Goal: Task Accomplishment & Management: Complete application form

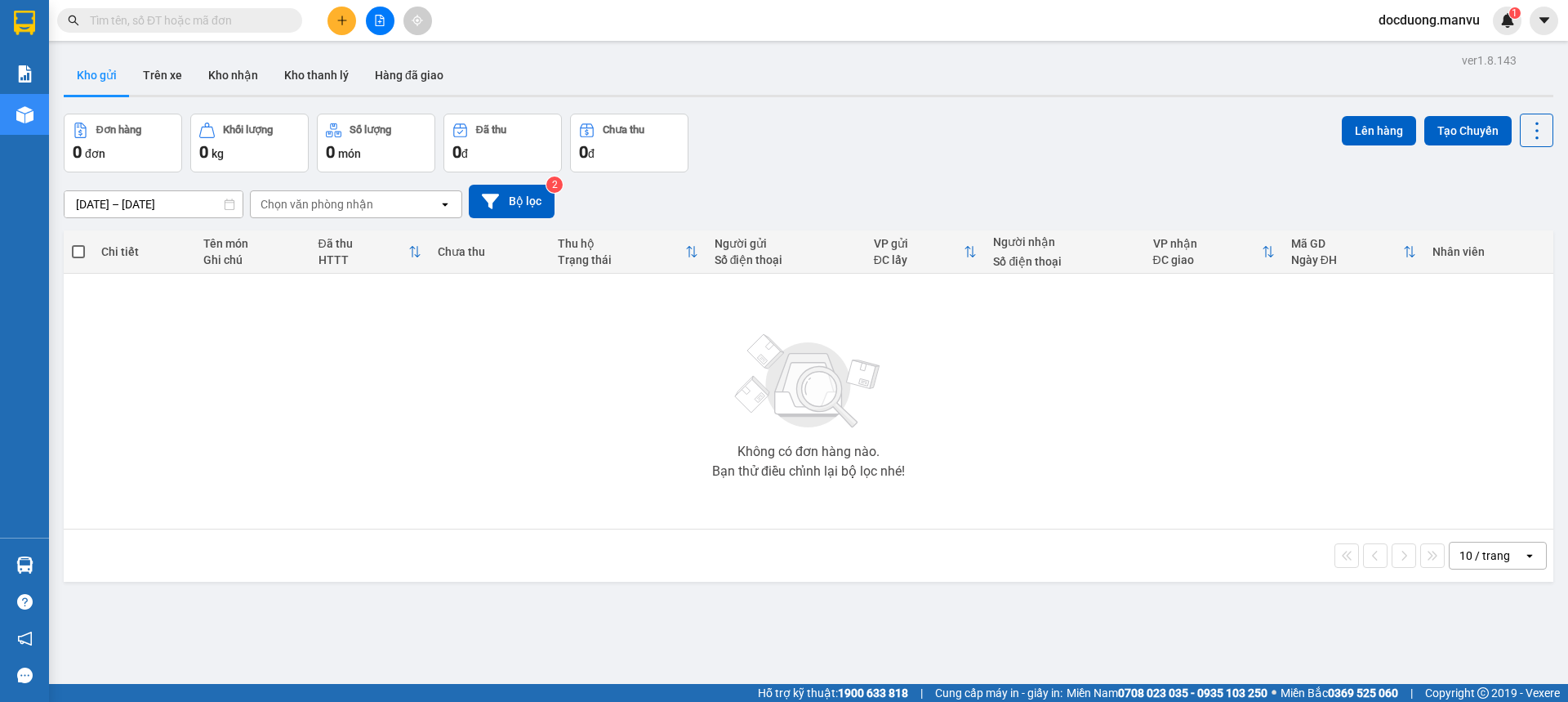
click at [333, 13] on button at bounding box center [342, 21] width 28 height 28
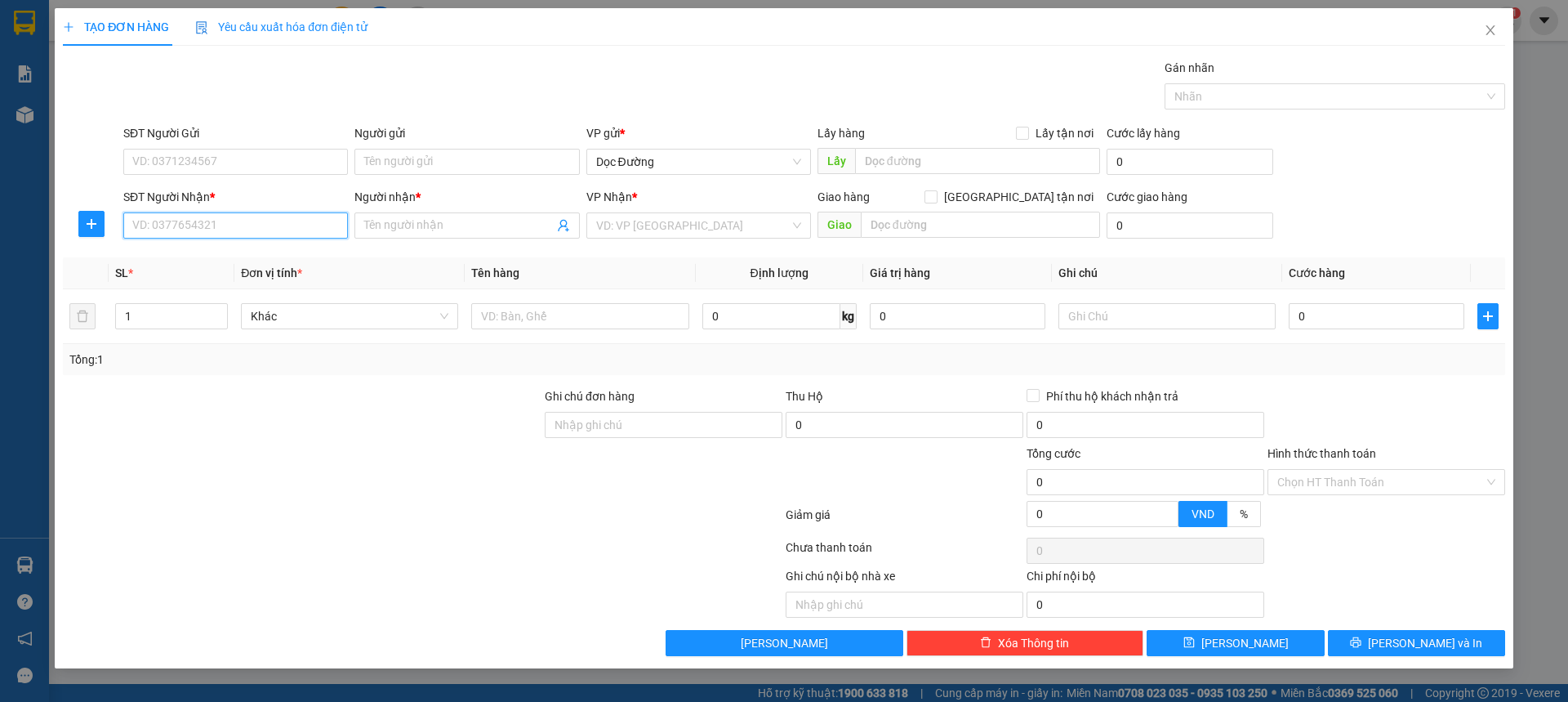
click at [225, 226] on input "SĐT Người Nhận *" at bounding box center [235, 225] width 225 height 26
type input "0976009248"
click at [237, 249] on div "0976009248 - kt" at bounding box center [235, 258] width 205 height 18
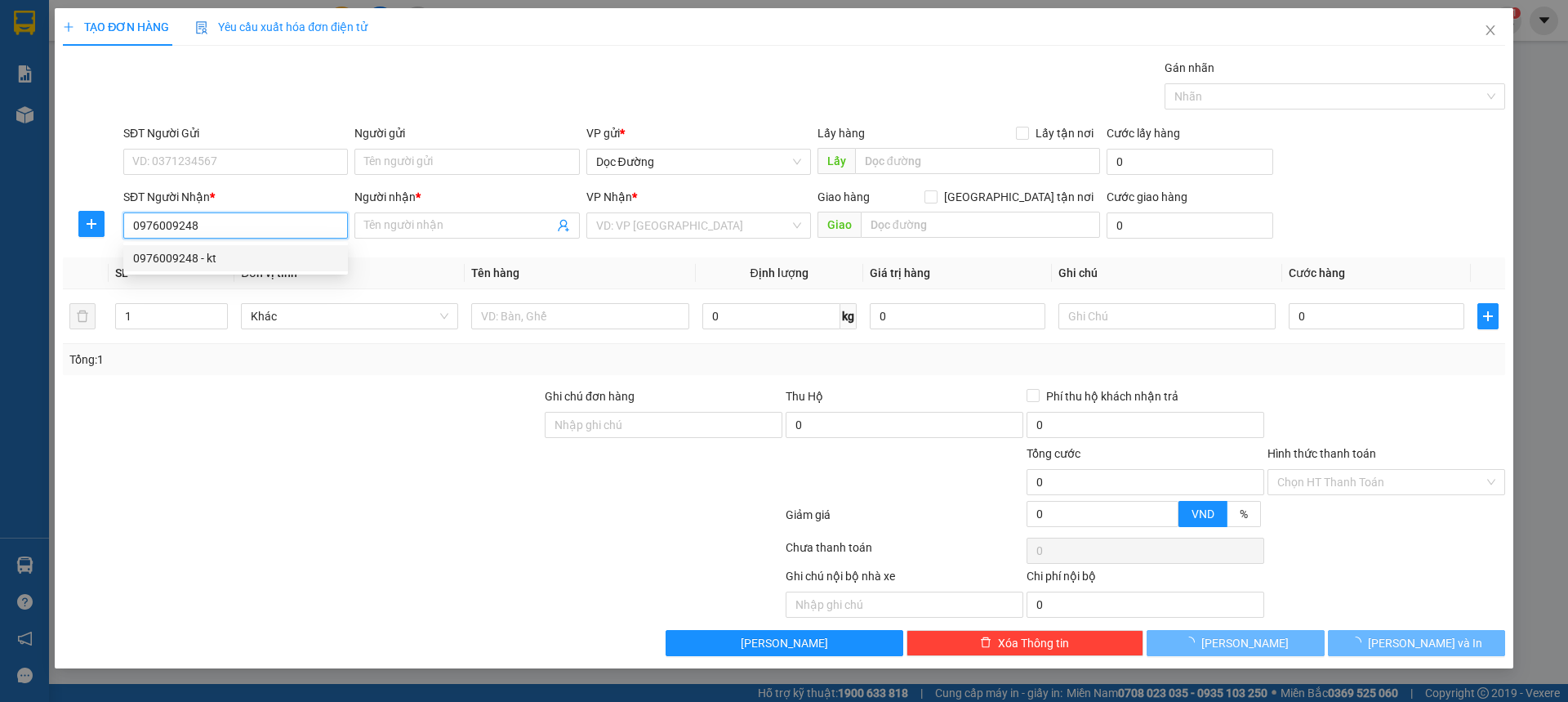
type input "kt"
type input "th"
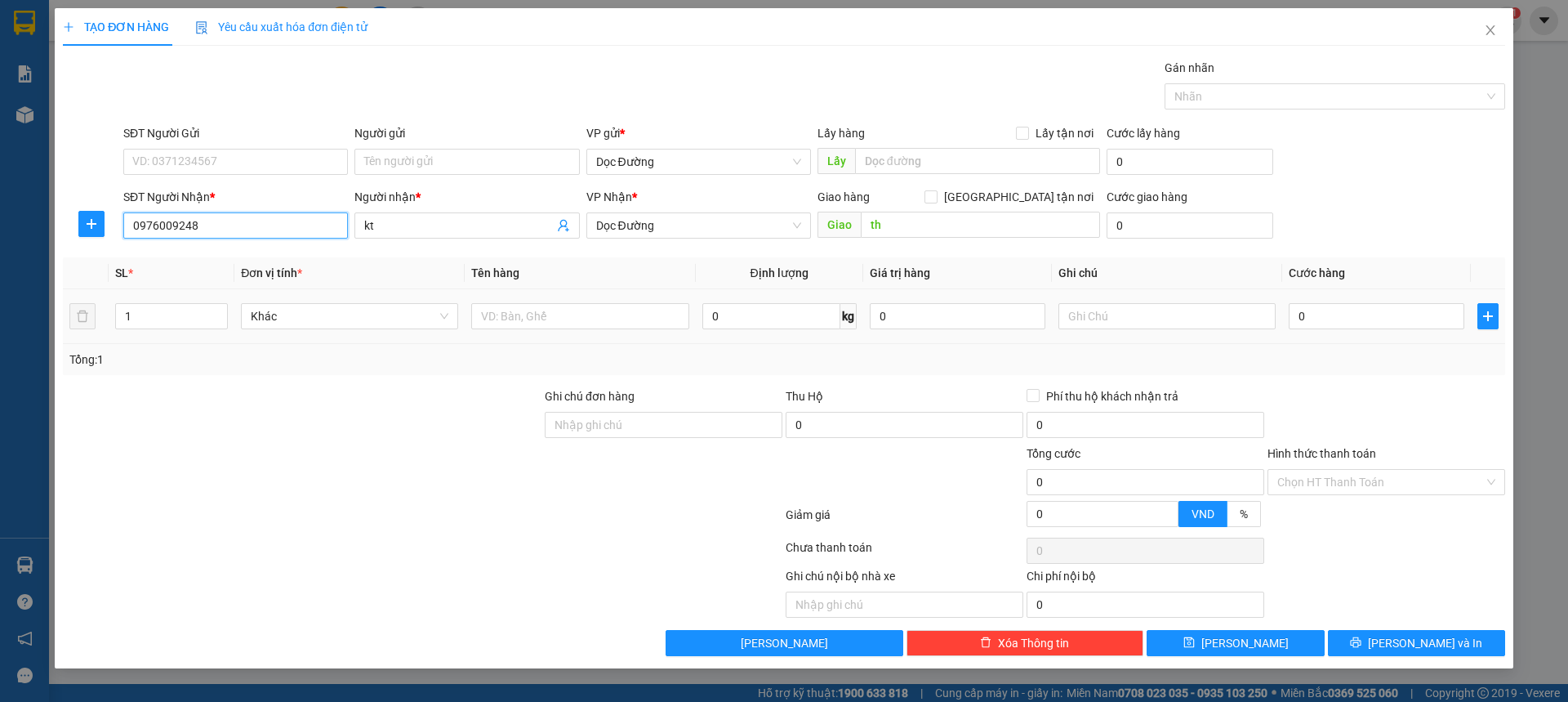
type input "0976009248"
drag, startPoint x: 569, startPoint y: 300, endPoint x: 559, endPoint y: 314, distance: 17.2
click at [564, 308] on div at bounding box center [580, 315] width 217 height 33
click at [558, 316] on input "text" at bounding box center [580, 315] width 217 height 26
type input "1 lốp"
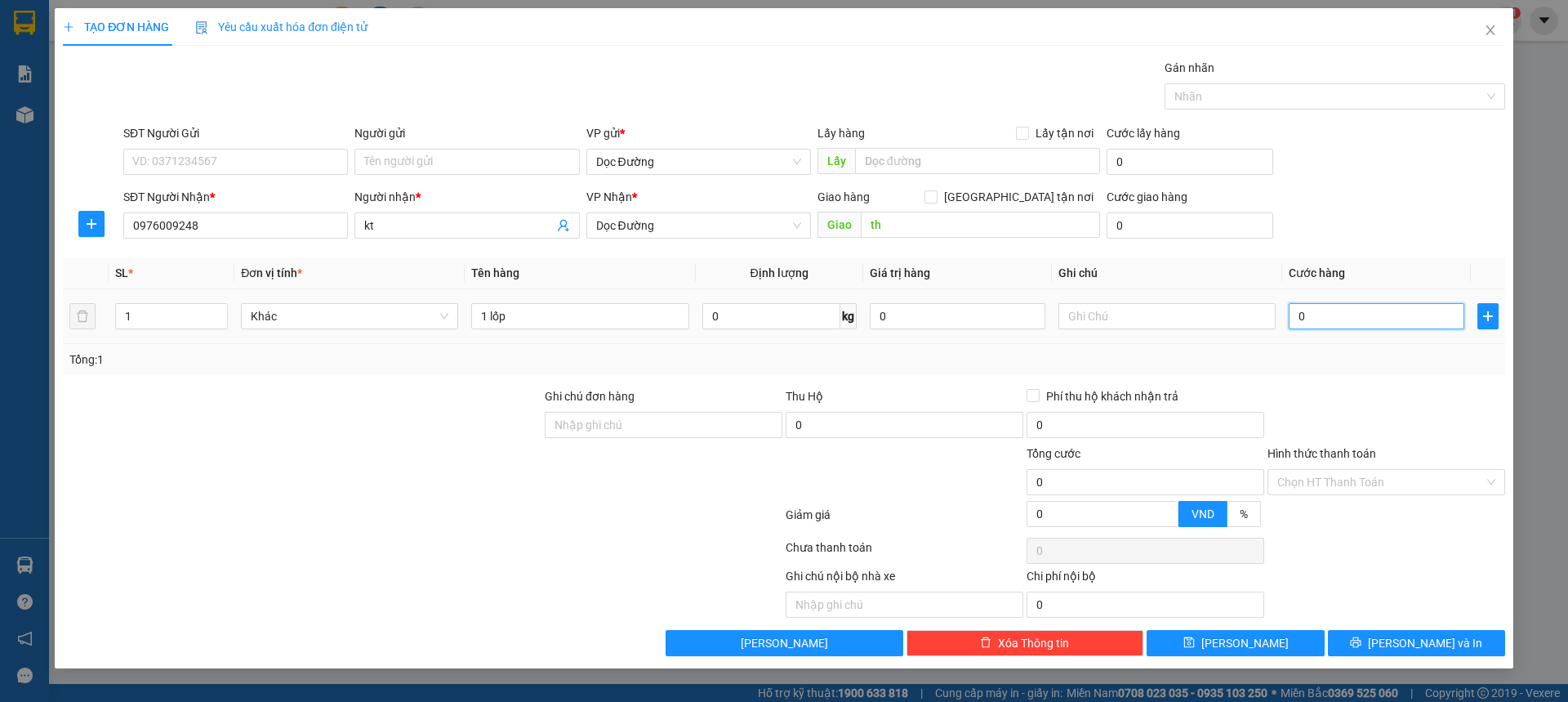
click at [1380, 307] on input "0" at bounding box center [1376, 315] width 176 height 26
type input "001"
type input "1"
type input "0.010"
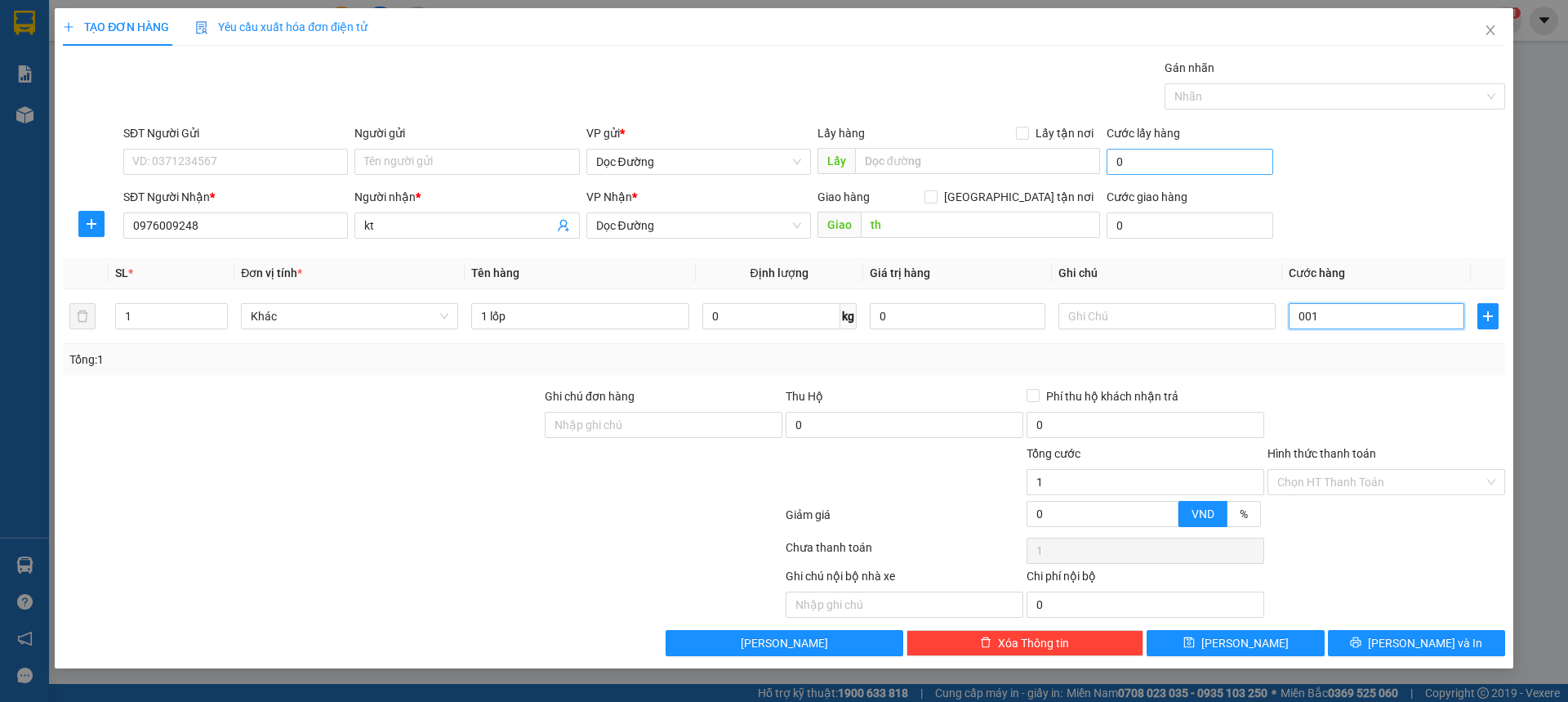
type input "10"
type input "00.100"
type input "100"
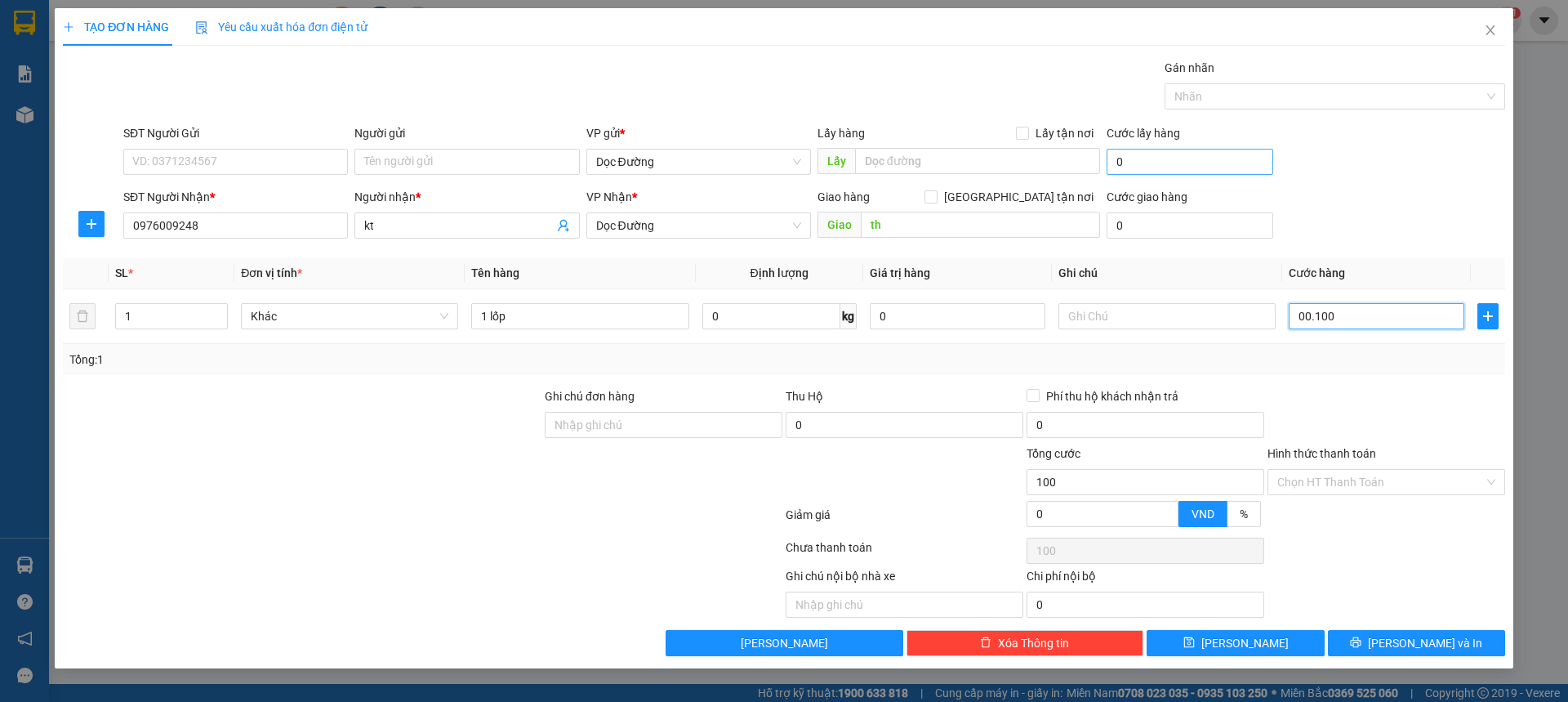
type input "0.001.000"
type input "1.000"
type input "000.010.000"
type input "10.000"
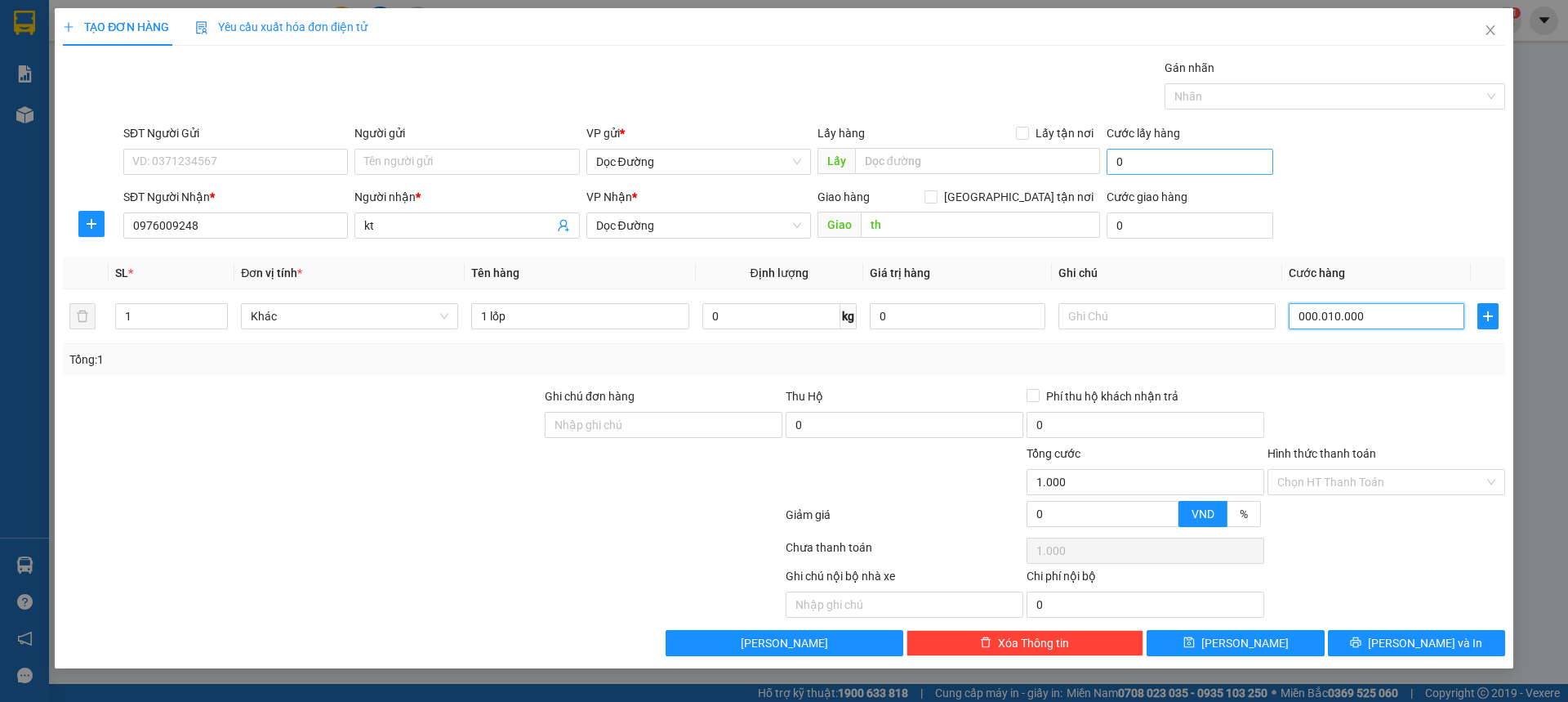
type input "10.000"
type input "00.000.100.000"
type input "100.000"
click at [1377, 225] on div "SĐT Người Nhận * 0976009248 Người nhận * kt VP Nhận * Dọc Đường Giao hàng Giao …" at bounding box center [815, 217] width 1388 height 57
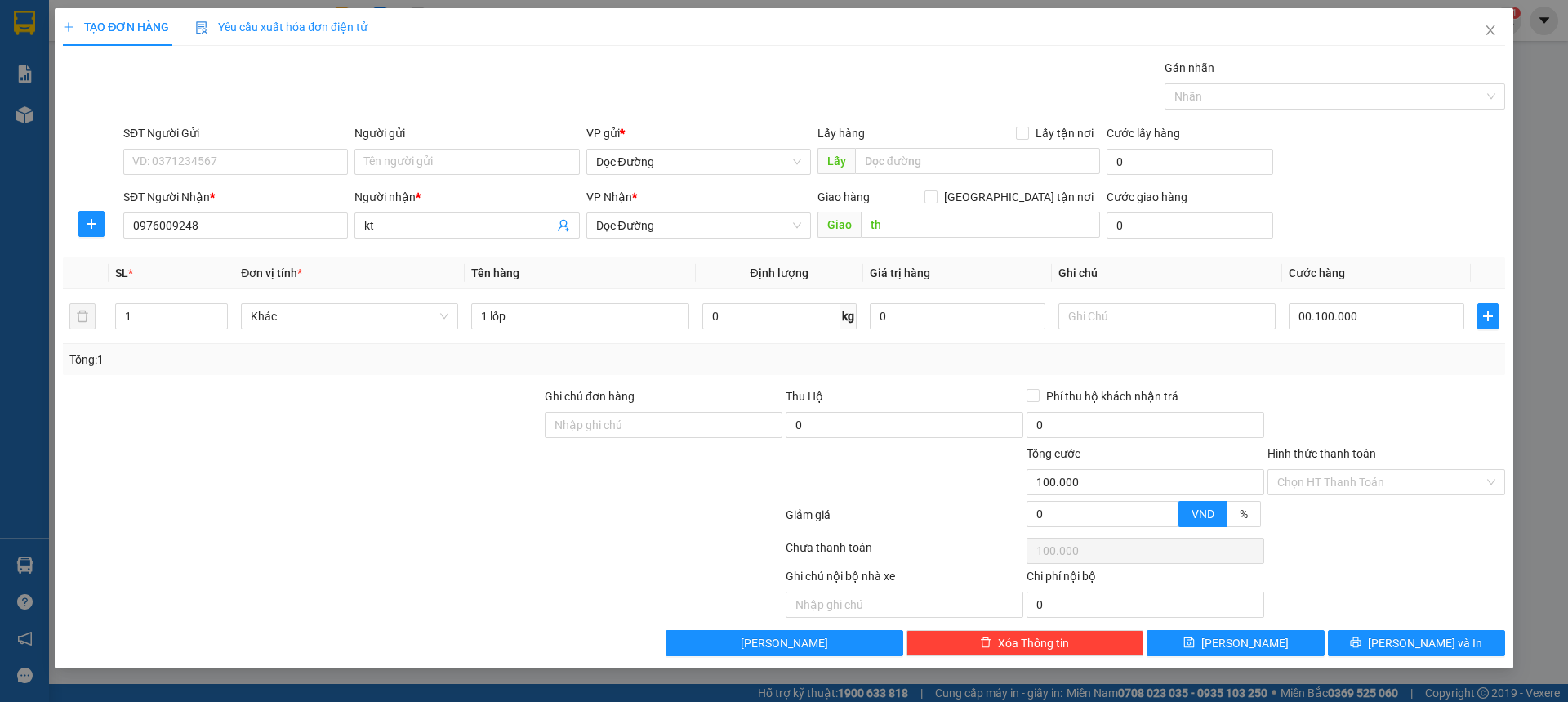
type input "100.000"
click at [1229, 638] on button "[PERSON_NAME]" at bounding box center [1235, 643] width 177 height 26
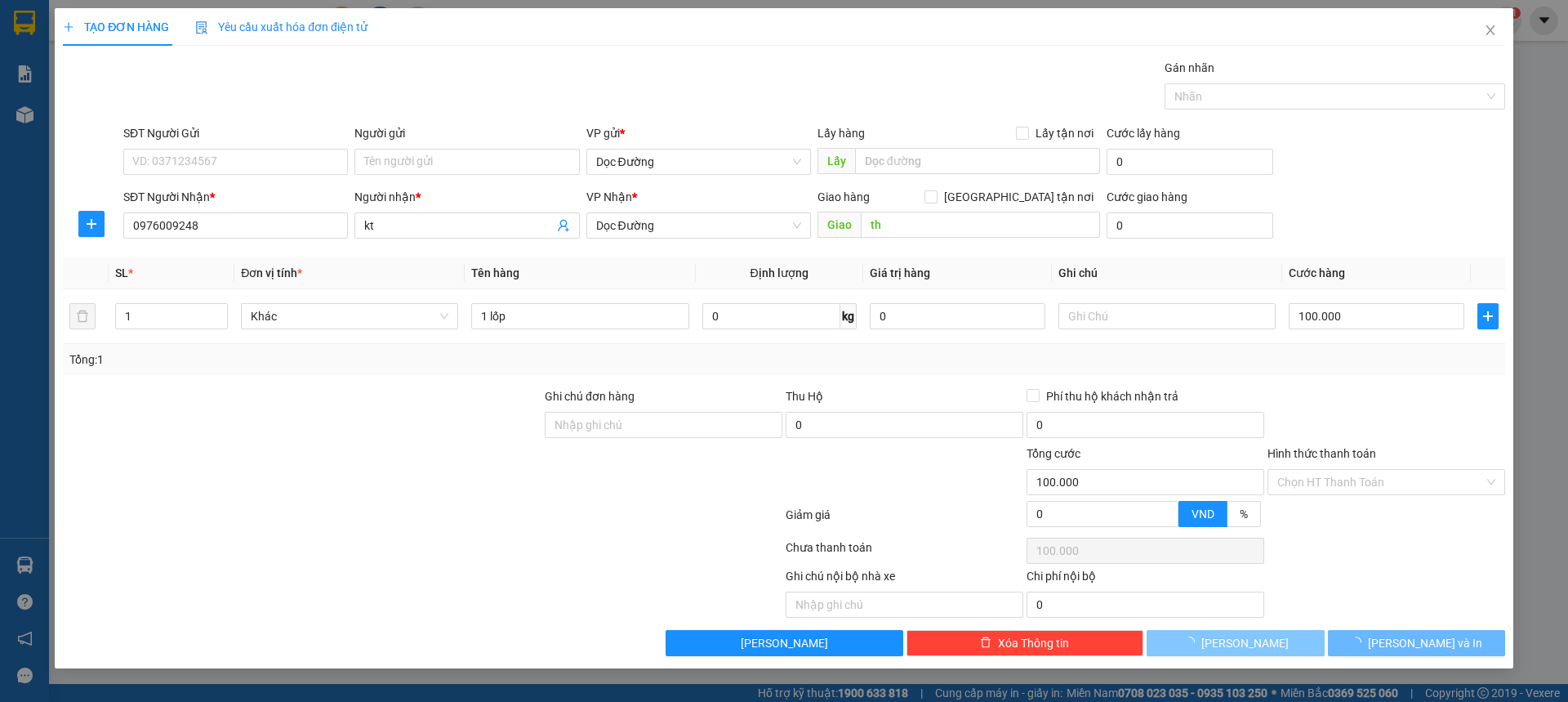
type input "0"
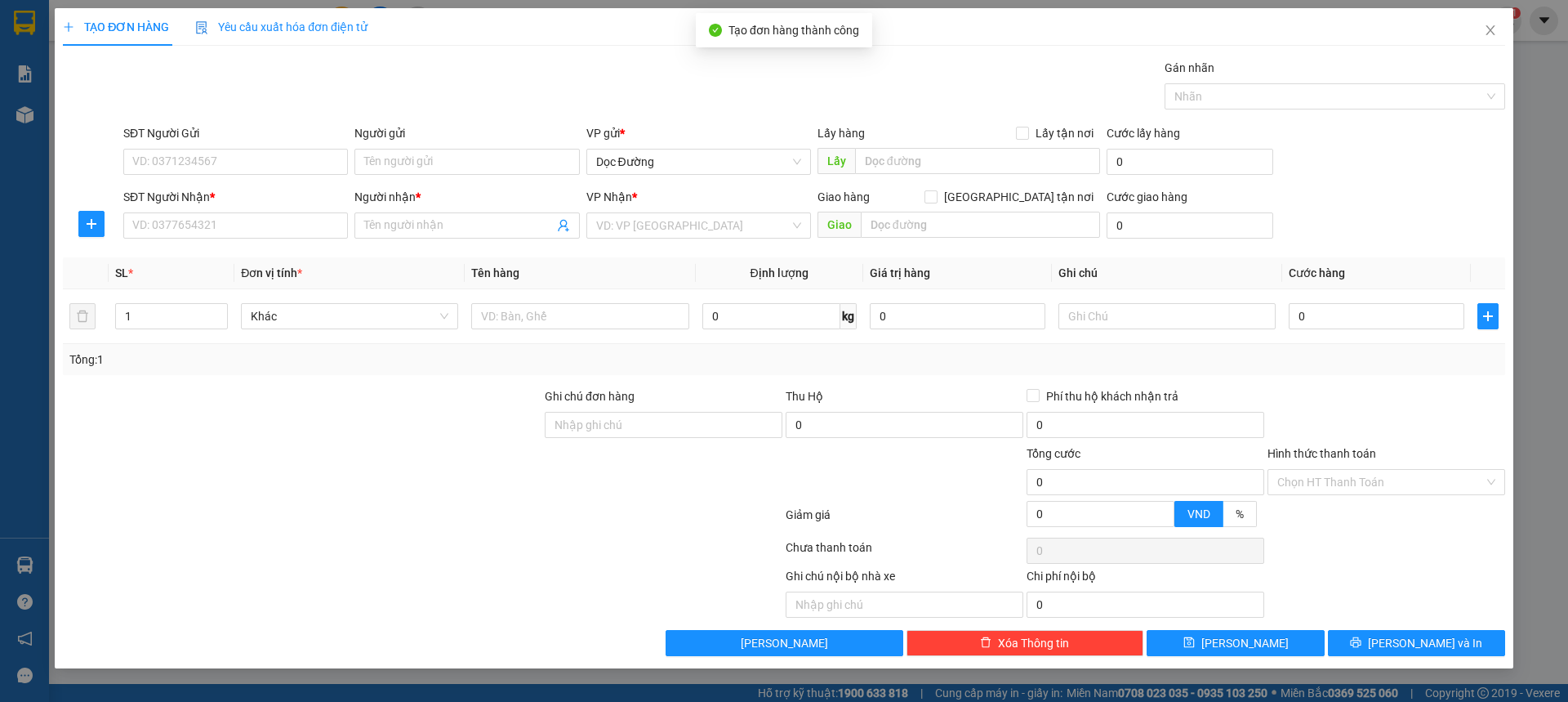
click at [194, 208] on div "SĐT Người Nhận *" at bounding box center [235, 200] width 225 height 24
click at [188, 223] on input "SĐT Người Nhận *" at bounding box center [235, 225] width 225 height 26
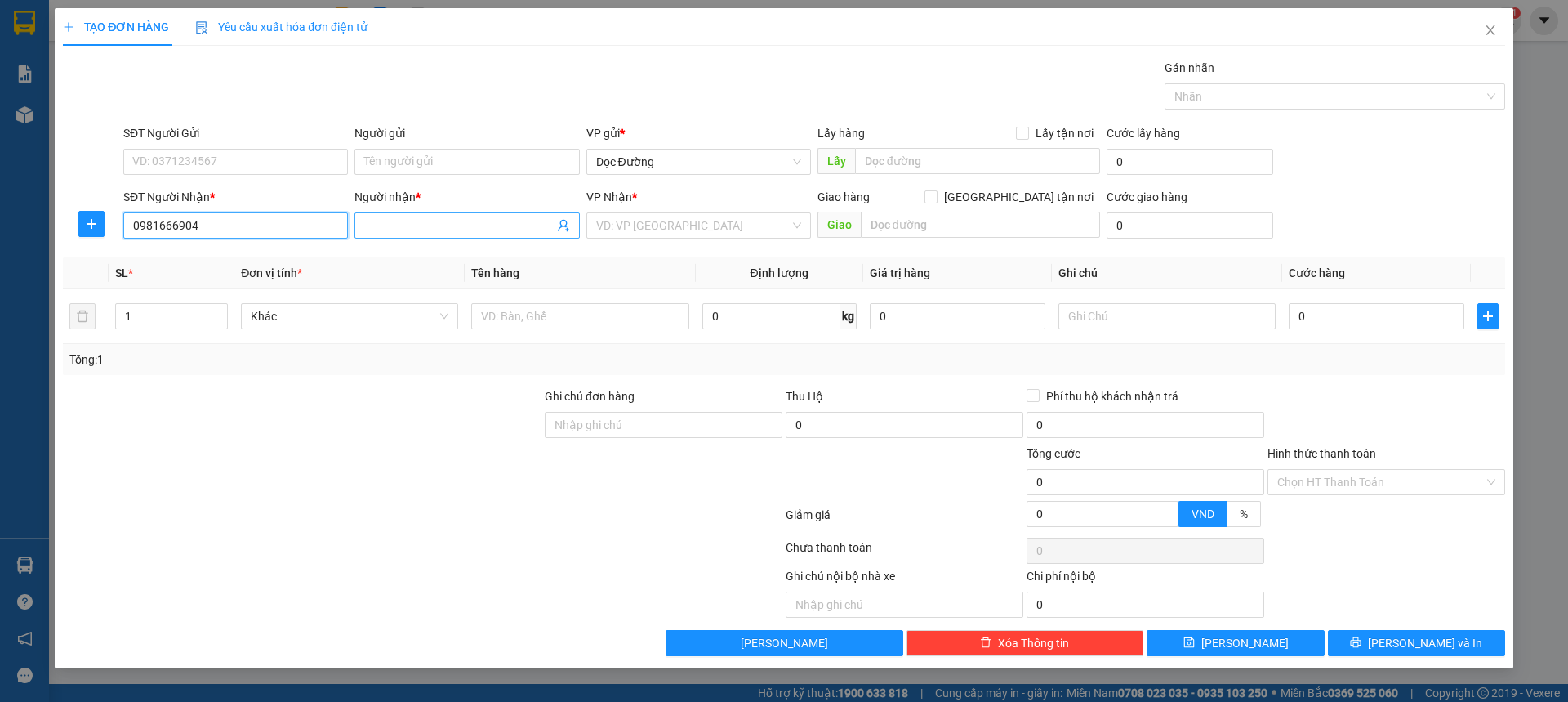
type input "0981666904"
click at [423, 230] on input "Người nhận *" at bounding box center [459, 225] width 189 height 18
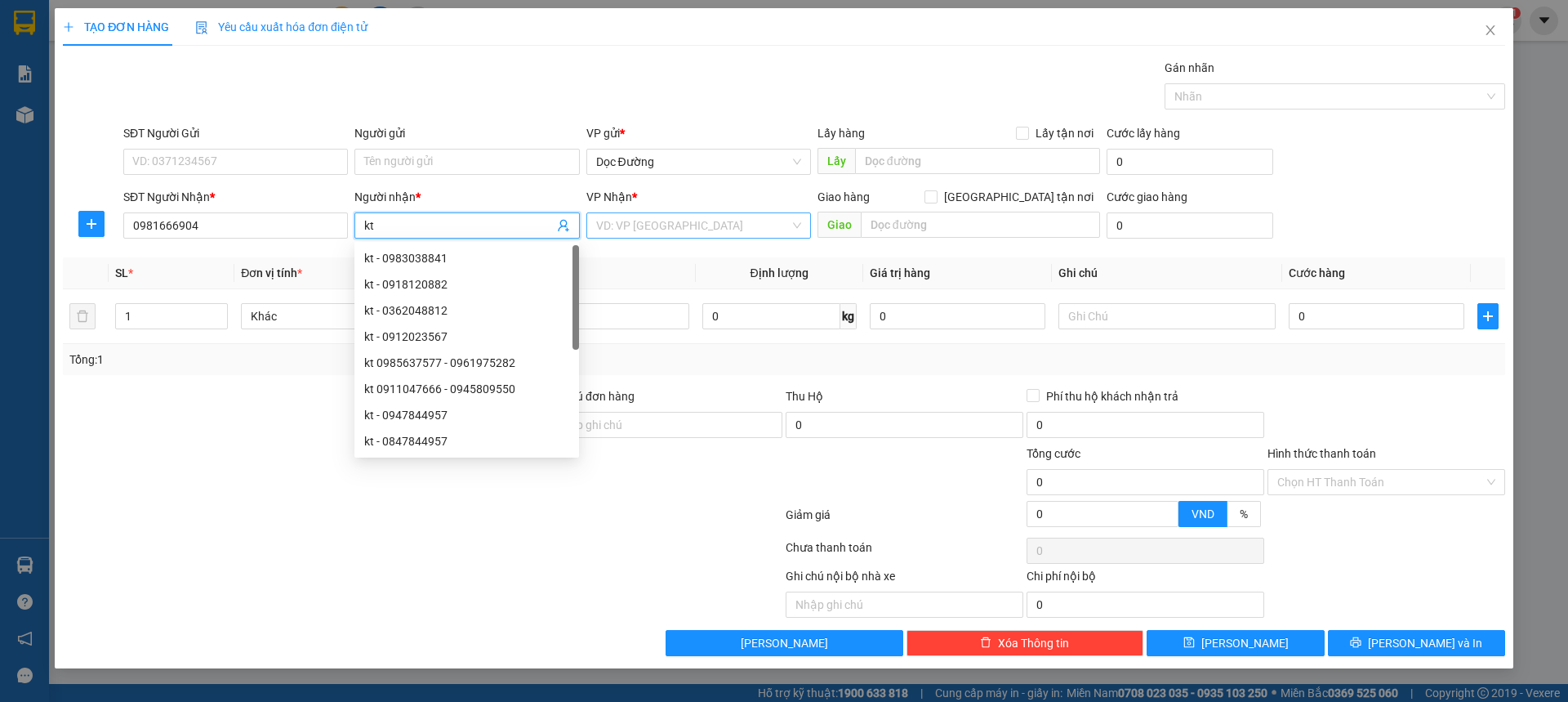
type input "kt"
click at [684, 236] on input "search" at bounding box center [692, 225] width 193 height 24
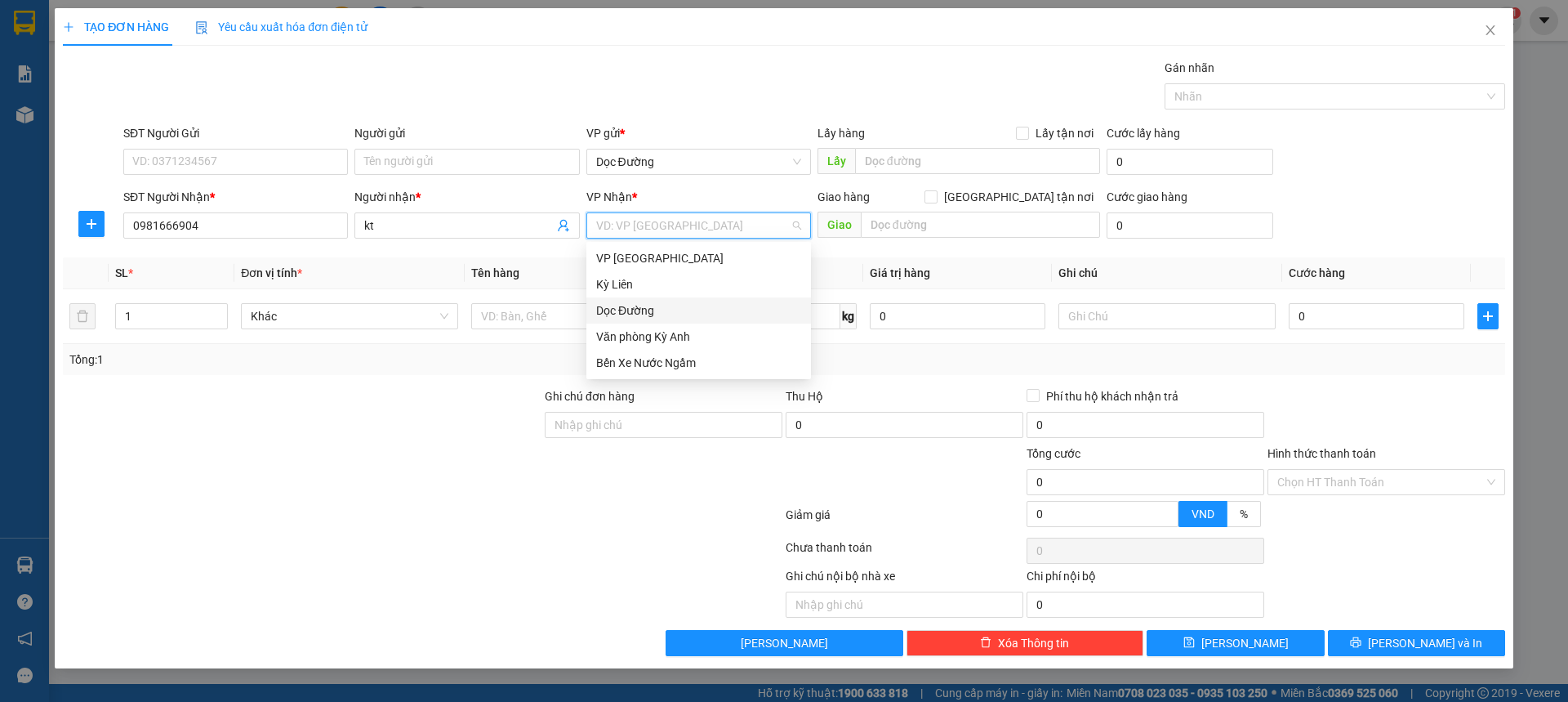
click at [641, 315] on div "Dọc Đường" at bounding box center [698, 310] width 205 height 18
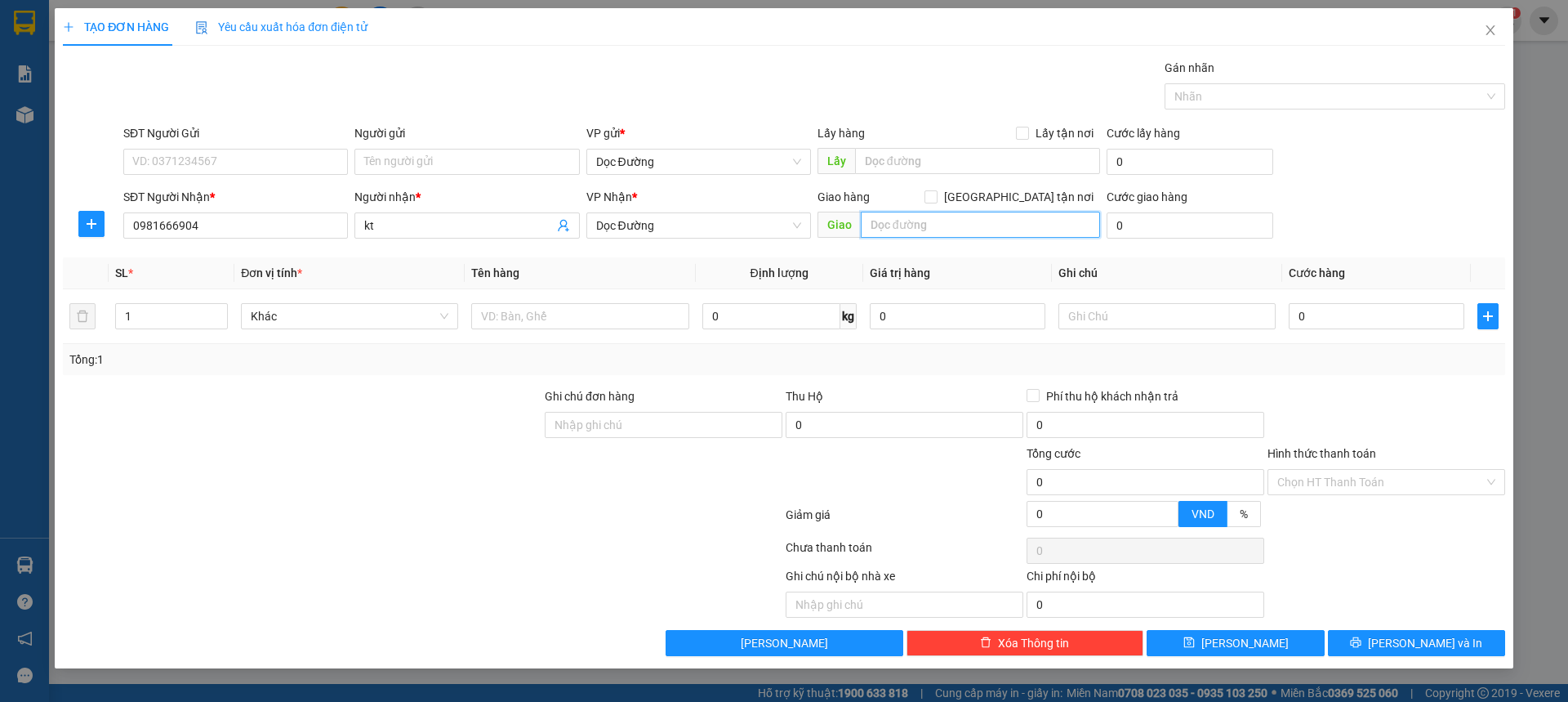
click at [901, 232] on input "text" at bounding box center [980, 224] width 239 height 26
type input "lt"
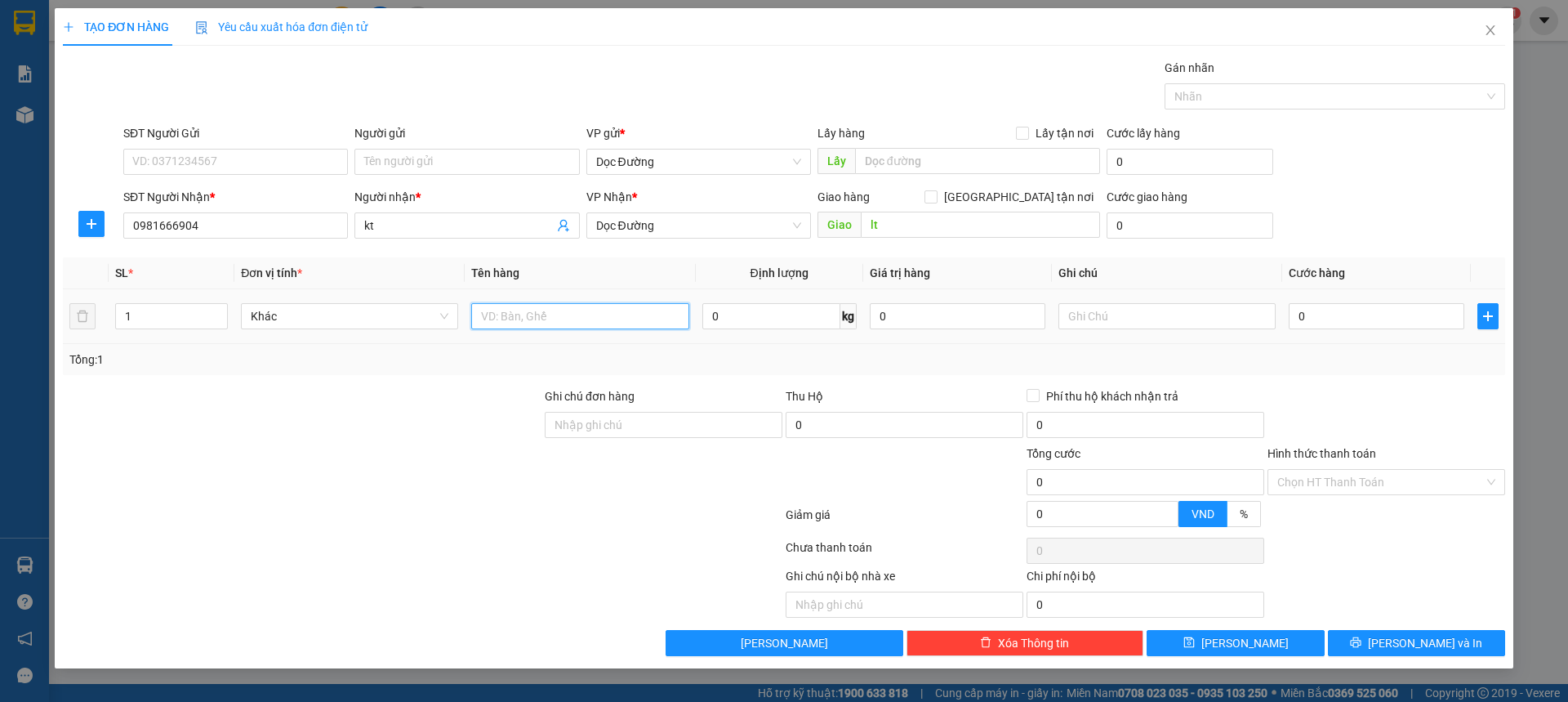
click at [561, 328] on input "text" at bounding box center [580, 315] width 217 height 26
type input "1 hs"
click at [1314, 314] on input "0" at bounding box center [1376, 315] width 176 height 26
type input "005"
type input "5"
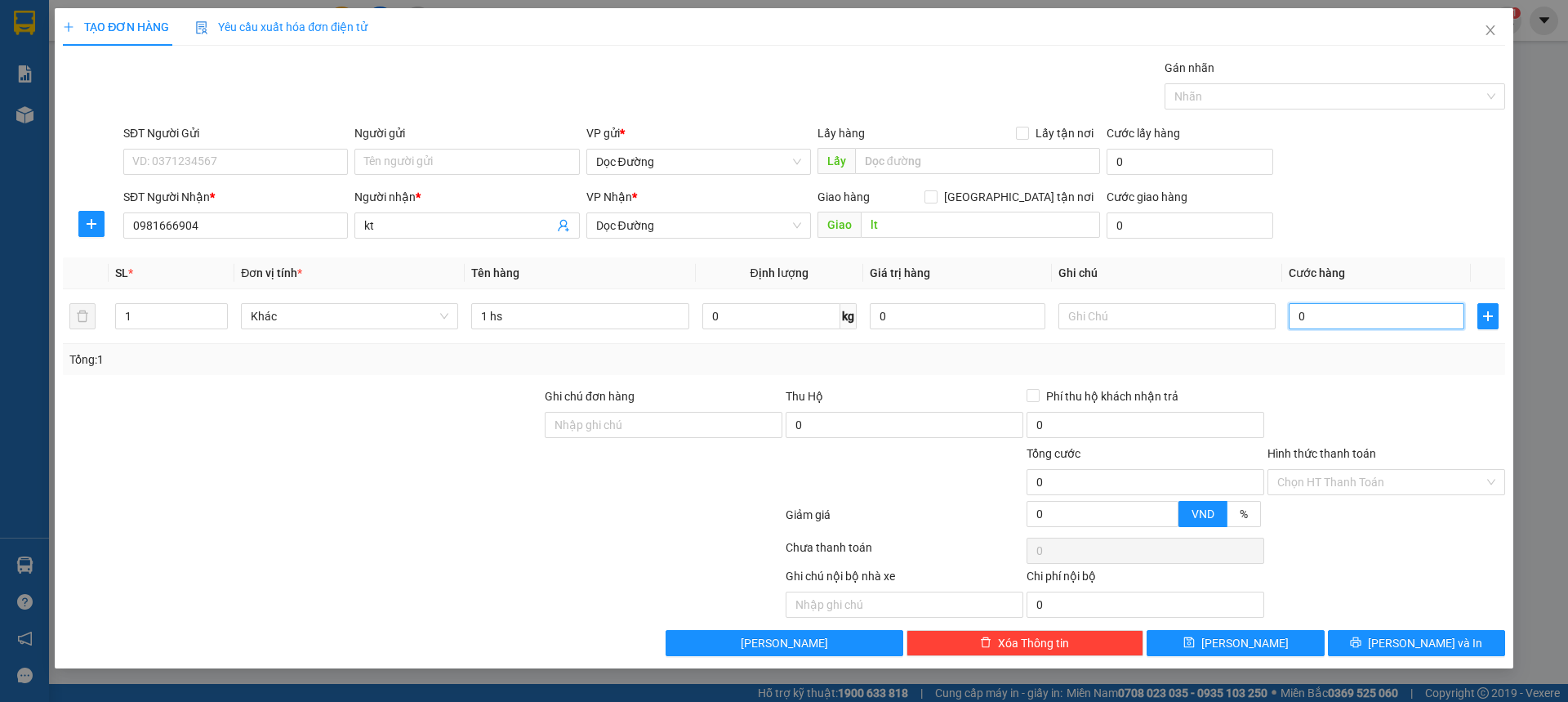
type input "5"
type input "0.050"
type input "50"
type input "00.500"
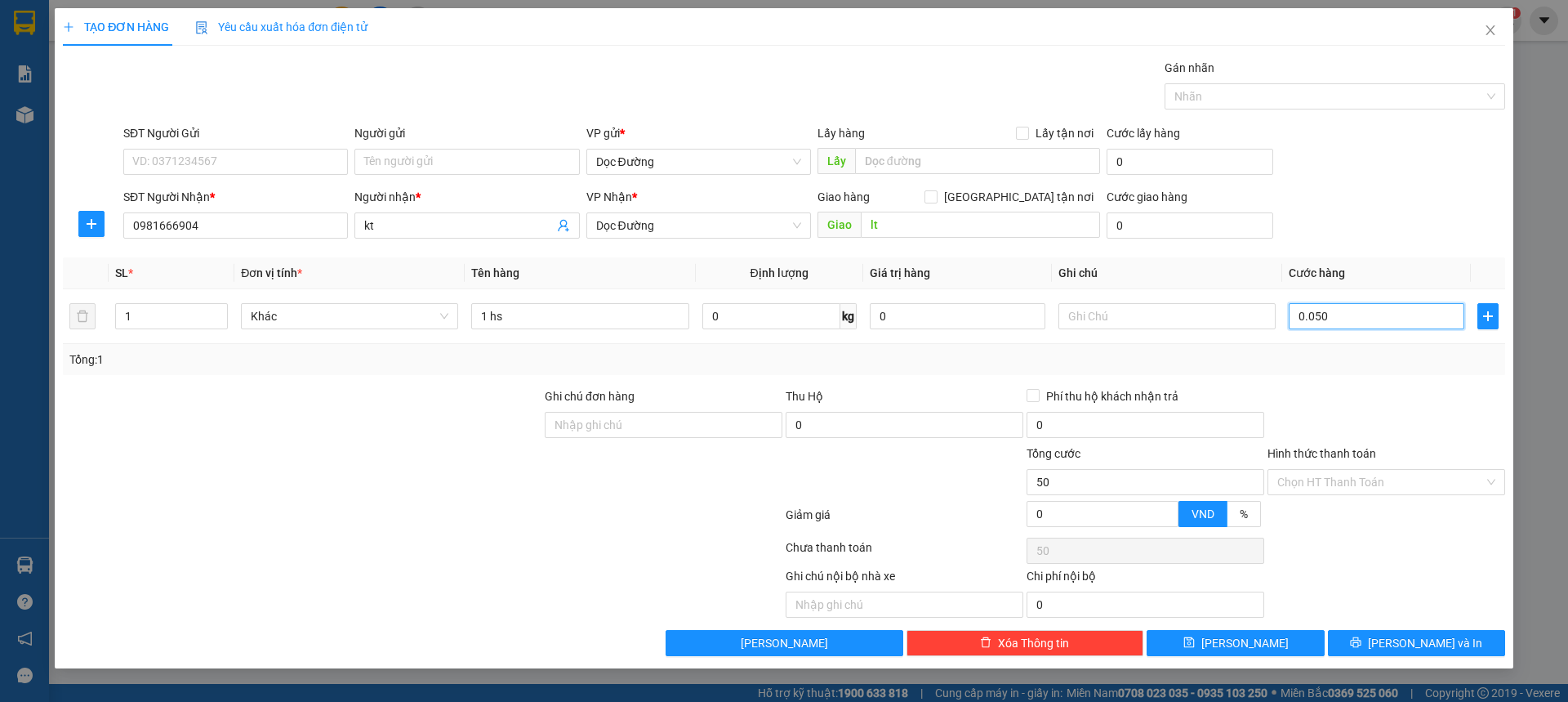
type input "500"
type input "0.005.000"
type input "5.000"
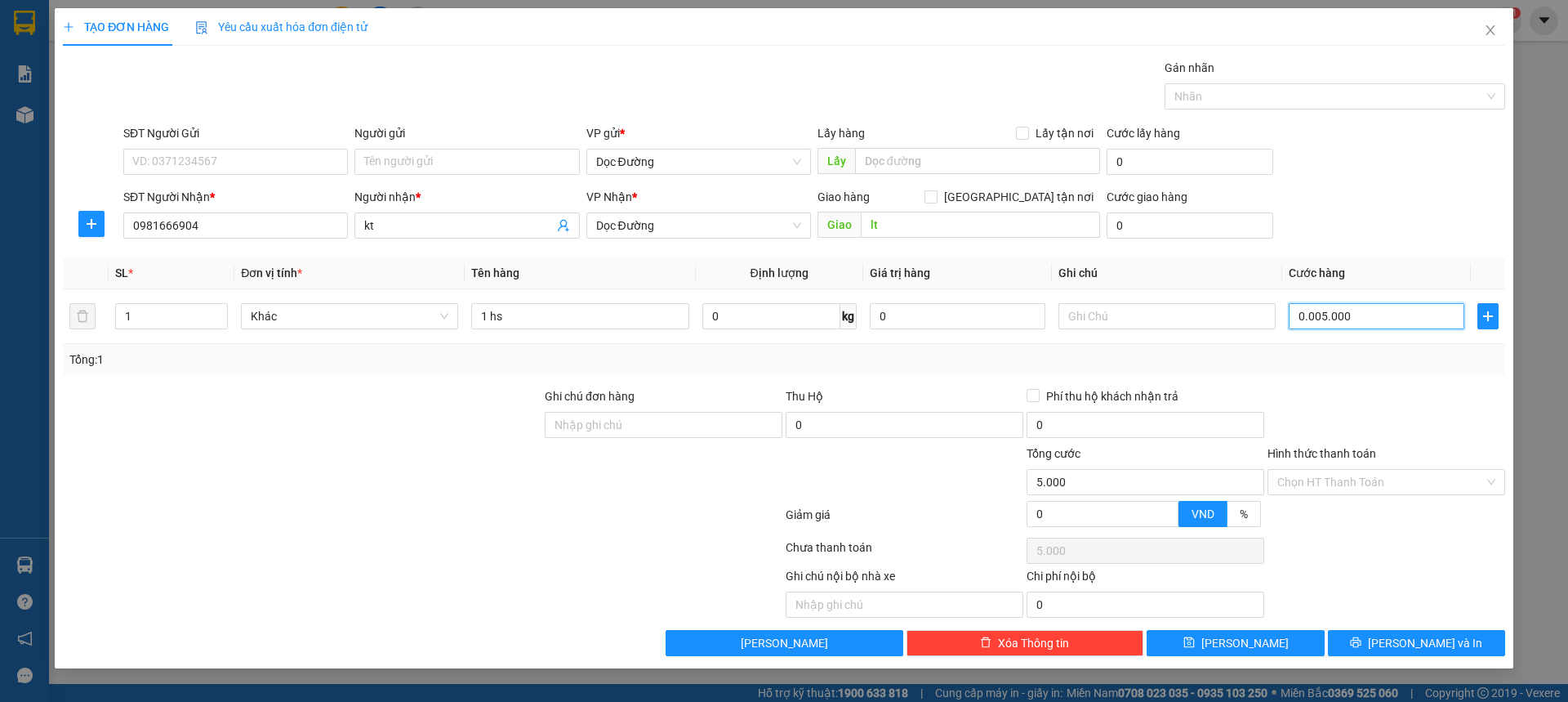
type input "000.050.000"
type input "50.000"
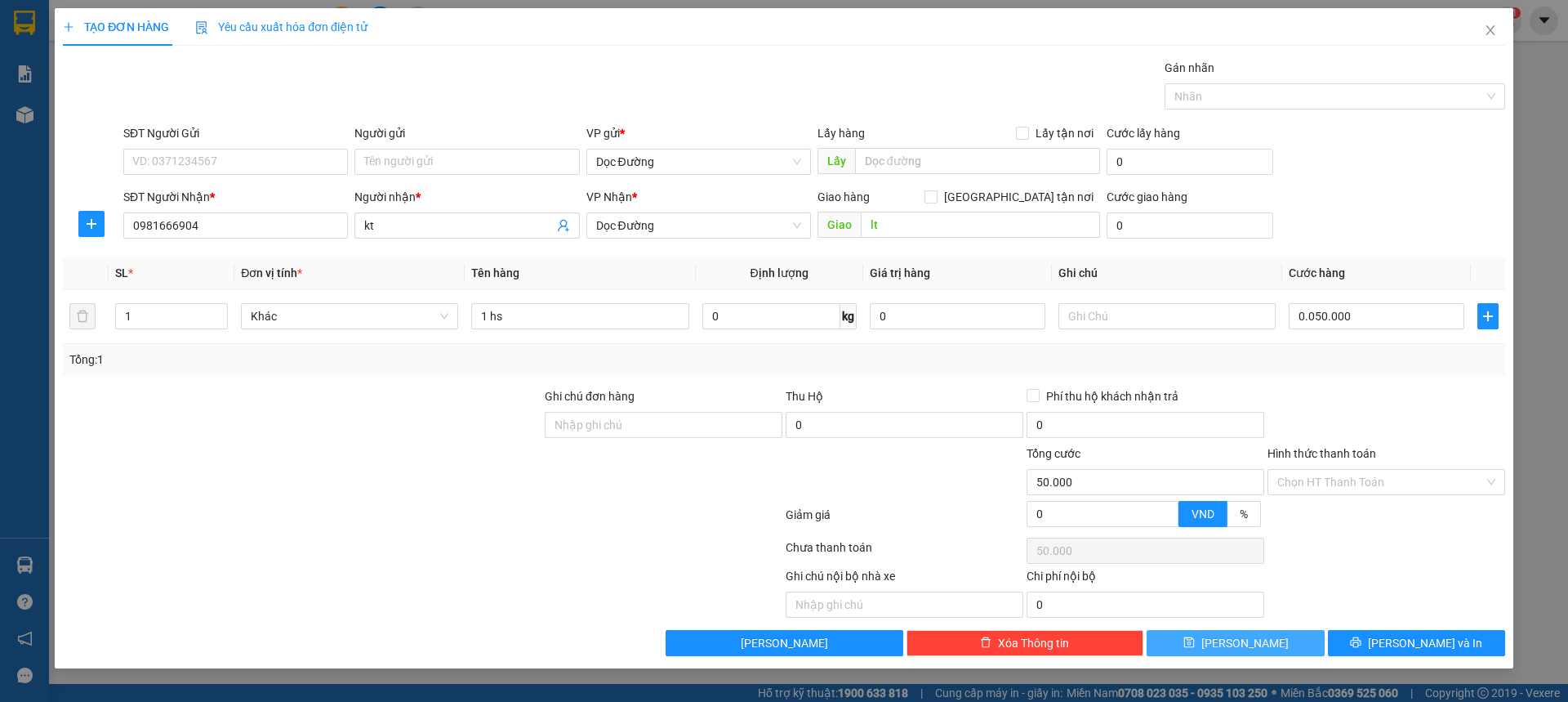
type input "50.000"
click at [1216, 643] on button "[PERSON_NAME]" at bounding box center [1235, 643] width 177 height 26
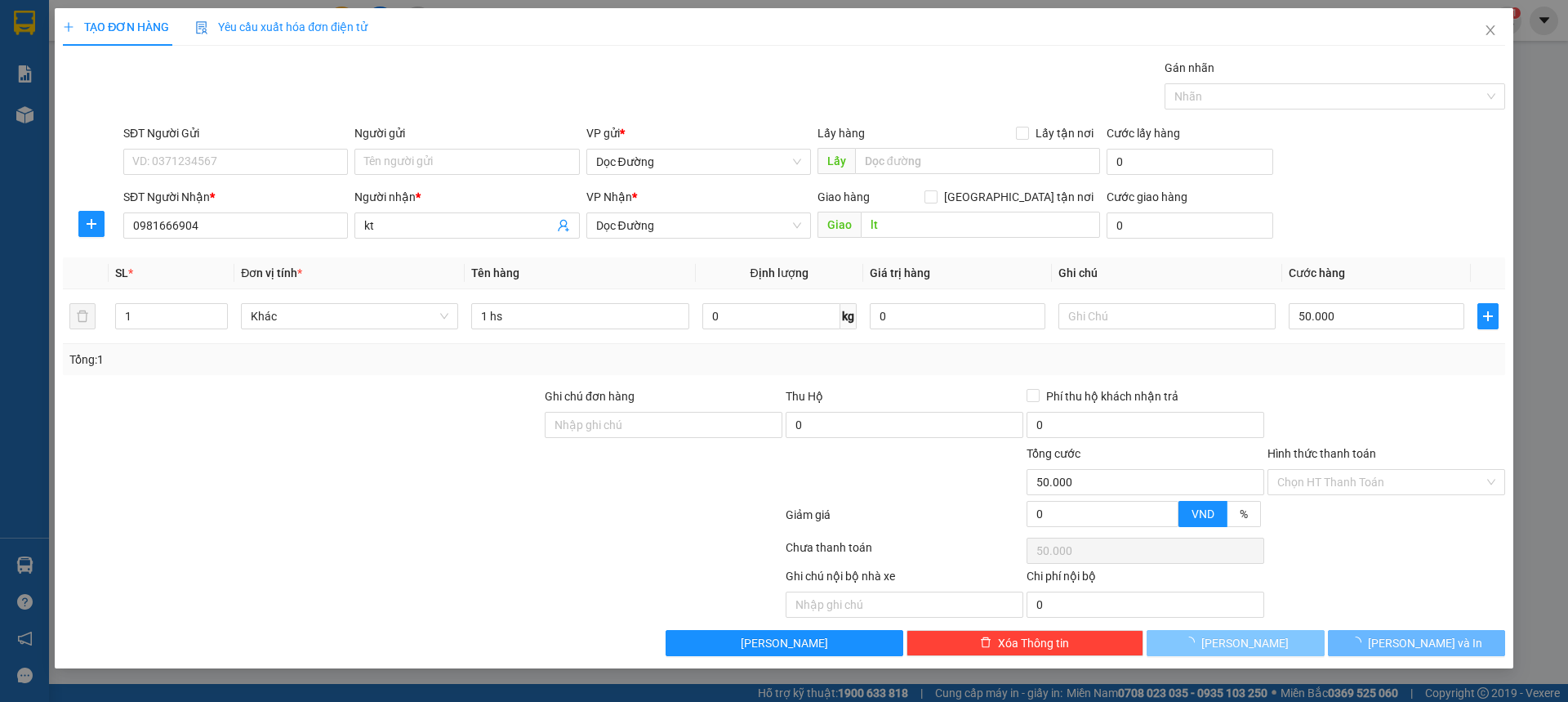
type input "0"
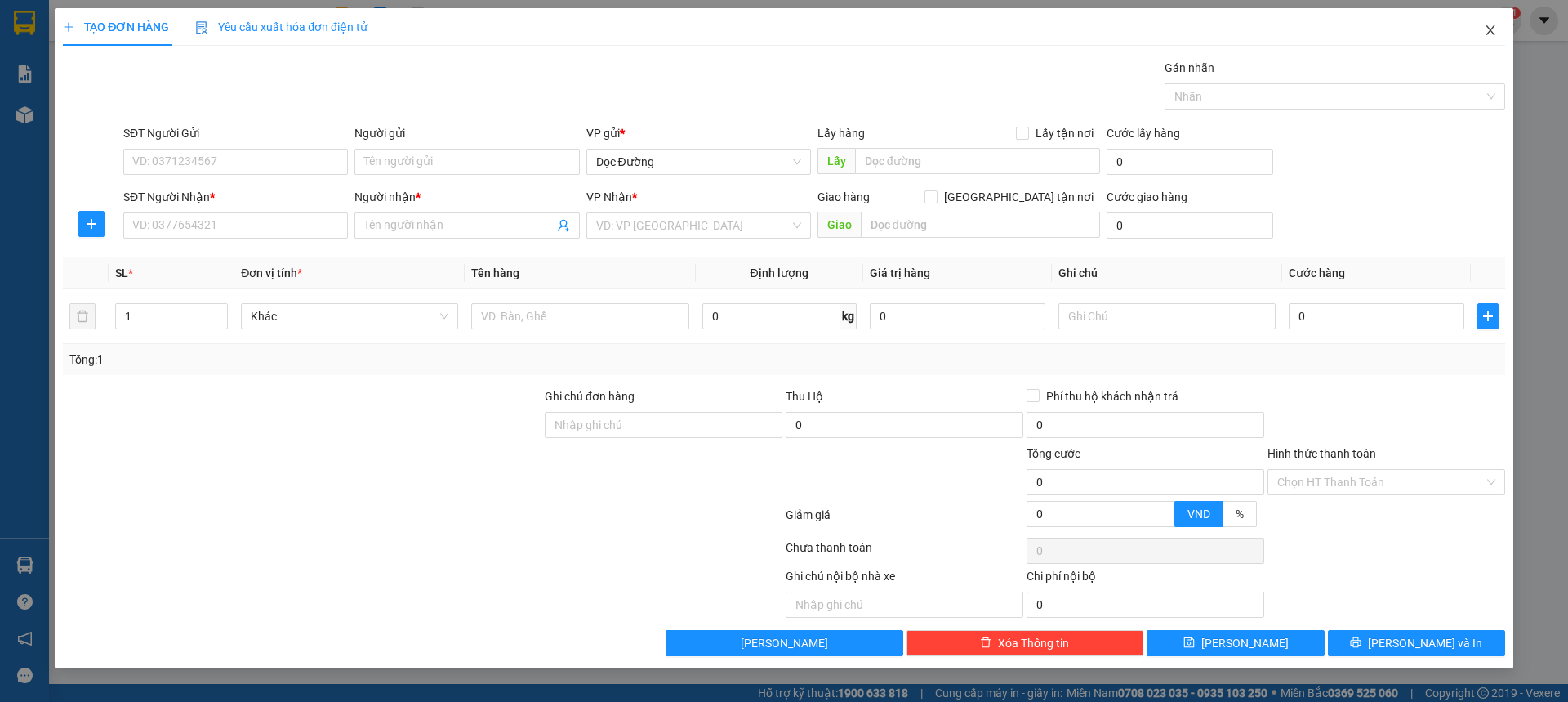
click at [1482, 36] on span "Close" at bounding box center [1490, 31] width 46 height 46
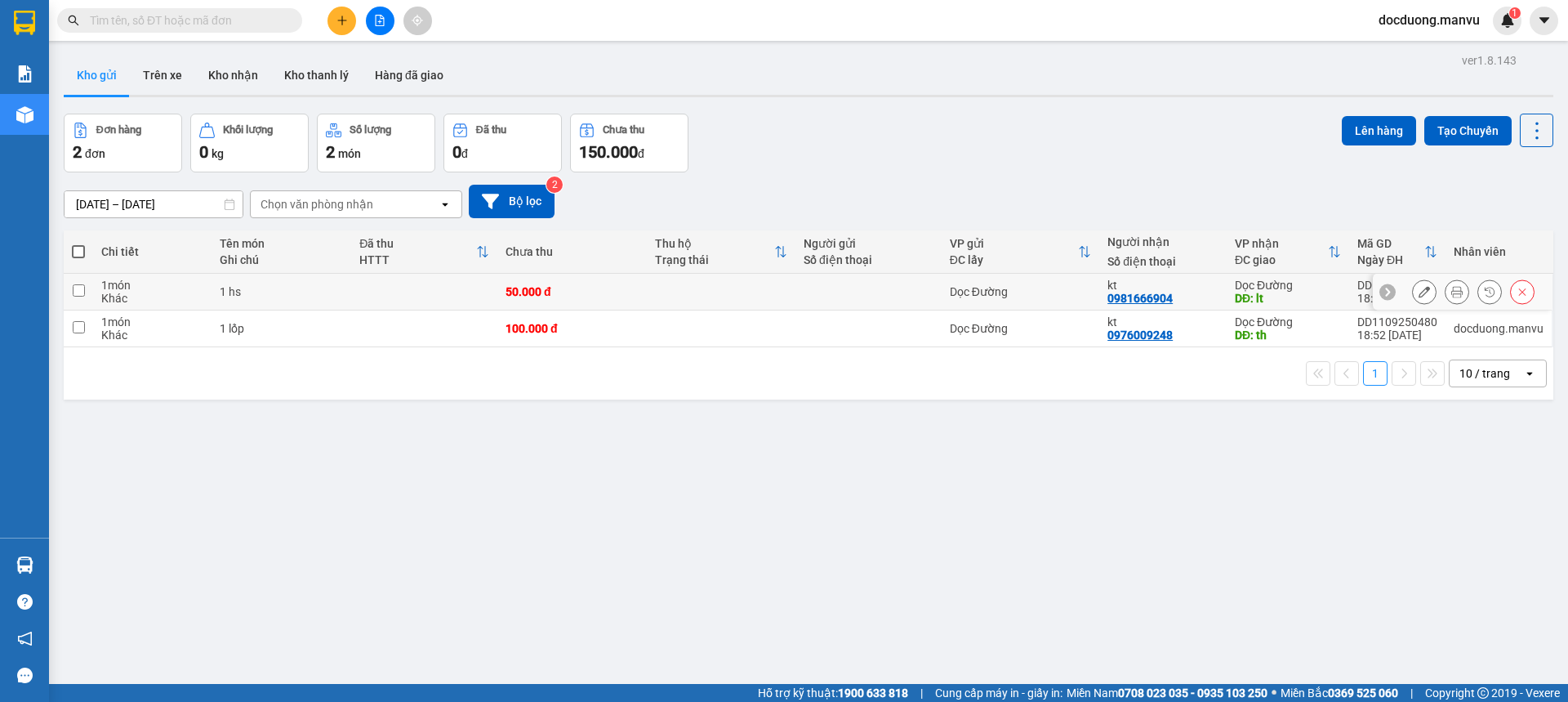
click at [151, 286] on div "1 món" at bounding box center [152, 285] width 102 height 13
checkbox input "true"
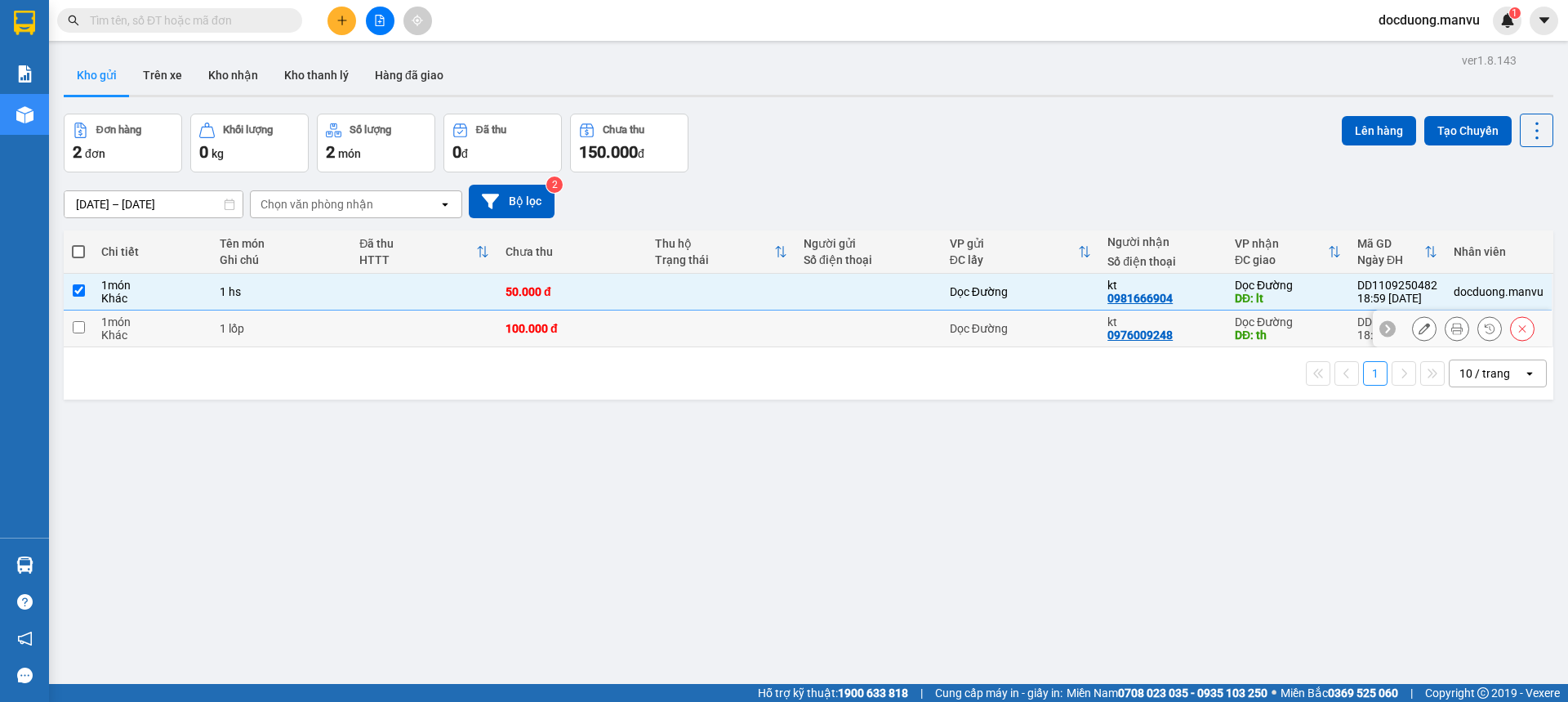
click at [156, 324] on div "1 món" at bounding box center [152, 322] width 102 height 13
checkbox input "true"
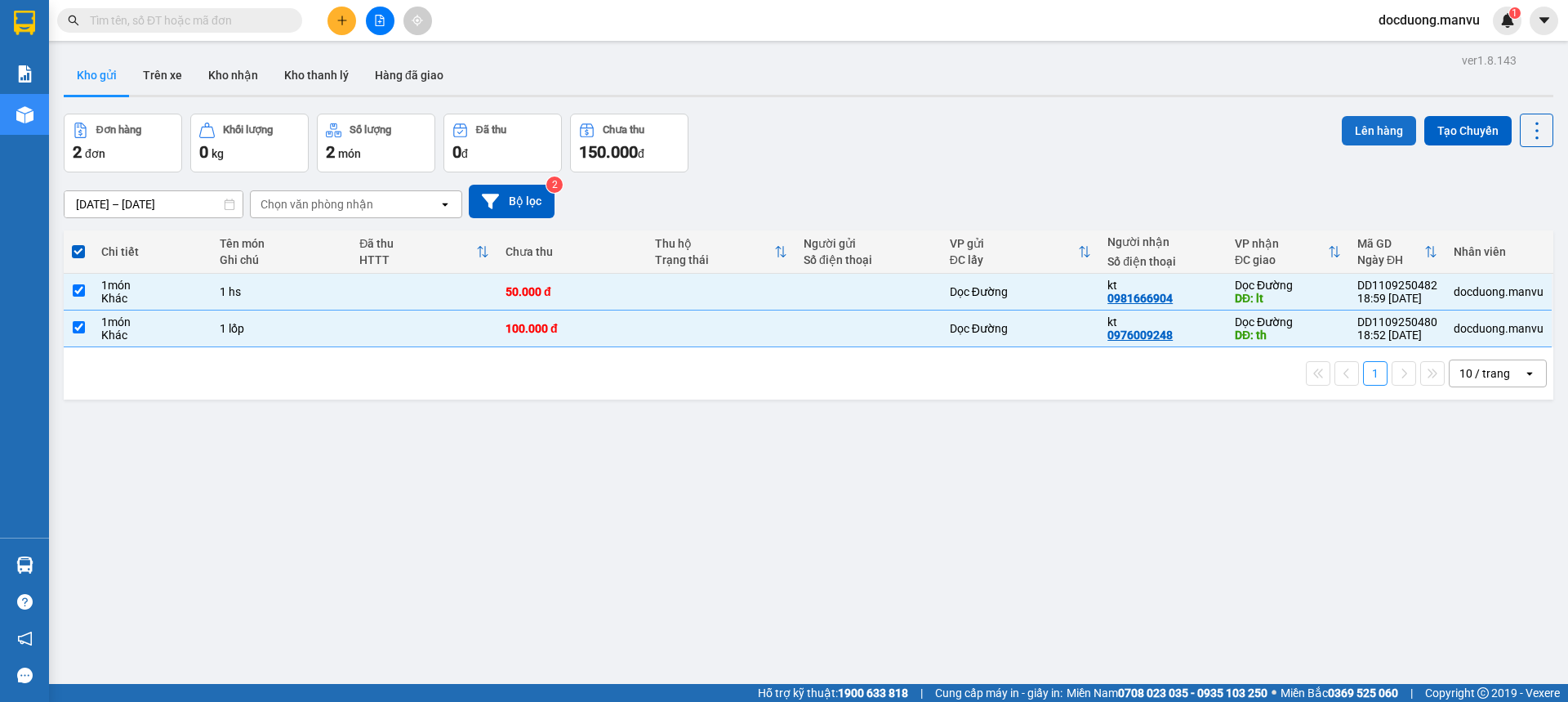
click at [1366, 123] on button "Lên hàng" at bounding box center [1379, 131] width 74 height 29
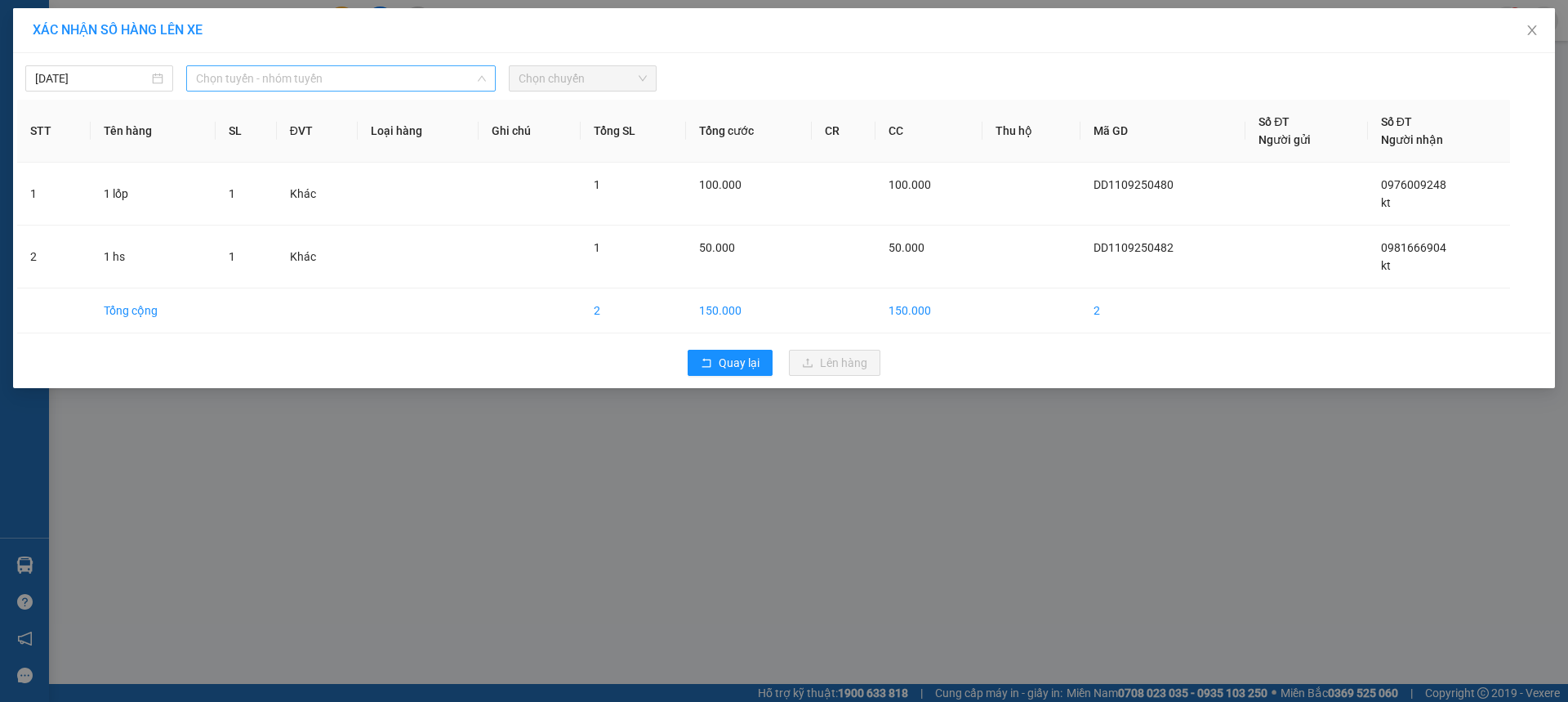
drag, startPoint x: 310, startPoint y: 73, endPoint x: 265, endPoint y: 102, distance: 53.5
click at [307, 74] on span "Chọn tuyến - nhóm tuyến" at bounding box center [340, 78] width 290 height 24
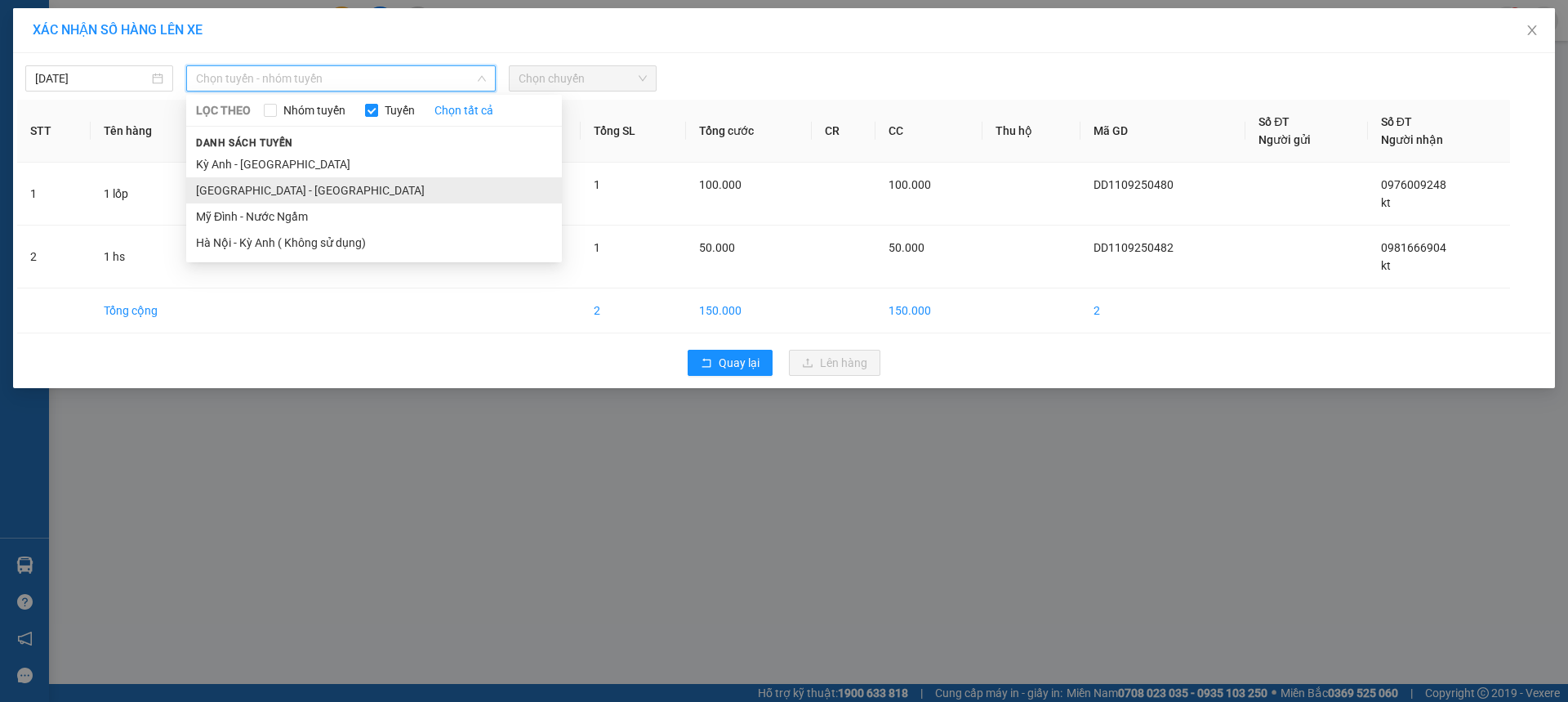
click at [225, 187] on li "[GEOGRAPHIC_DATA] - [GEOGRAPHIC_DATA]" at bounding box center [374, 190] width 375 height 26
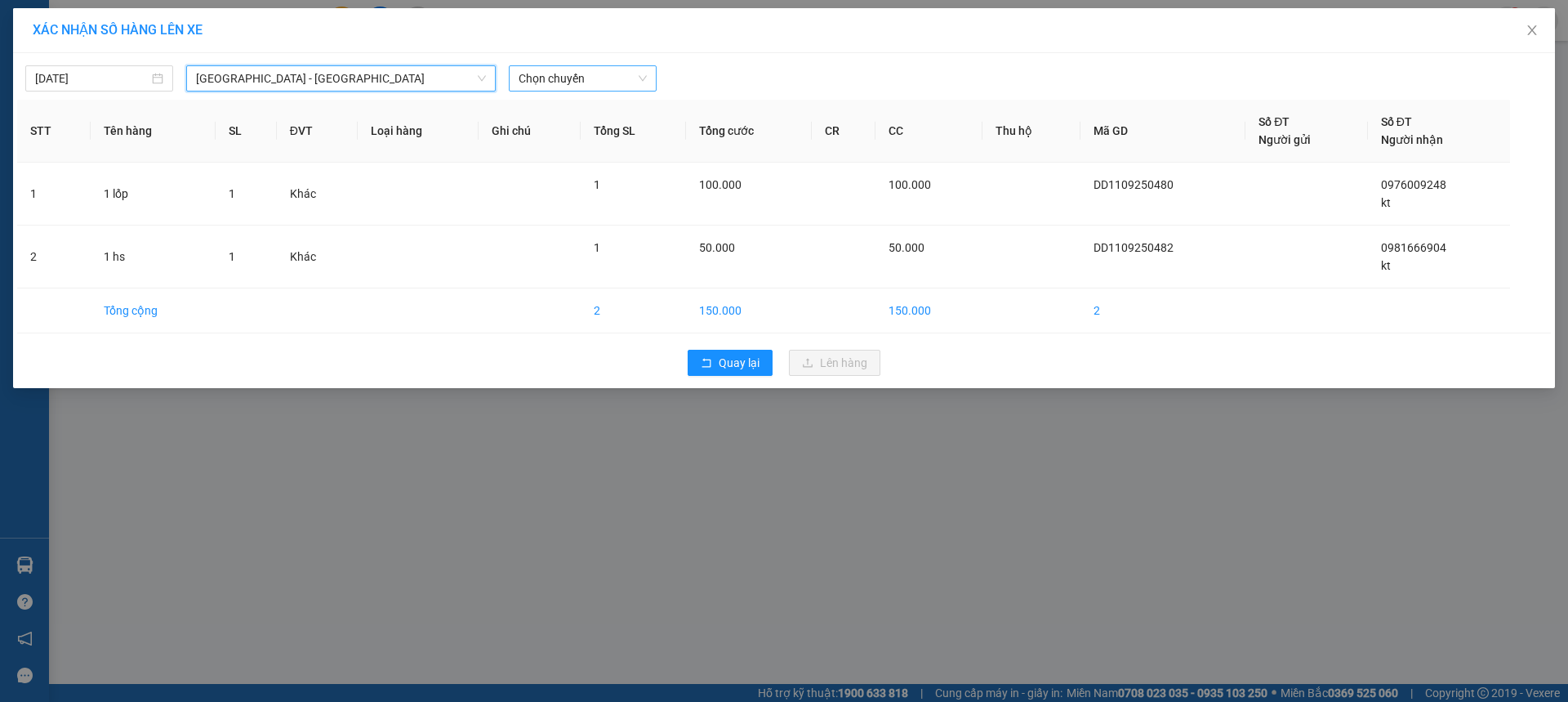
click at [624, 78] on span "Chọn chuyến" at bounding box center [582, 78] width 128 height 24
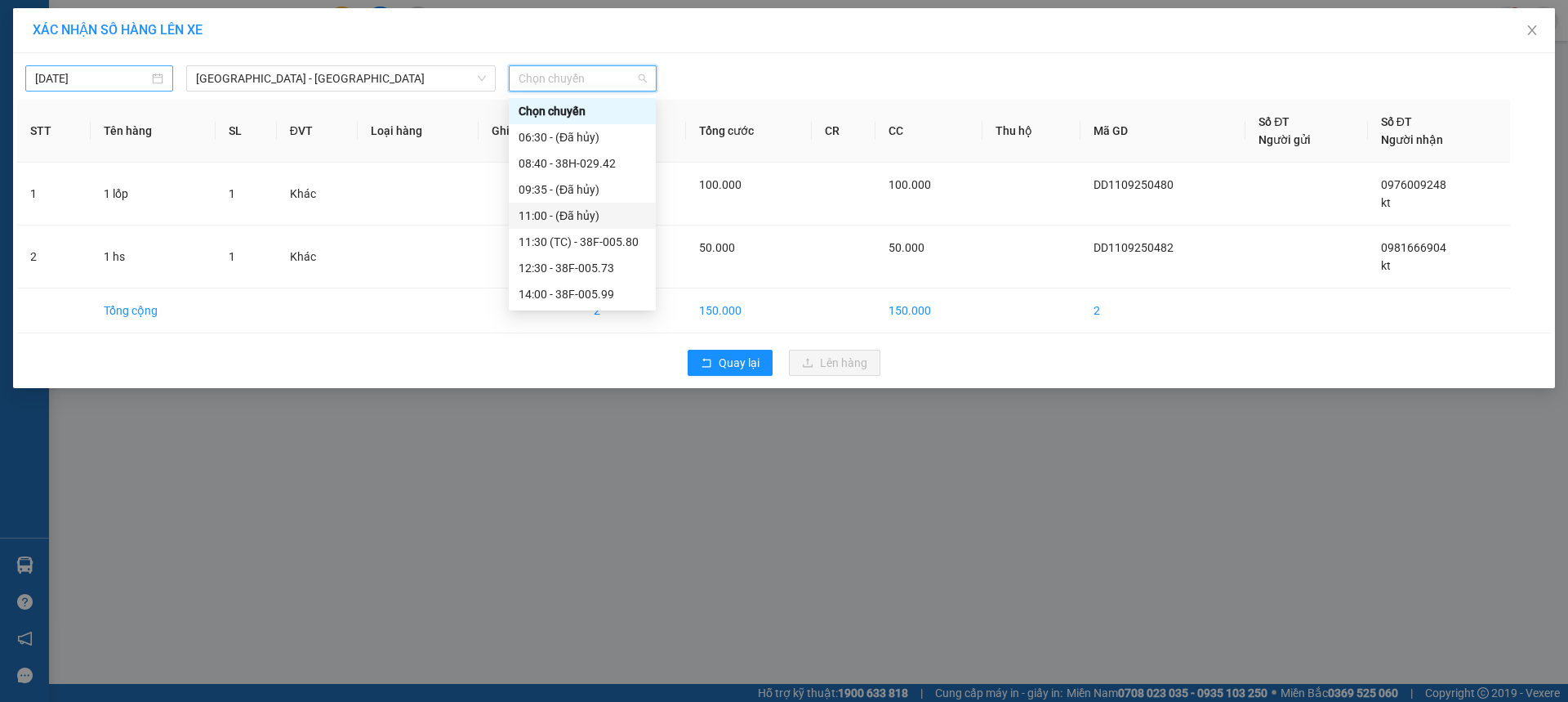
type input "[DATE]"
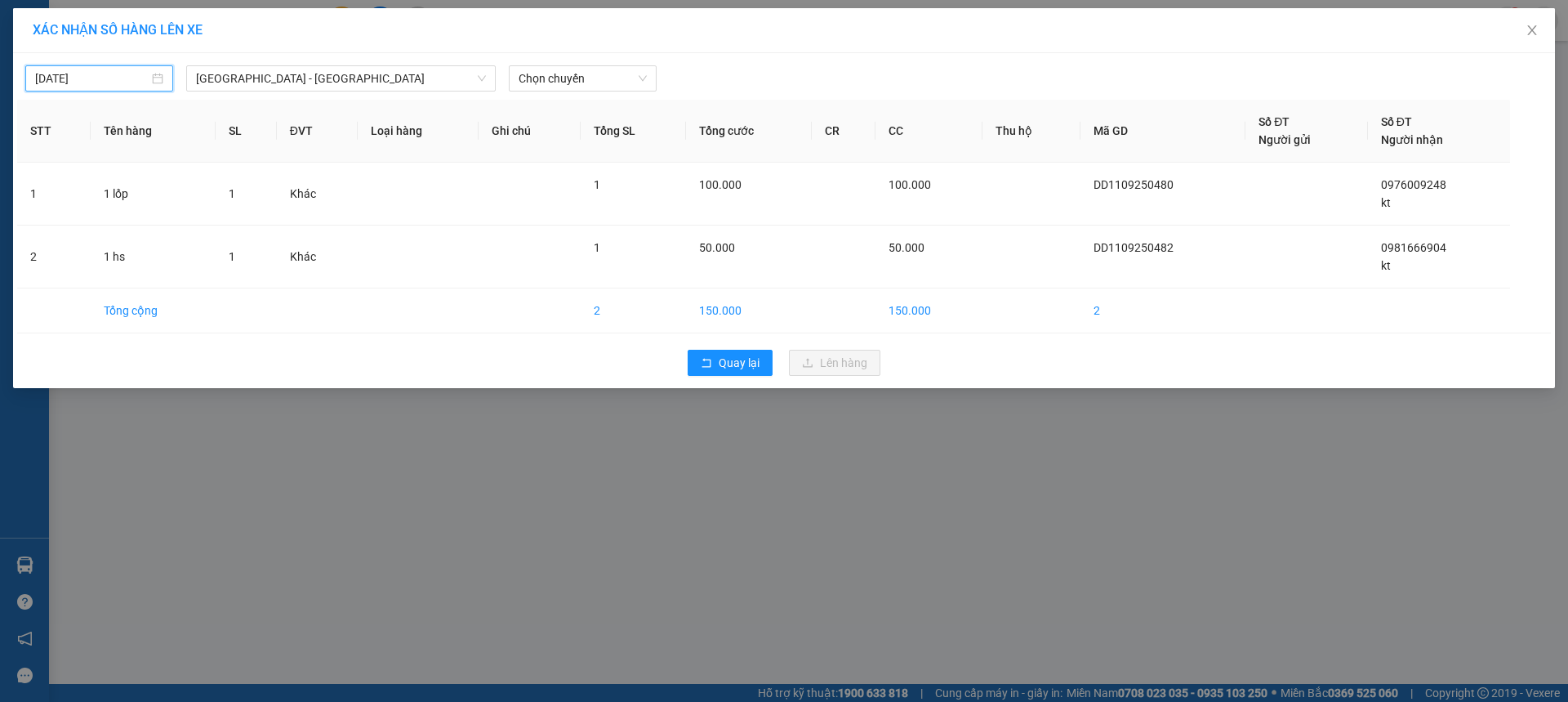
click at [103, 82] on input "[DATE]" at bounding box center [92, 78] width 114 height 18
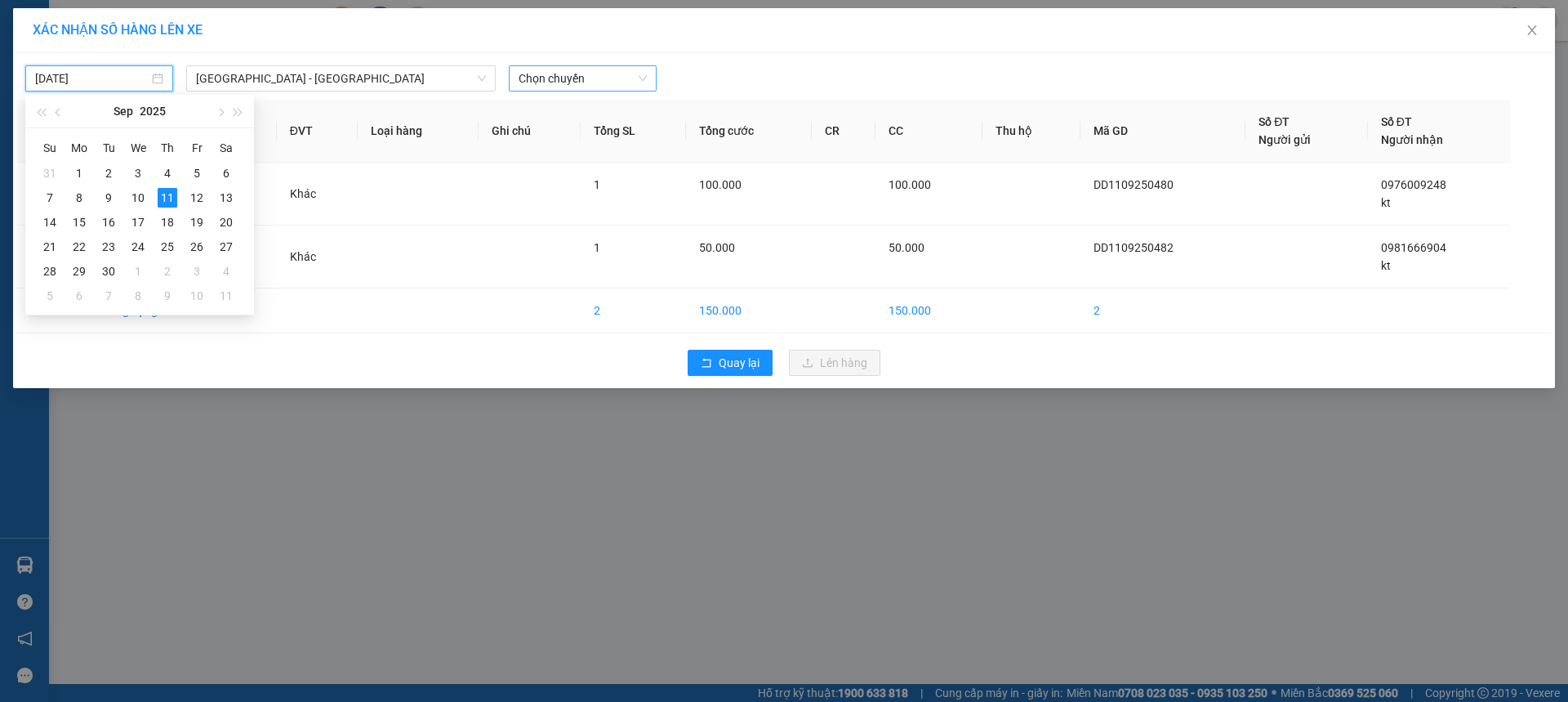
click at [588, 75] on span "Chọn chuyến" at bounding box center [582, 78] width 128 height 24
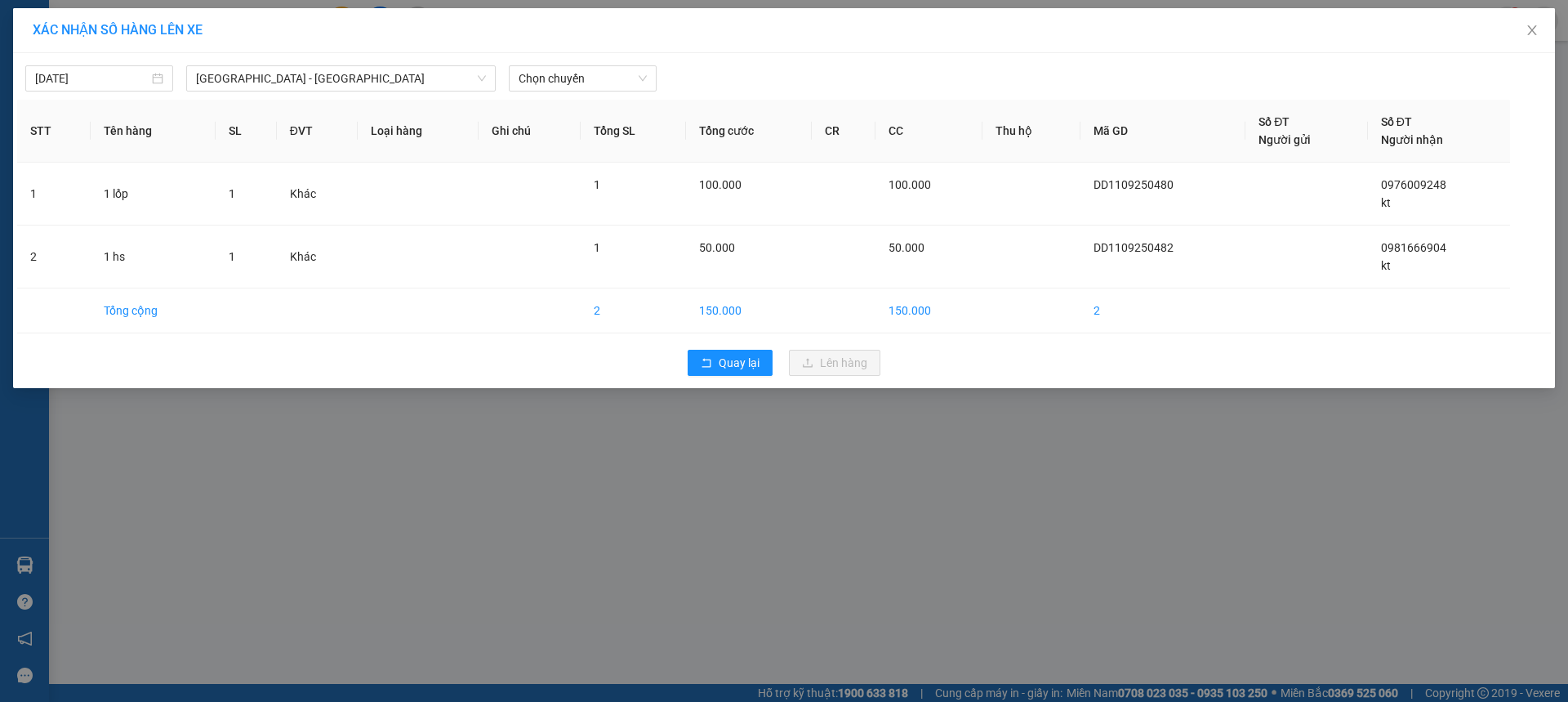
click at [437, 95] on div "[DATE] [GEOGRAPHIC_DATA] - [GEOGRAPHIC_DATA] Anh LỌC THEO Nhóm tuyến Tuyến Chọn…" at bounding box center [784, 220] width 1542 height 335
click at [422, 88] on span "[GEOGRAPHIC_DATA] - [GEOGRAPHIC_DATA]" at bounding box center [340, 78] width 290 height 24
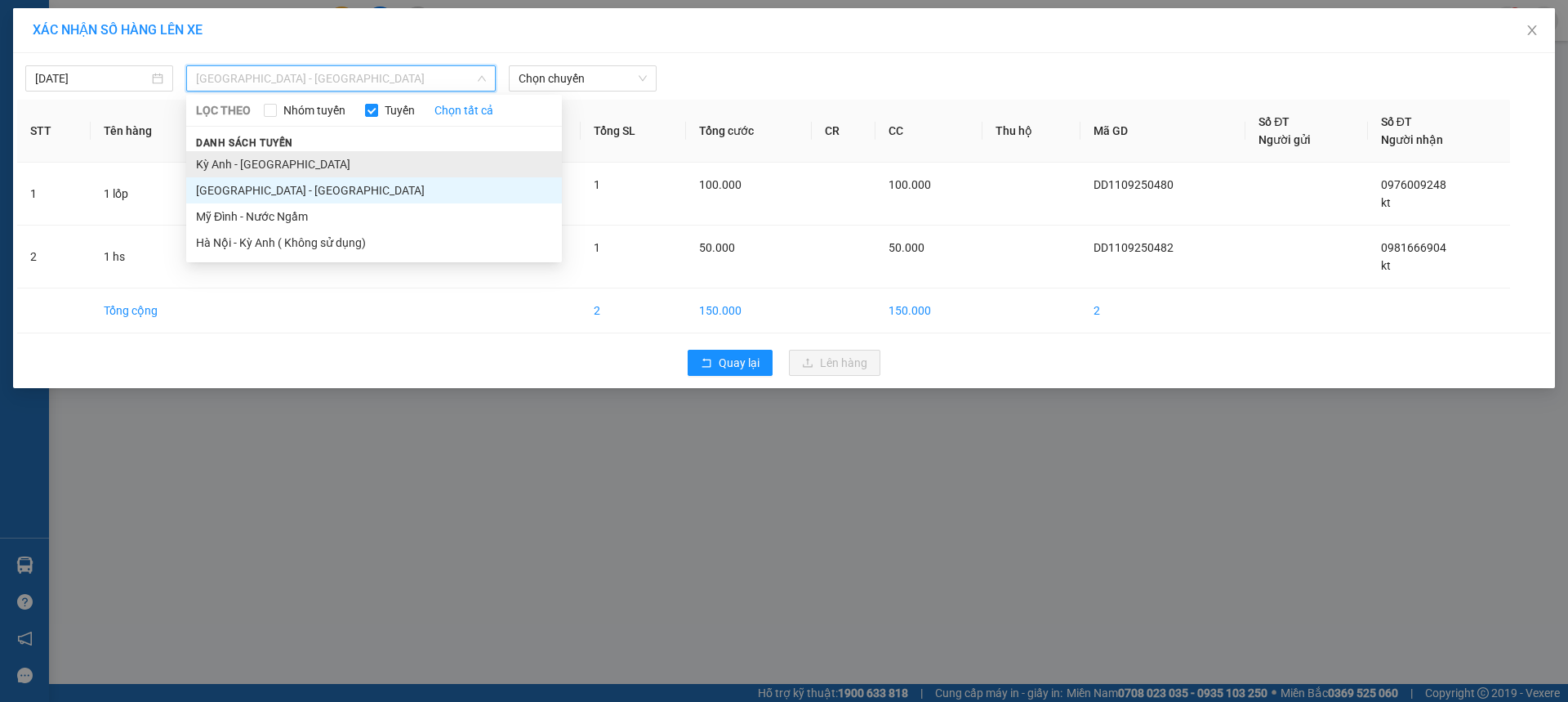
click at [241, 172] on li "Kỳ Anh - [GEOGRAPHIC_DATA]" at bounding box center [374, 164] width 375 height 26
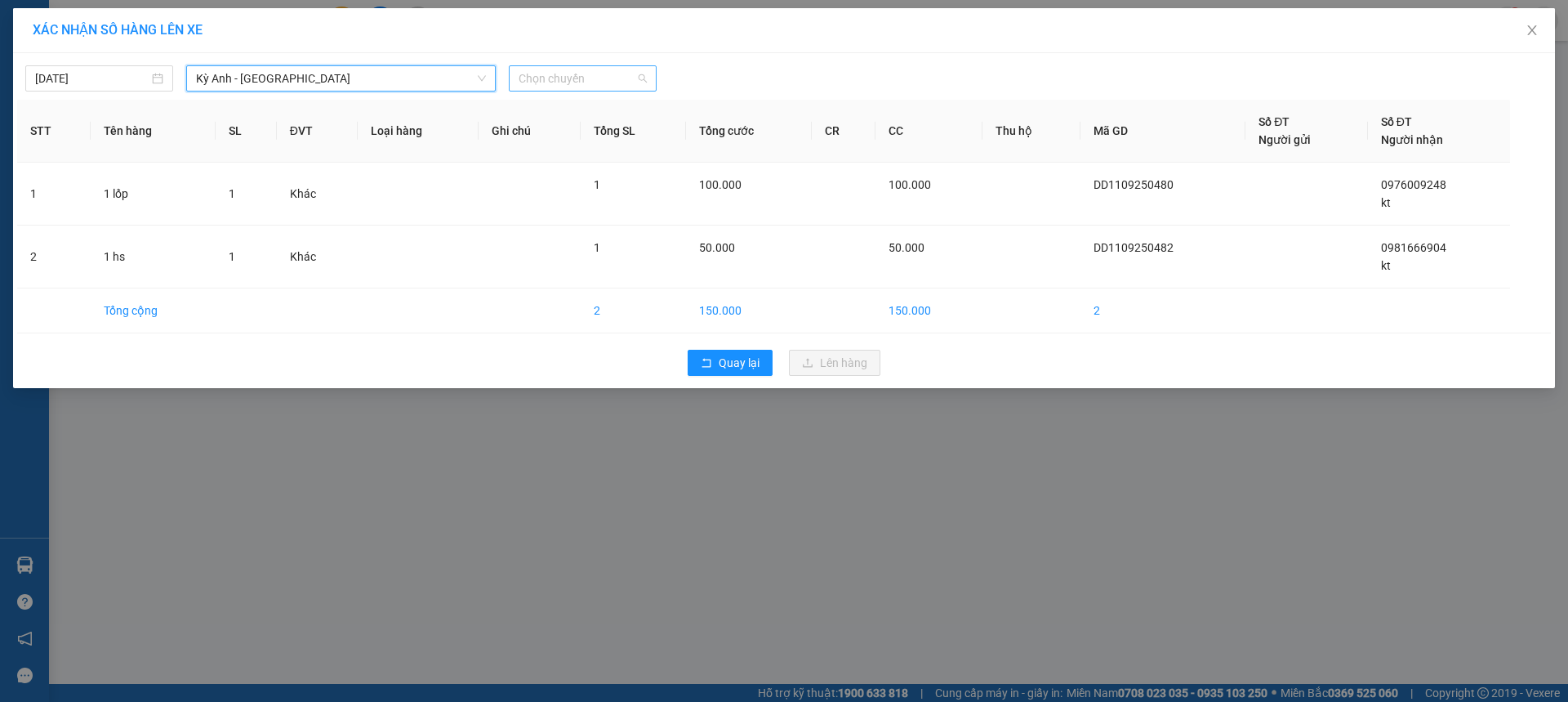
click at [577, 87] on span "Chọn chuyến" at bounding box center [582, 78] width 128 height 24
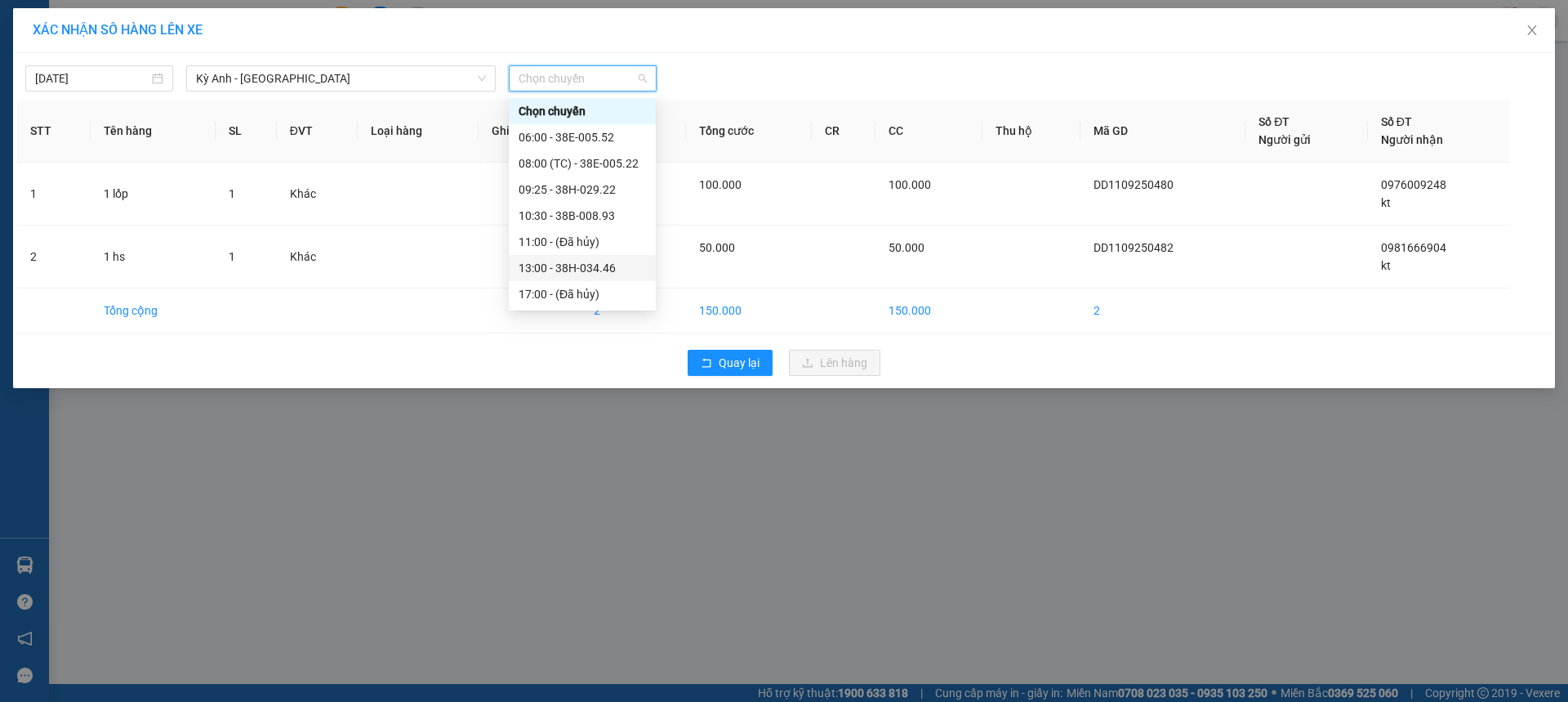
click at [599, 267] on div "13:00 - 38H-034.46" at bounding box center [582, 268] width 127 height 18
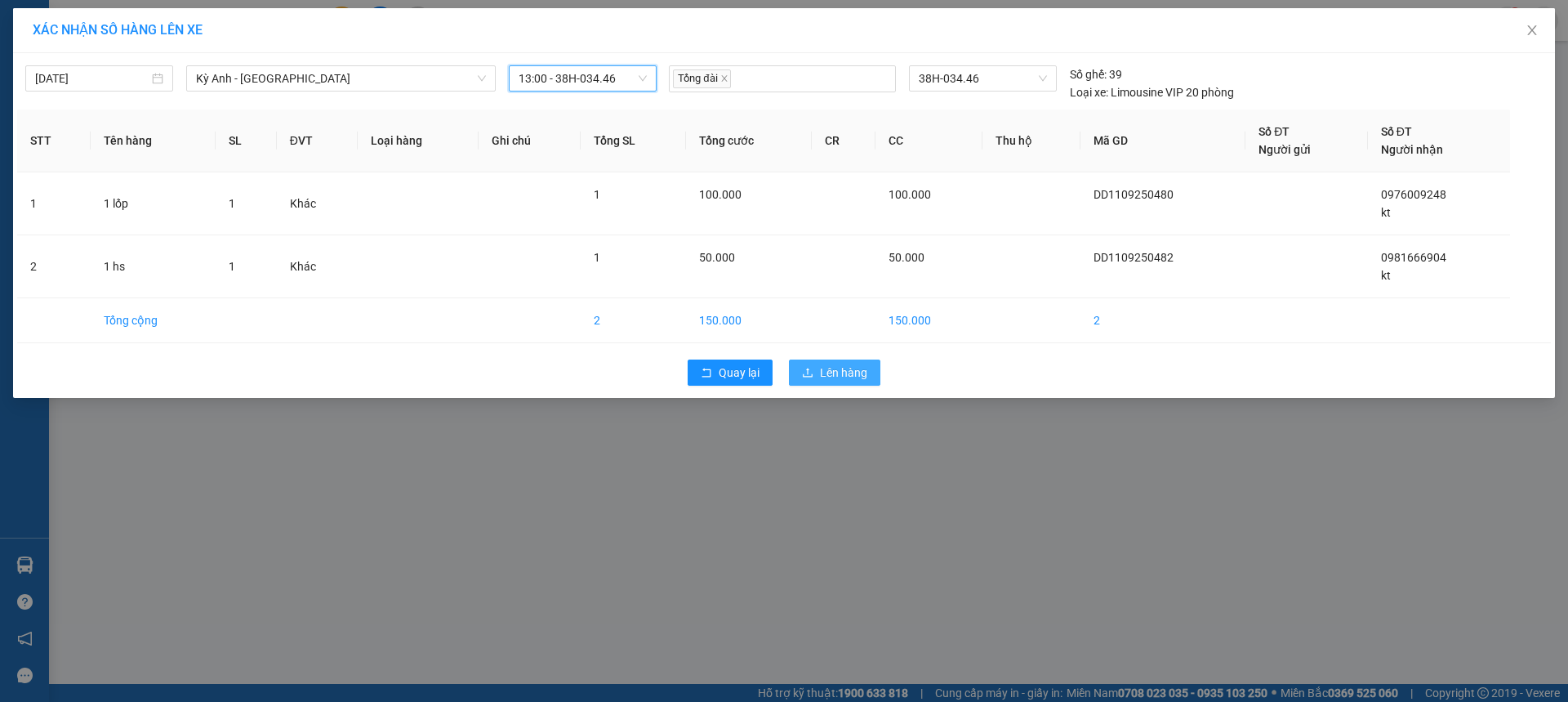
click at [832, 373] on span "Lên hàng" at bounding box center [844, 372] width 48 height 18
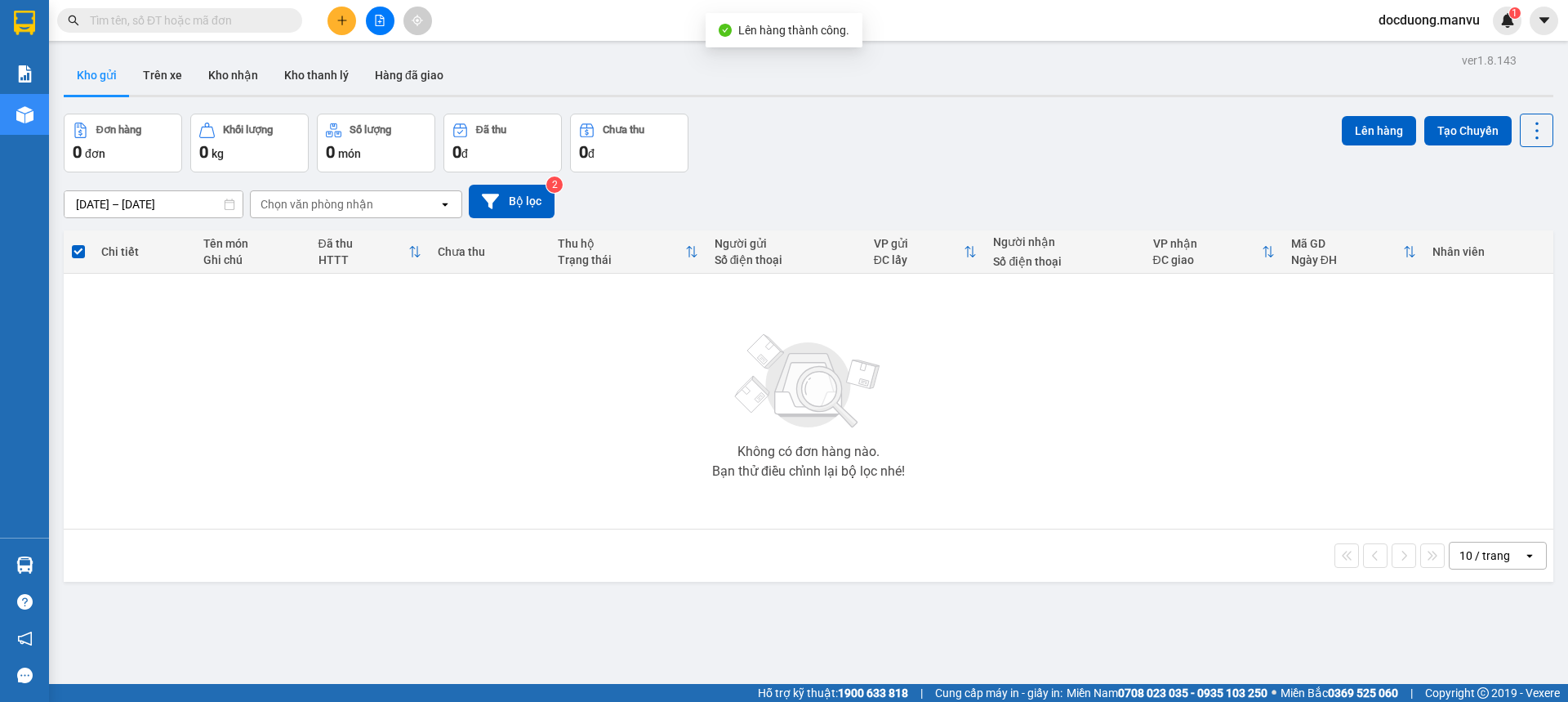
click at [332, 27] on div at bounding box center [380, 21] width 123 height 28
click at [335, 23] on button at bounding box center [342, 21] width 28 height 28
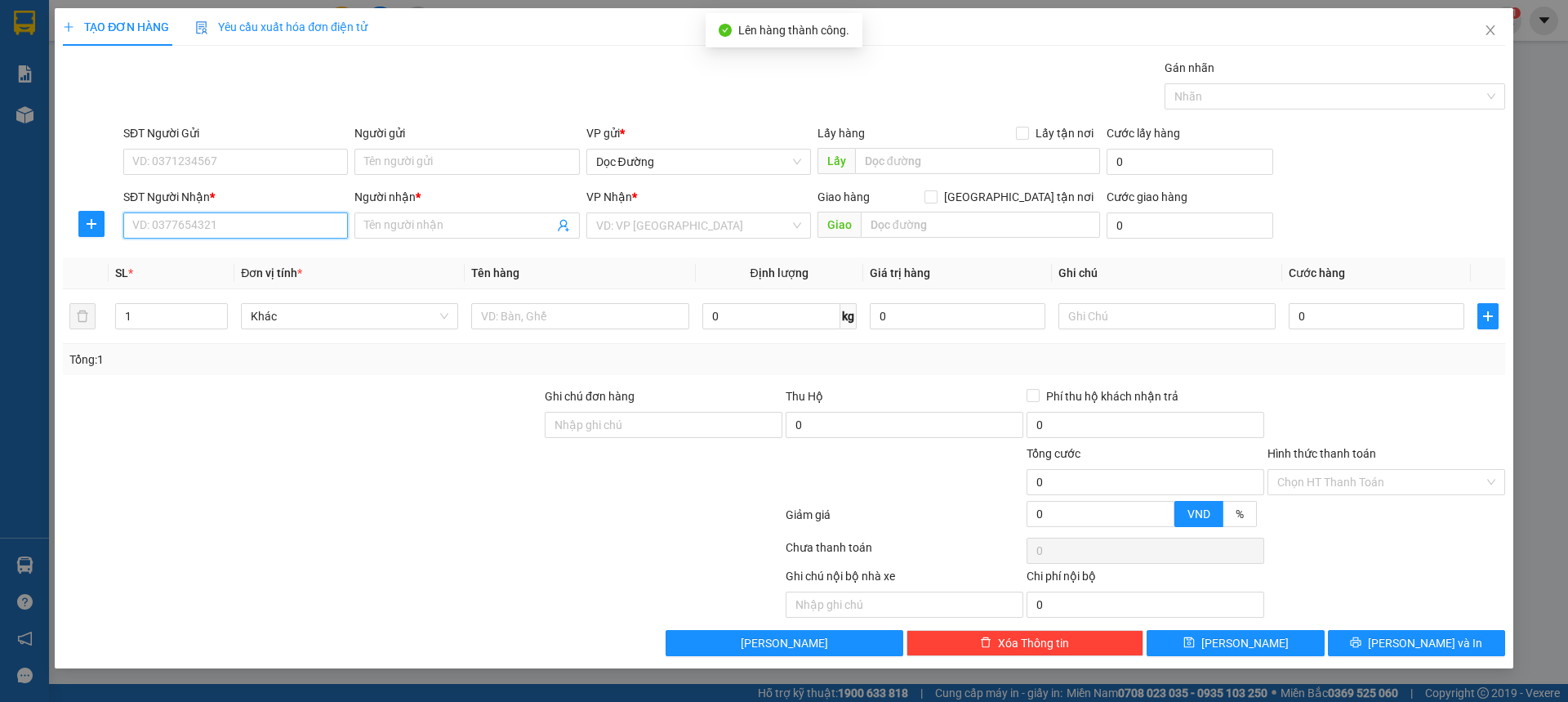
click at [282, 228] on input "SĐT Người Nhận *" at bounding box center [235, 225] width 225 height 26
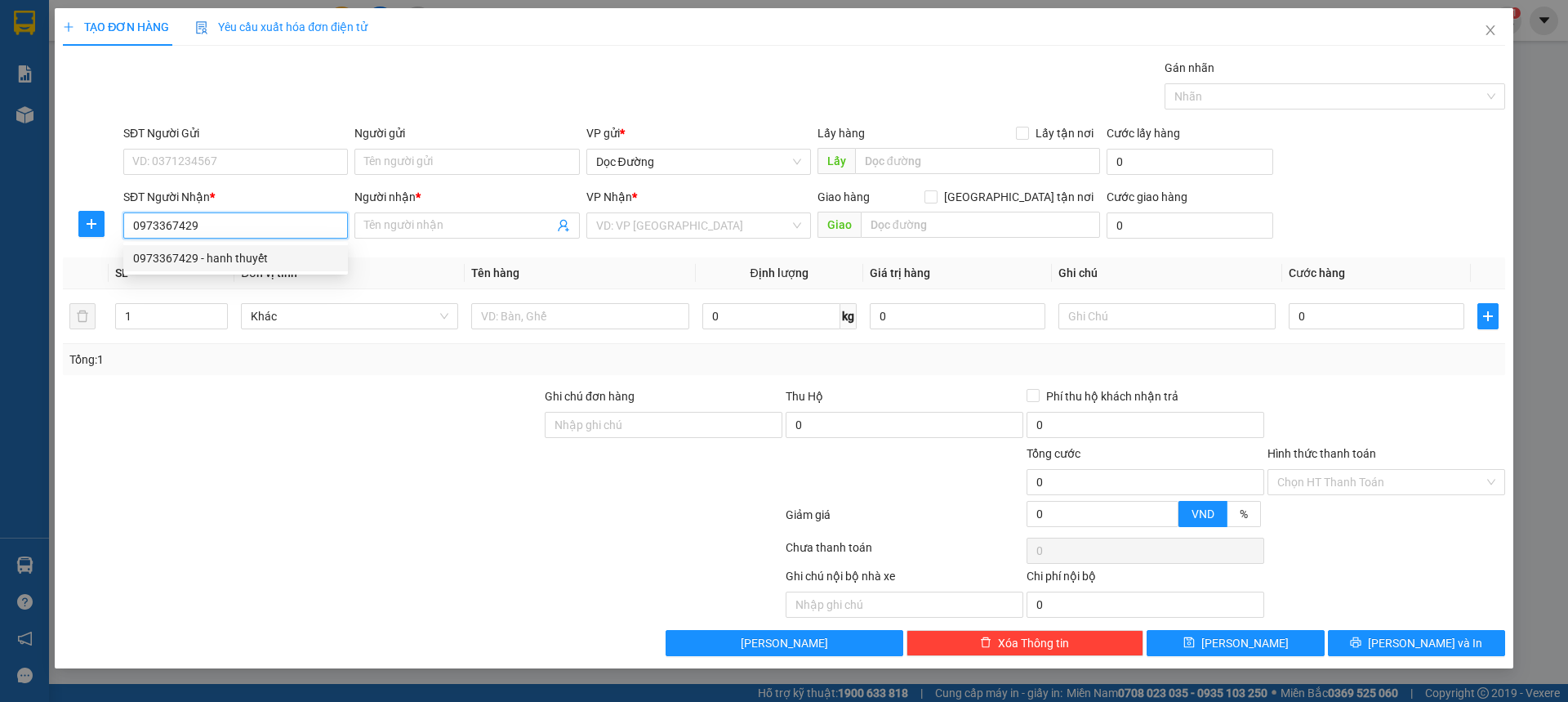
type input "0973367429"
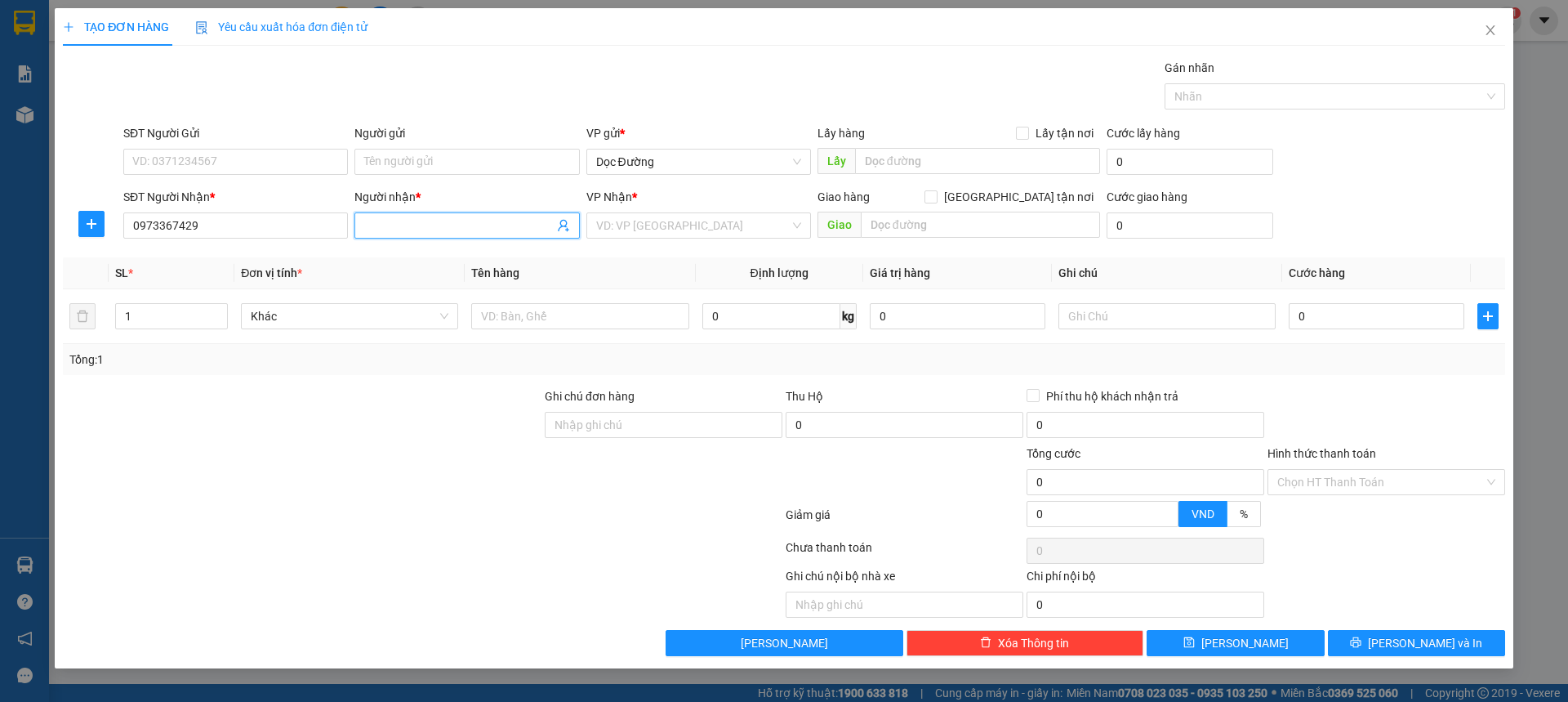
click at [441, 231] on input "Người nhận *" at bounding box center [459, 225] width 189 height 18
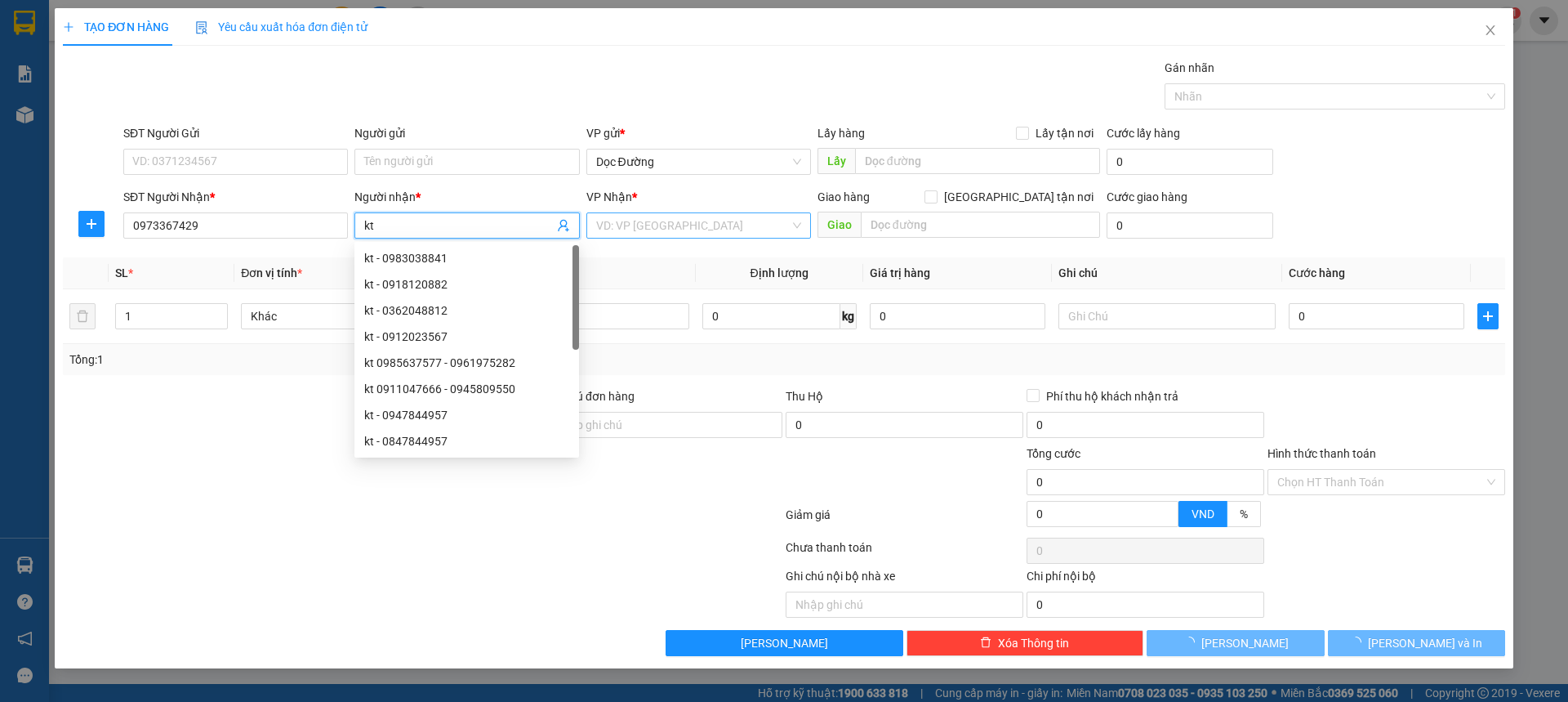
type input "kt"
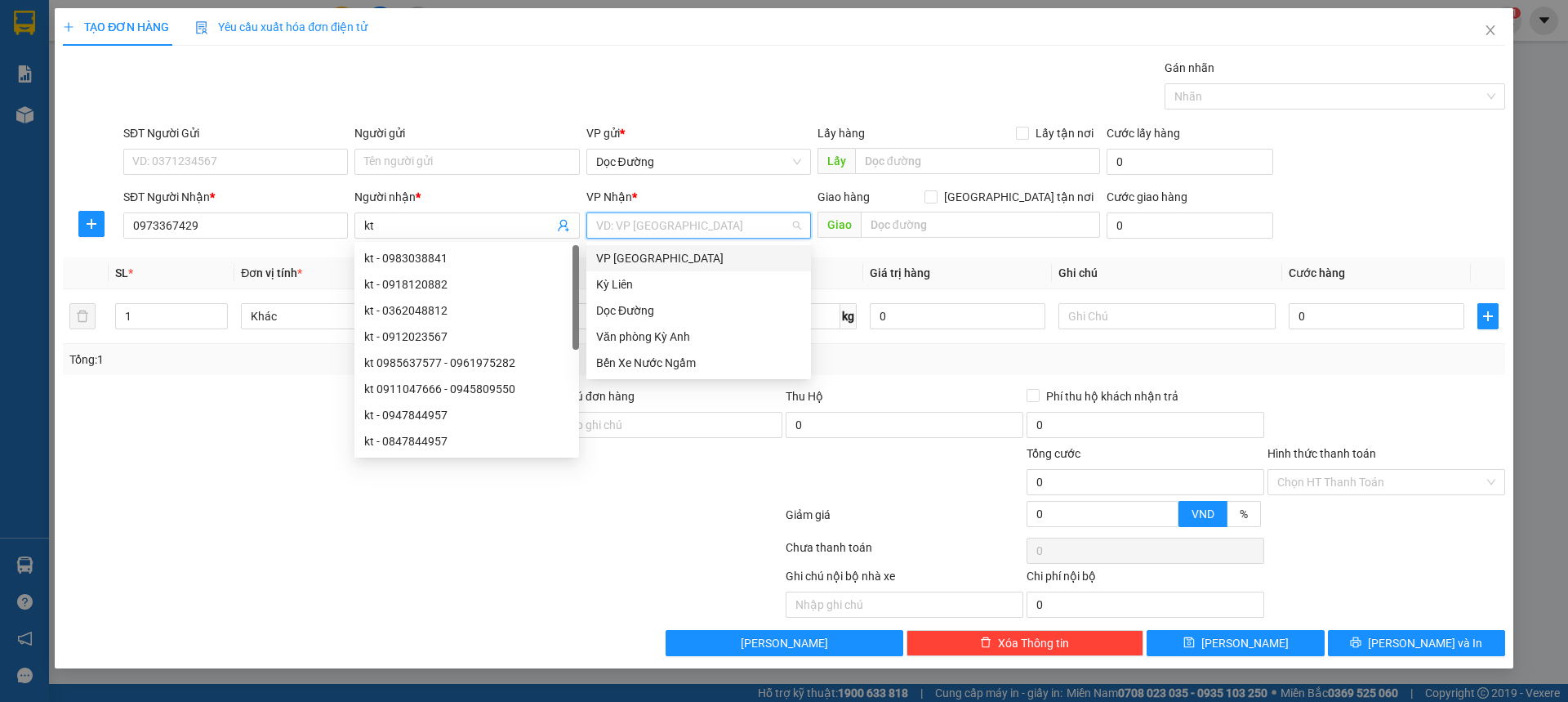
click at [723, 231] on input "search" at bounding box center [692, 225] width 193 height 24
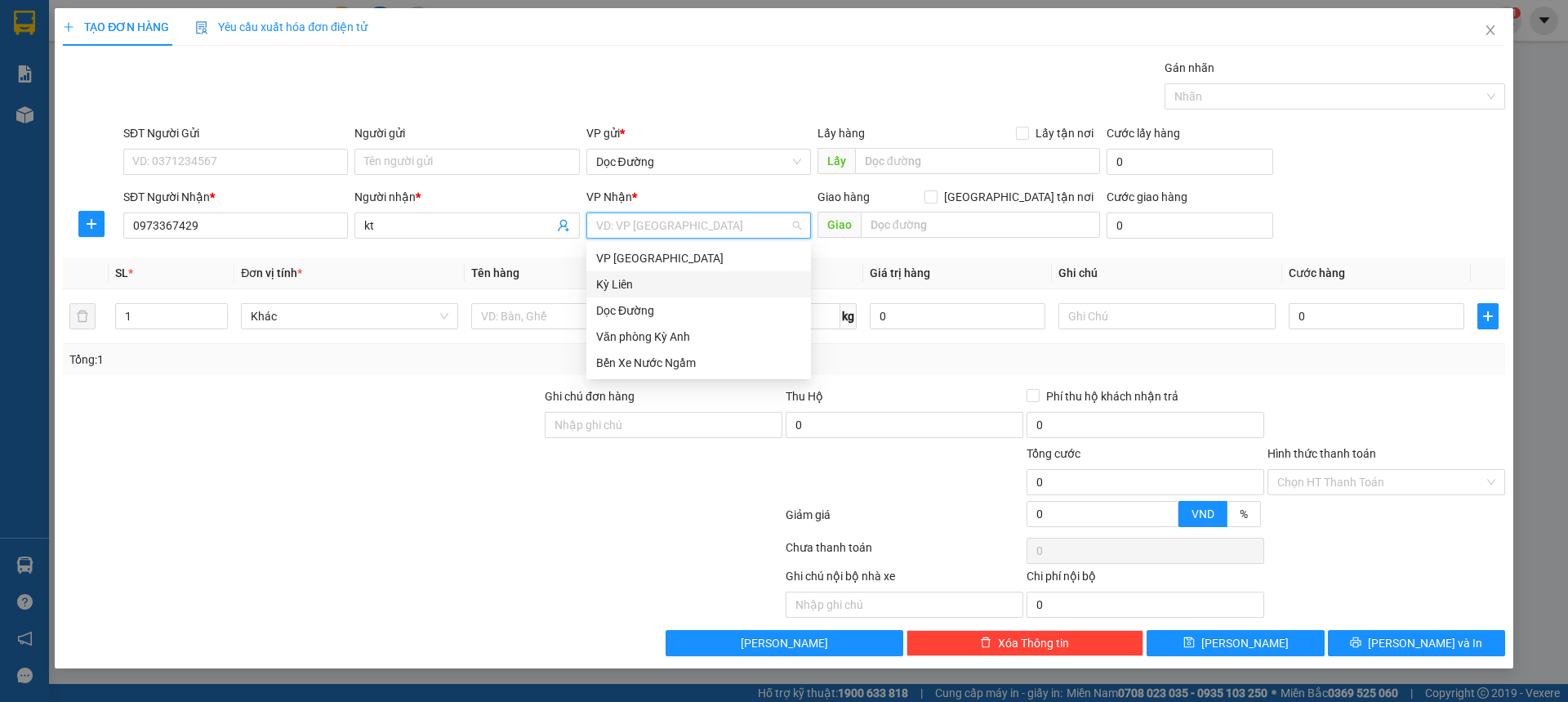
click at [654, 298] on div "VP Mỹ Đình Kỳ Liên Dọc Đường Văn phòng Kỳ Anh Bến Xe Nước Ngầm" at bounding box center [698, 310] width 225 height 131
click at [638, 310] on div "Dọc Đường" at bounding box center [698, 310] width 205 height 18
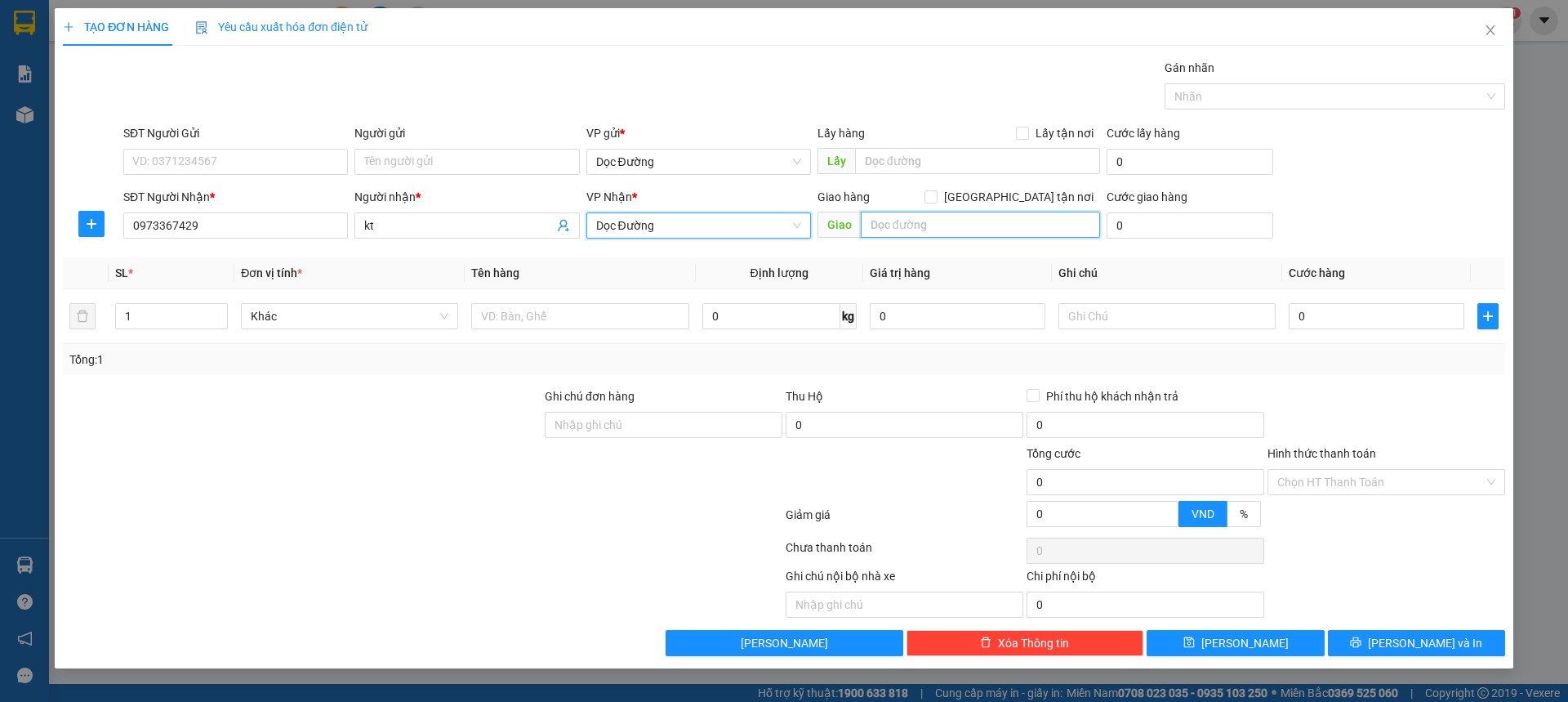
click at [920, 217] on input "text" at bounding box center [980, 224] width 239 height 26
type input "cx"
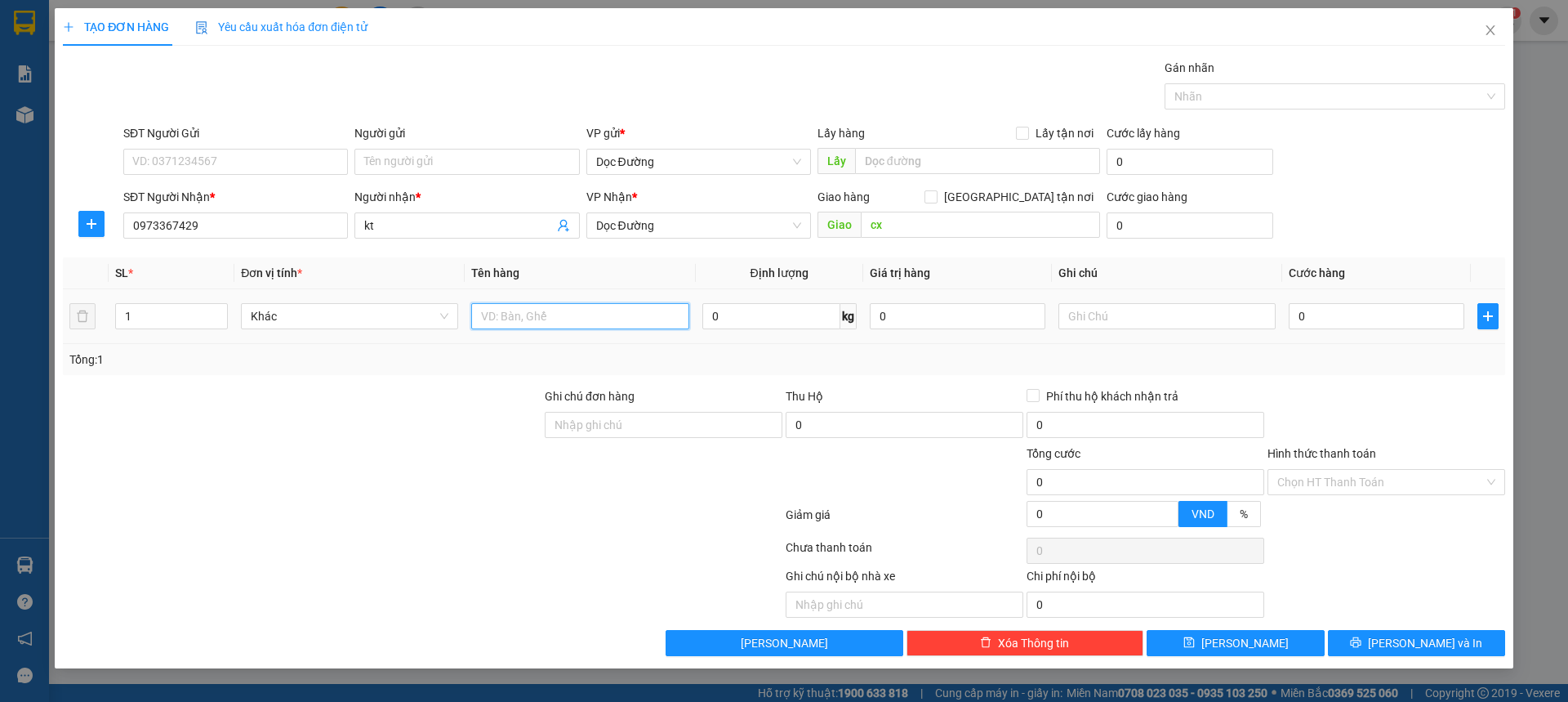
click at [606, 303] on input "text" at bounding box center [580, 315] width 217 height 26
type input "10t"
click at [1338, 324] on input "0" at bounding box center [1376, 315] width 176 height 26
type input "004"
type input "4"
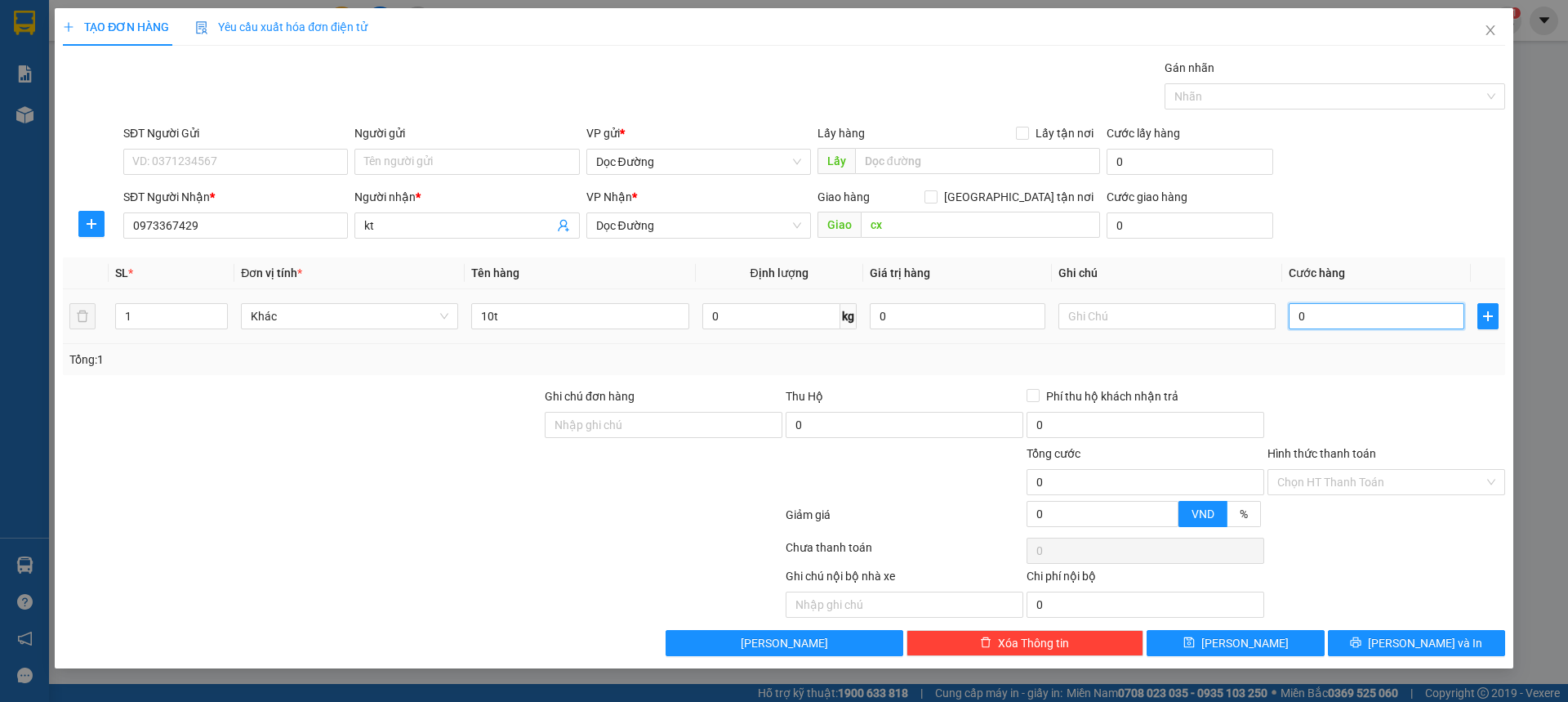
type input "4"
type input "0.040"
type input "40"
type input "00.400"
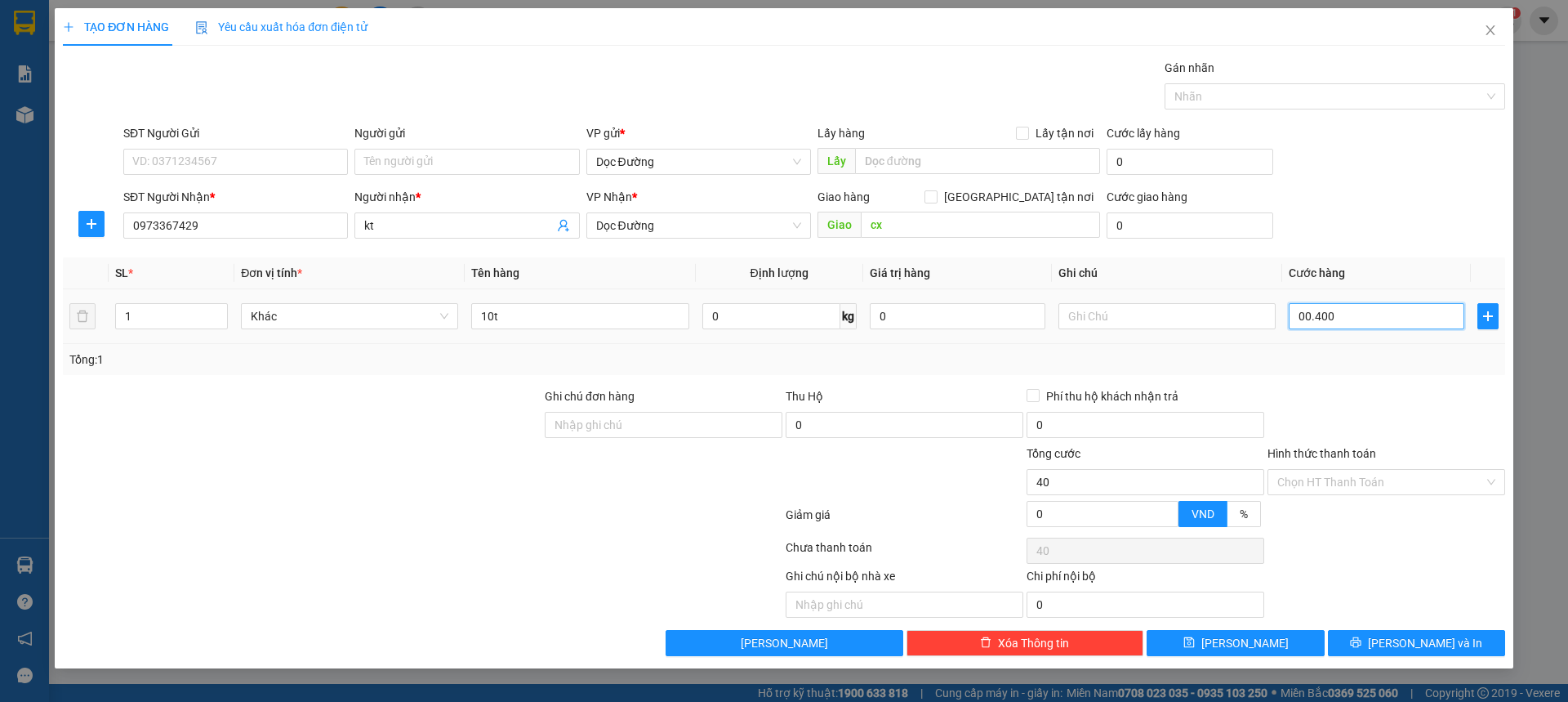
type input "400"
type input "0.004.000"
type input "4.000"
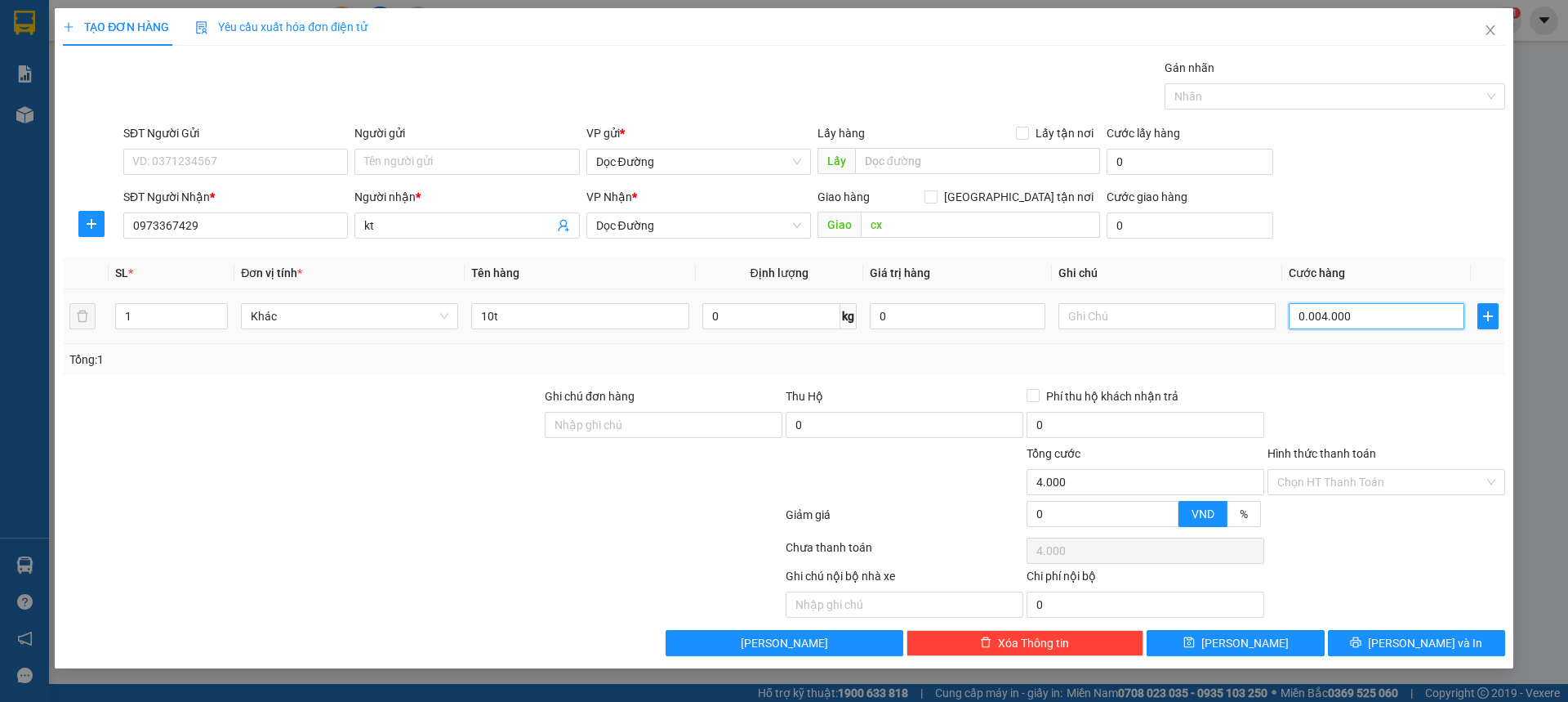
type input "000.040.000"
type input "40.000"
type input "[PHONE_NUMBER]"
type input "400.000"
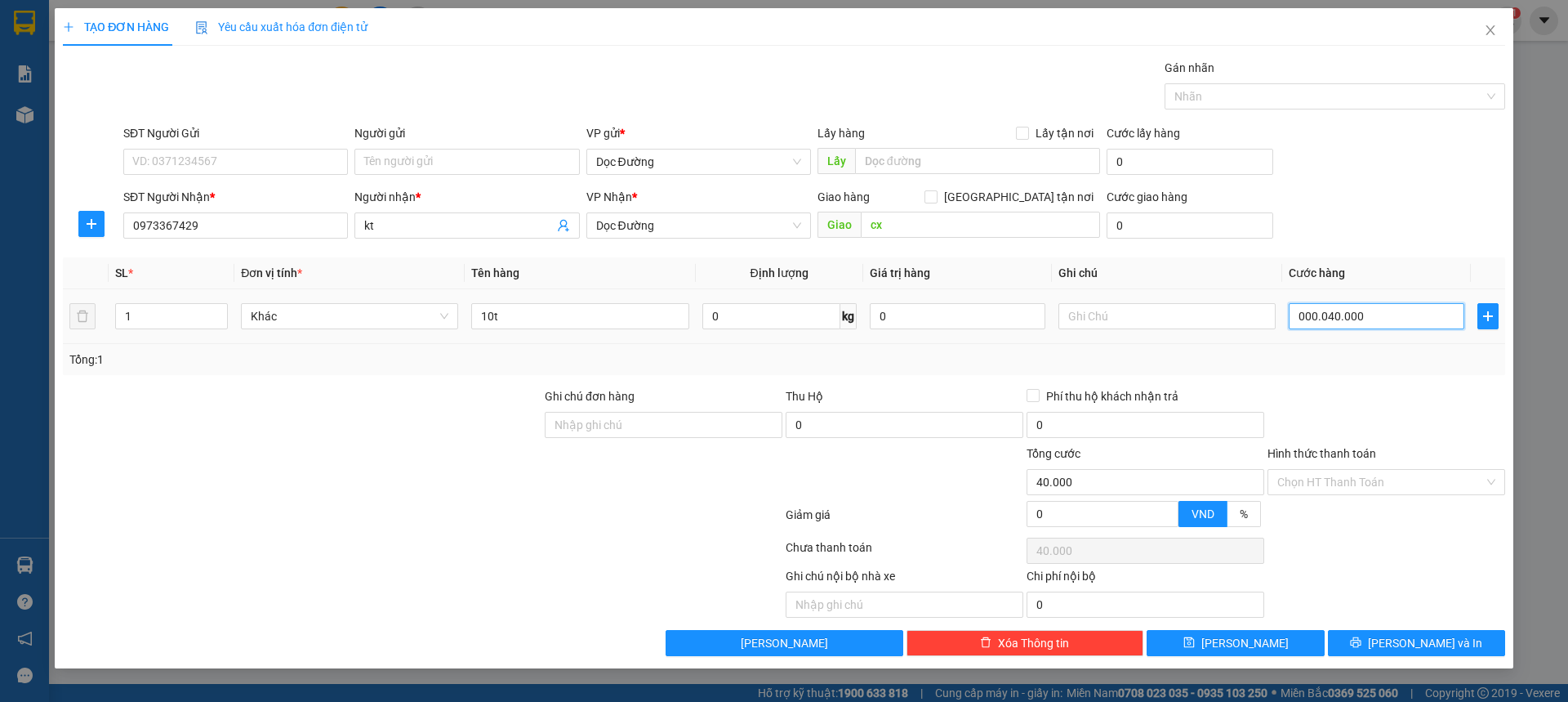
type input "400.000"
drag, startPoint x: 1349, startPoint y: 474, endPoint x: 1310, endPoint y: 524, distance: 63.4
click at [1349, 474] on input "Hình thức thanh toán" at bounding box center [1381, 482] width 207 height 24
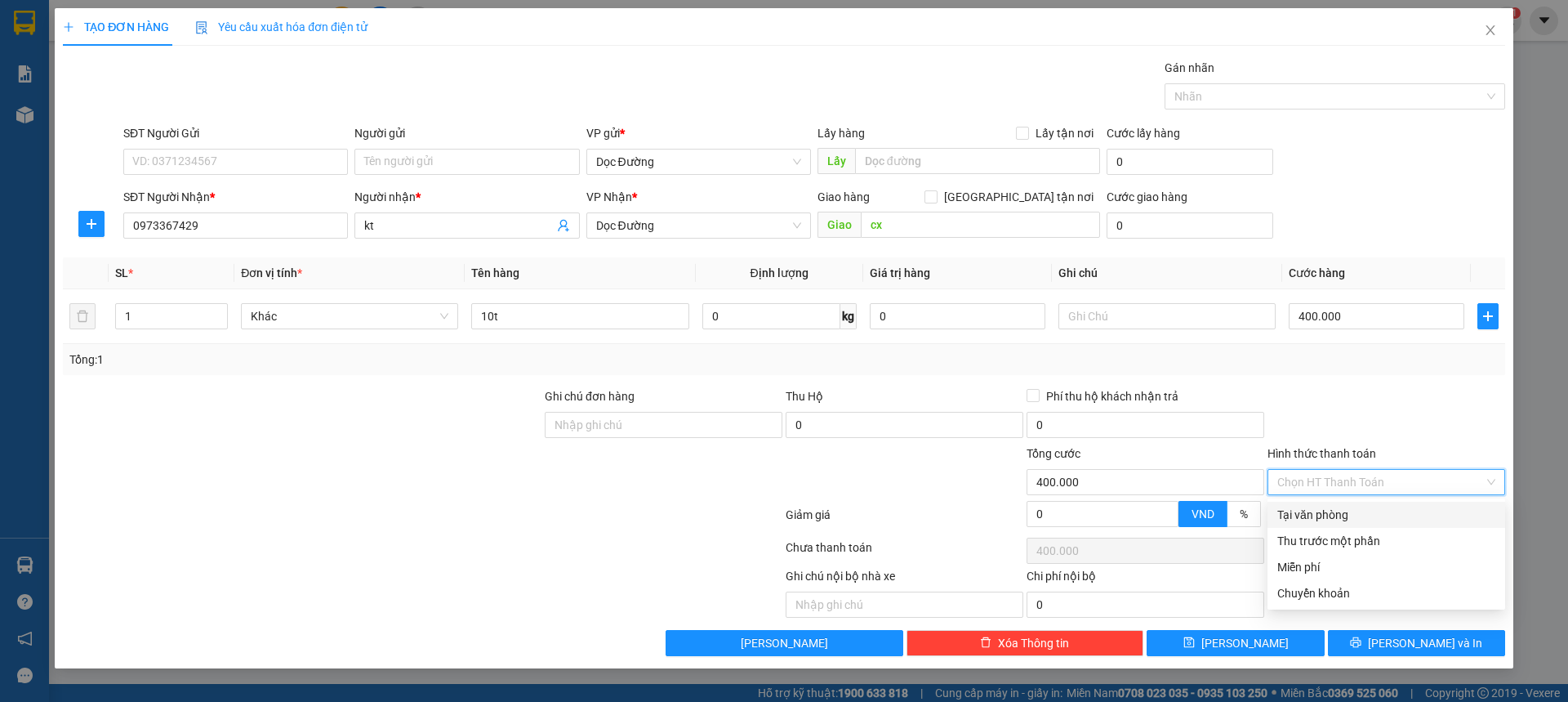
click at [1311, 509] on div "Tại văn phòng" at bounding box center [1387, 515] width 218 height 18
type input "0"
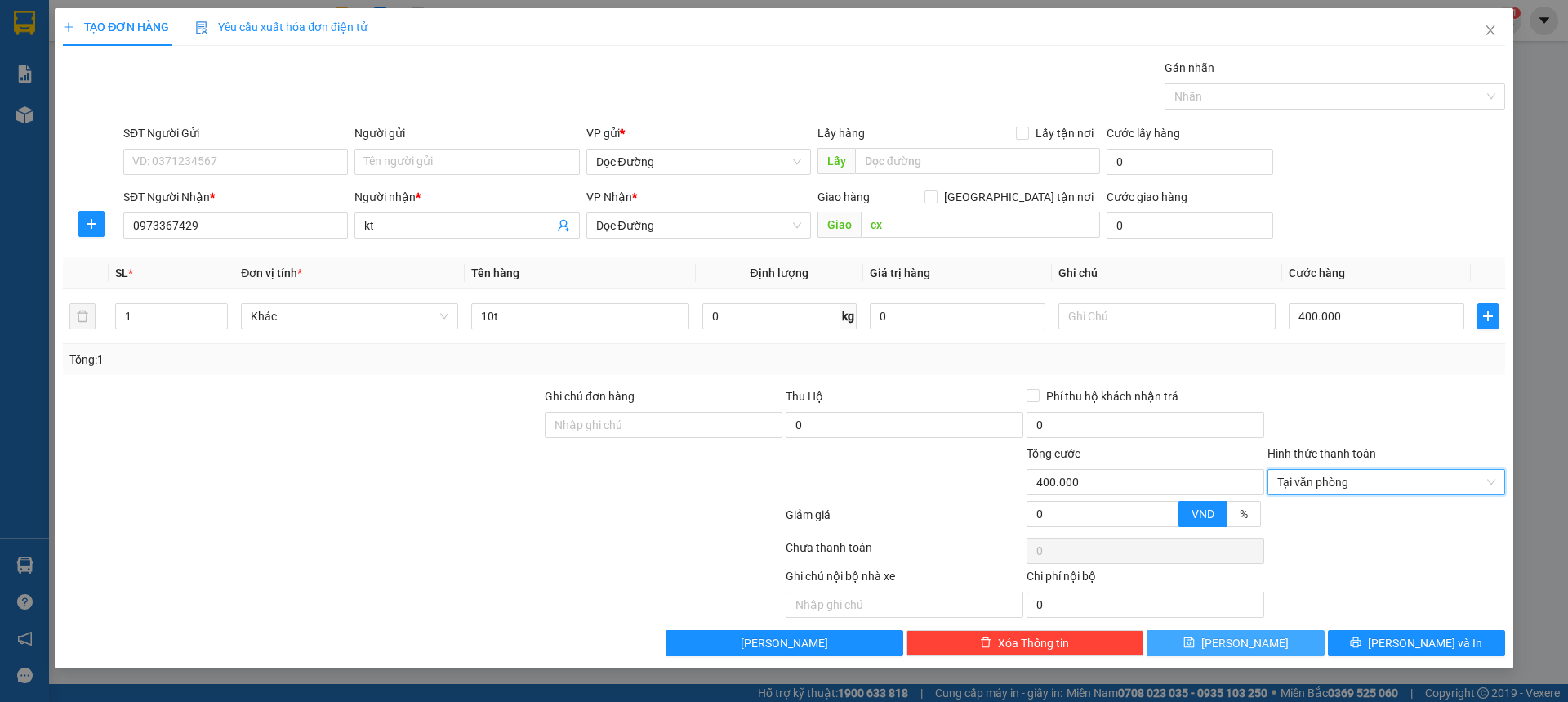
click at [1254, 640] on div "Transit Pickup Surcharge Ids Transit Deliver Surcharge Ids Transit Deliver Surc…" at bounding box center [784, 357] width 1443 height 597
click at [1253, 641] on span "[PERSON_NAME]" at bounding box center [1245, 643] width 88 height 18
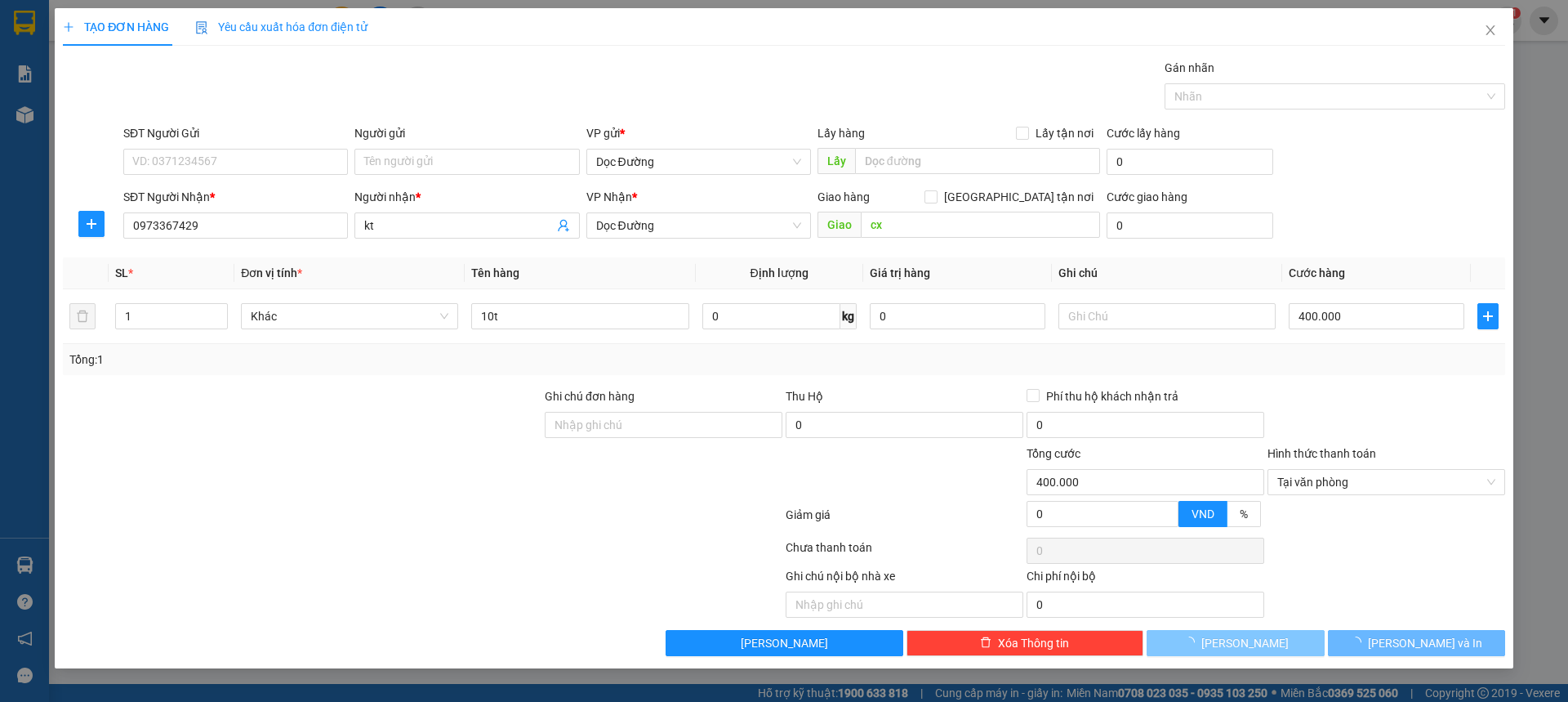
type input "0"
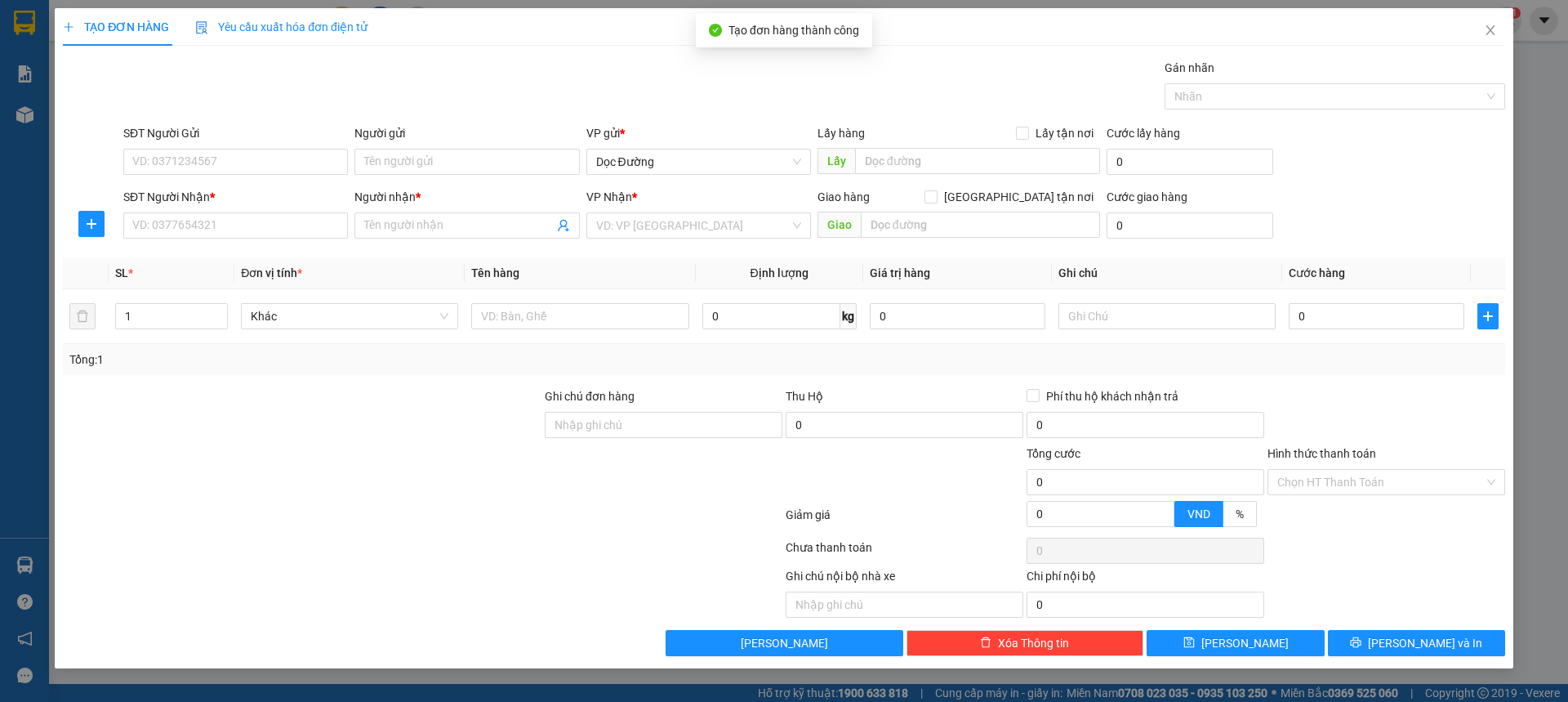
click at [222, 189] on form "SĐT Người Gửi VD: 0371234567 Người gửi Tên người gửi VP gửi * Dọc Đường Lấy hàn…" at bounding box center [784, 184] width 1443 height 121
click at [219, 211] on div "SĐT Người Nhận *" at bounding box center [235, 200] width 225 height 24
click at [209, 223] on input "SĐT Người Nhận *" at bounding box center [235, 225] width 225 height 26
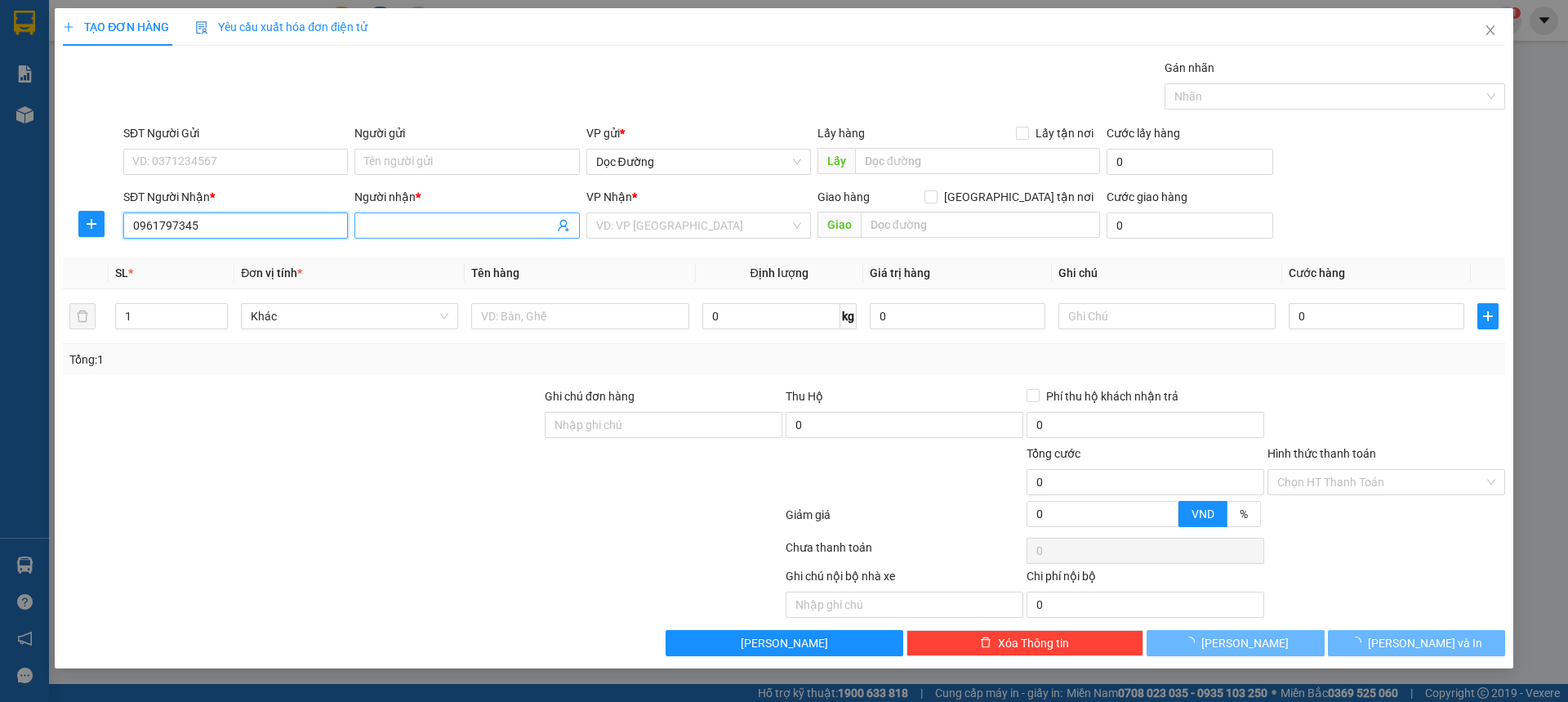
type input "0961797345"
click at [401, 228] on input "Người nhận *" at bounding box center [459, 225] width 189 height 18
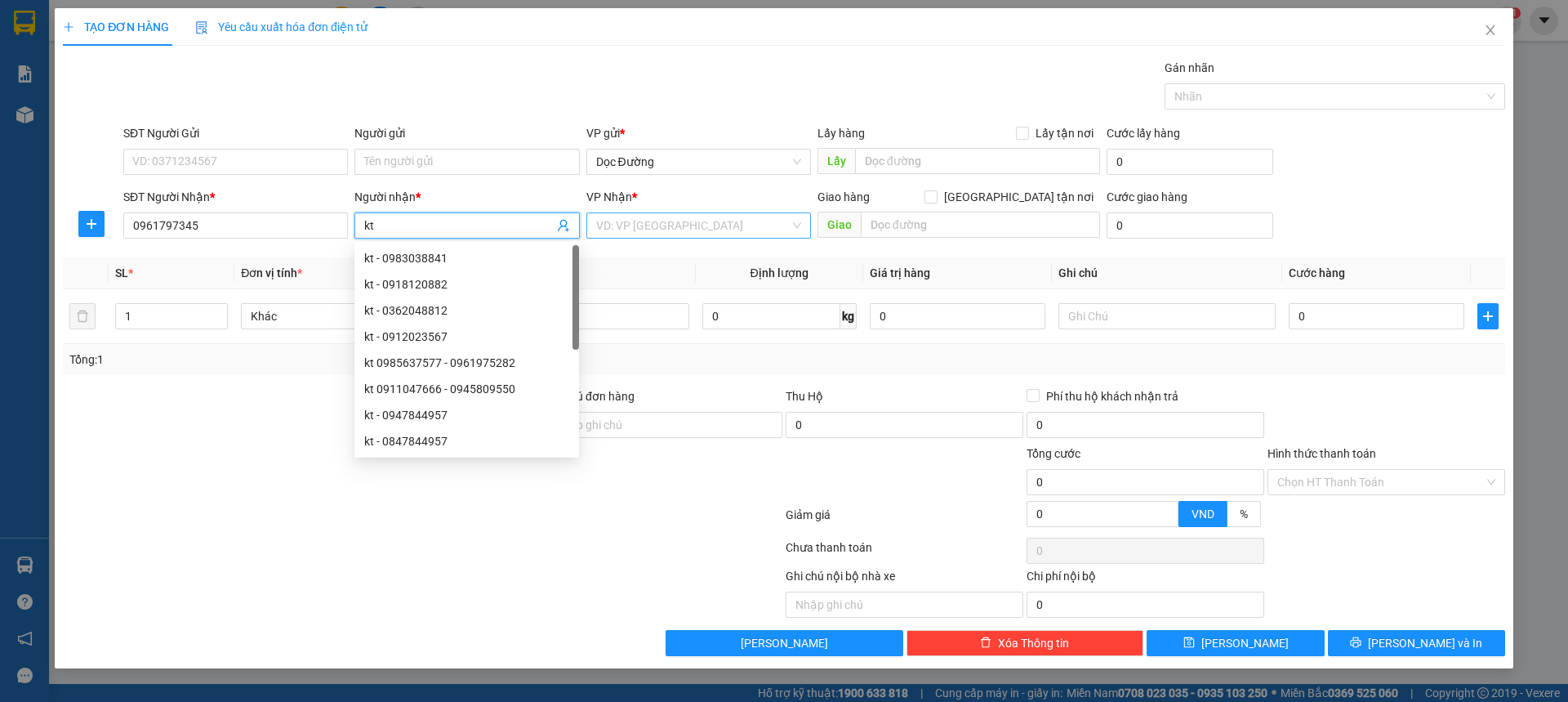
type input "kt"
click at [690, 222] on input "search" at bounding box center [692, 225] width 193 height 24
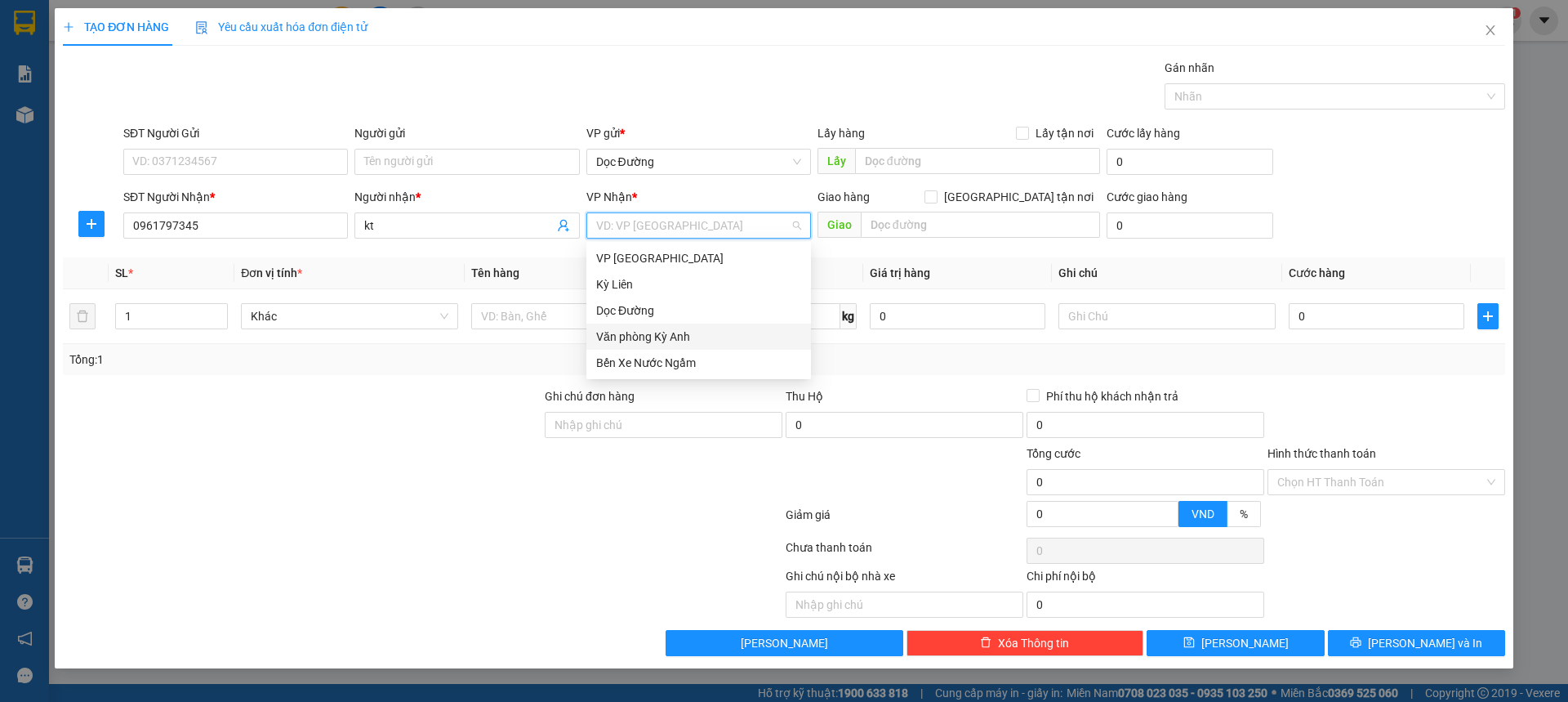
click at [646, 300] on div "Dọc Đường" at bounding box center [698, 310] width 225 height 26
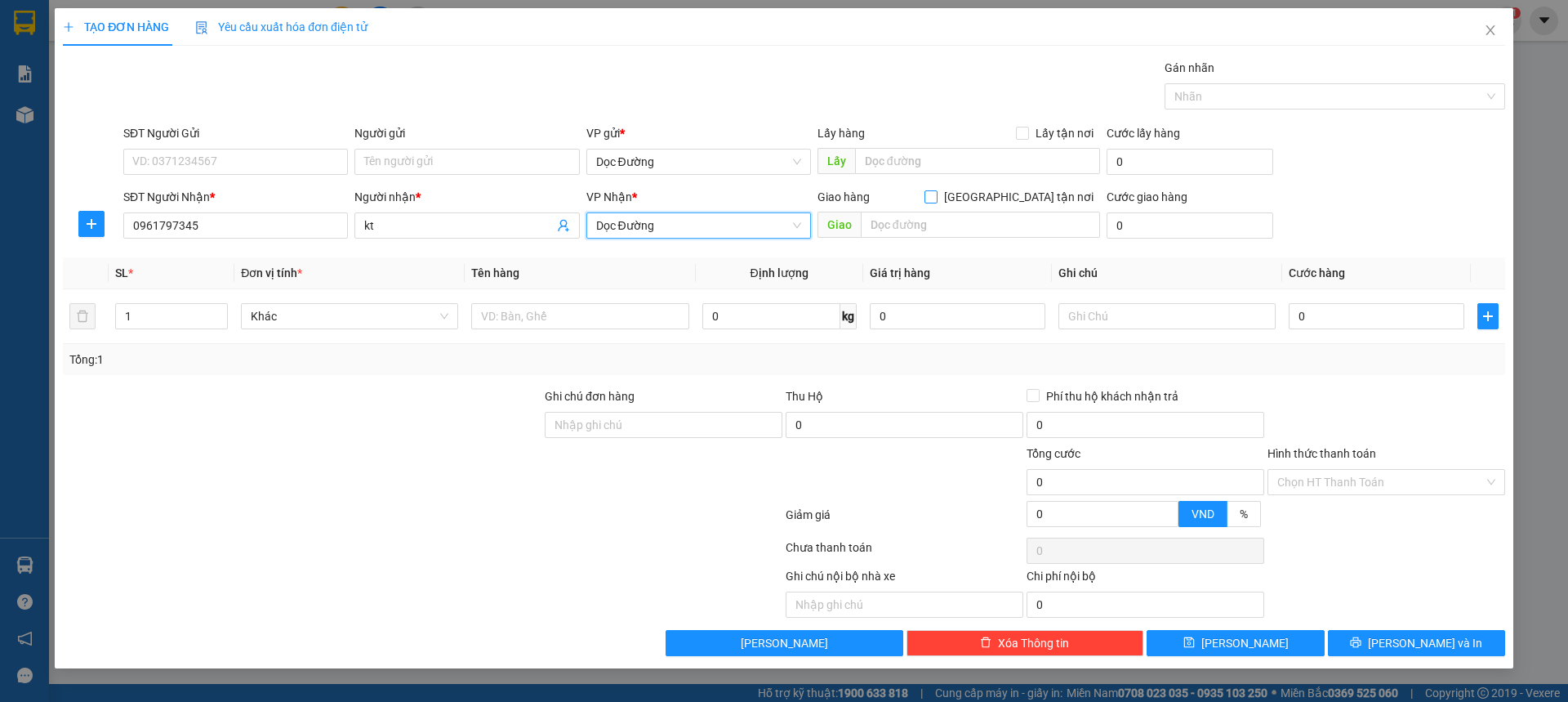
drag, startPoint x: 1019, startPoint y: 196, endPoint x: 961, endPoint y: 210, distance: 59.7
click at [1009, 197] on div "Giao hàng [GEOGRAPHIC_DATA] tận nơi" at bounding box center [959, 197] width 283 height 18
click at [947, 213] on input "text" at bounding box center [980, 224] width 239 height 26
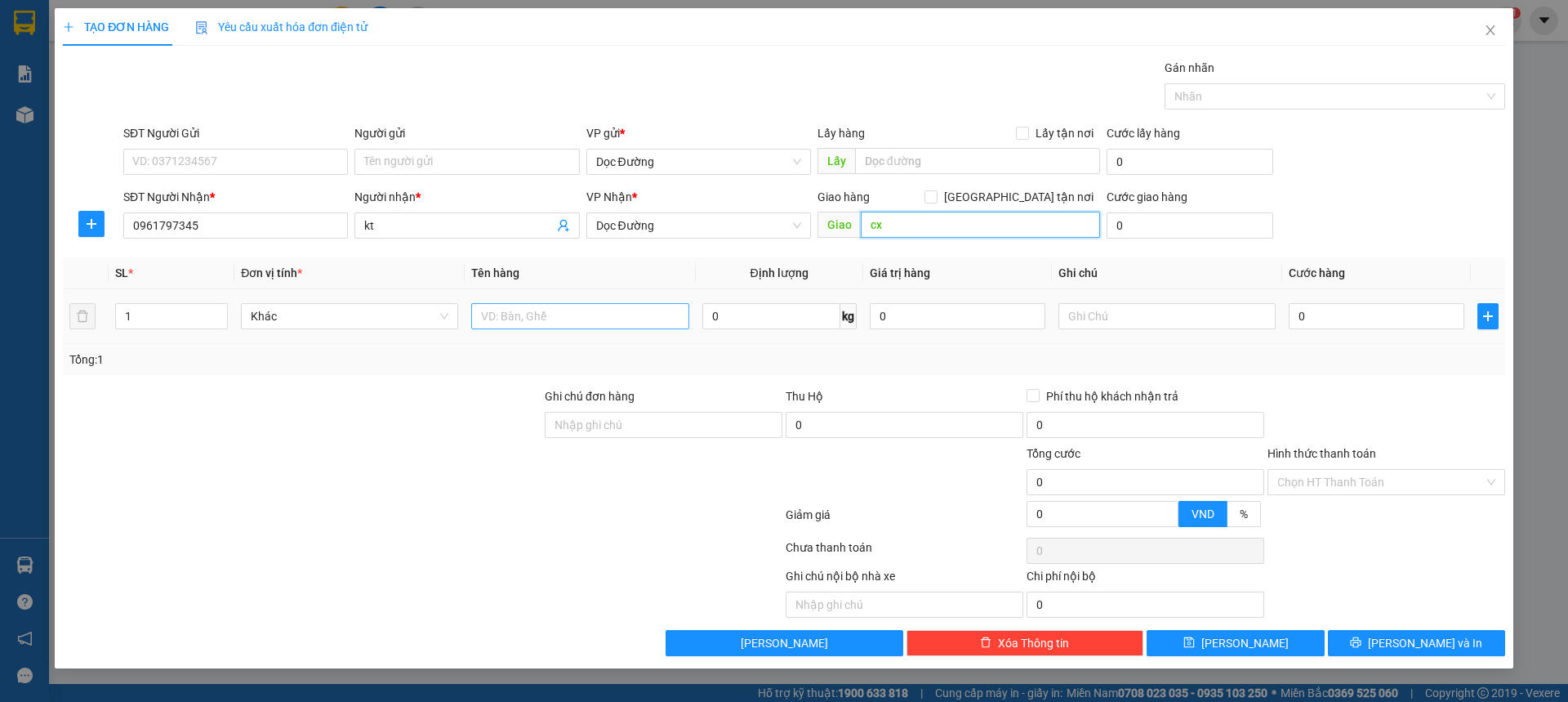
type input "cx"
click at [590, 321] on input "text" at bounding box center [580, 315] width 217 height 26
type input "1 xốp"
drag, startPoint x: 1278, startPoint y: 306, endPoint x: 1291, endPoint y: 316, distance: 16.4
click at [1291, 316] on tr "1 Khác 1 xốp 0 kg 0 0" at bounding box center [784, 316] width 1443 height 54
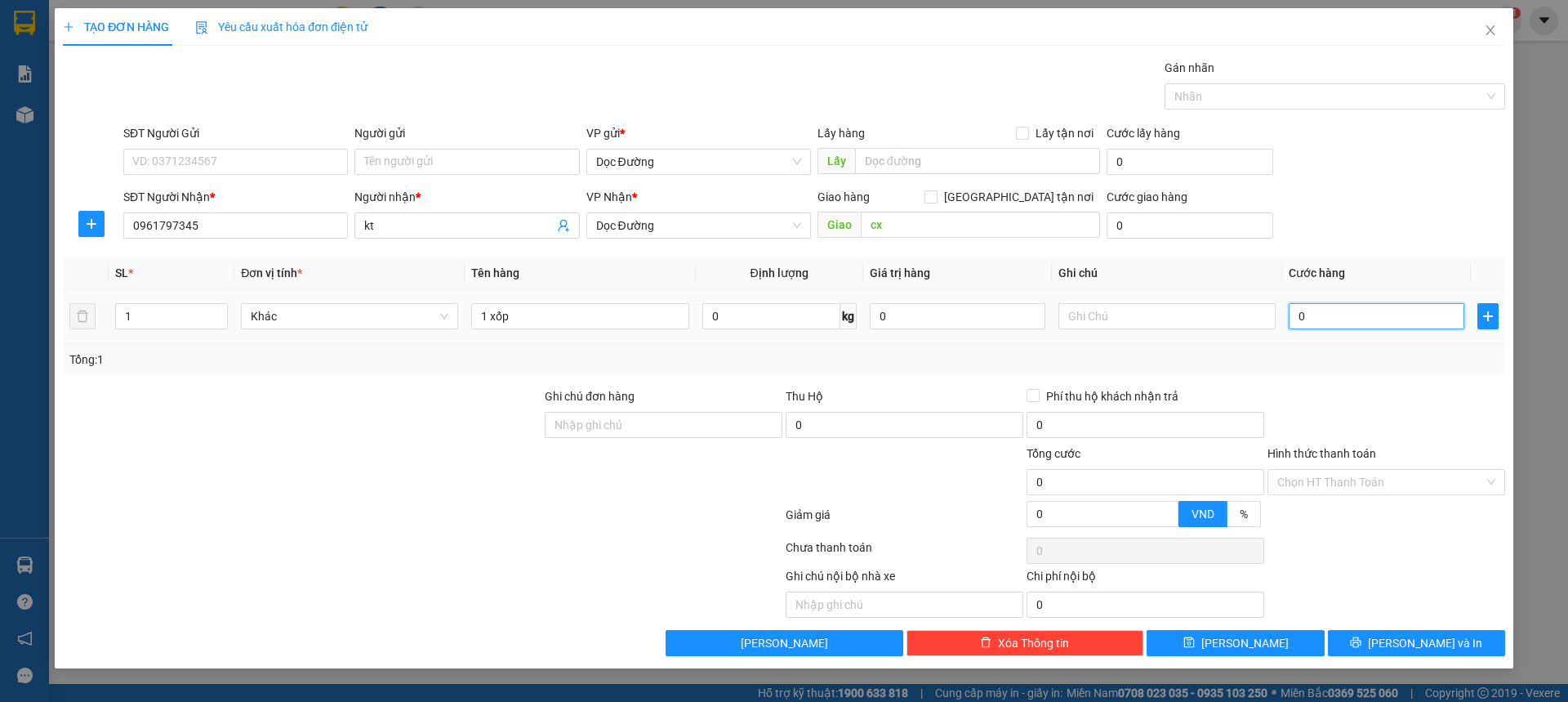
click at [1306, 316] on input "0" at bounding box center [1376, 315] width 176 height 26
type input "001"
type input "1"
type input "0.010"
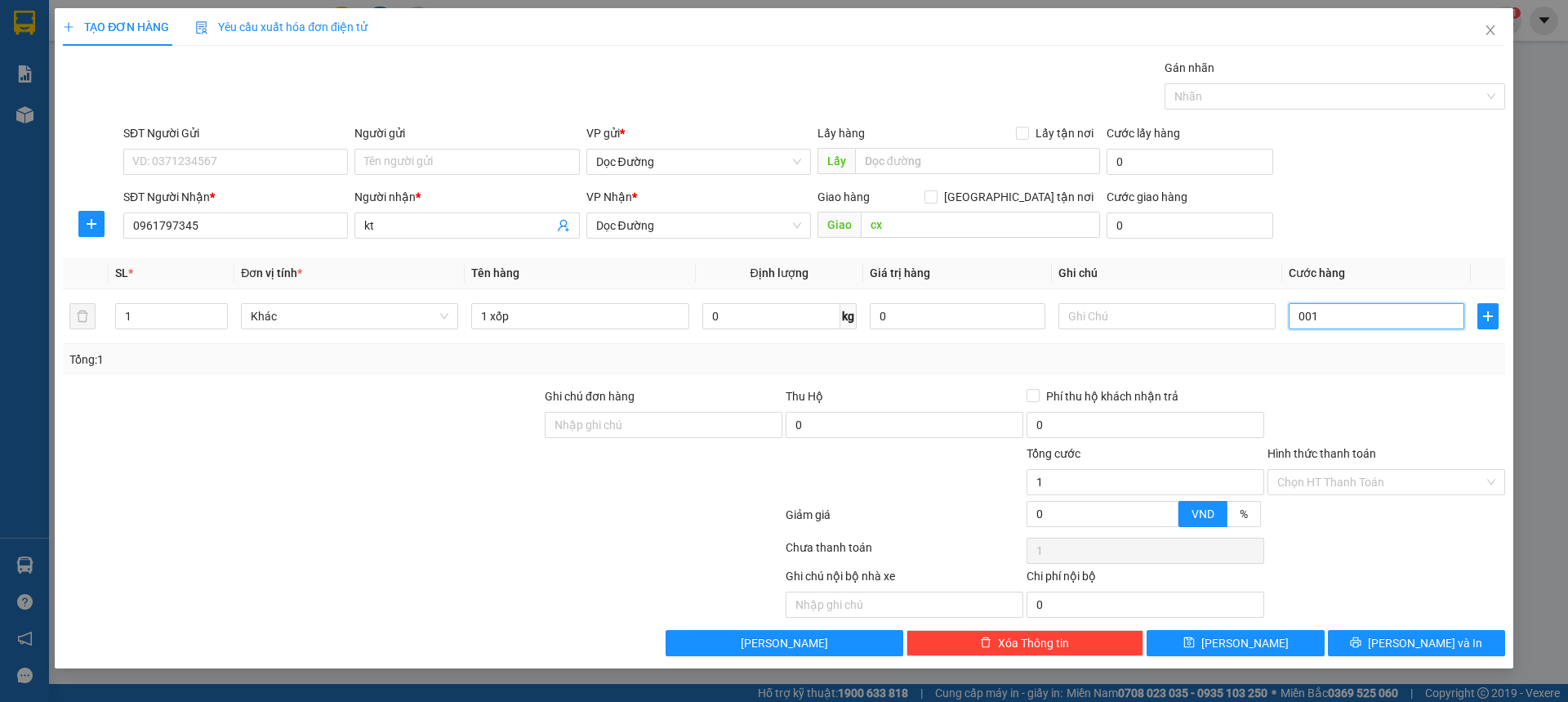
type input "10"
type input "00.100"
type input "100"
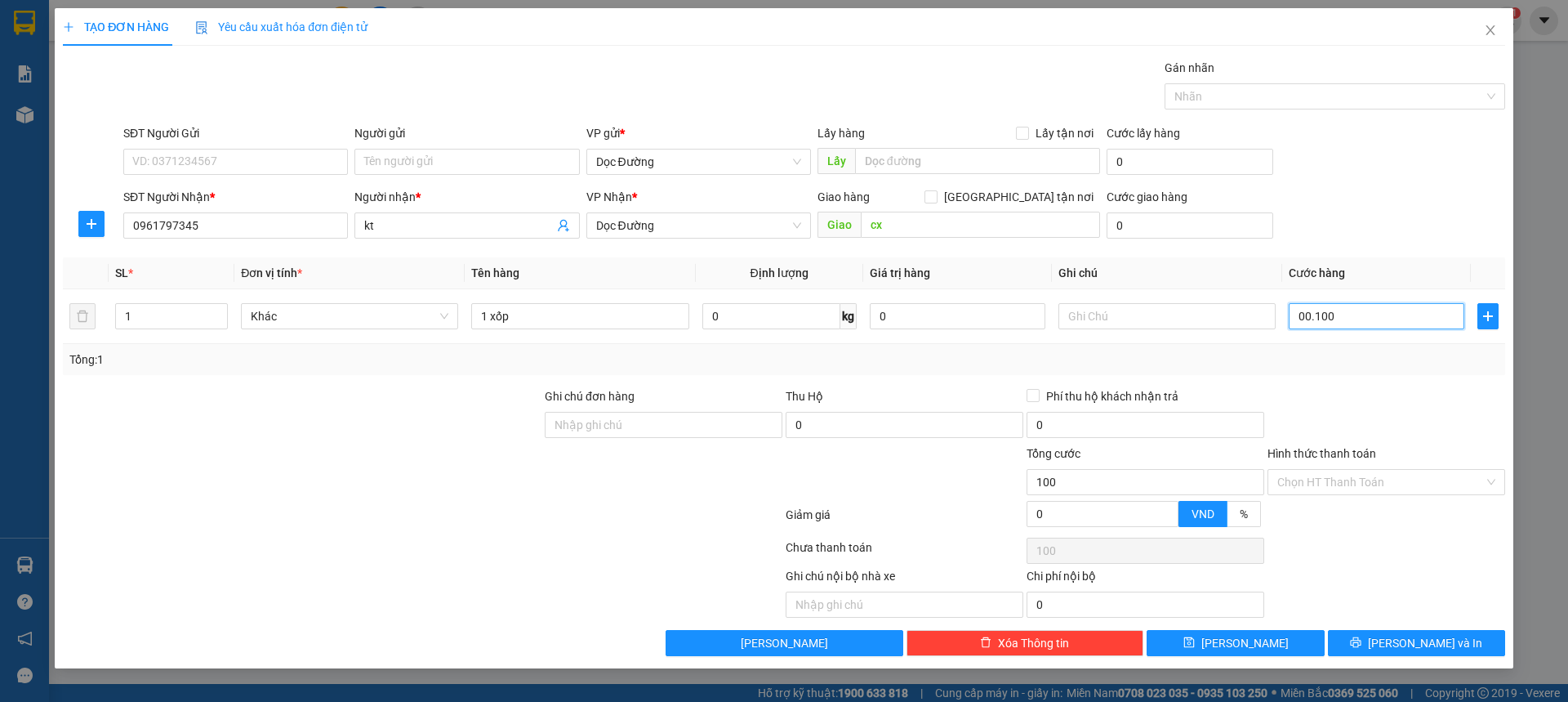
type input "0.001.000"
type input "1.000"
type input "000.010.000"
type input "10.000"
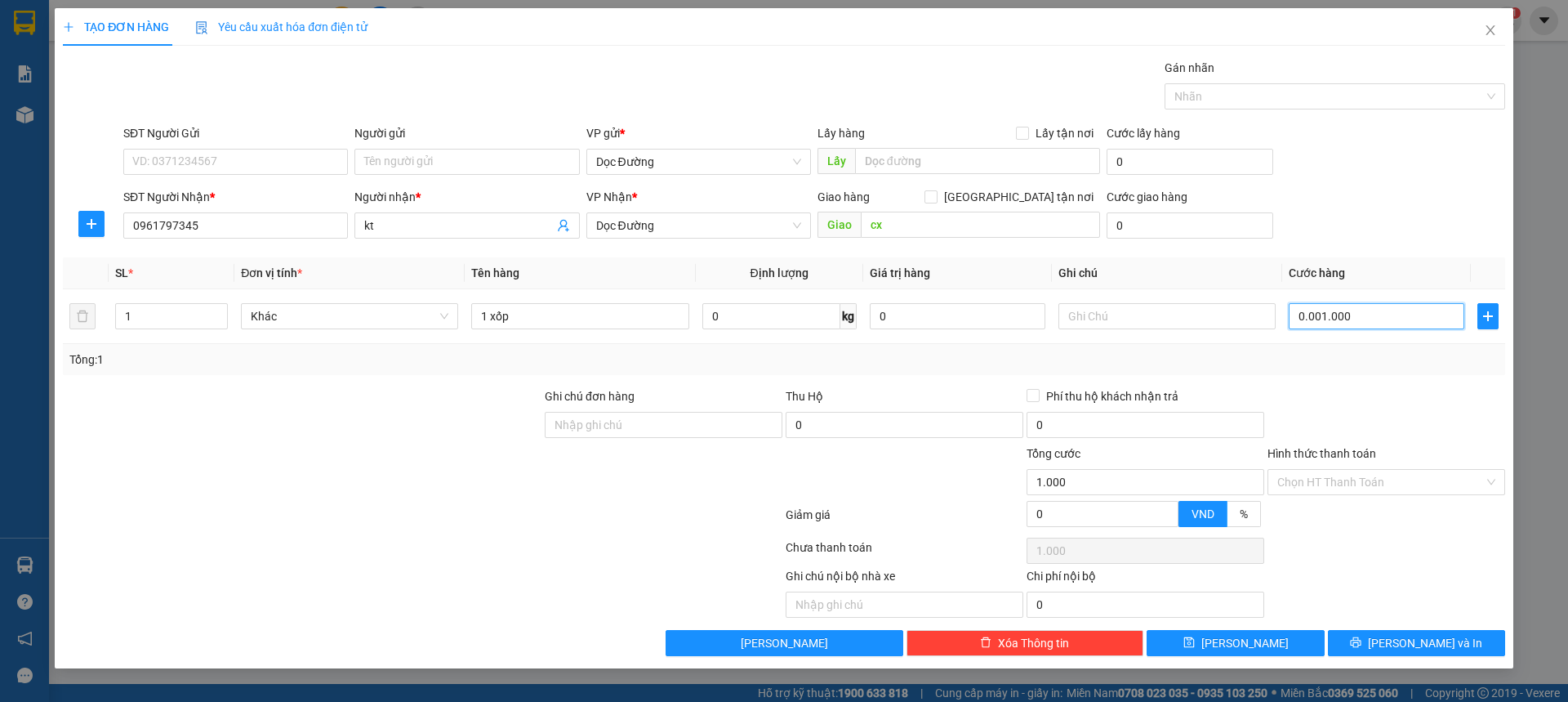
type input "10.000"
type input "00.000.100.000"
type input "100.000"
click at [1196, 646] on button "[PERSON_NAME]" at bounding box center [1235, 643] width 177 height 26
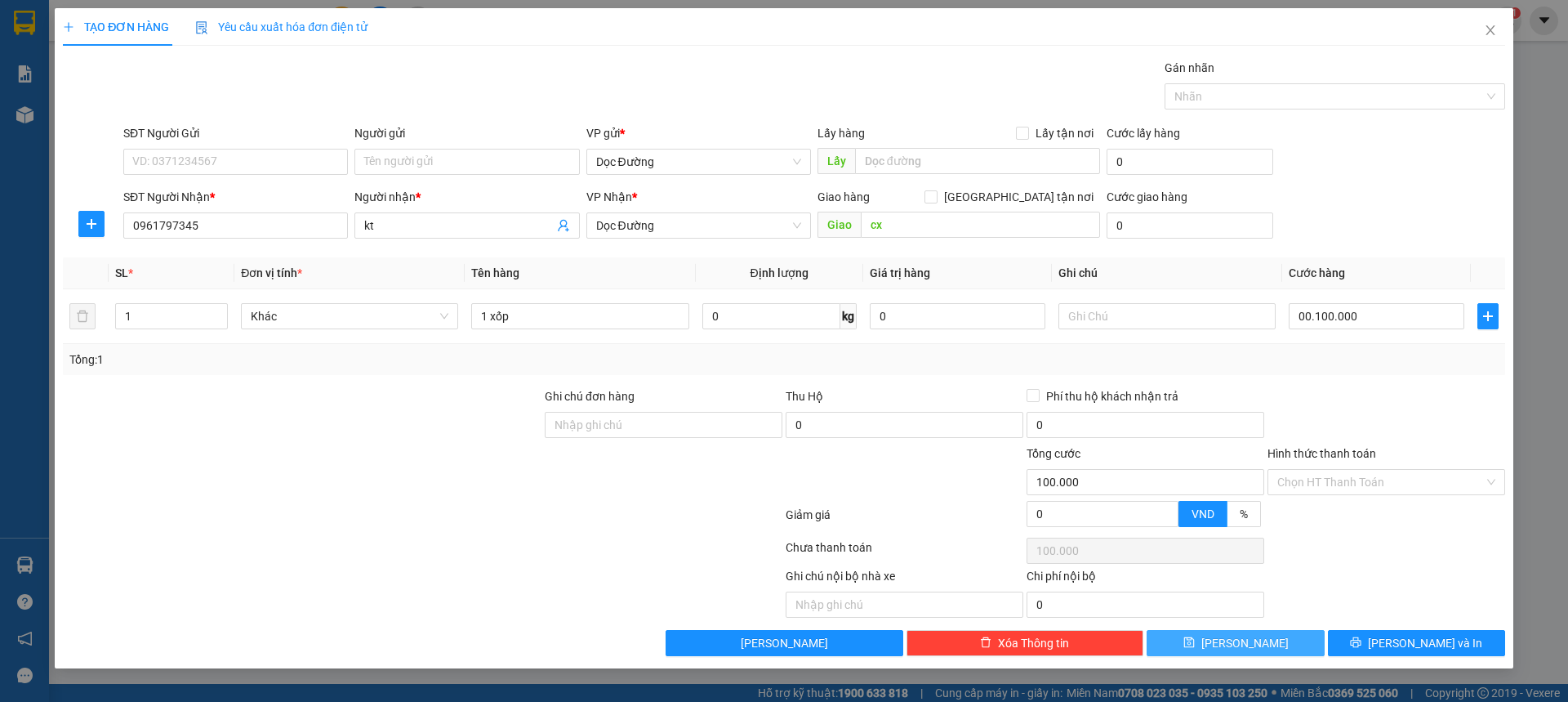
type input "100.000"
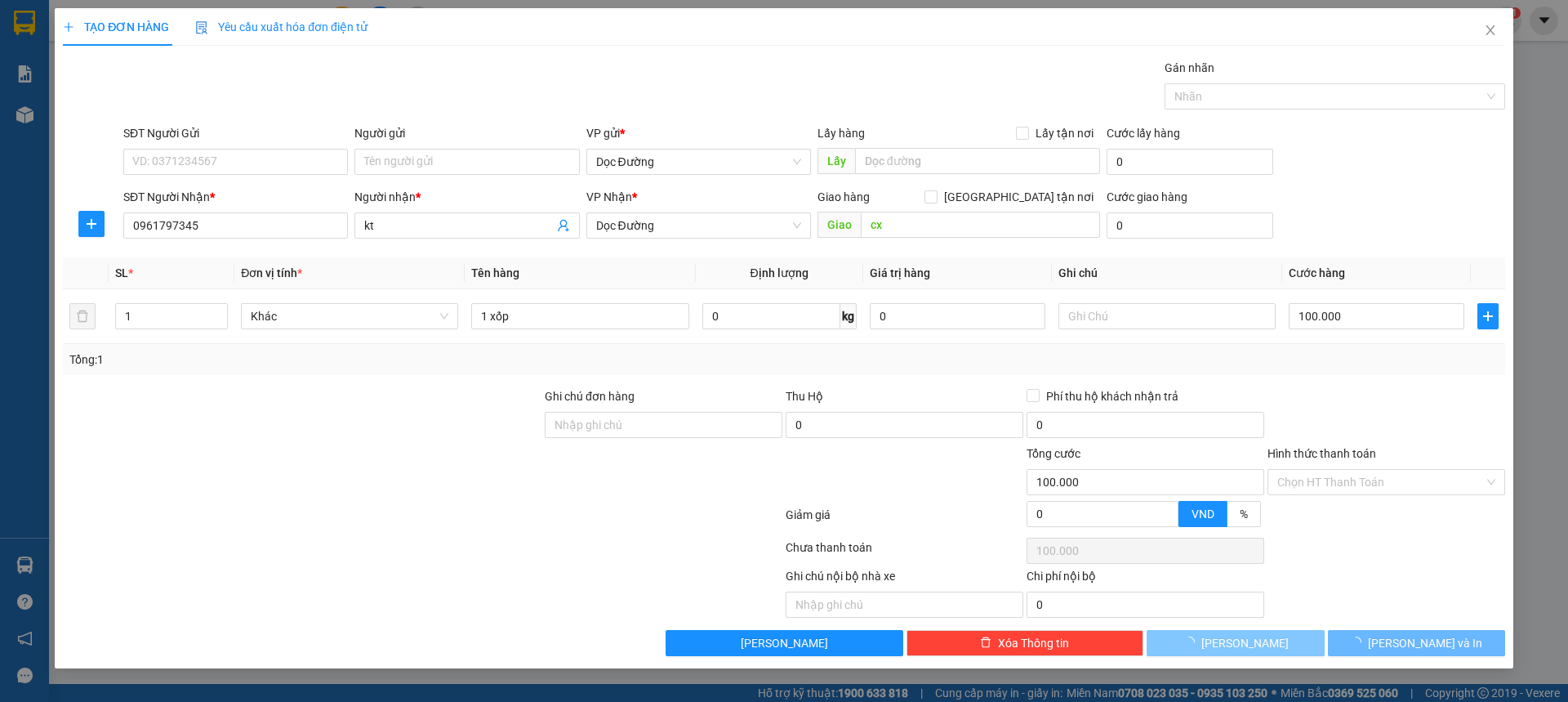
type input "0"
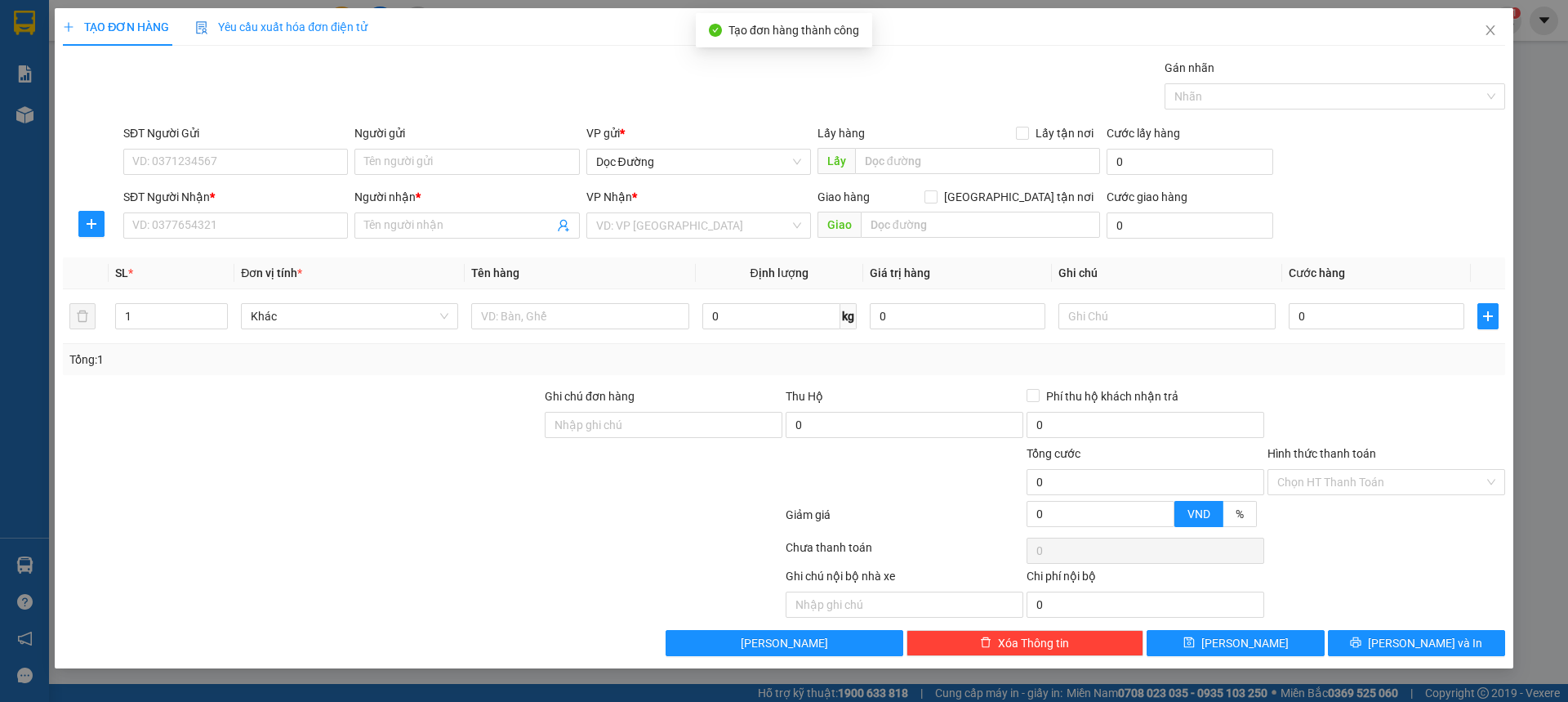
click at [314, 240] on div "SĐT Người Nhận * VD: 0377654321" at bounding box center [235, 217] width 225 height 57
click at [314, 234] on input "SĐT Người Nhận *" at bounding box center [235, 225] width 225 height 26
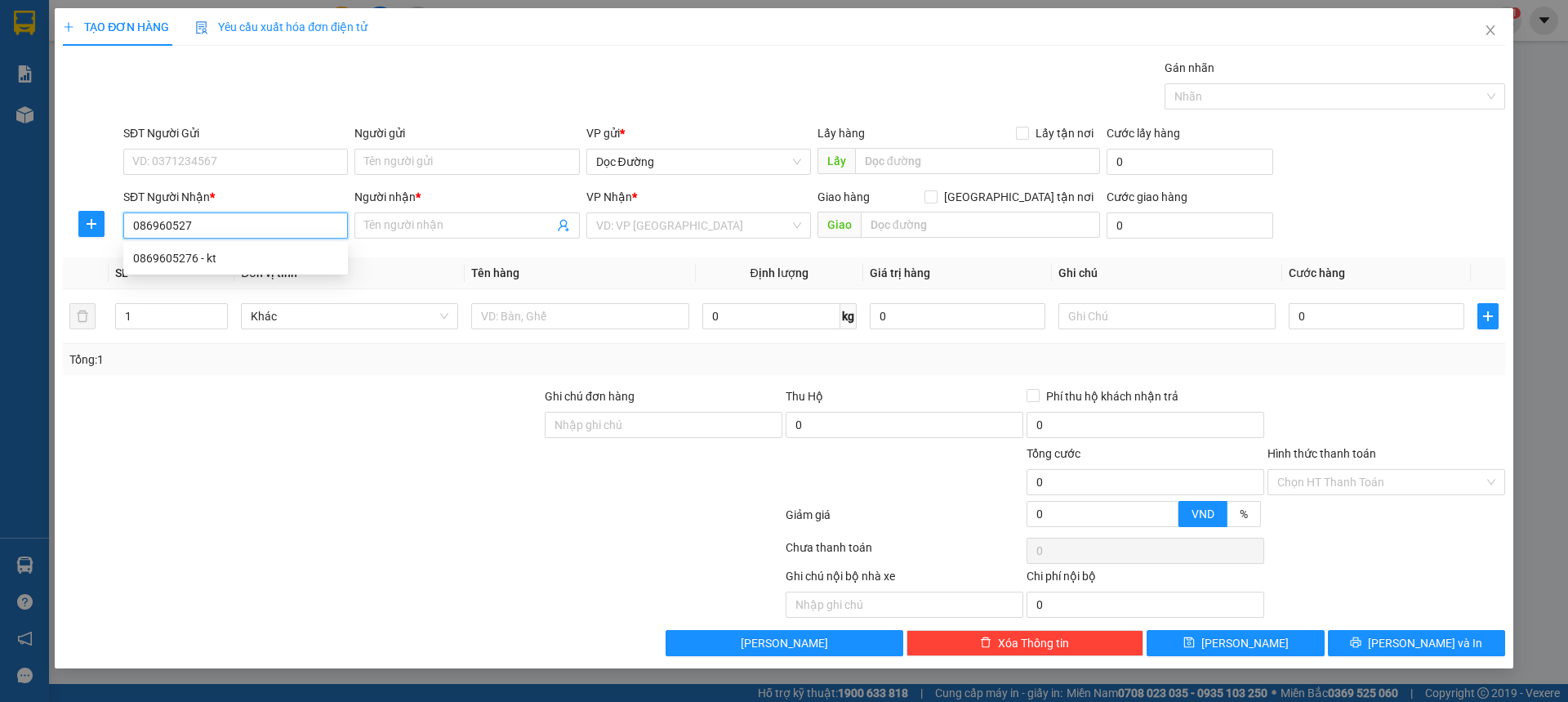
type input "0869605276"
click at [288, 258] on div "0869605276 - kt" at bounding box center [235, 258] width 205 height 18
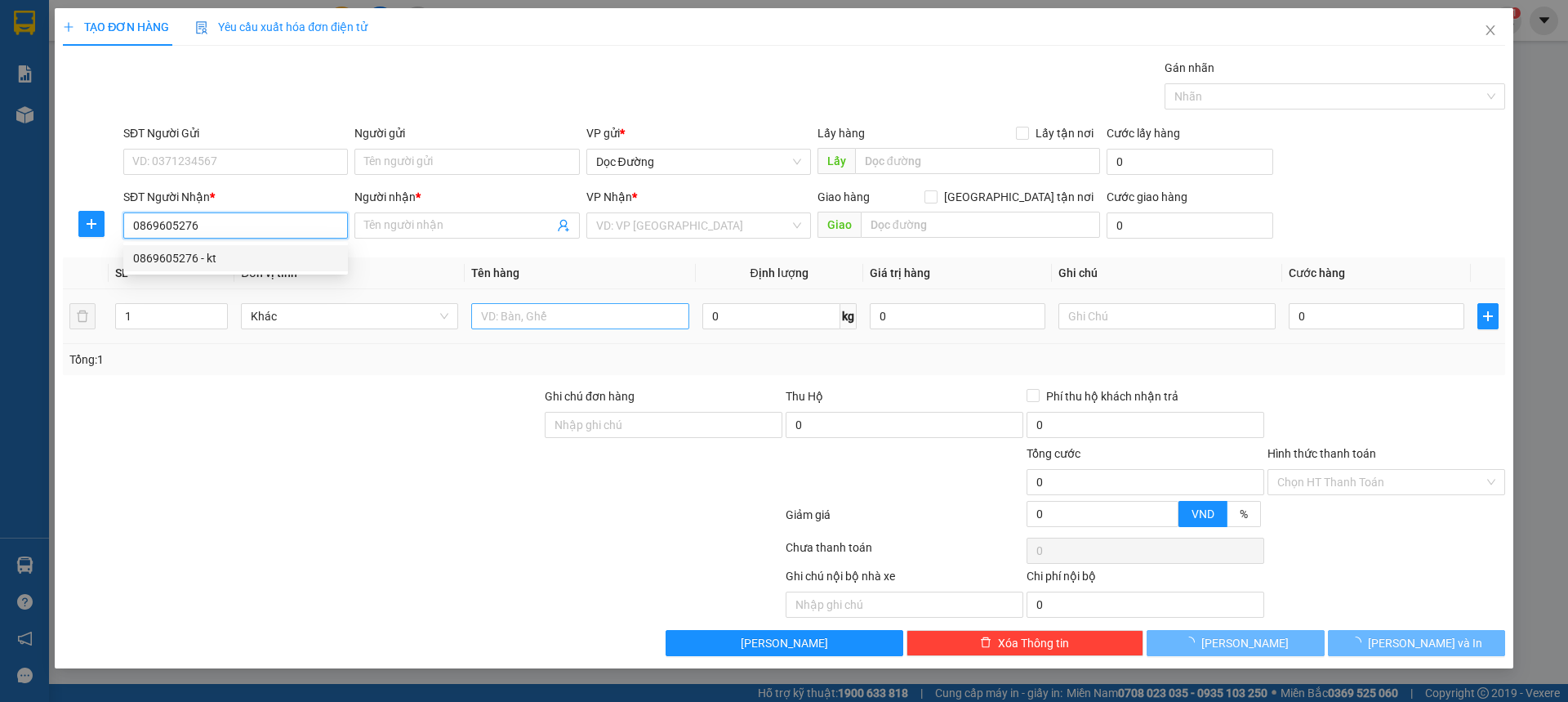
type input "kt"
type input "tpht"
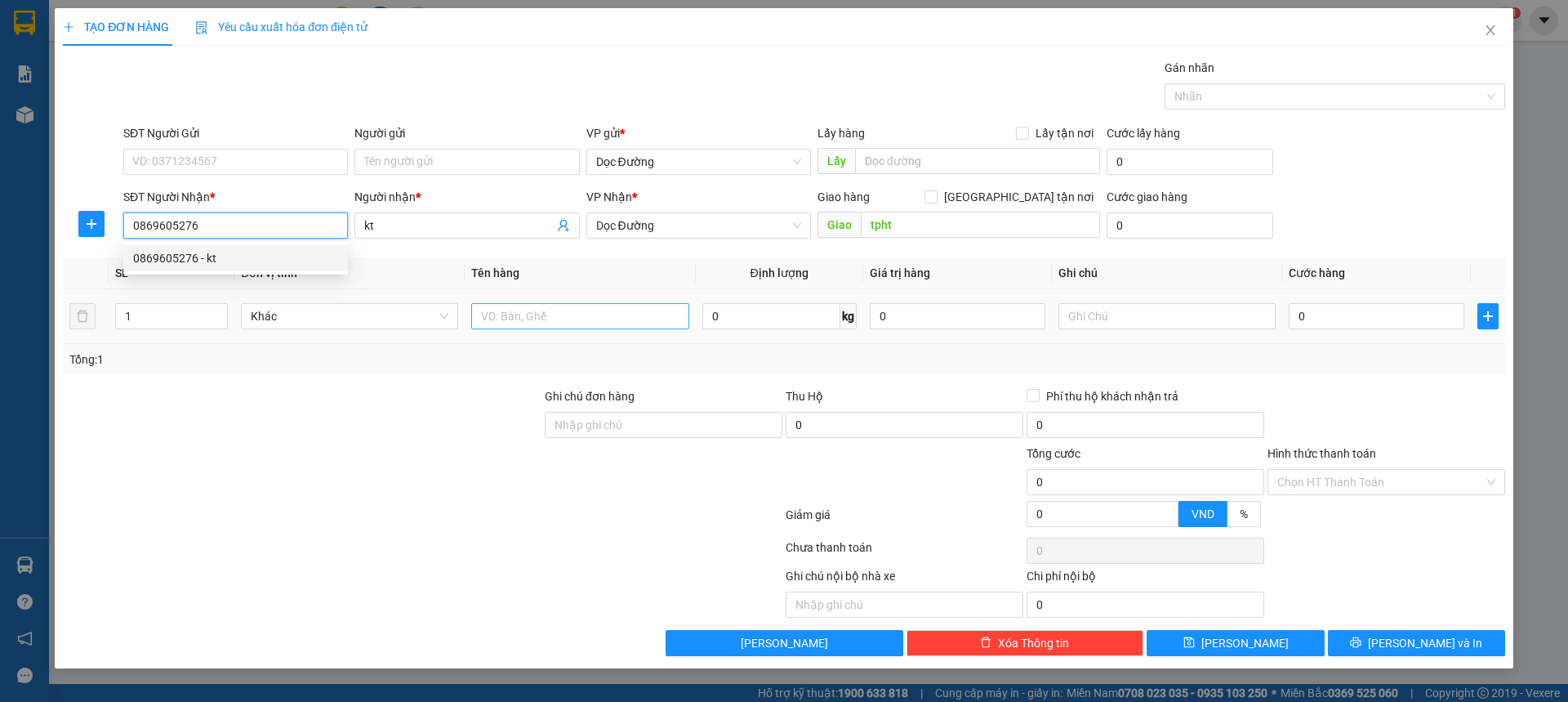
type input "0869605276"
click at [585, 325] on input "text" at bounding box center [580, 315] width 217 height 26
type input "1 bọc"
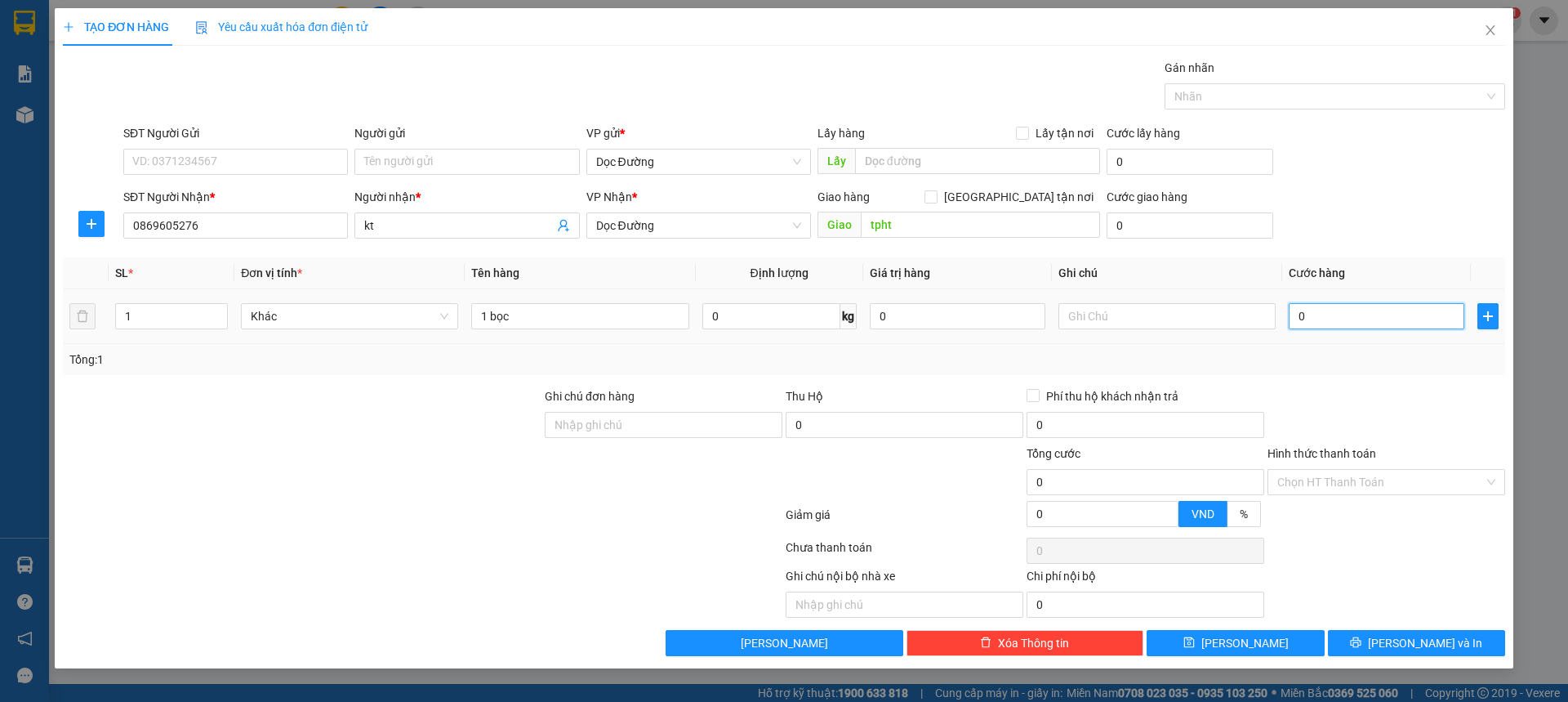
click at [1354, 315] on input "0" at bounding box center [1376, 315] width 176 height 26
type input "005"
type input "5"
type input "0.050"
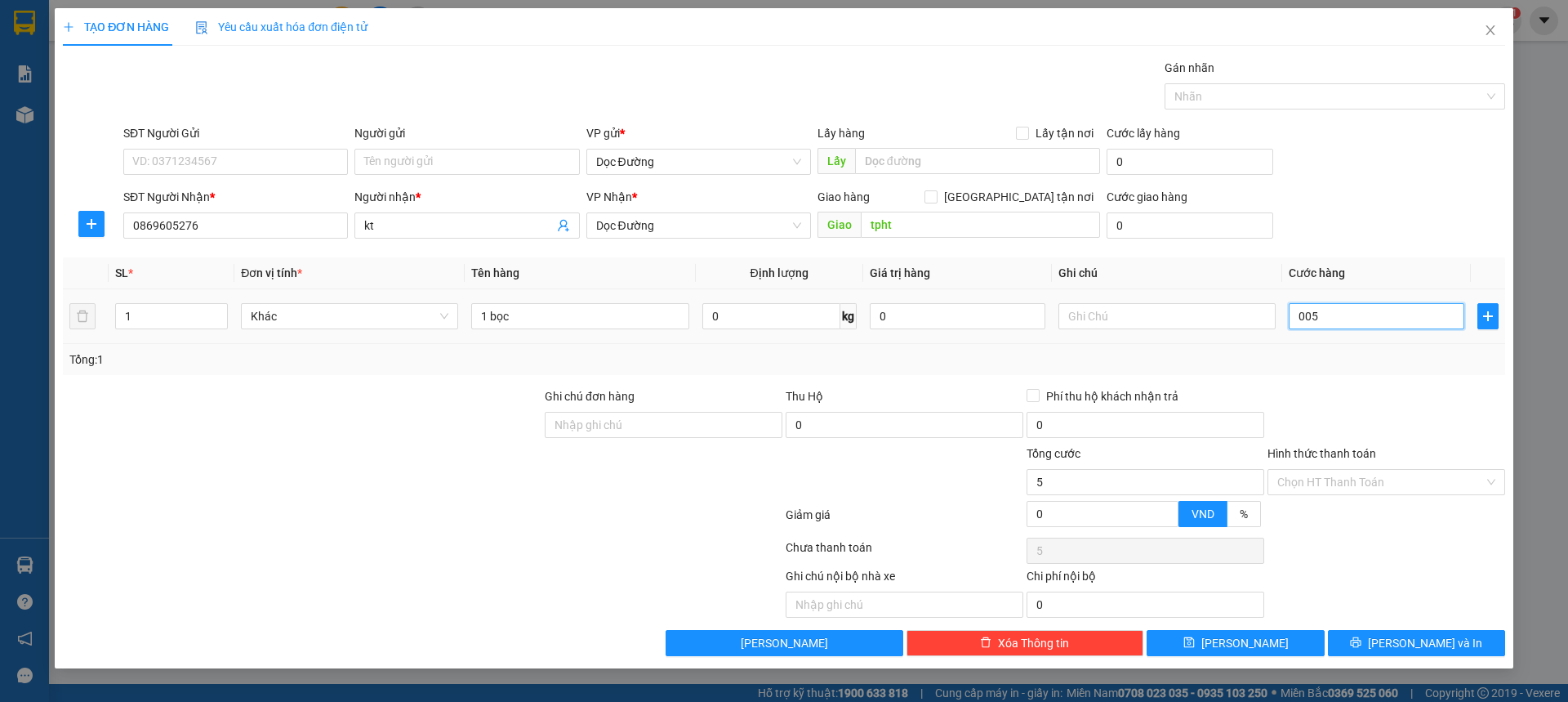
type input "50"
type input "00.500"
type input "500"
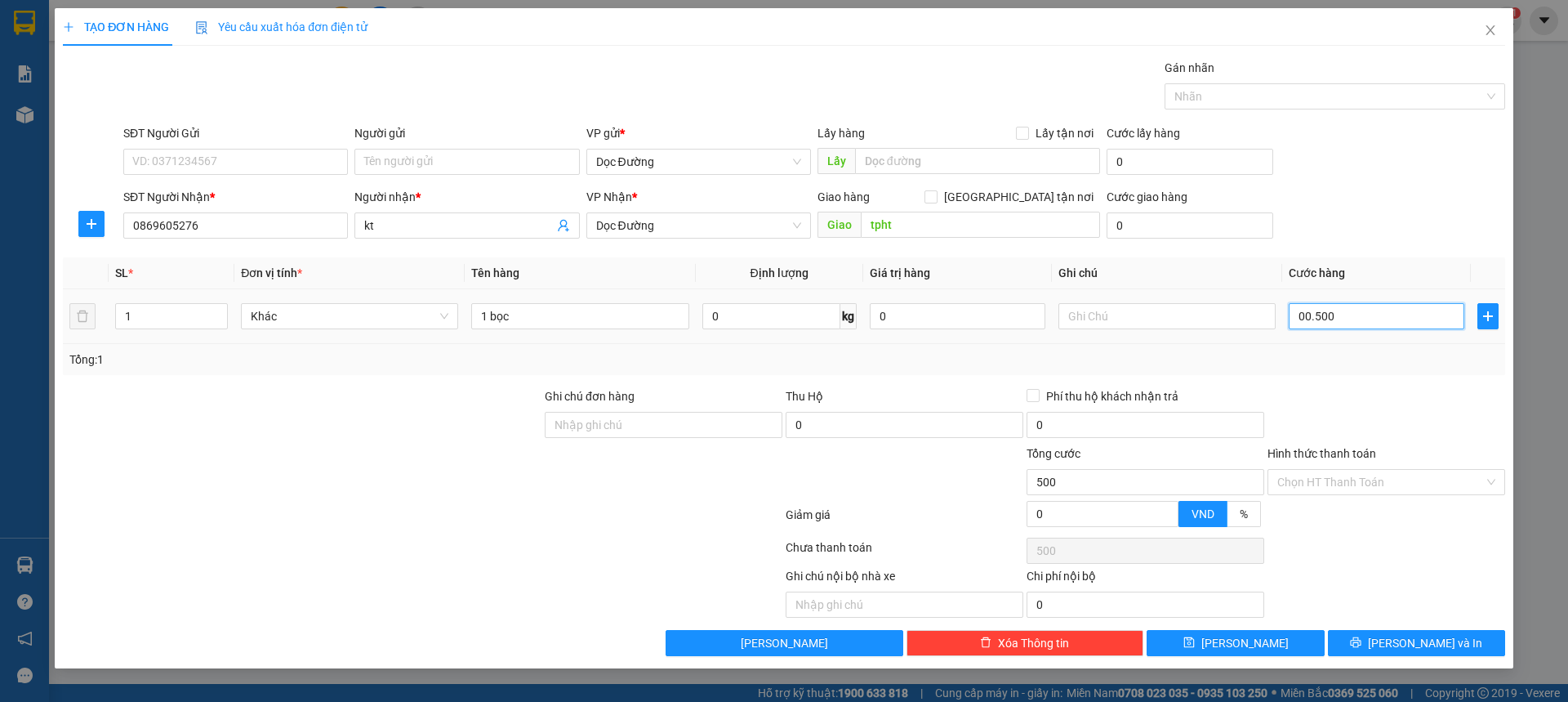
type input "0.005.000"
type input "5.000"
type input "000.050.000"
type input "50.000"
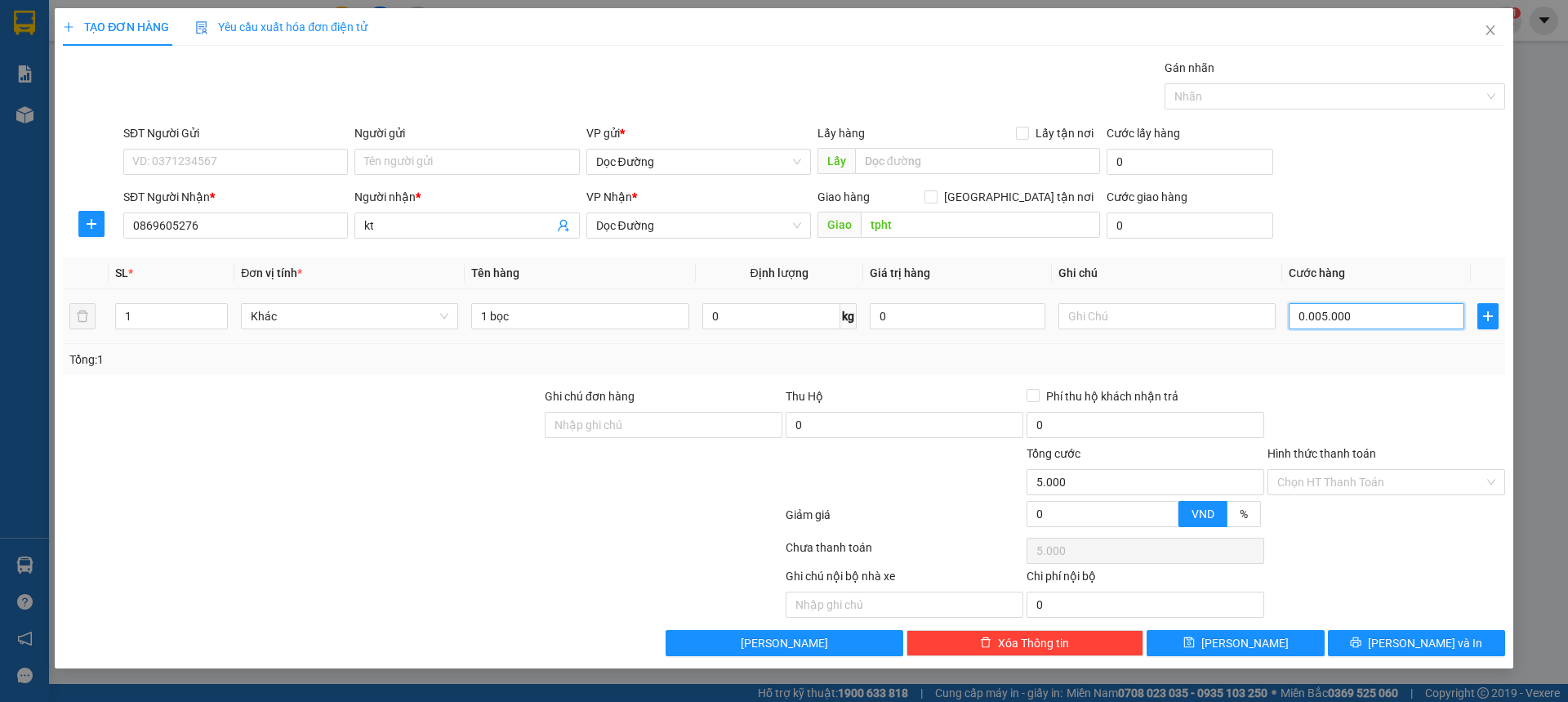
type input "50.000"
click at [1296, 174] on div "SĐT Người Gửi VD: 0371234567 Người gửi Tên người gửi VP gửi * Dọc Đường Lấy hàn…" at bounding box center [815, 152] width 1388 height 57
click at [1361, 197] on div "SĐT Người Nhận * 0869605276 Người nhận * kt VP Nhận * Dọc Đường Giao hàng [GEOG…" at bounding box center [815, 217] width 1388 height 57
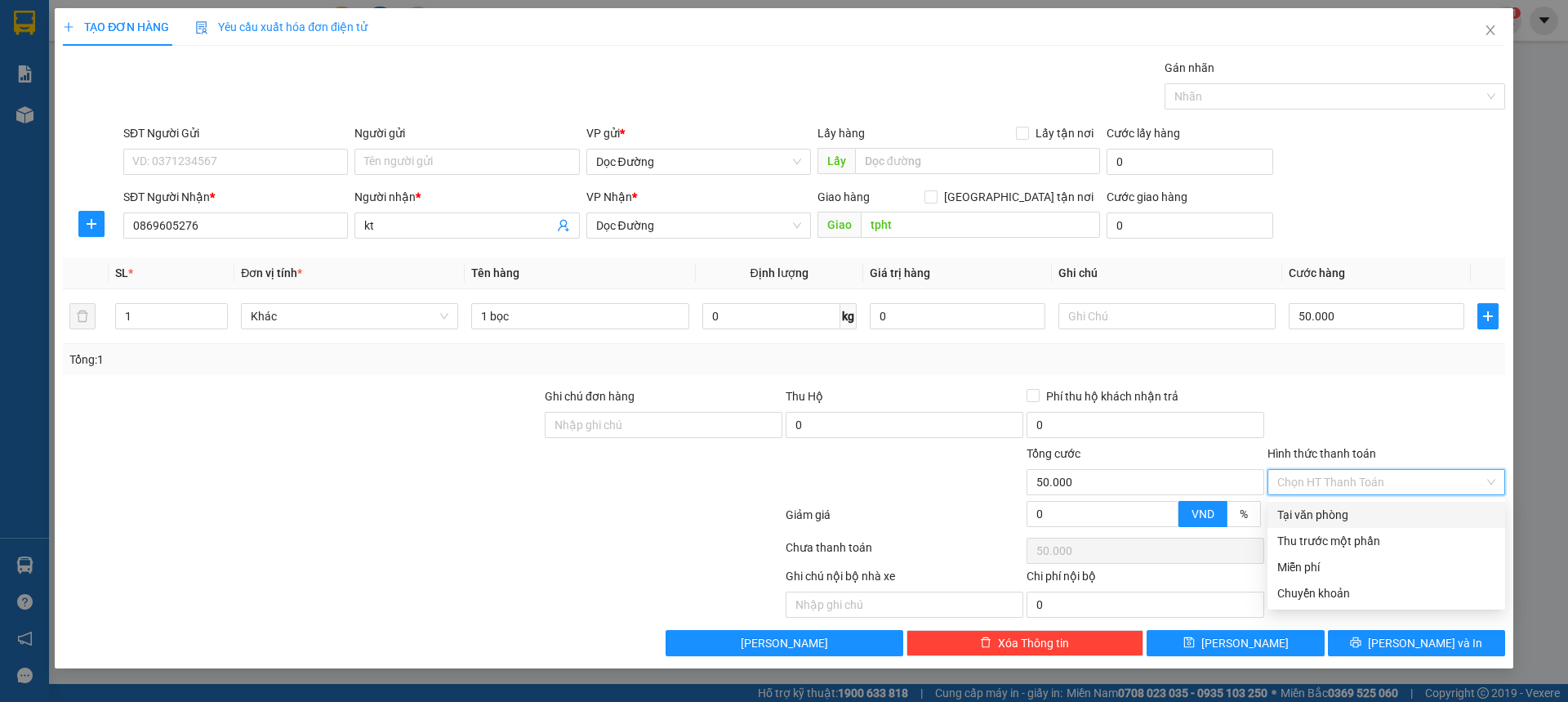
click at [1341, 474] on input "Hình thức thanh toán" at bounding box center [1381, 482] width 207 height 24
click at [1320, 513] on div "Tại văn phòng" at bounding box center [1387, 515] width 218 height 18
type input "0"
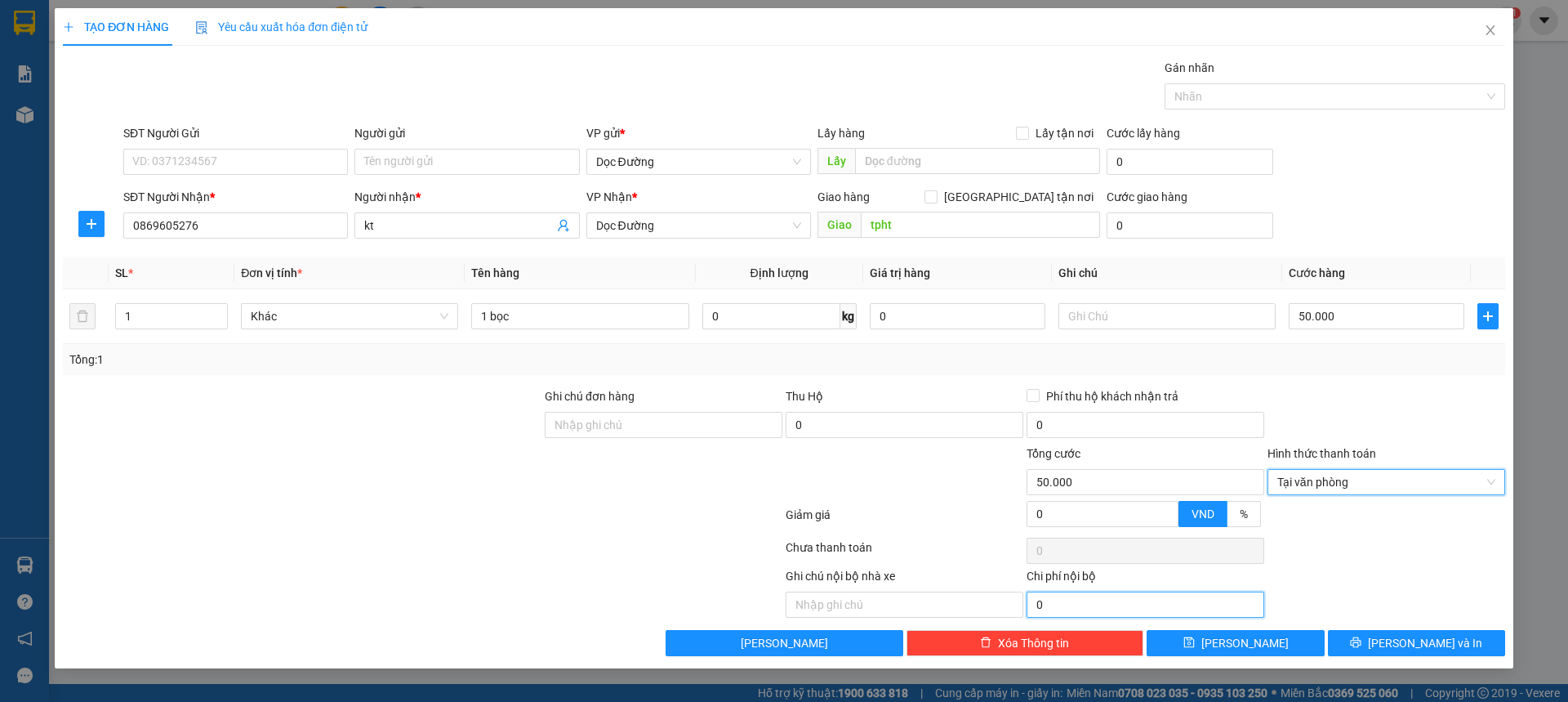
click at [1258, 617] on input "0" at bounding box center [1146, 604] width 237 height 26
click at [1253, 627] on div "Transit Pickup Surcharge Ids Transit Deliver Surcharge Ids Transit Deliver Surc…" at bounding box center [784, 357] width 1443 height 597
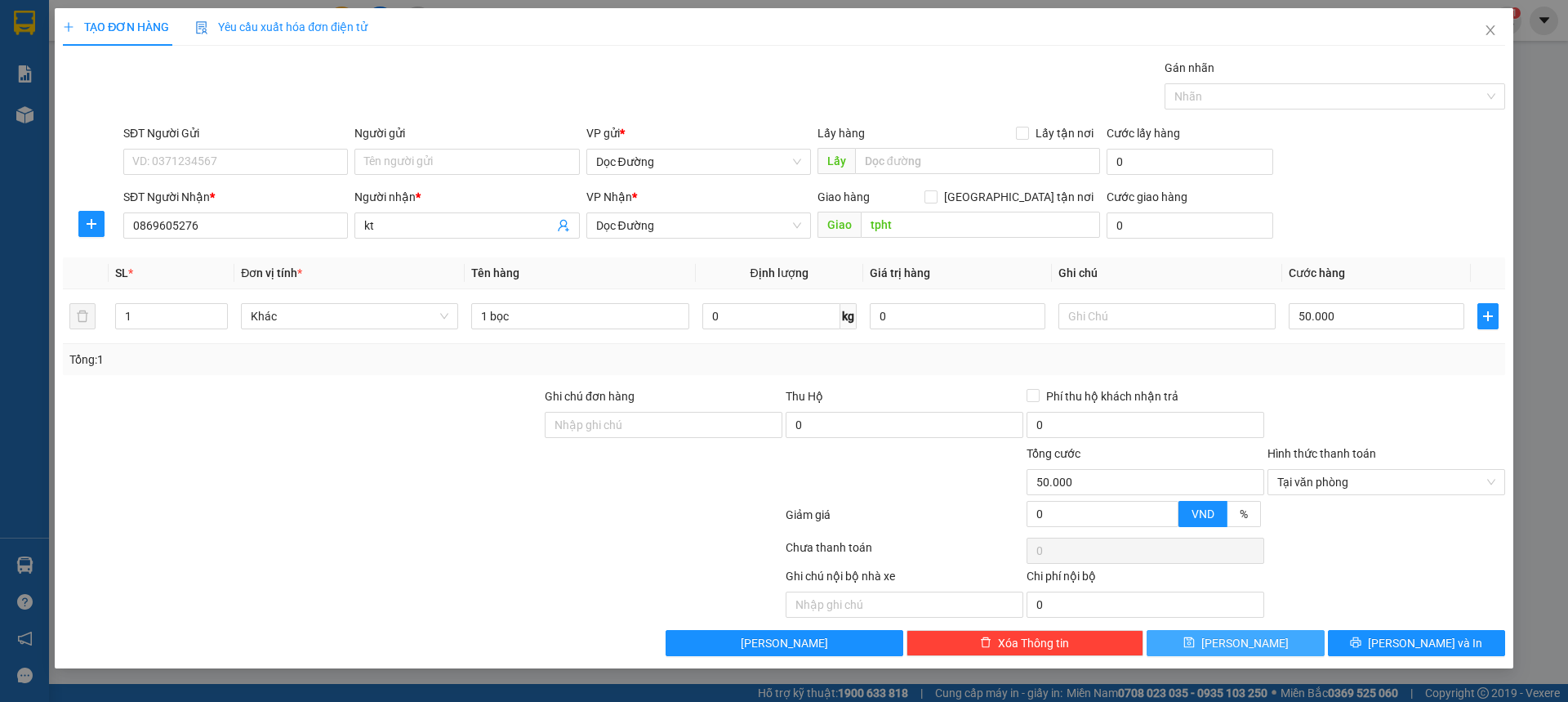
click at [1252, 634] on button "[PERSON_NAME]" at bounding box center [1235, 643] width 177 height 26
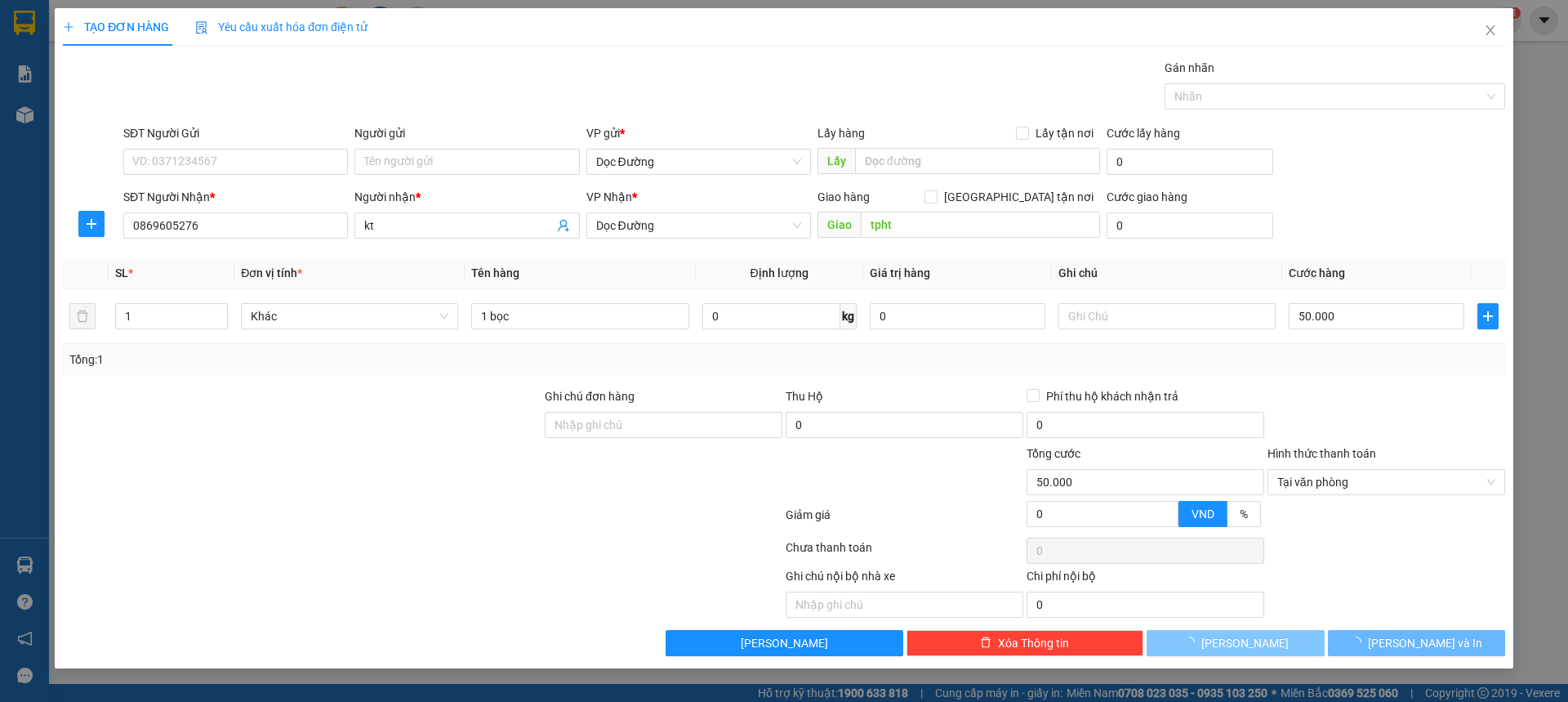
type input "0"
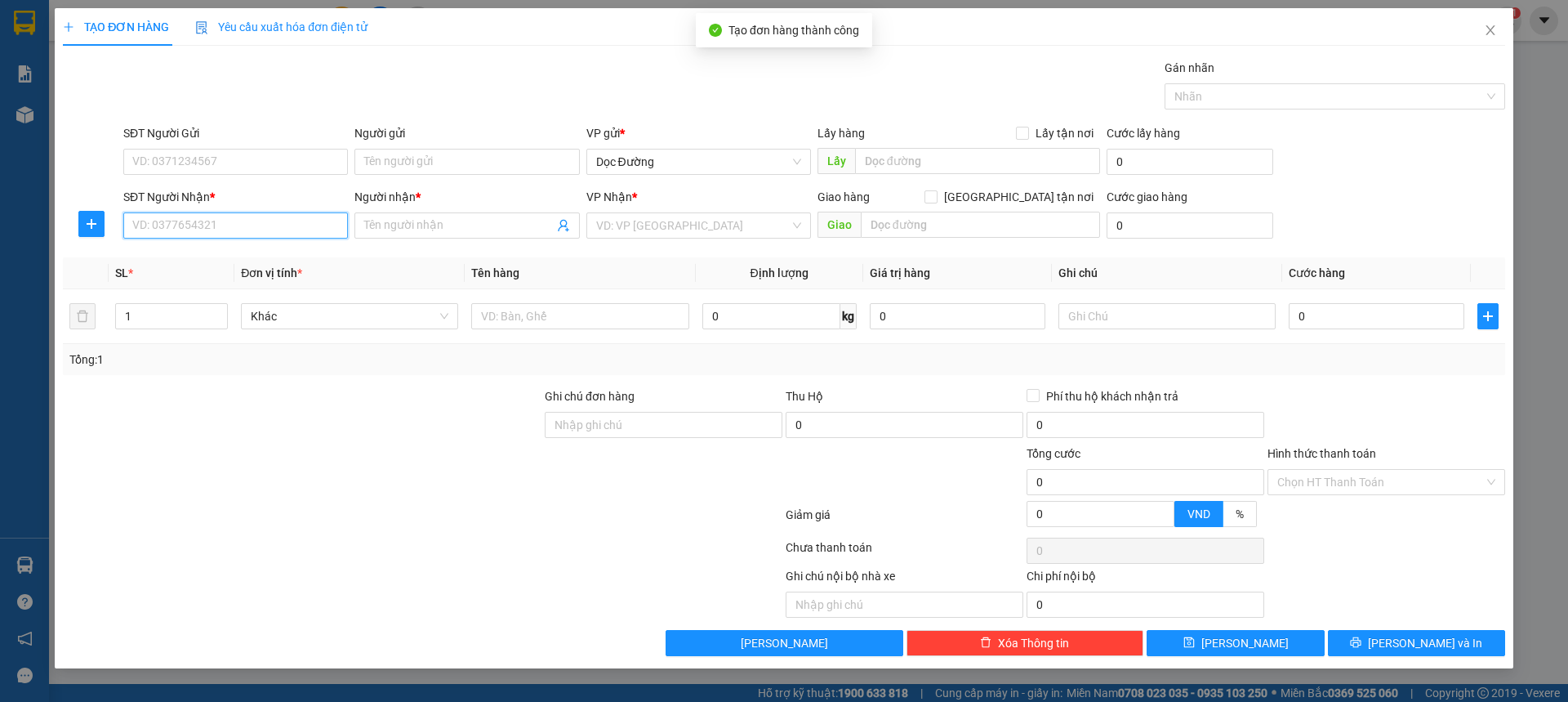
click at [257, 228] on input "SĐT Người Nhận *" at bounding box center [235, 225] width 225 height 26
type input "0969095767"
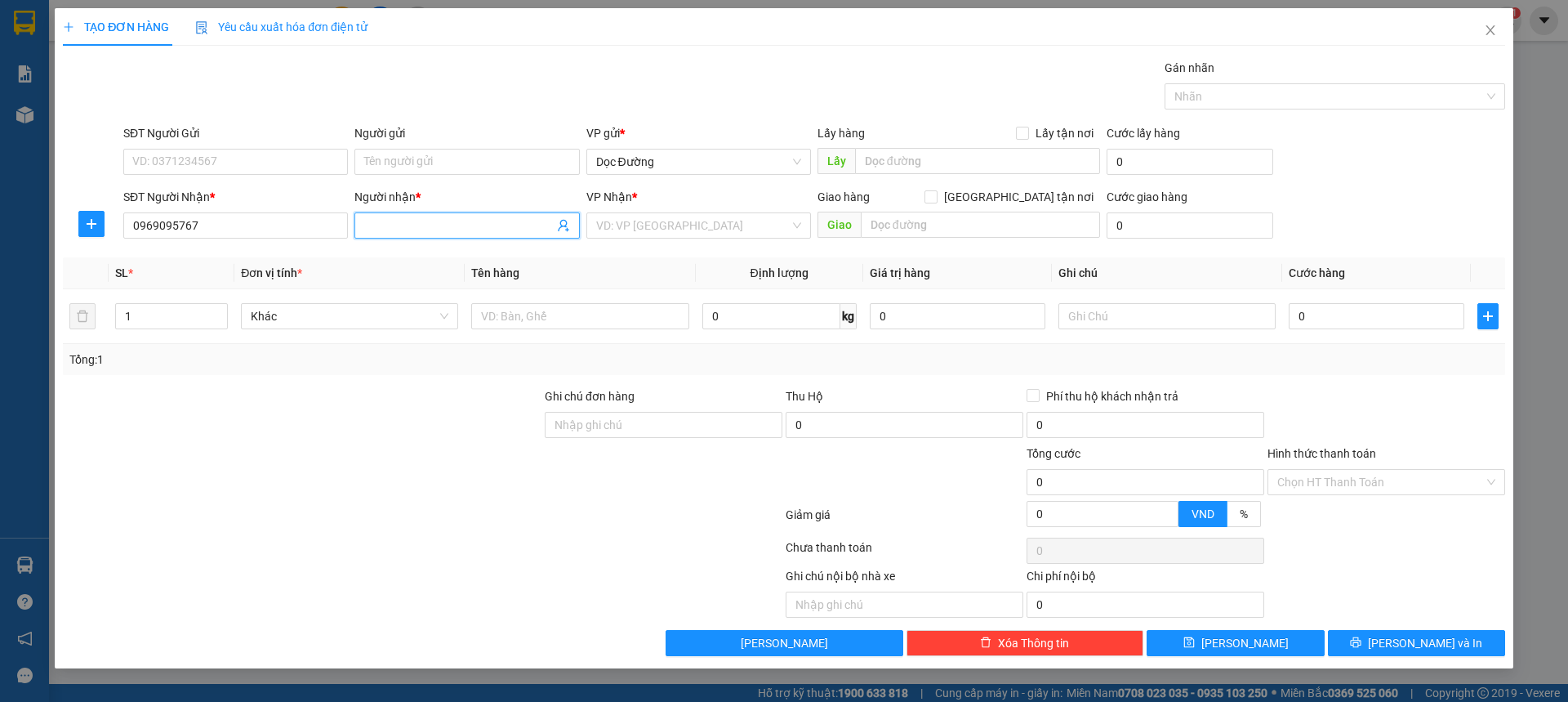
click at [408, 220] on input "Người nhận *" at bounding box center [459, 225] width 189 height 18
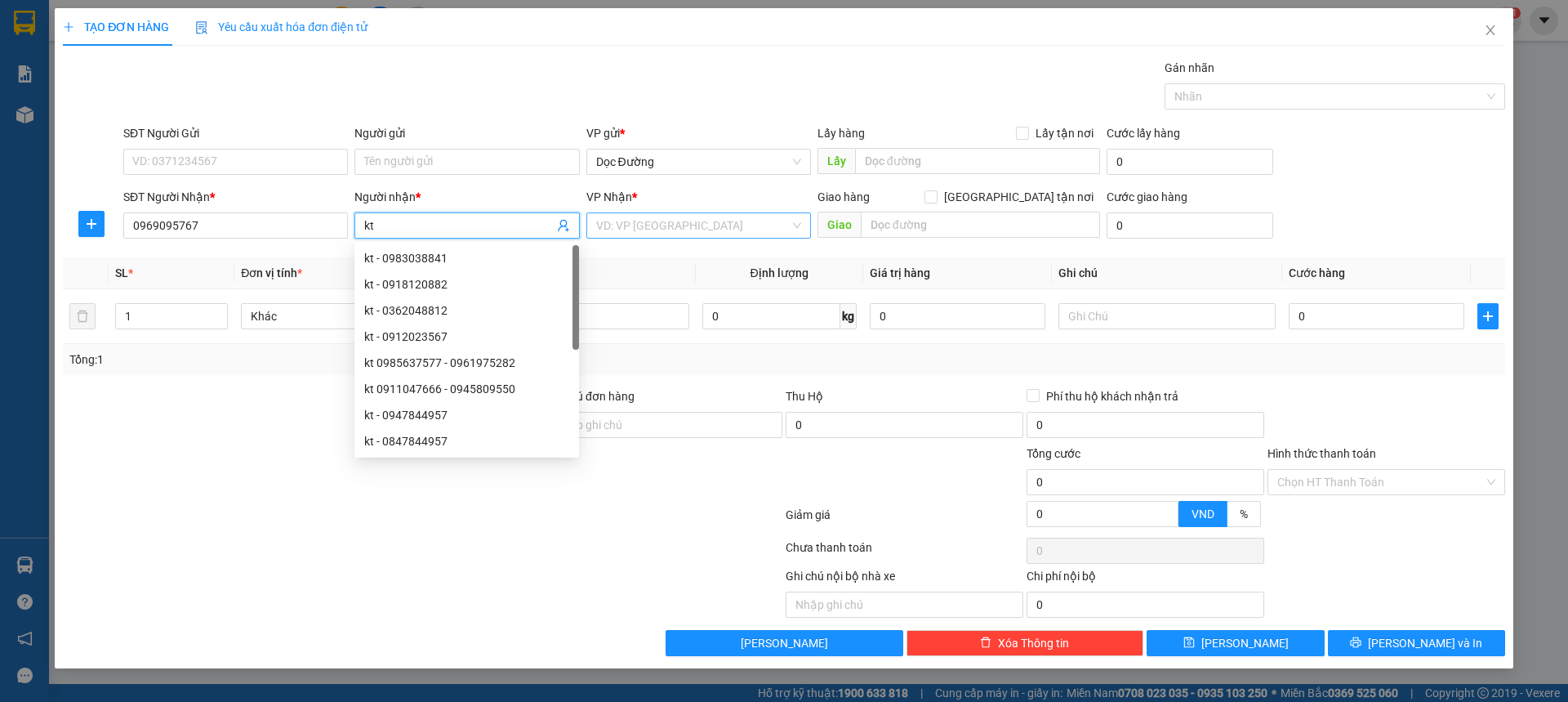
type input "kt"
click at [711, 226] on input "search" at bounding box center [692, 225] width 193 height 24
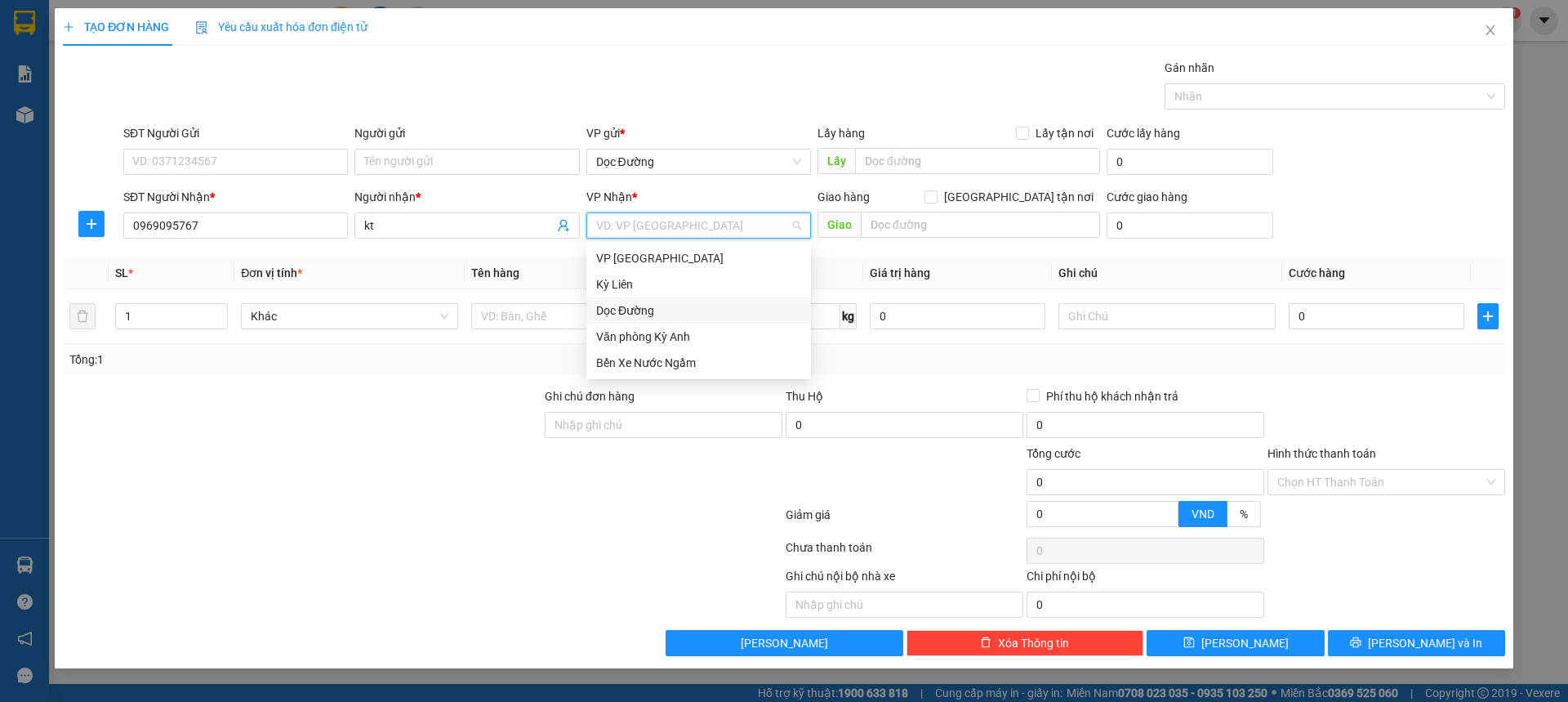
click at [621, 310] on div "Dọc Đường" at bounding box center [698, 310] width 205 height 18
click at [611, 313] on div "Dọc Đường" at bounding box center [698, 310] width 205 height 18
drag, startPoint x: 958, startPoint y: 199, endPoint x: 953, endPoint y: 217, distance: 18.7
click at [958, 204] on div "Giao hàng [GEOGRAPHIC_DATA] tận nơi" at bounding box center [959, 197] width 283 height 18
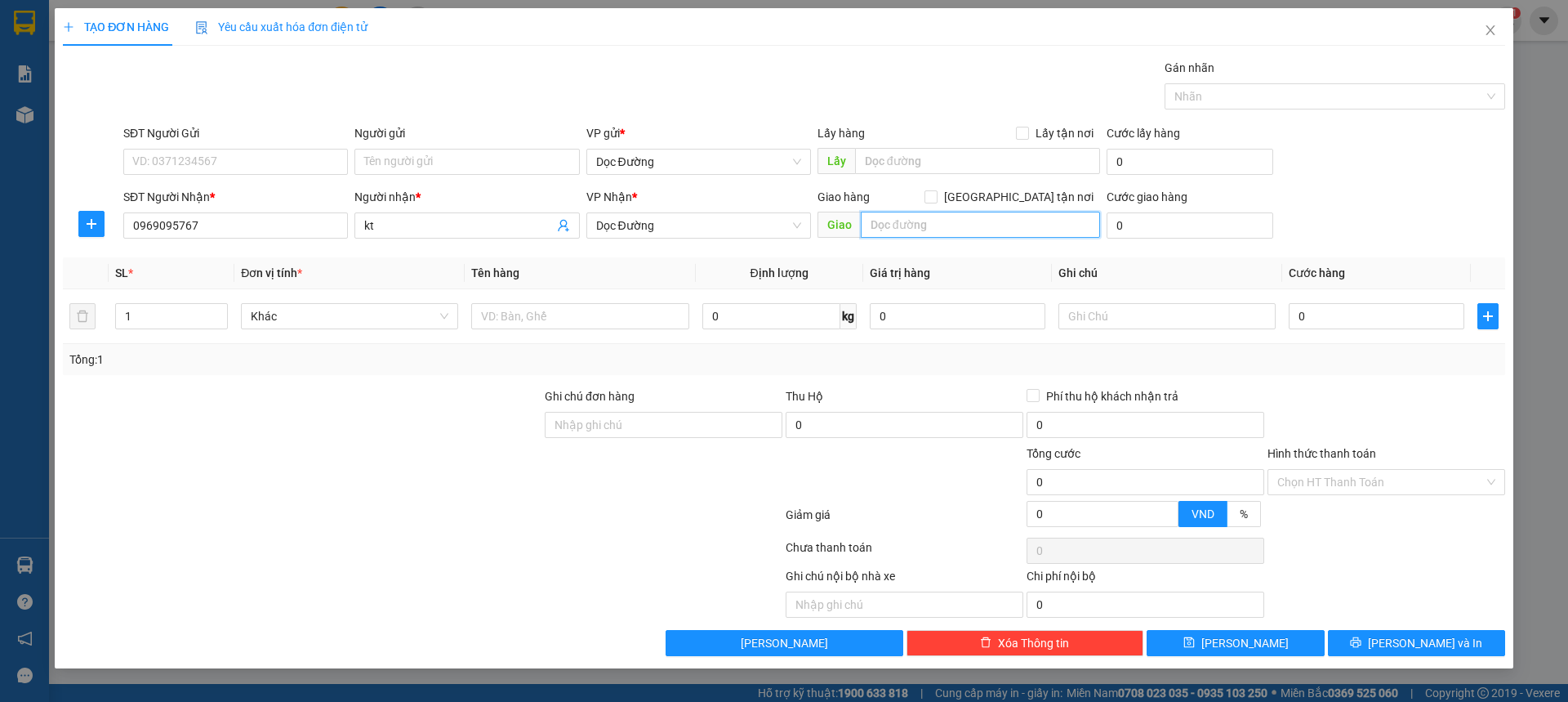
click at [946, 224] on input "text" at bounding box center [980, 224] width 239 height 26
type input "1"
type input "ka"
click at [518, 330] on div at bounding box center [580, 315] width 217 height 33
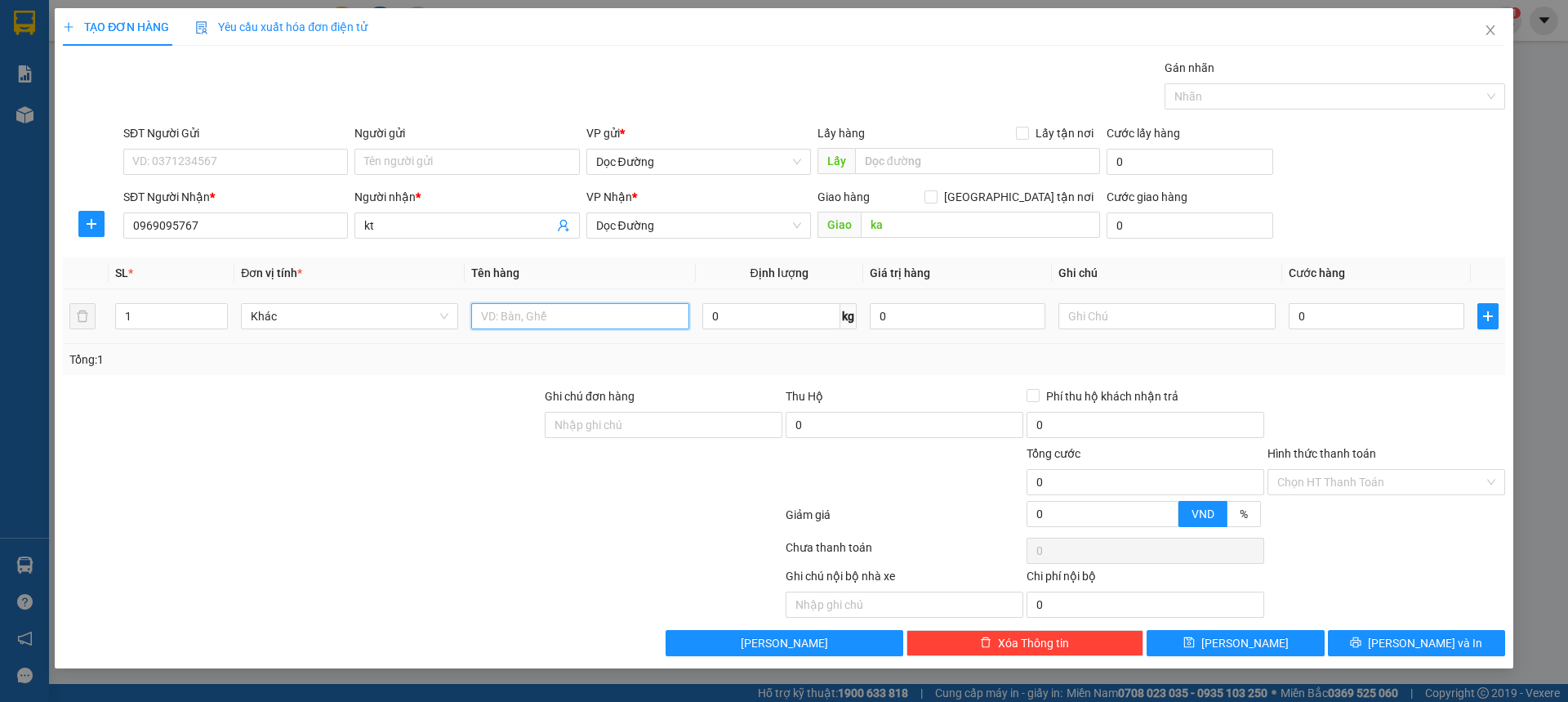
click at [518, 329] on input "text" at bounding box center [580, 315] width 217 height 26
type input "1 thùng"
click at [1310, 305] on input "0" at bounding box center [1376, 315] width 176 height 26
type input "001"
type input "1"
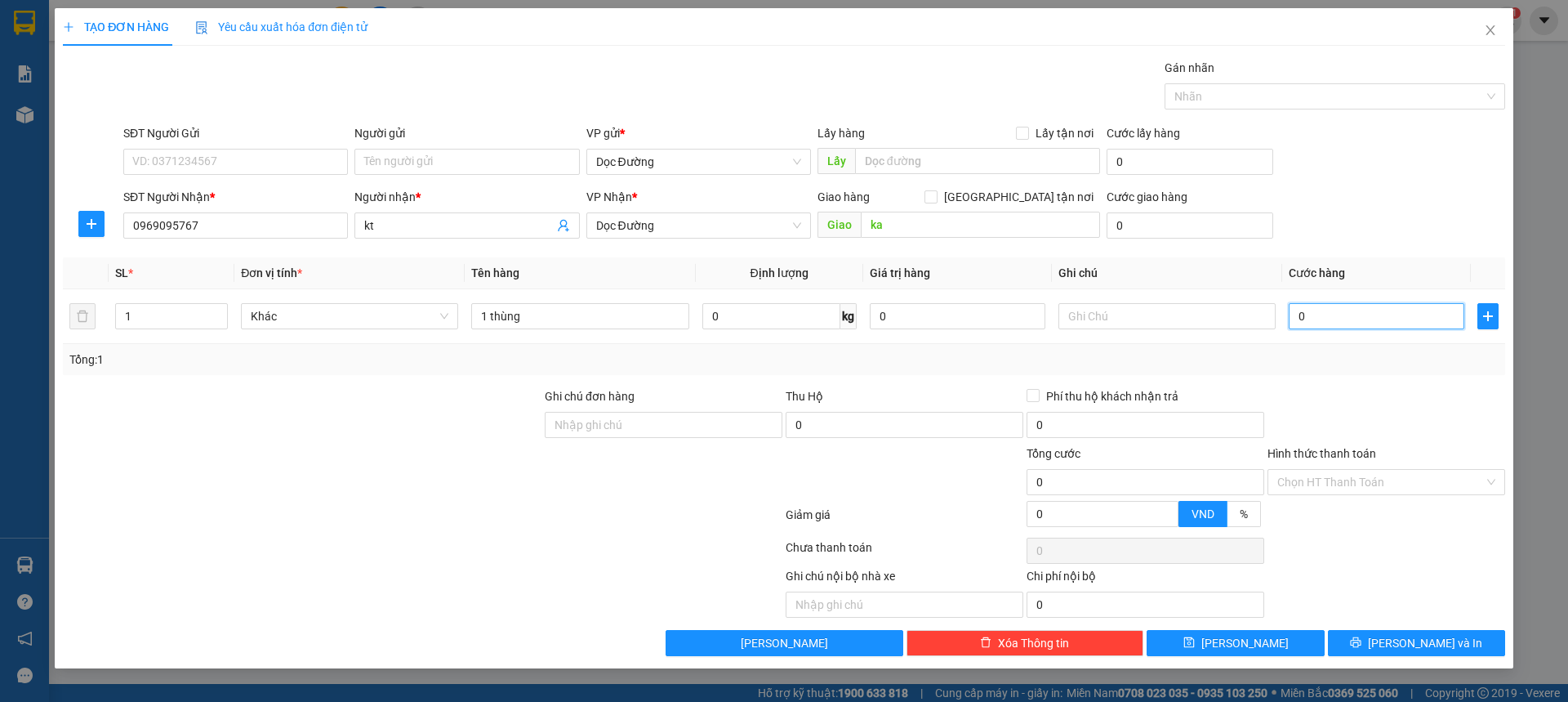
type input "1"
type input "0.010"
type input "10"
type input "00.100"
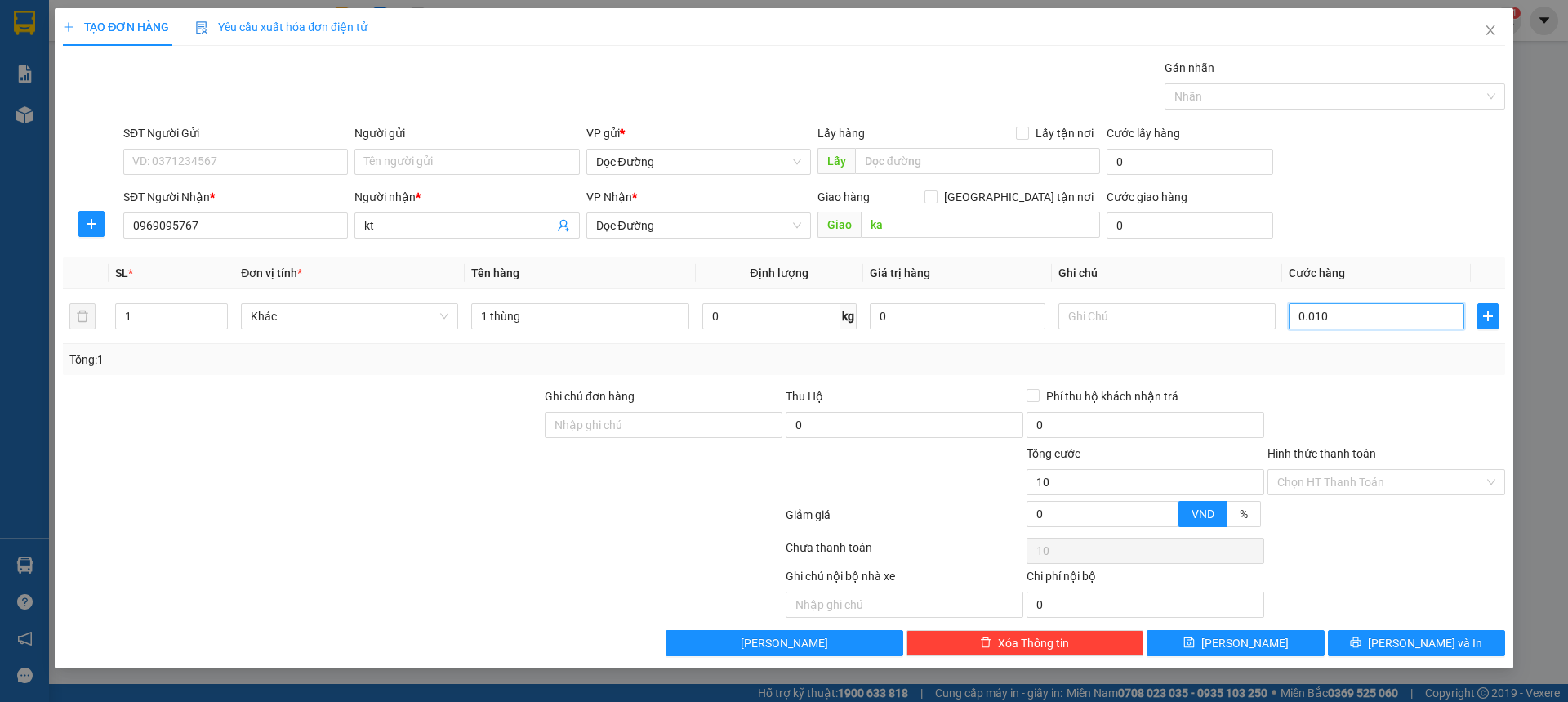
type input "100"
type input "0.001.000"
type input "1.000"
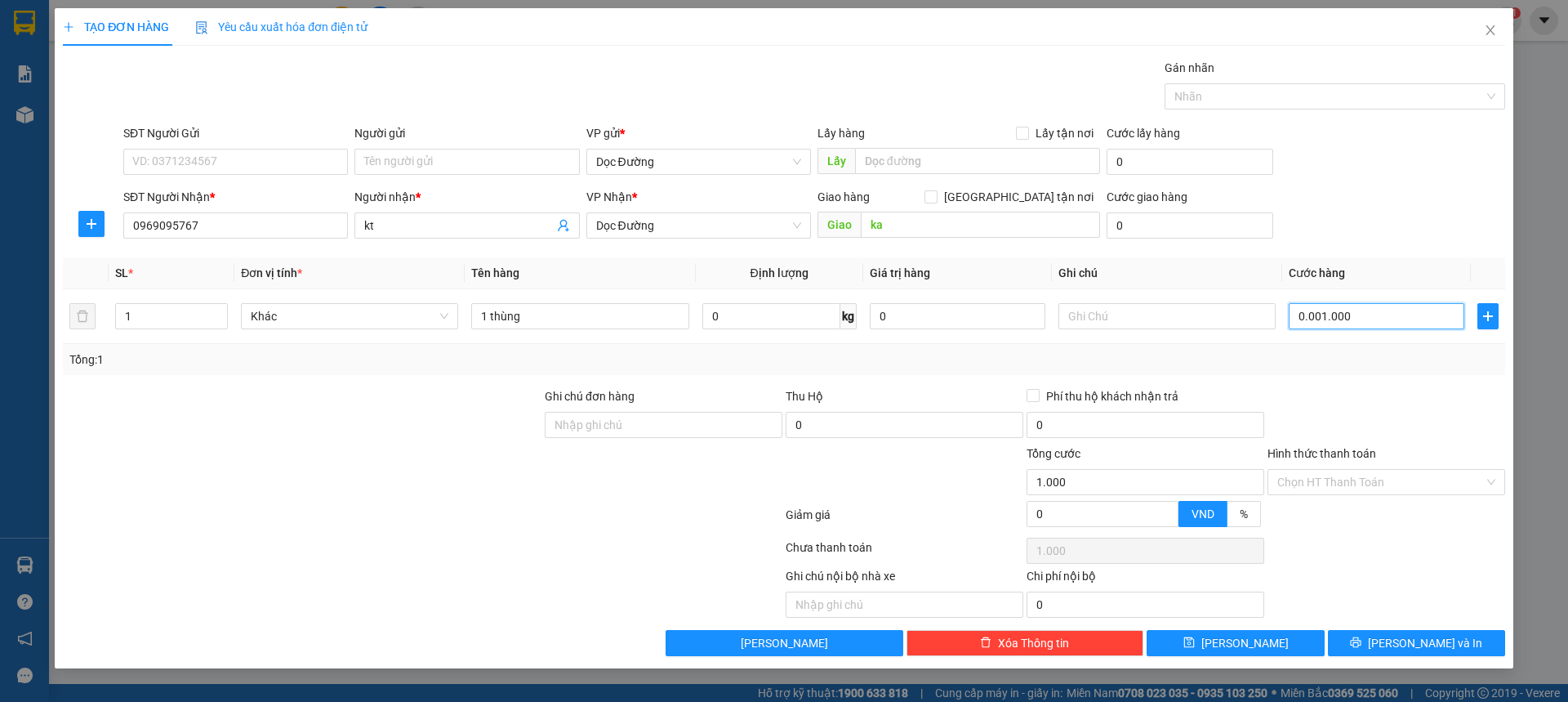
type input "000.010.000"
type input "10.000"
type input "00.000.100.000"
type input "100.000"
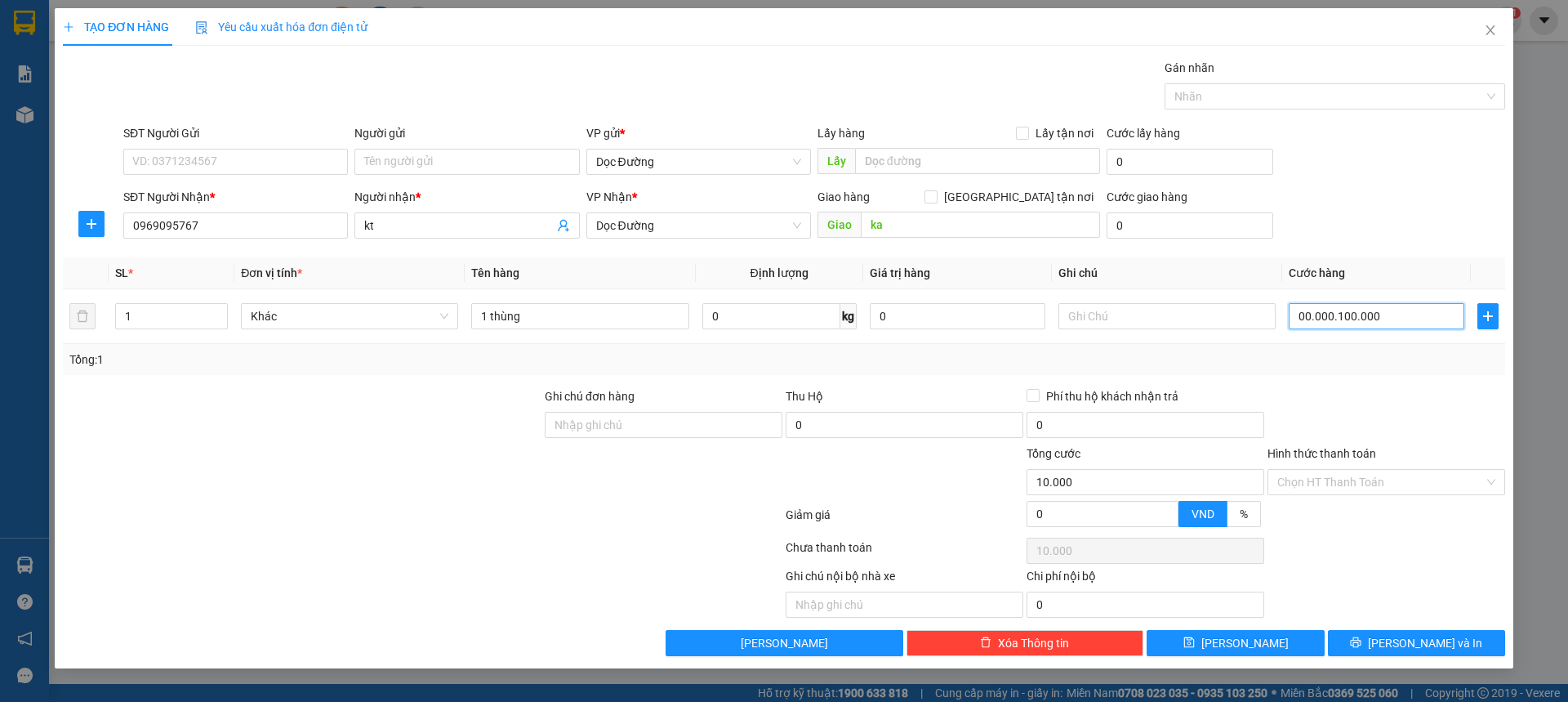
type input "100.000"
click at [1238, 637] on span "[PERSON_NAME]" at bounding box center [1245, 643] width 88 height 18
type input "100.000"
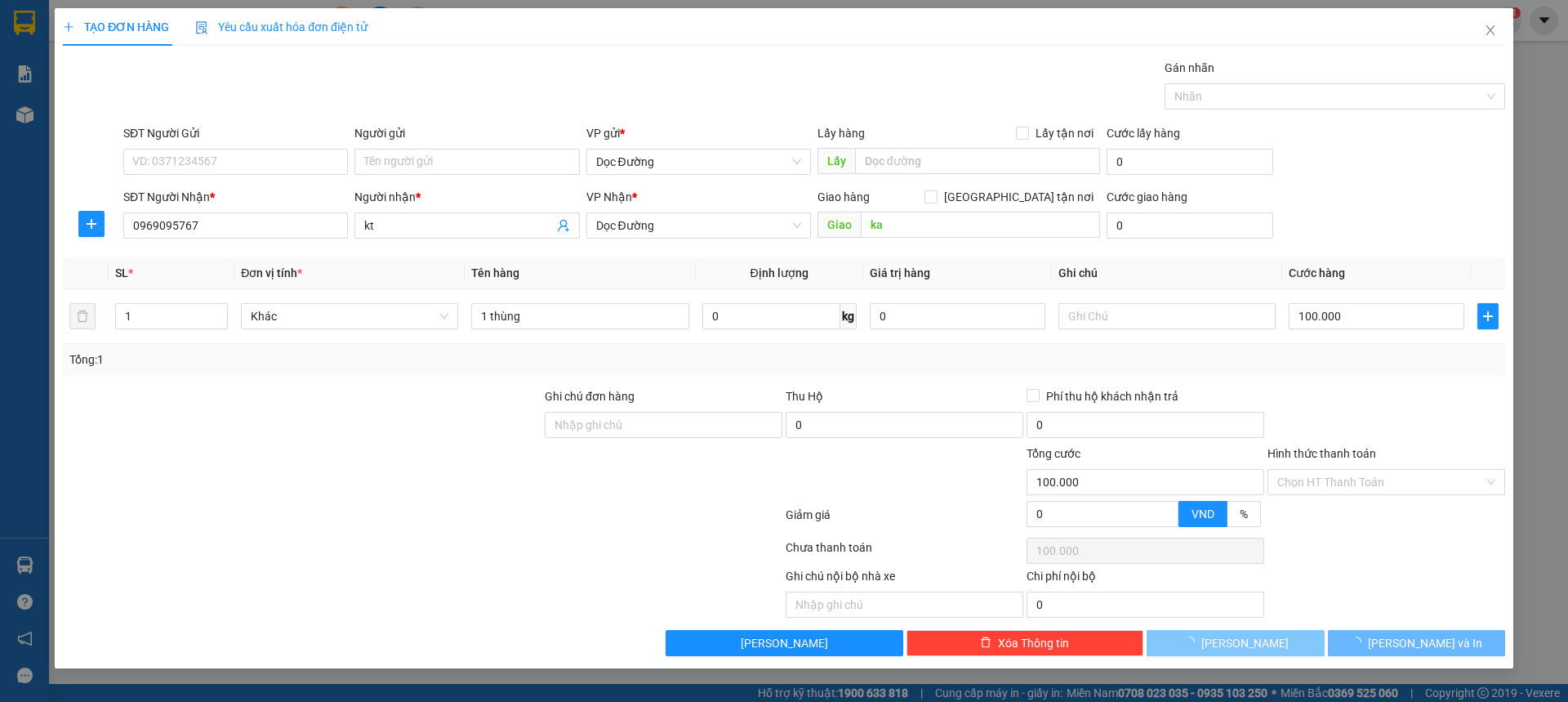
click at [1238, 637] on span "[PERSON_NAME]" at bounding box center [1245, 643] width 88 height 18
type input "0"
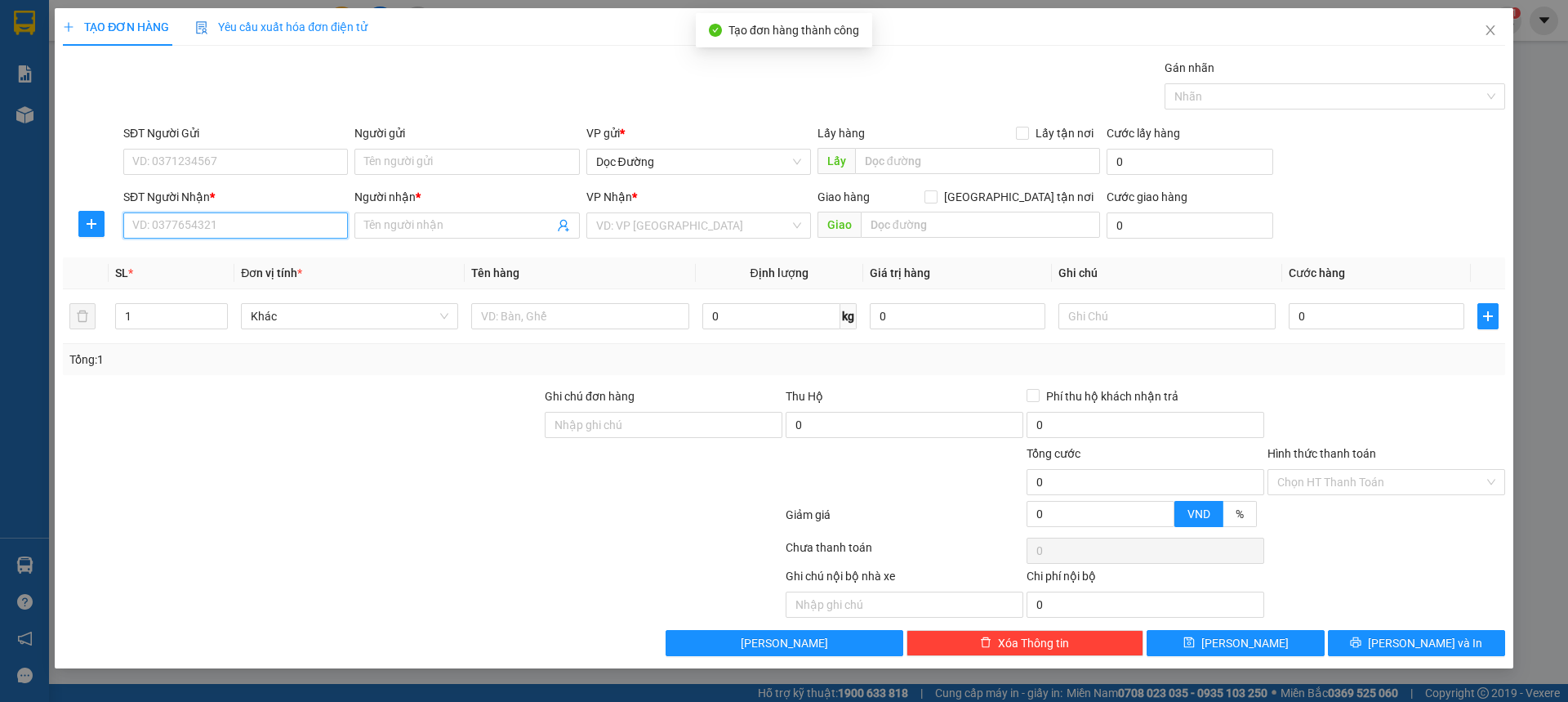
click at [246, 227] on input "SĐT Người Nhận *" at bounding box center [235, 225] width 225 height 26
type input "0368980420"
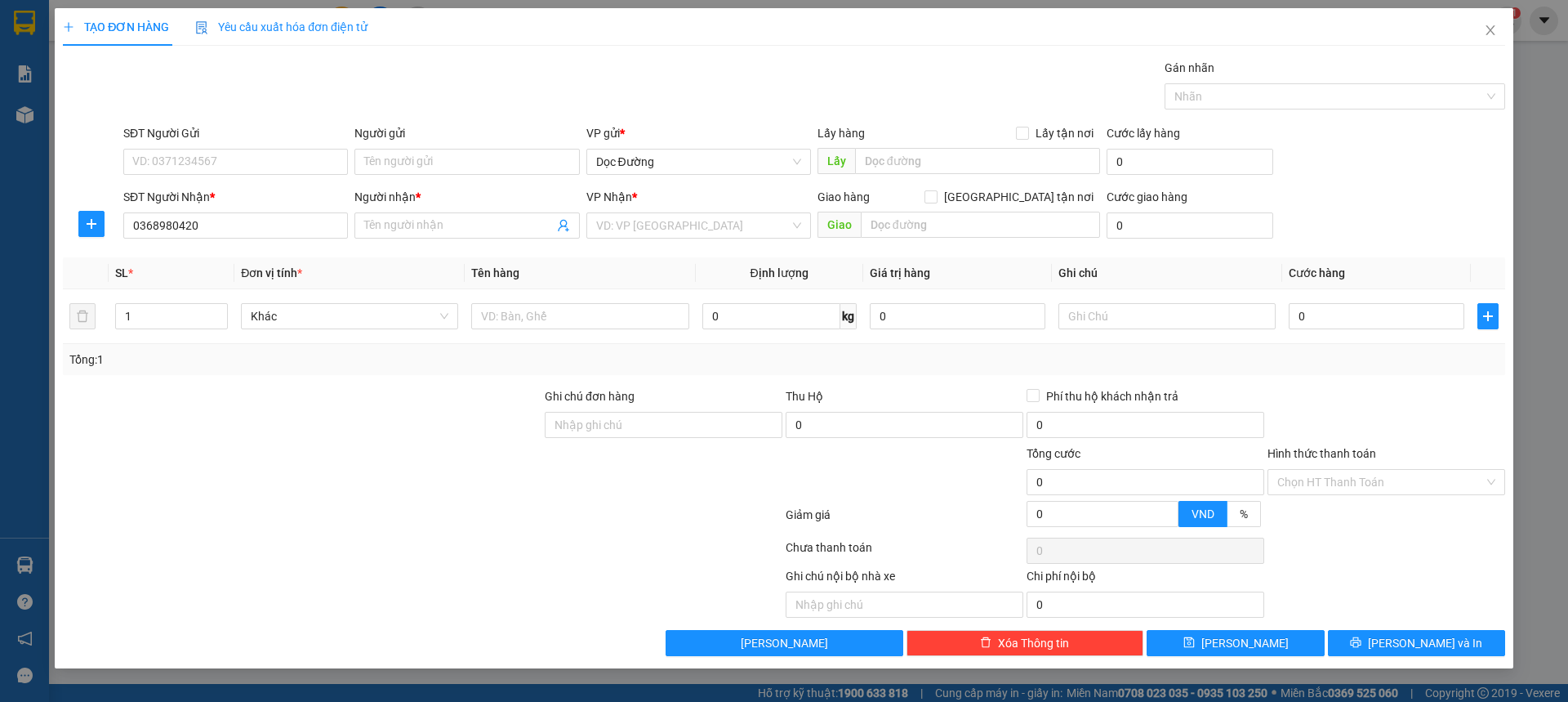
click at [382, 208] on div "Người nhận *" at bounding box center [467, 200] width 225 height 24
click at [381, 219] on span at bounding box center [467, 225] width 225 height 26
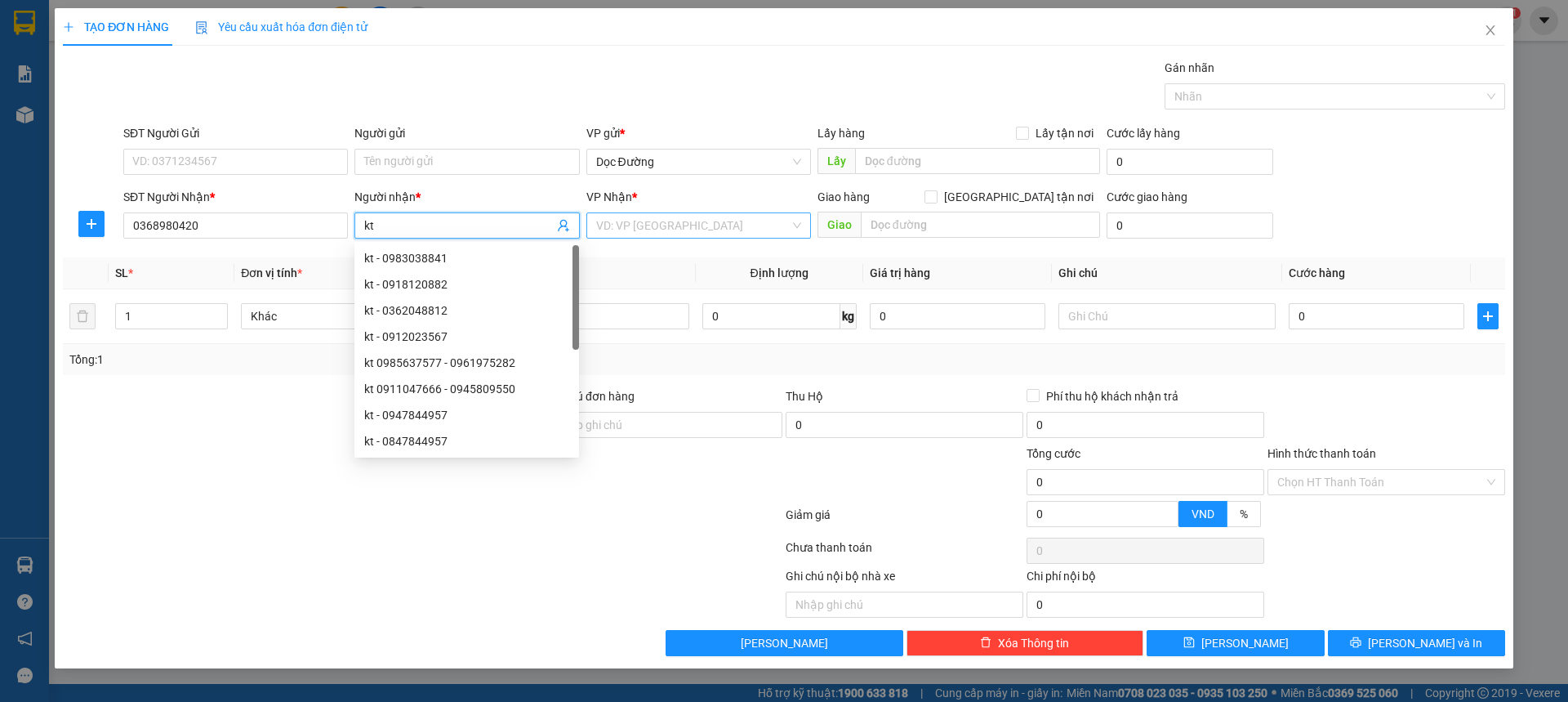
type input "kt"
click at [621, 223] on input "search" at bounding box center [692, 225] width 193 height 24
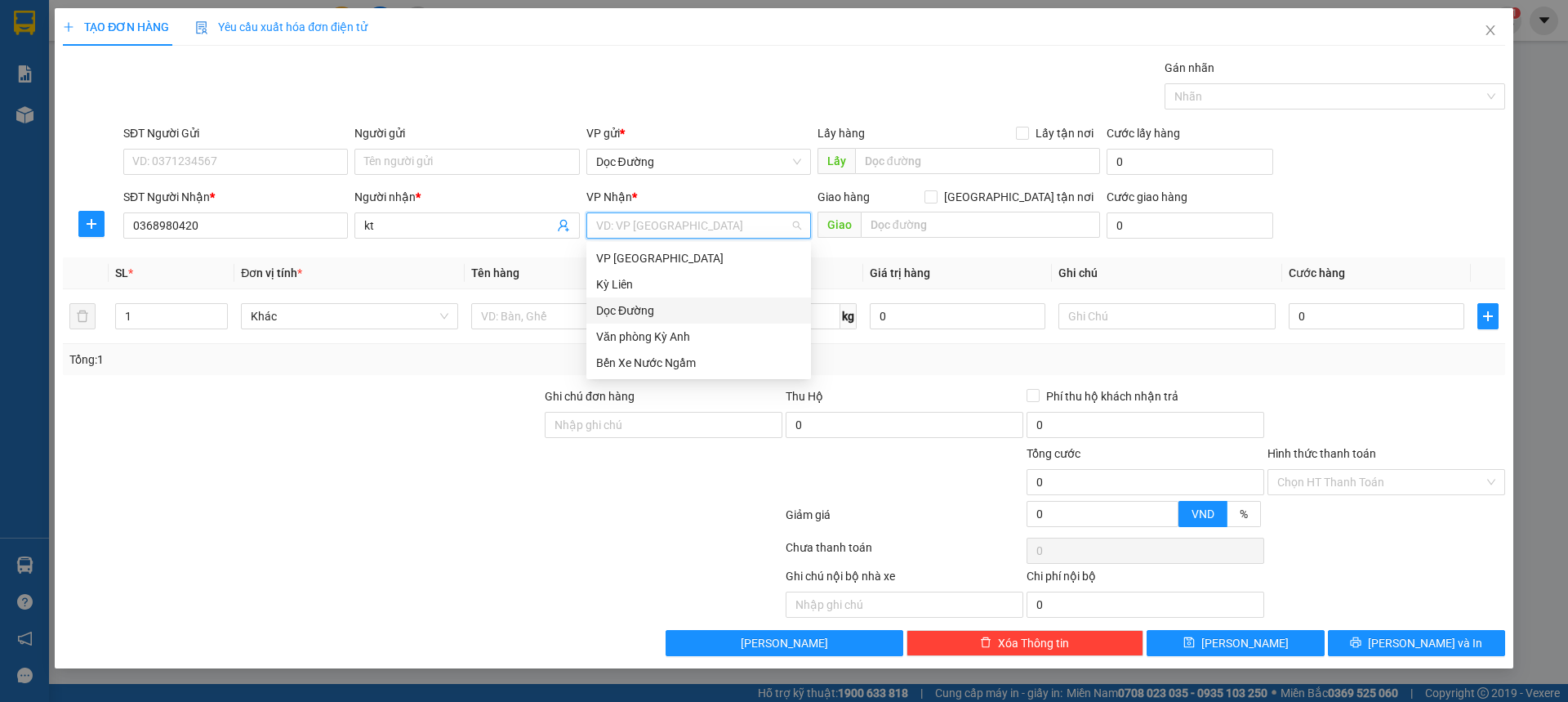
click at [621, 309] on div "Dọc Đường" at bounding box center [698, 310] width 205 height 18
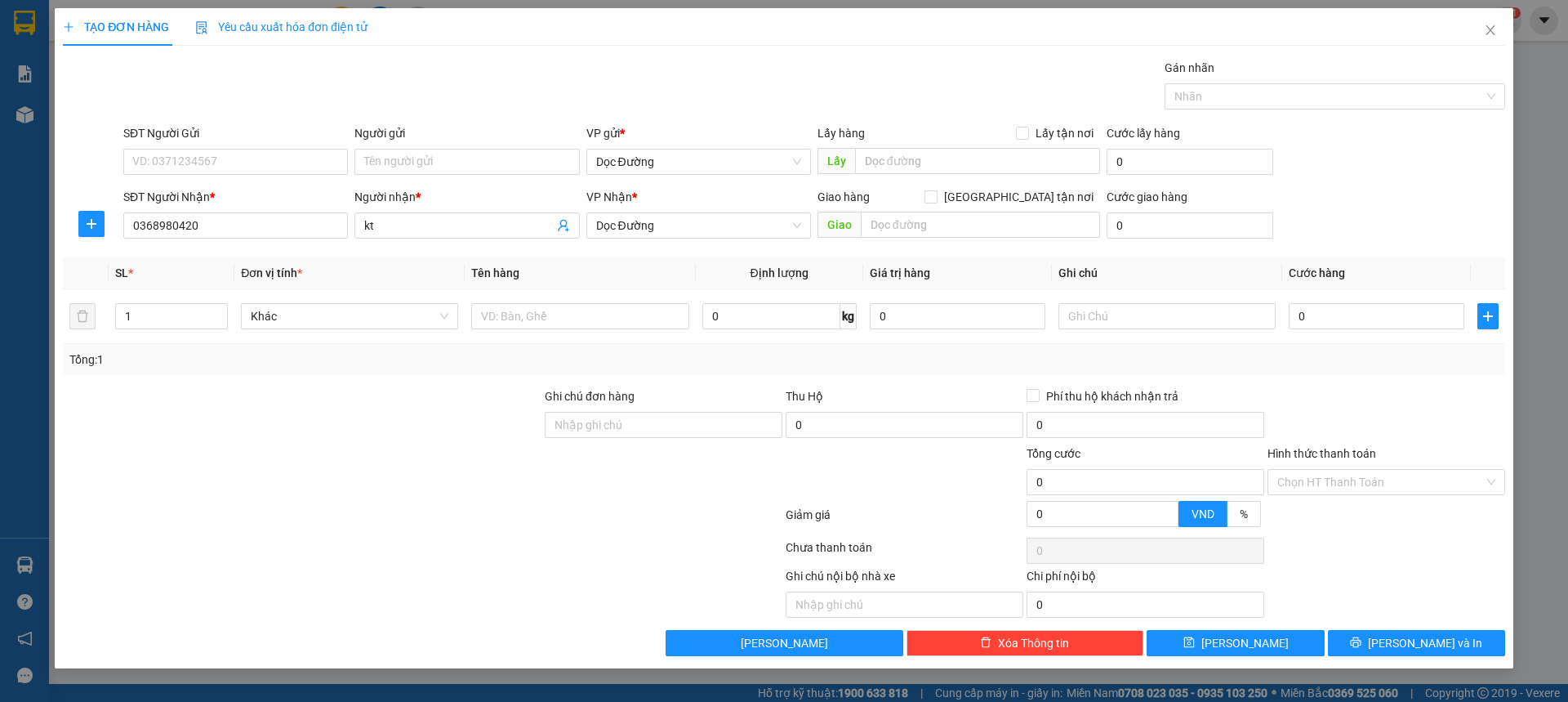
click at [856, 226] on span "Giao" at bounding box center [840, 224] width 43 height 26
click at [894, 223] on input "text" at bounding box center [980, 224] width 239 height 26
type input "ka"
click at [502, 306] on input "text" at bounding box center [580, 315] width 217 height 26
type input "3 kiện"
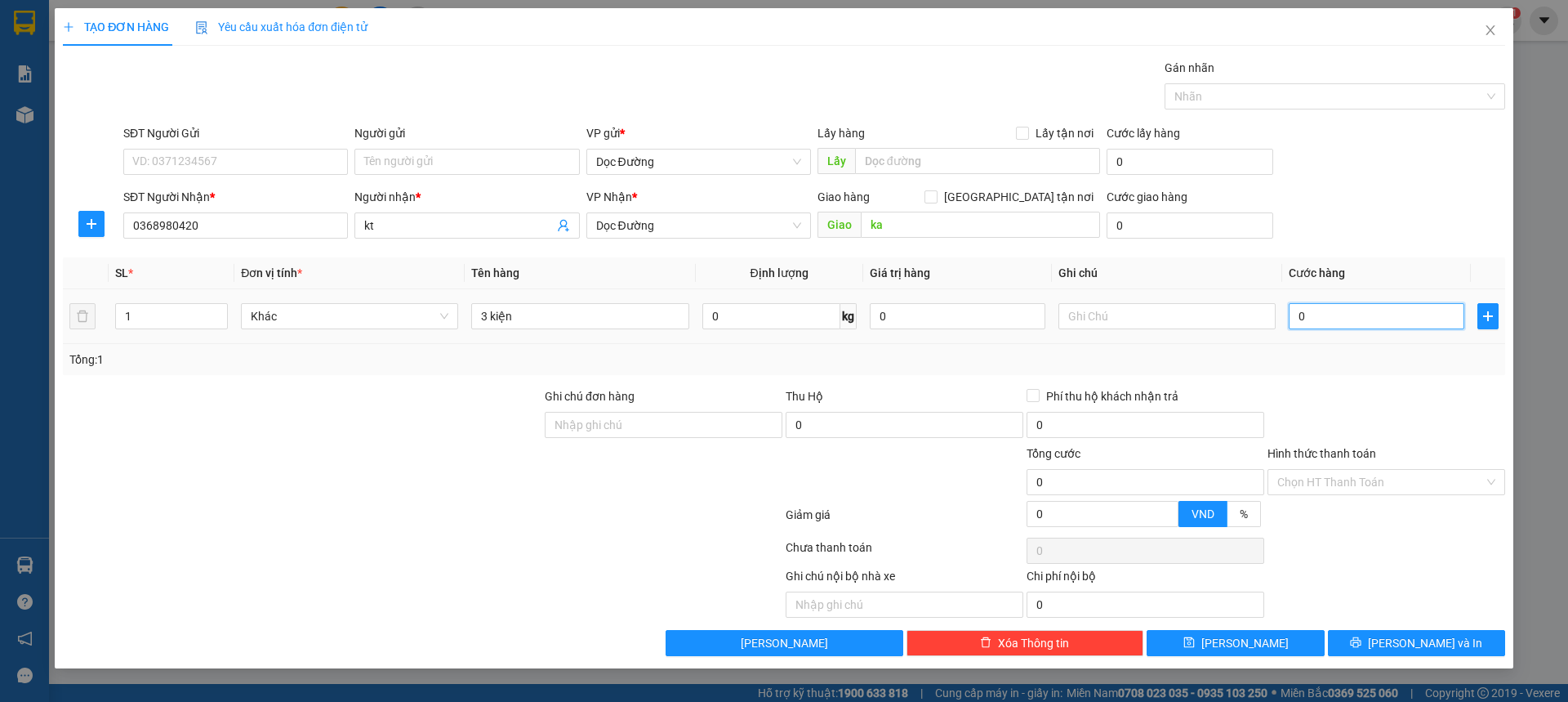
click at [1367, 318] on input "0" at bounding box center [1376, 315] width 176 height 26
type input "002"
type input "2"
type input "0.020"
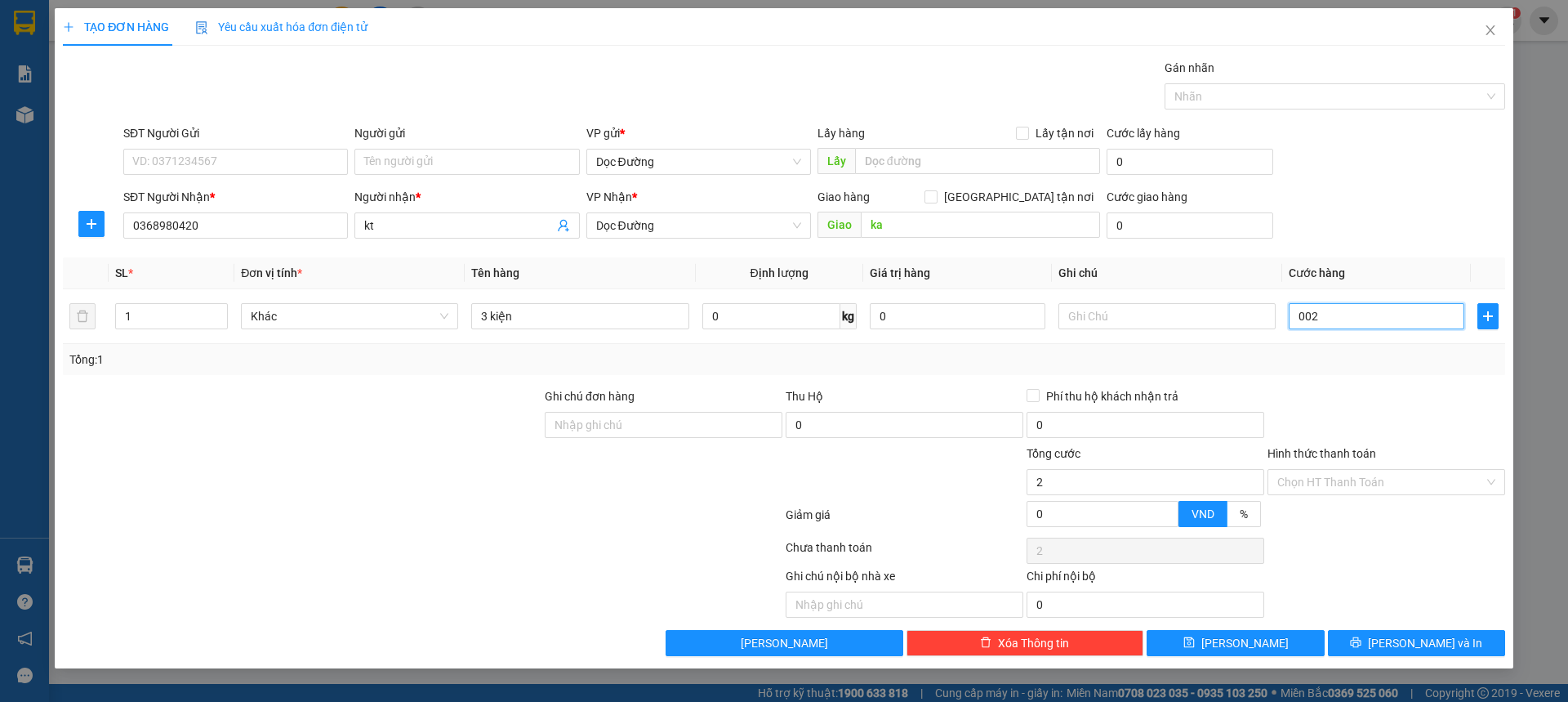
type input "20"
click at [1240, 631] on button "[PERSON_NAME]" at bounding box center [1235, 643] width 177 height 26
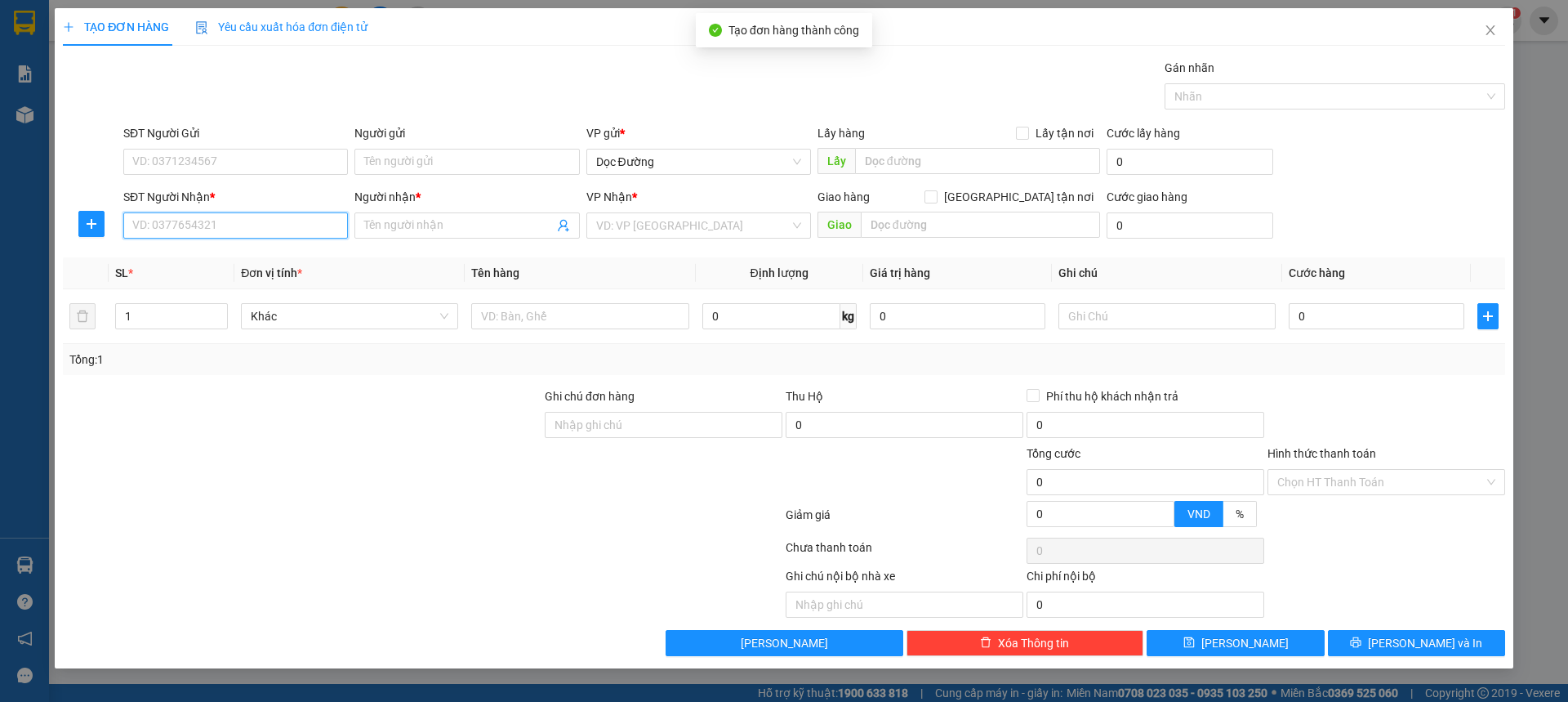
click at [260, 231] on input "SĐT Người Nhận *" at bounding box center [235, 225] width 225 height 26
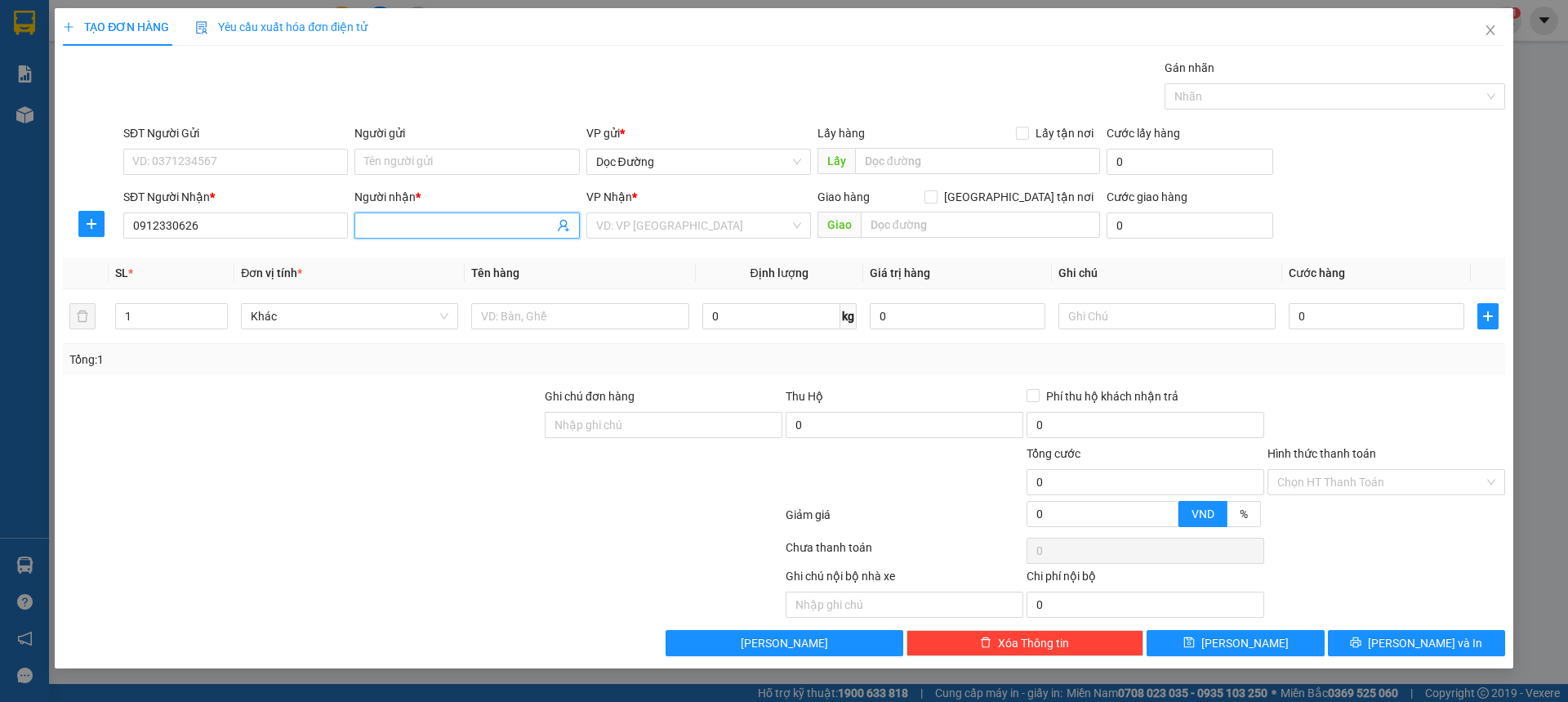
click at [366, 231] on input "Người nhận *" at bounding box center [459, 225] width 189 height 18
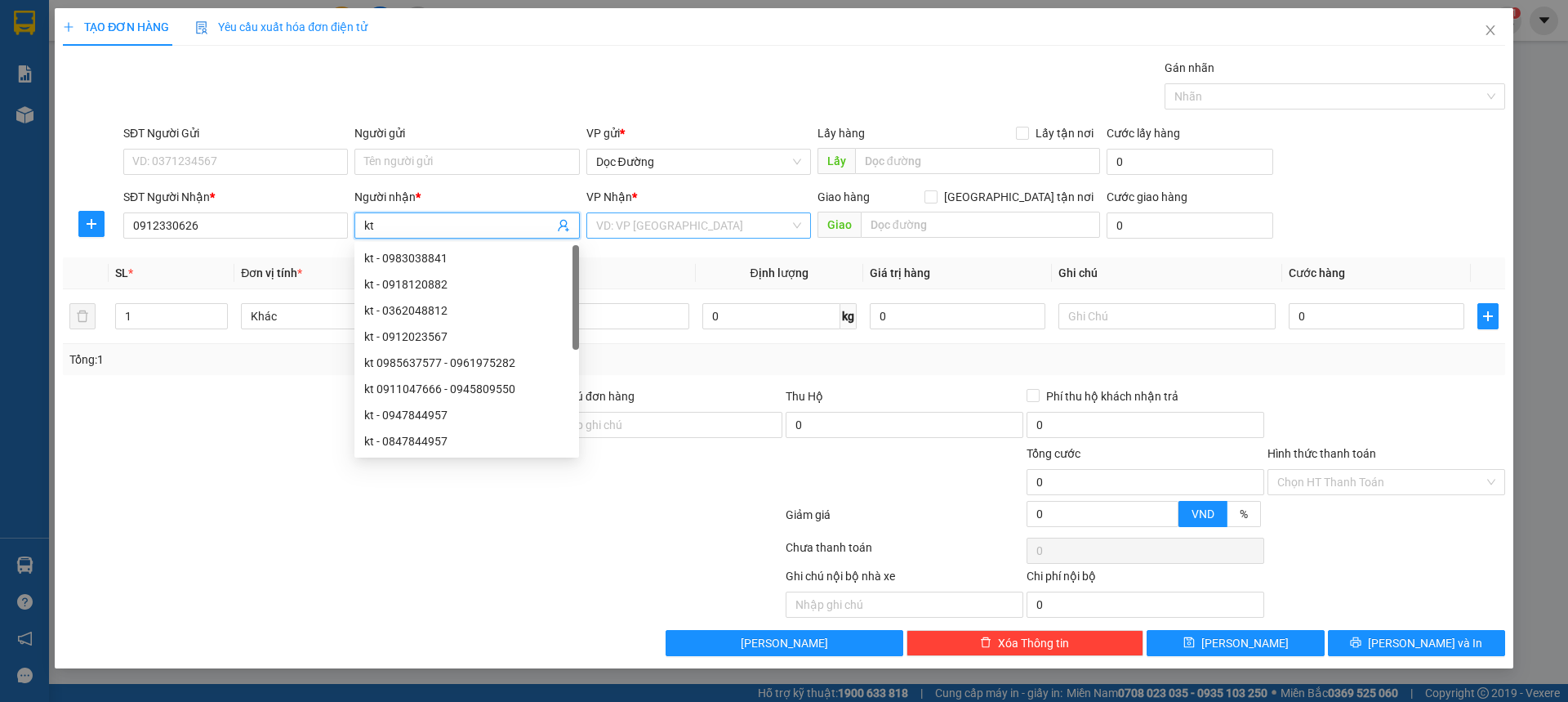
click at [657, 228] on input "search" at bounding box center [692, 225] width 193 height 24
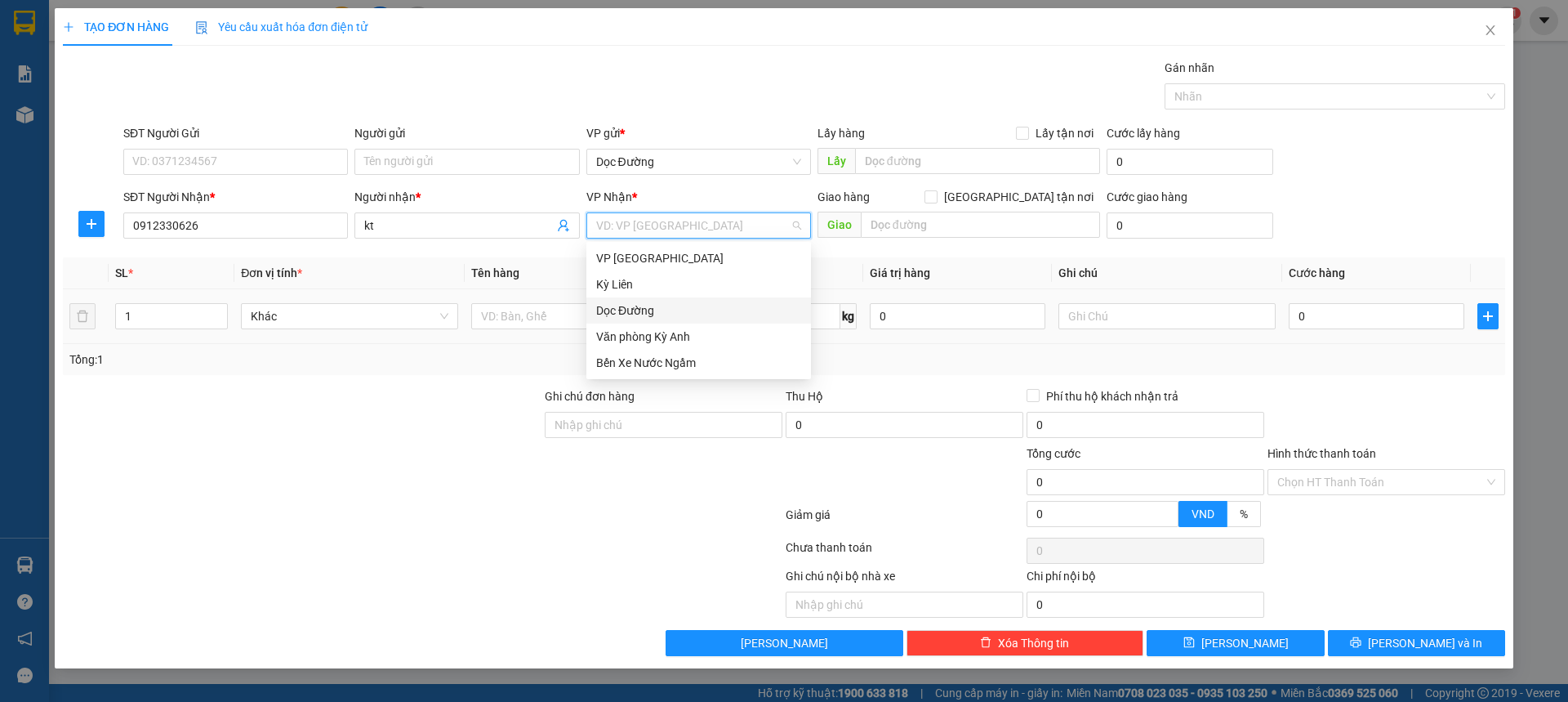
click at [655, 314] on div "Dọc Đường" at bounding box center [698, 310] width 205 height 18
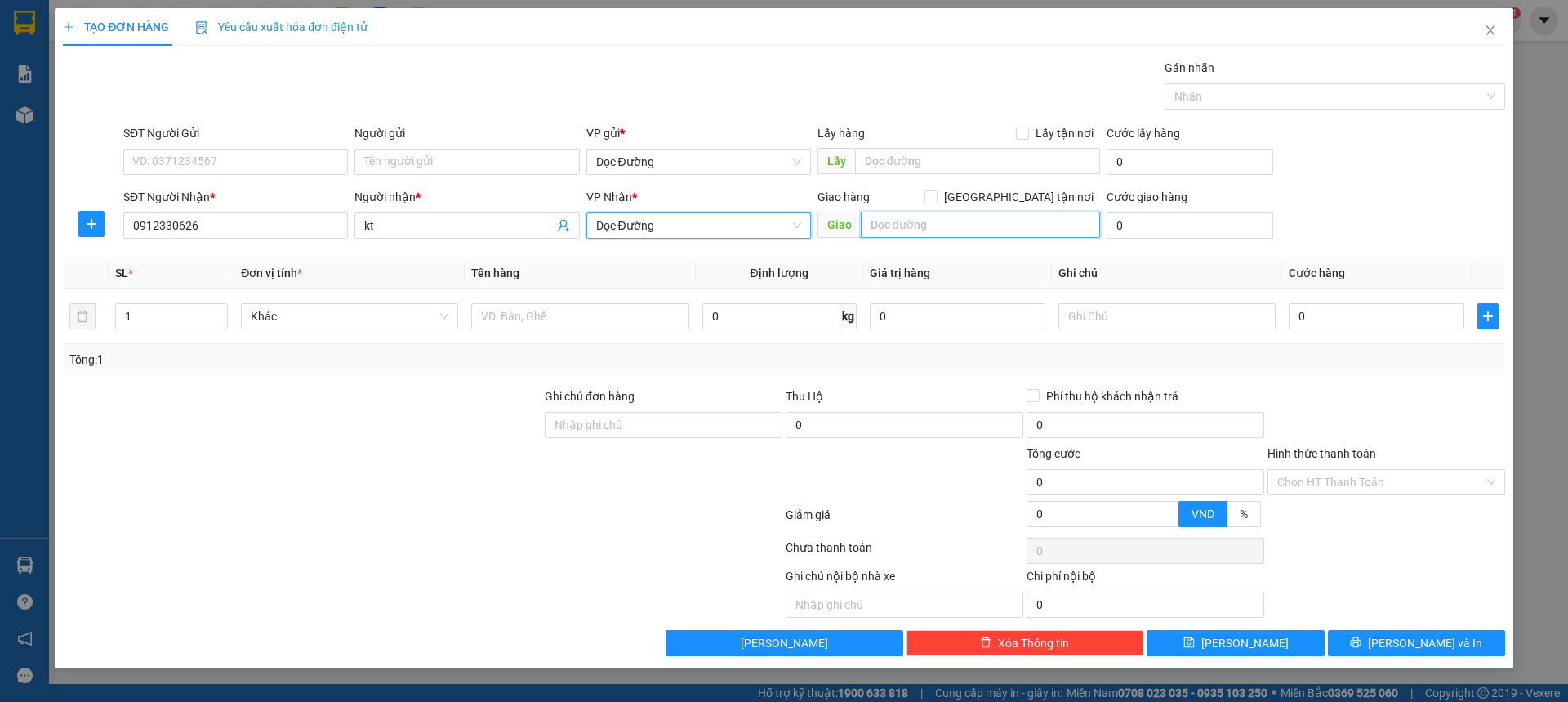
click at [901, 219] on input "text" at bounding box center [980, 224] width 239 height 26
drag, startPoint x: 514, startPoint y: 333, endPoint x: 529, endPoint y: 330, distance: 15.3
click at [515, 333] on td at bounding box center [580, 316] width 230 height 54
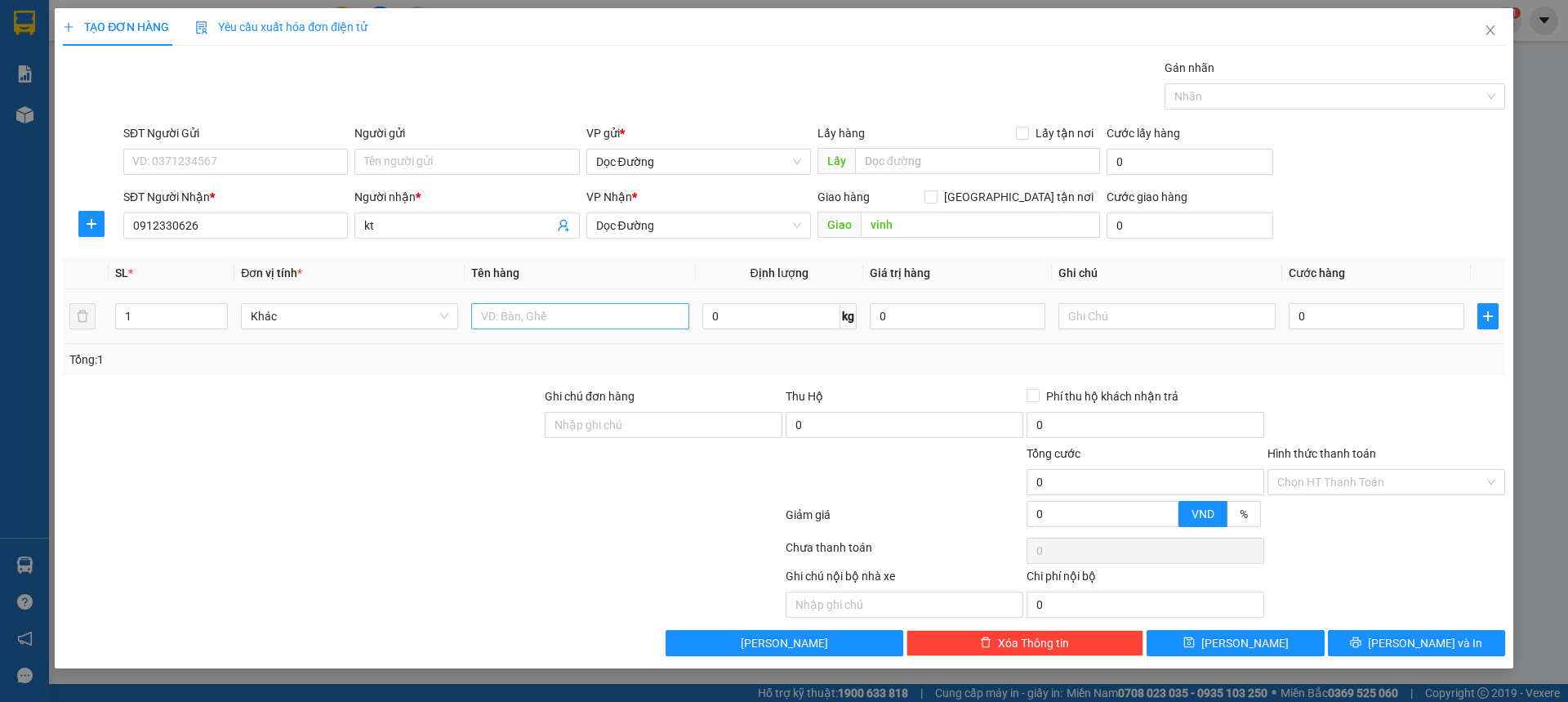
click at [529, 329] on div at bounding box center [580, 315] width 217 height 33
click at [536, 324] on input "text" at bounding box center [580, 315] width 217 height 26
click at [1339, 325] on input "0" at bounding box center [1376, 315] width 176 height 26
click at [1330, 470] on input "Hình thức thanh toán" at bounding box center [1381, 482] width 207 height 24
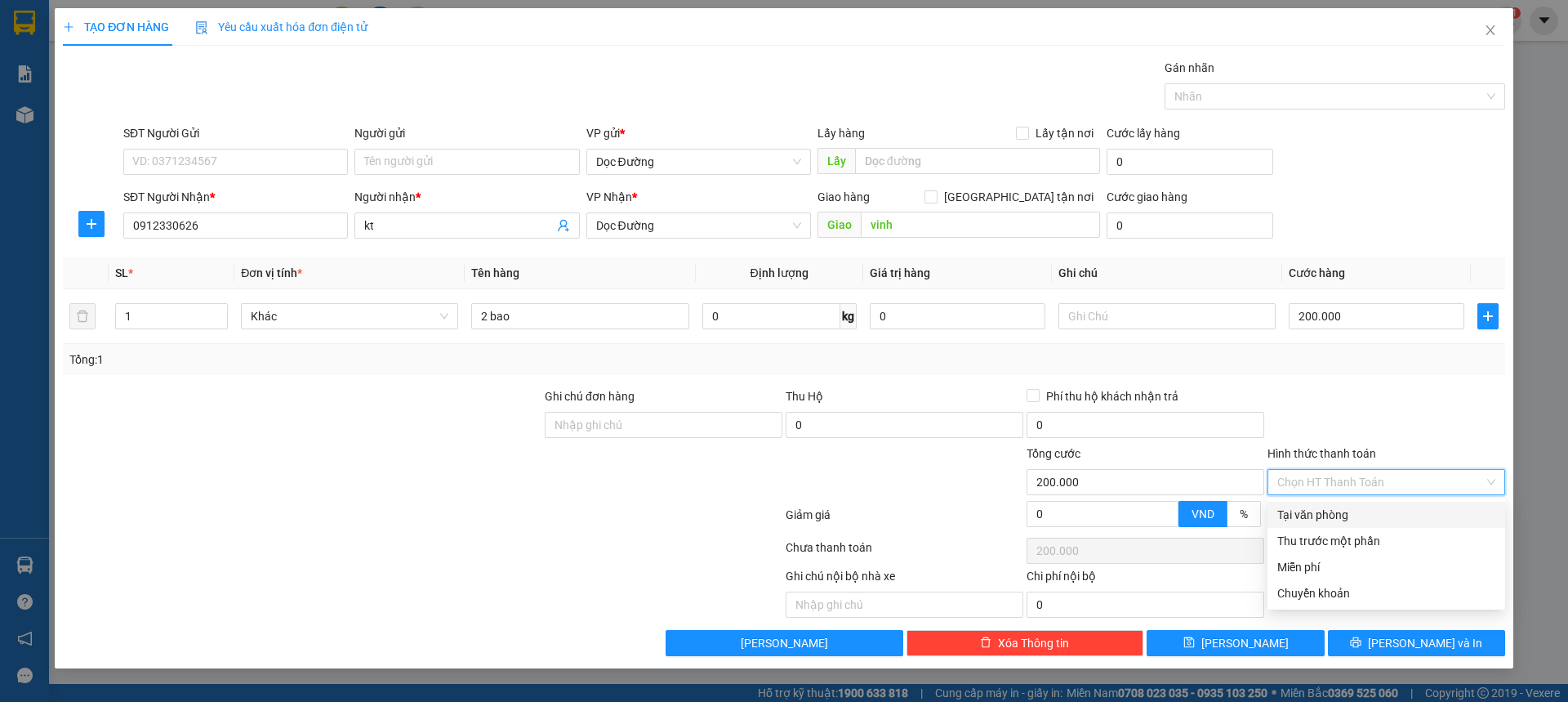
click at [1315, 513] on div "Tại văn phòng" at bounding box center [1387, 515] width 218 height 18
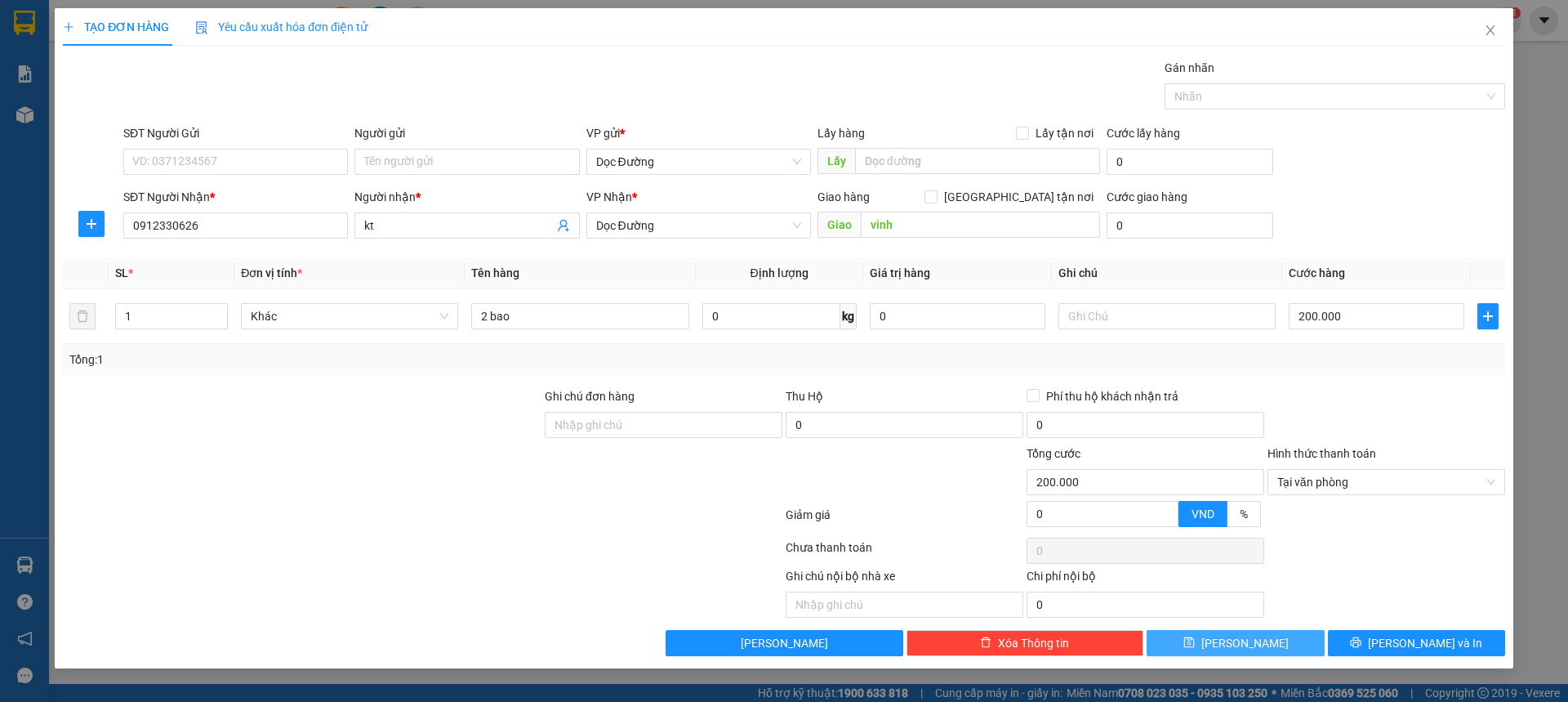
click at [1240, 638] on span "[PERSON_NAME]" at bounding box center [1245, 643] width 88 height 18
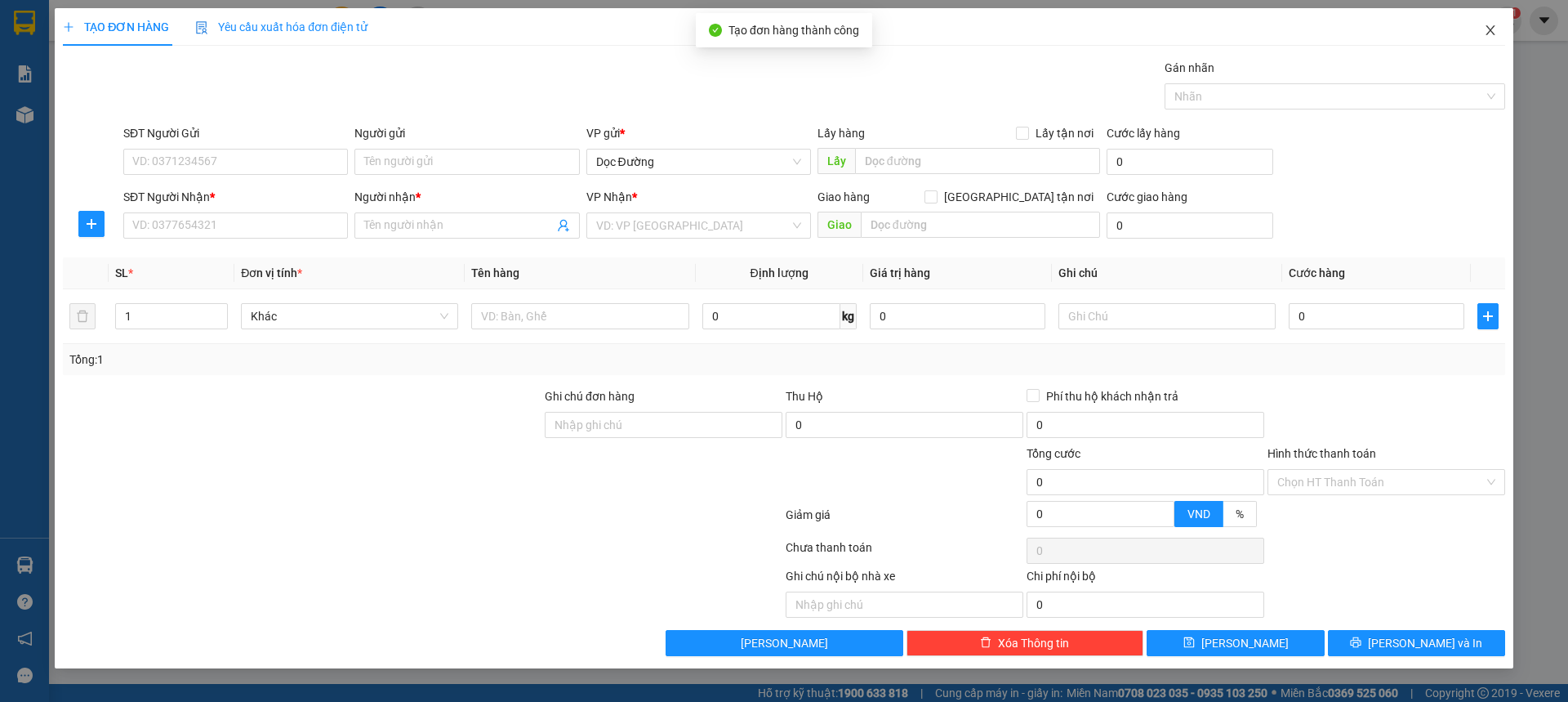
click at [1489, 23] on span "Close" at bounding box center [1490, 31] width 46 height 46
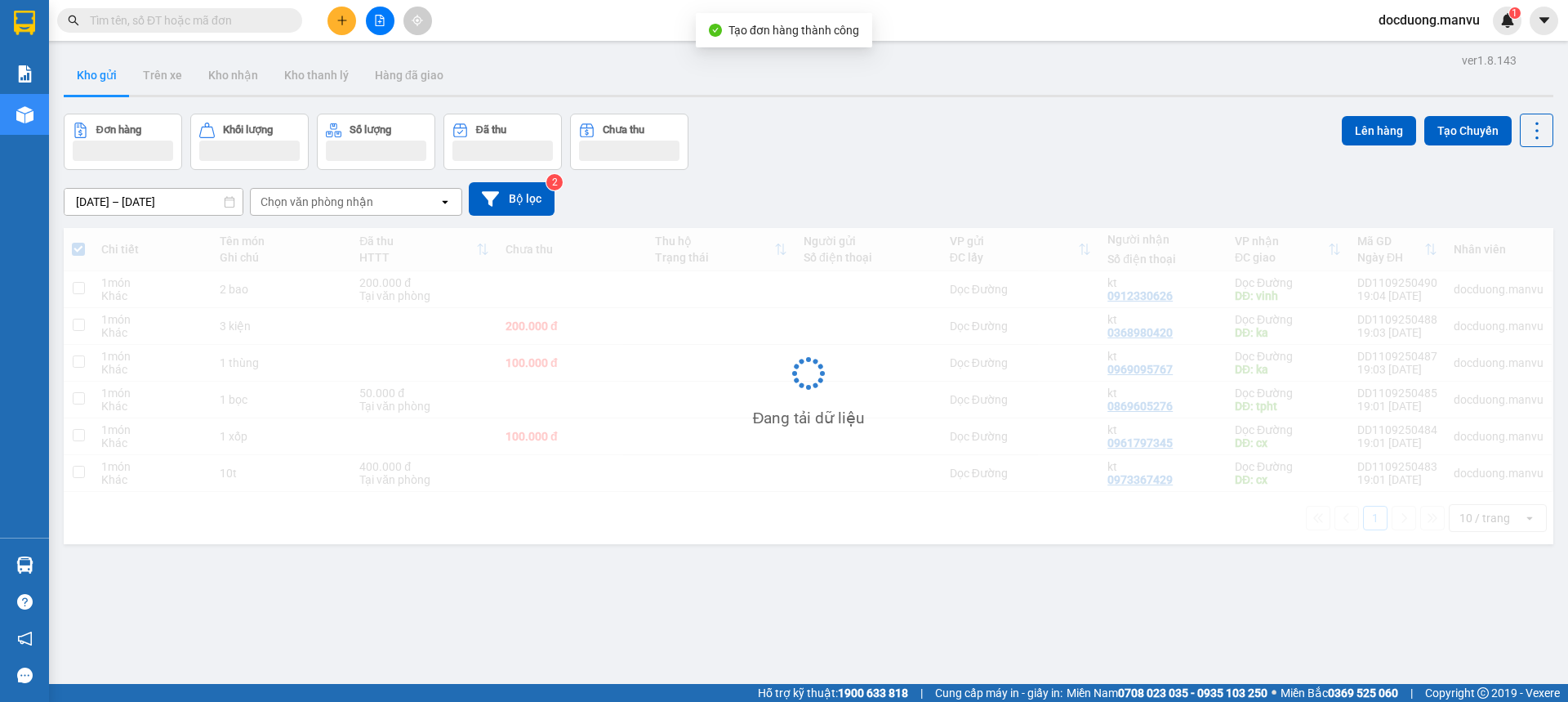
click at [534, 294] on td at bounding box center [572, 290] width 149 height 37
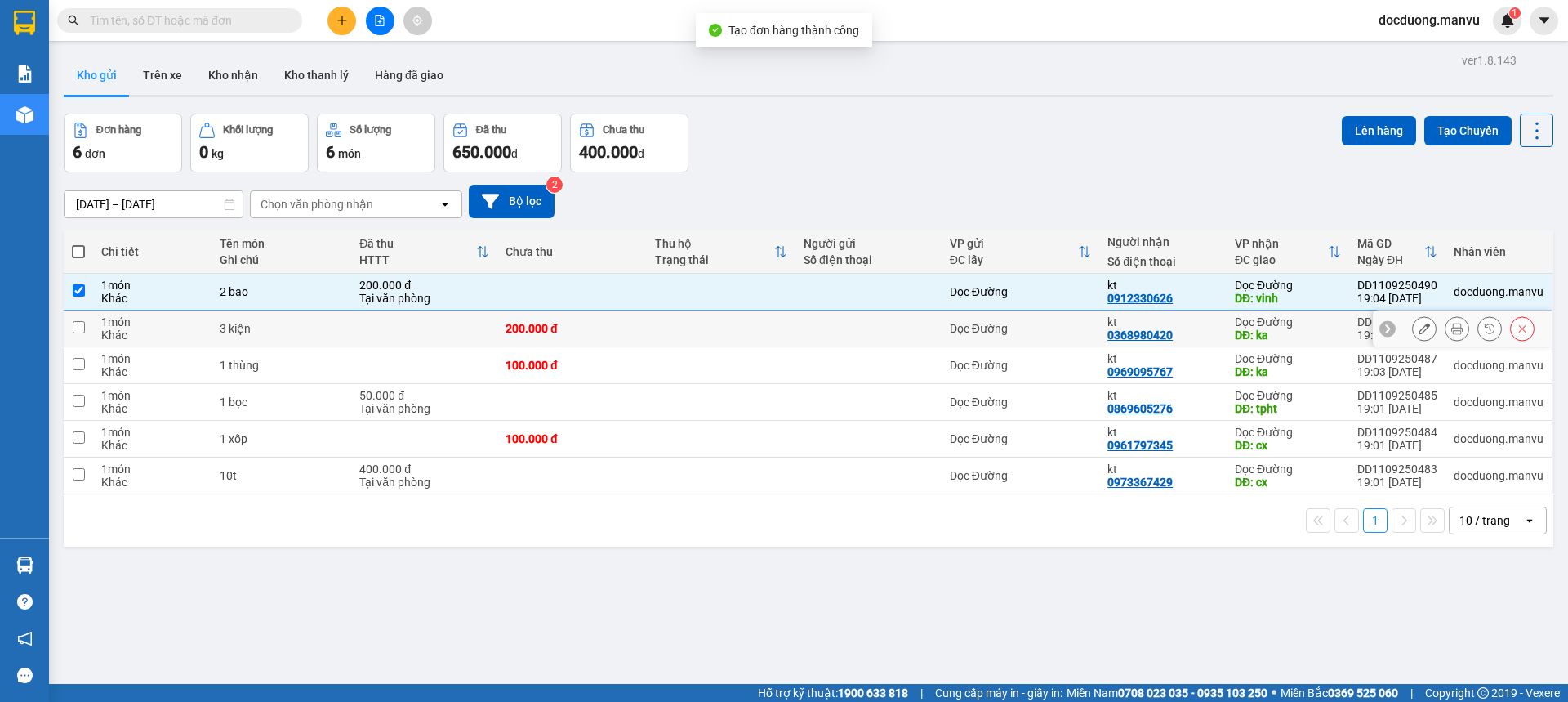
click at [511, 324] on div "200.000 đ" at bounding box center [572, 329] width 132 height 13
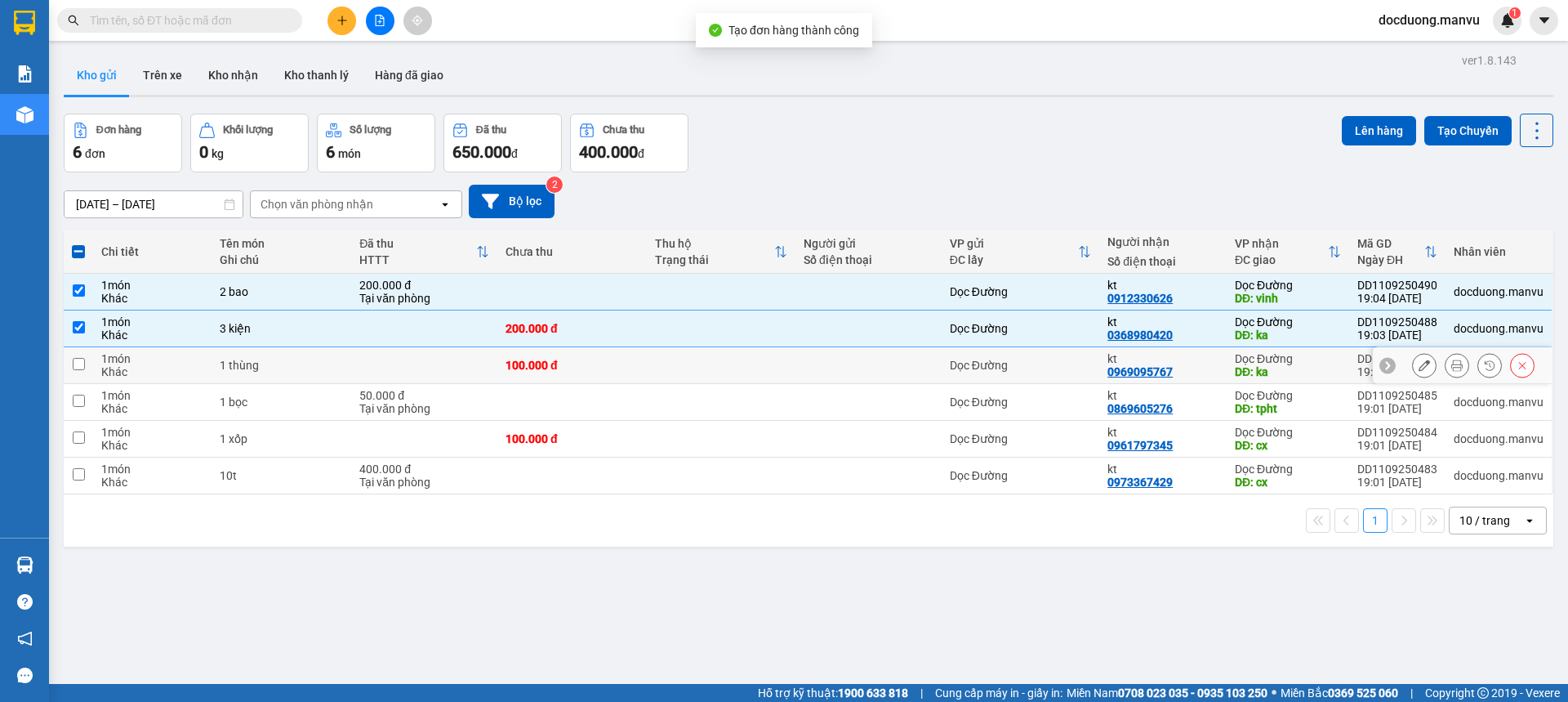
click at [524, 359] on div "100.000 đ" at bounding box center [572, 366] width 132 height 13
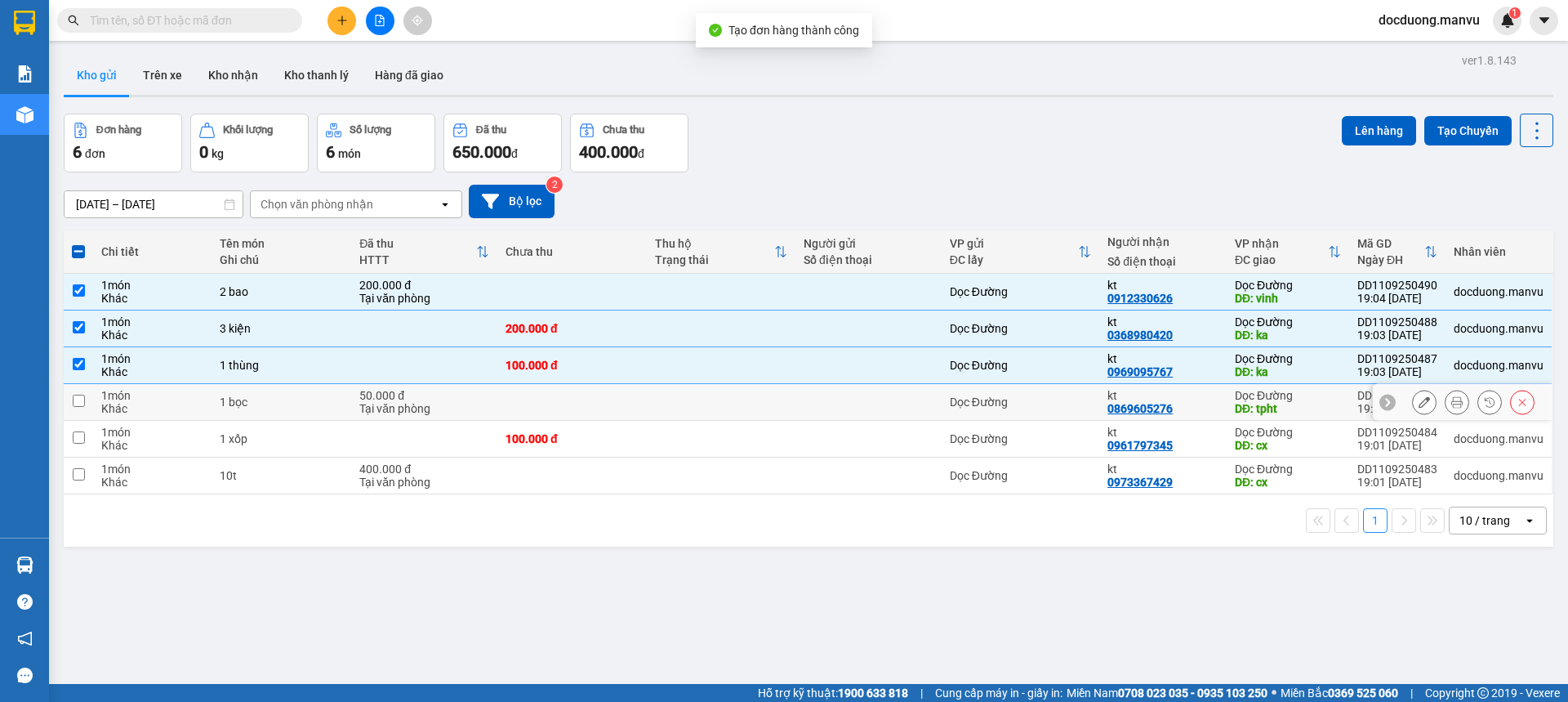
drag, startPoint x: 524, startPoint y: 383, endPoint x: 524, endPoint y: 407, distance: 24.0
click at [524, 384] on td at bounding box center [572, 402] width 149 height 37
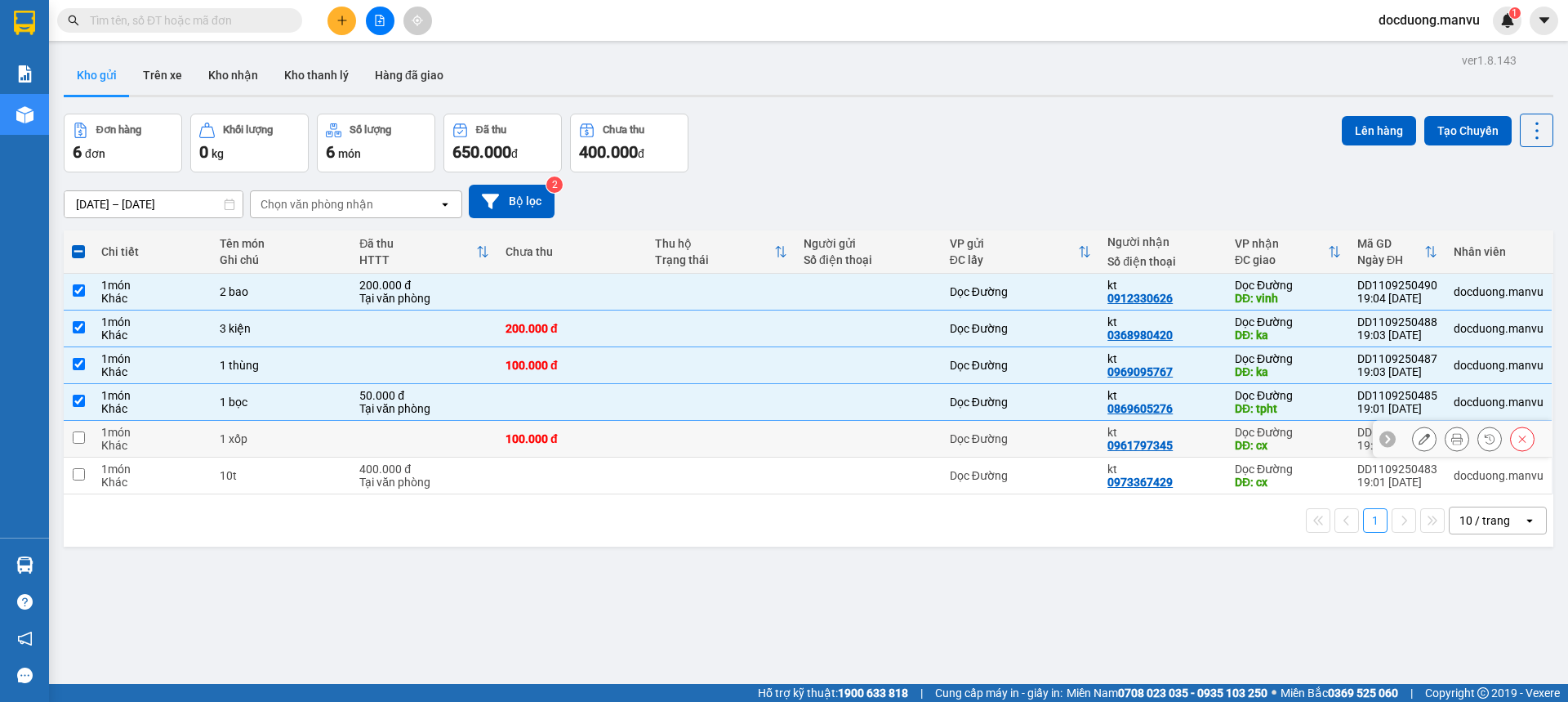
click at [519, 434] on div "100.000 đ" at bounding box center [572, 439] width 132 height 13
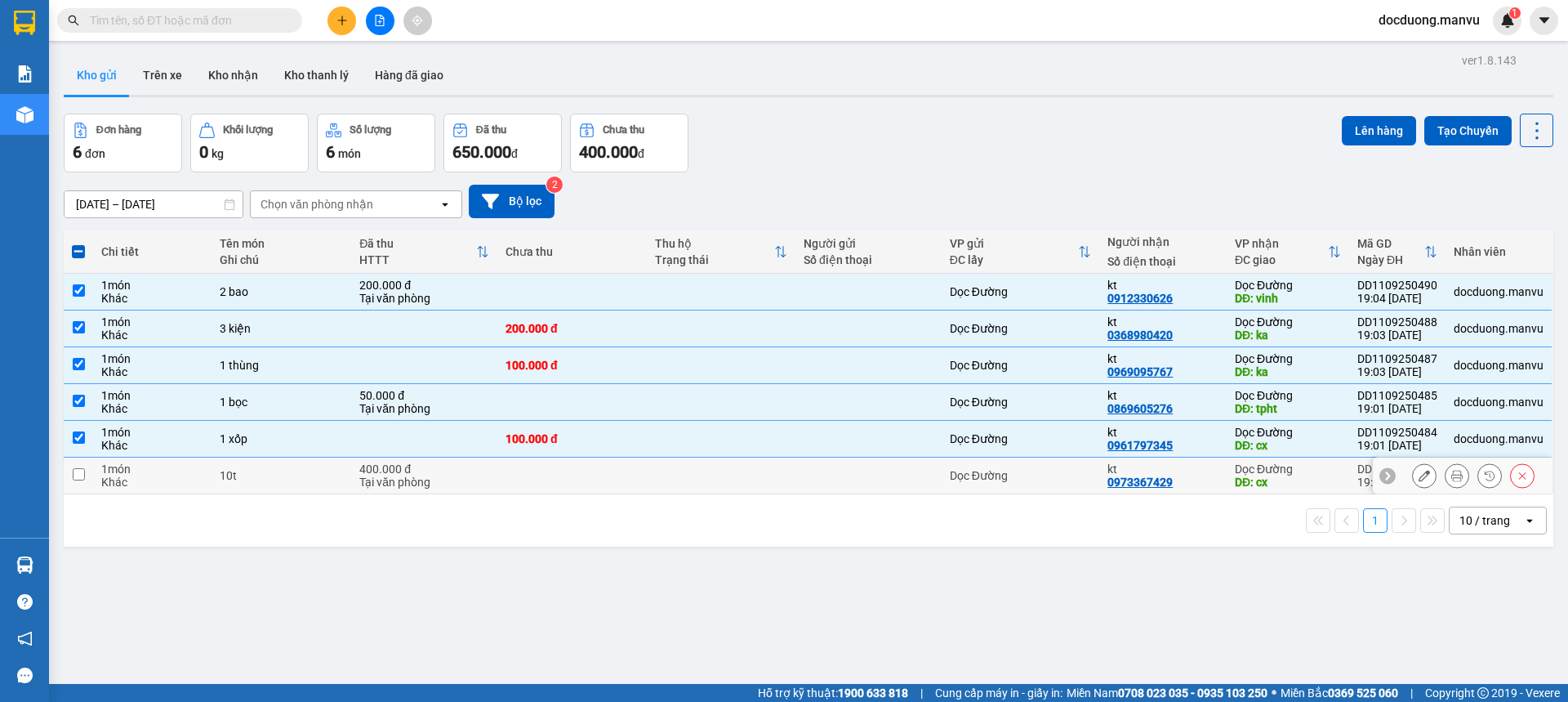
click at [523, 469] on td at bounding box center [572, 476] width 149 height 37
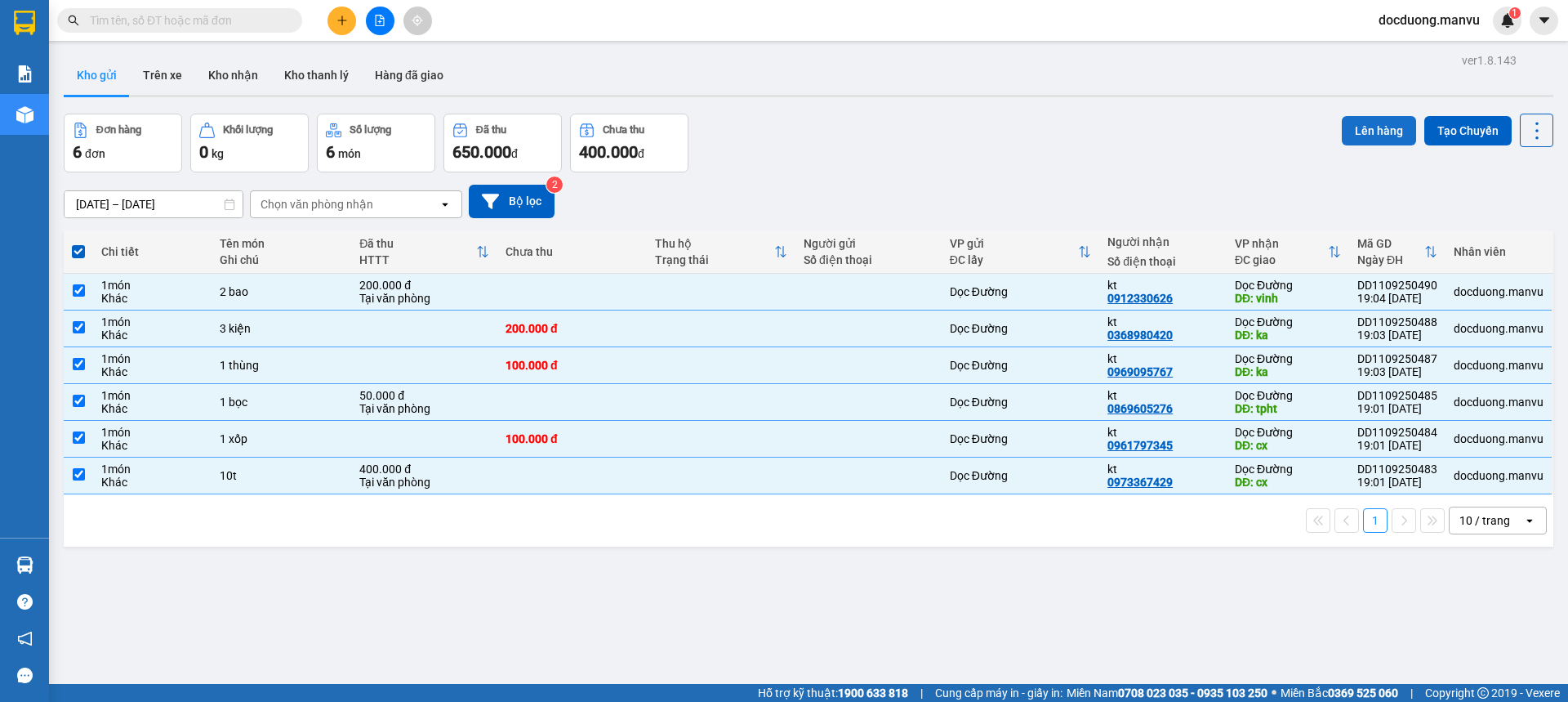
click at [1342, 120] on button "Lên hàng" at bounding box center [1379, 131] width 74 height 29
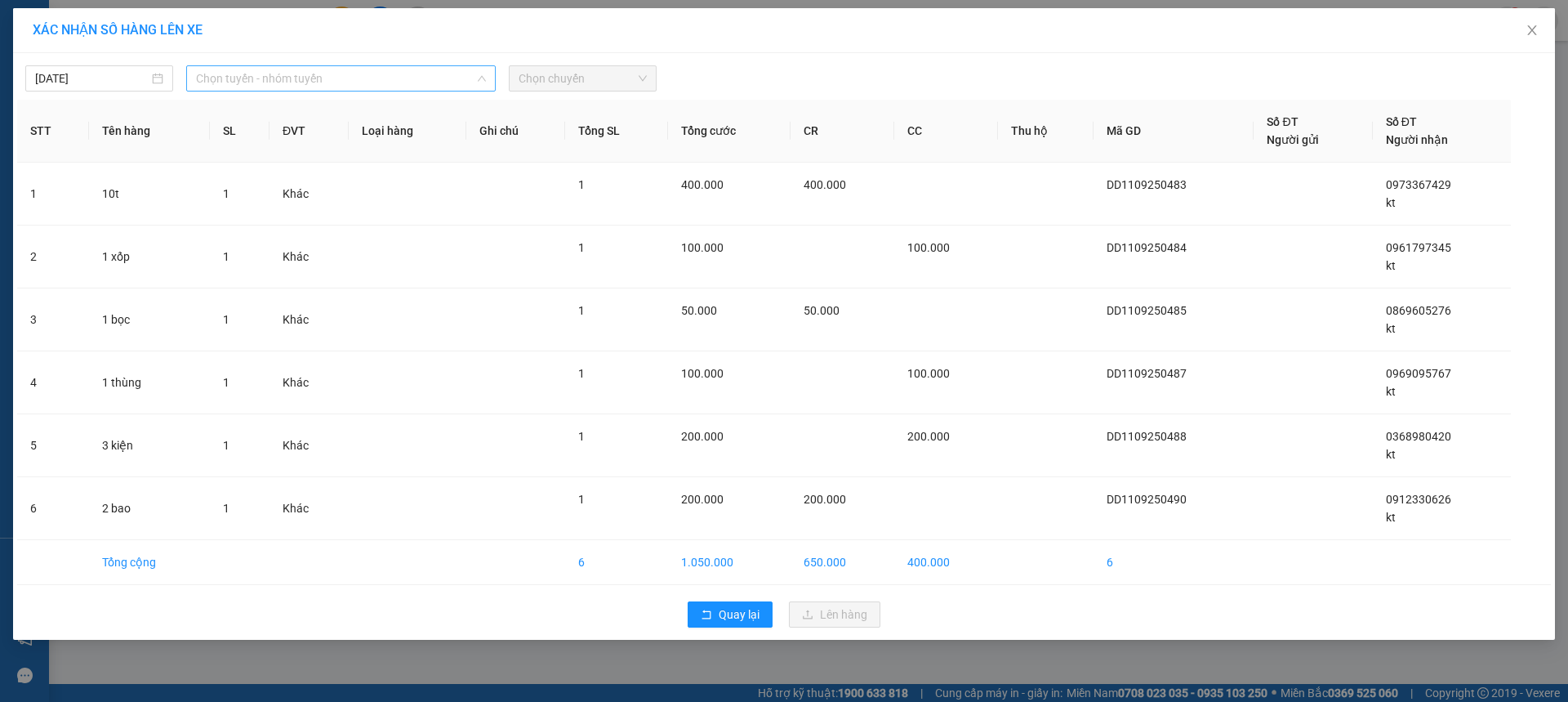
click at [315, 70] on span "Chọn tuyến - nhóm tuyến" at bounding box center [340, 78] width 290 height 24
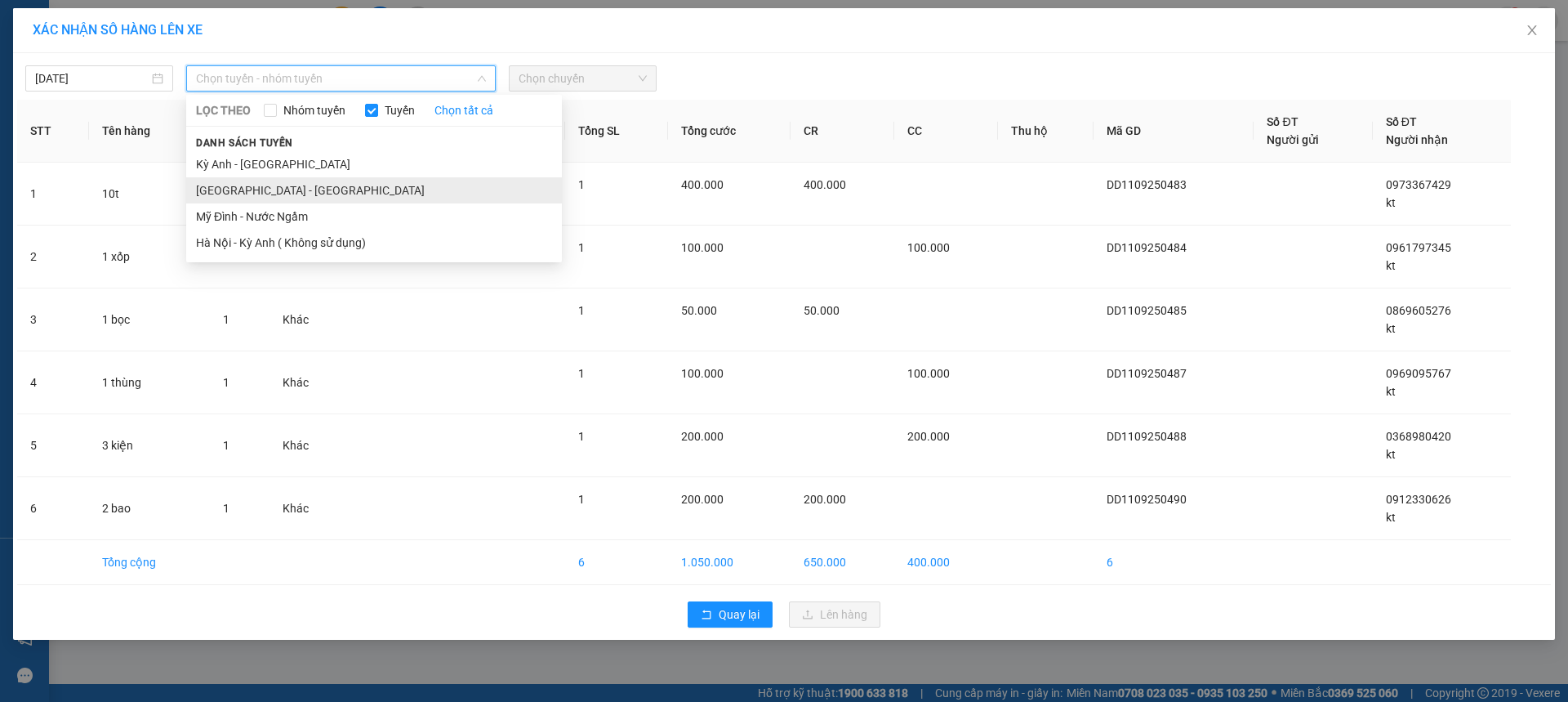
click at [248, 191] on li "[GEOGRAPHIC_DATA] - [GEOGRAPHIC_DATA]" at bounding box center [374, 190] width 375 height 26
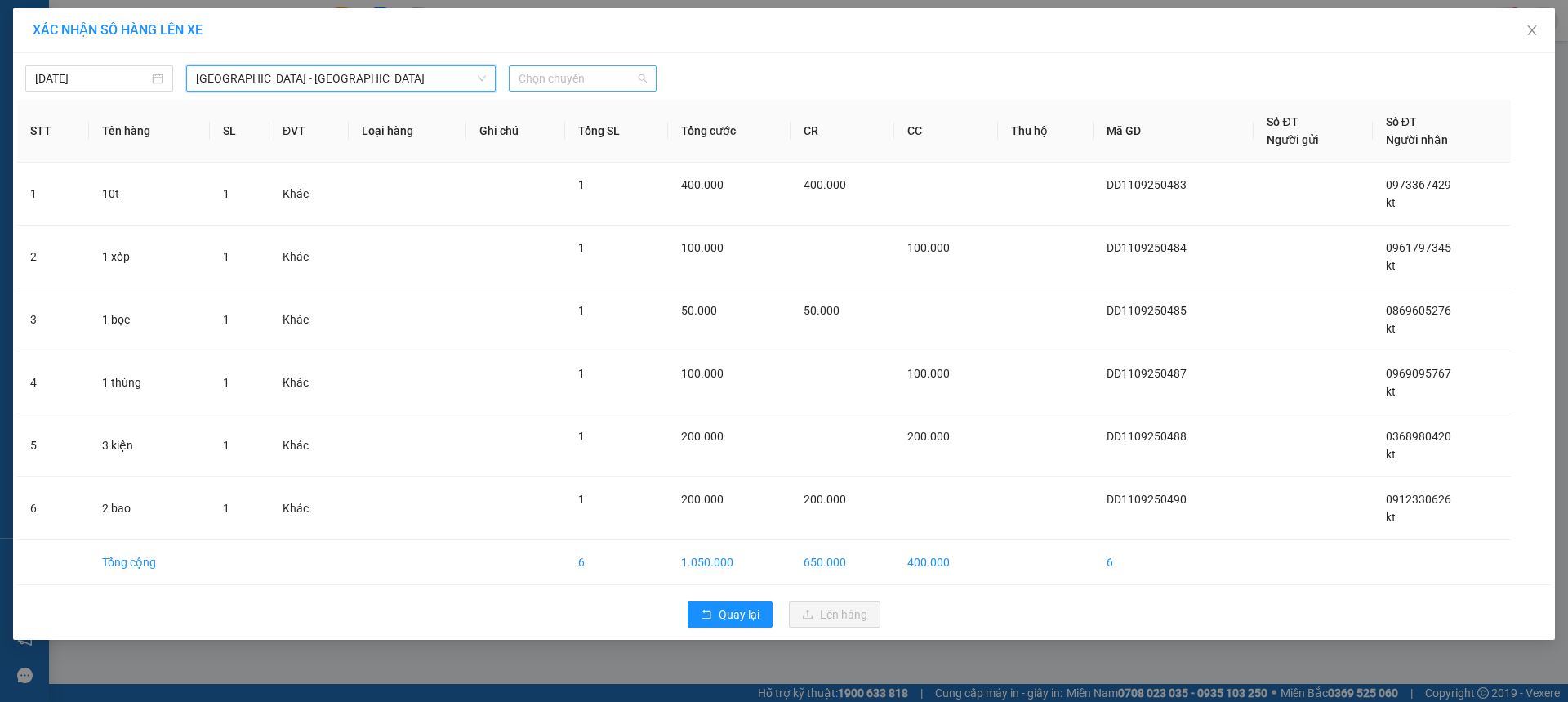
click at [606, 74] on span "Chọn chuyến" at bounding box center [582, 78] width 128 height 24
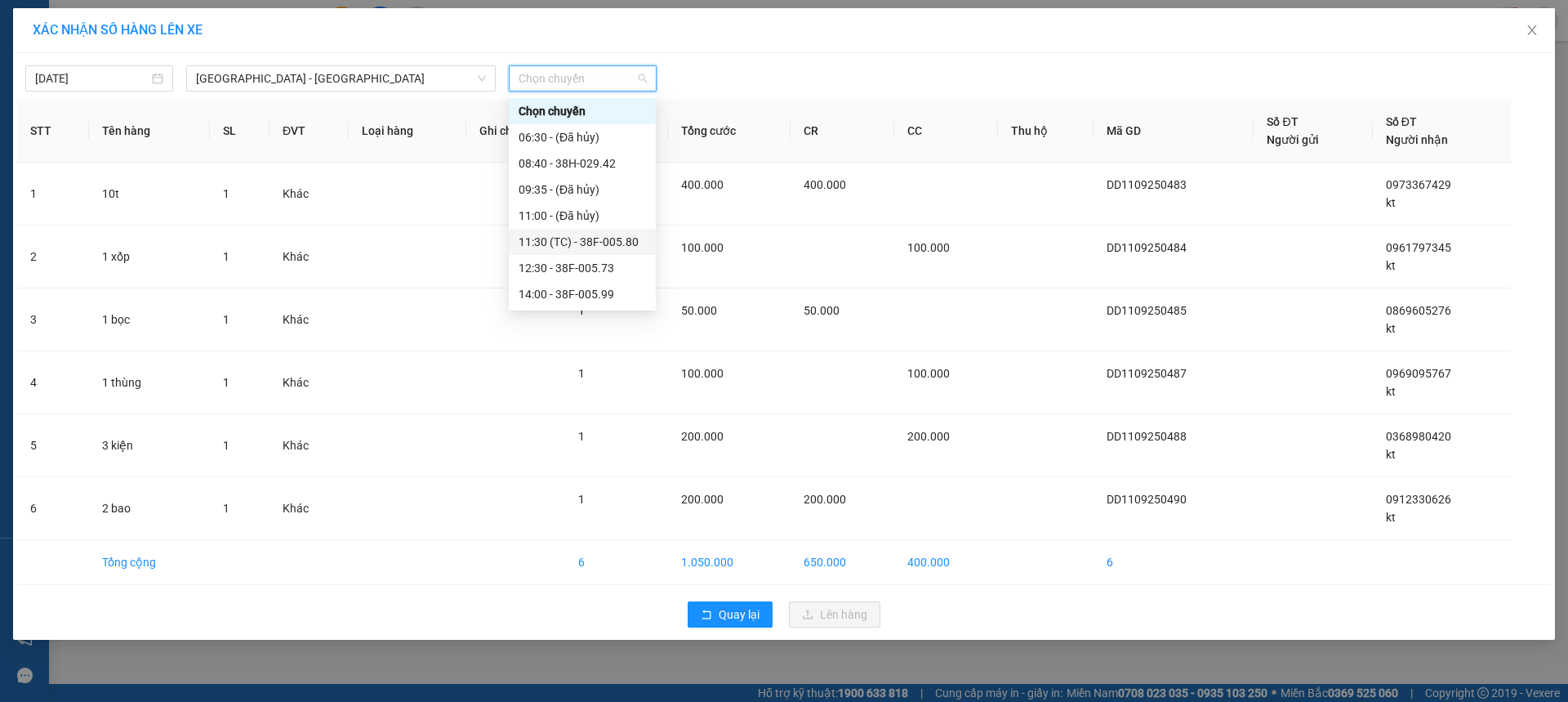
click at [594, 231] on div "11:30 (TC) - 38F-005.80" at bounding box center [582, 241] width 147 height 26
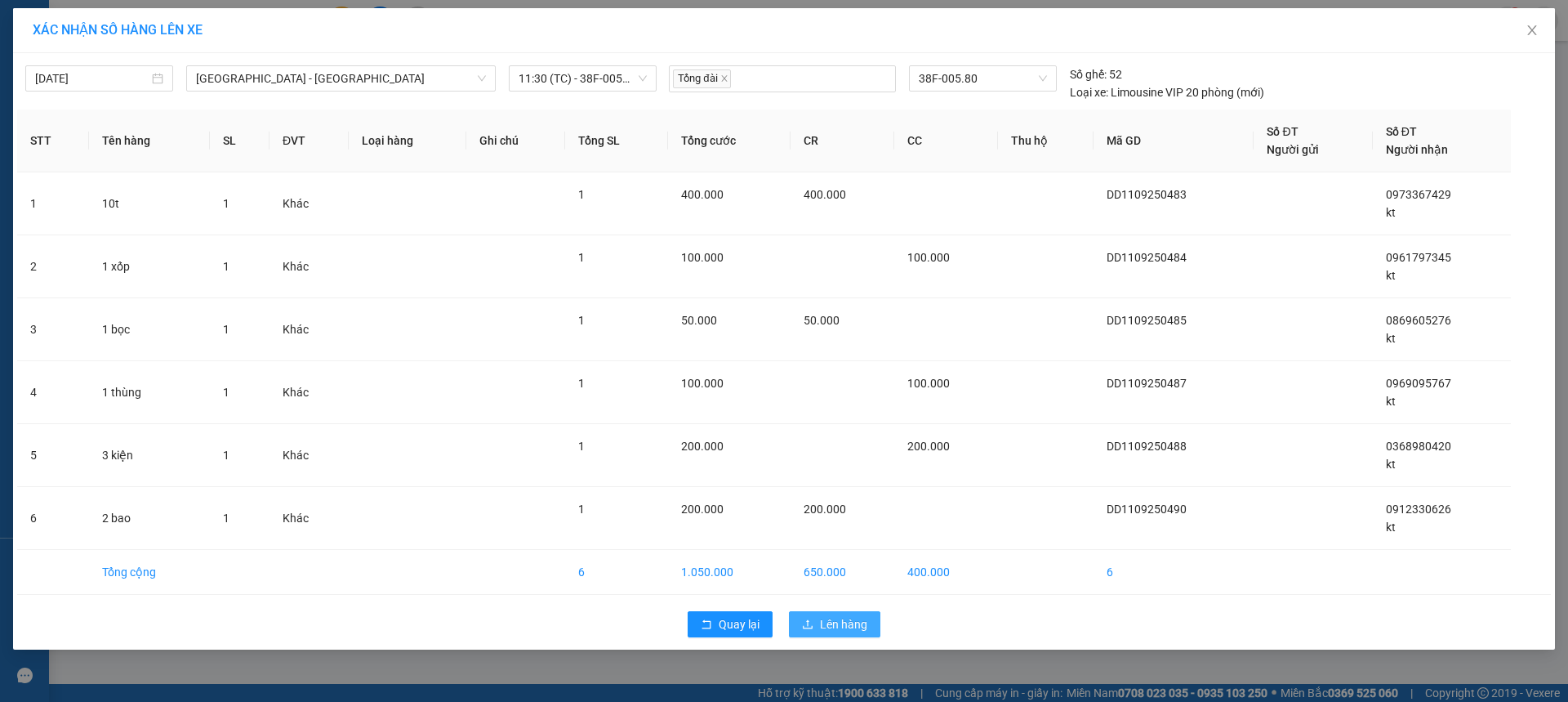
click at [846, 623] on span "Lên hàng" at bounding box center [844, 623] width 48 height 18
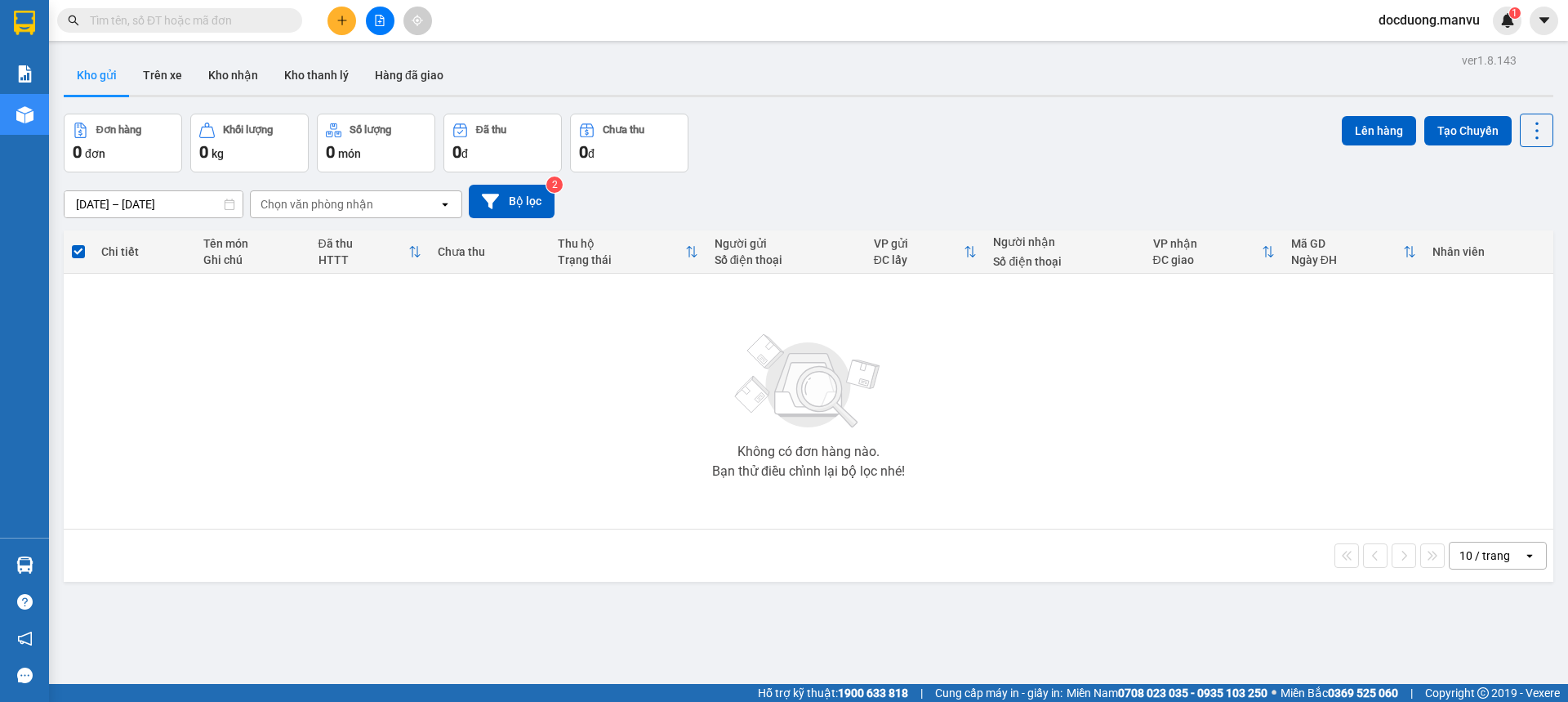
click at [316, 18] on div at bounding box center [159, 20] width 319 height 24
click at [343, 17] on icon "plus" at bounding box center [342, 21] width 12 height 12
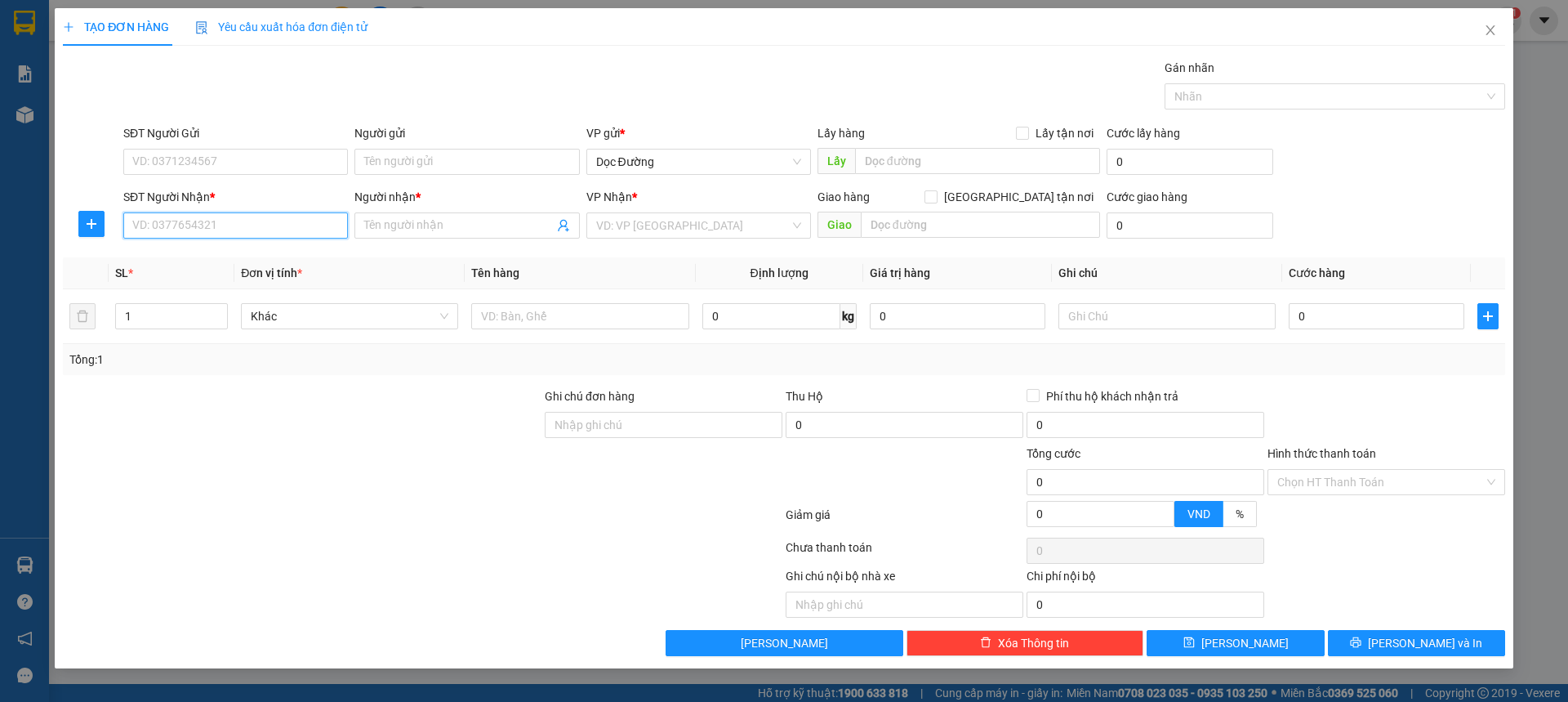
click at [153, 215] on input "SĐT Người Nhận *" at bounding box center [235, 225] width 225 height 26
click at [205, 256] on div "0962078449 - kt" at bounding box center [235, 258] width 205 height 18
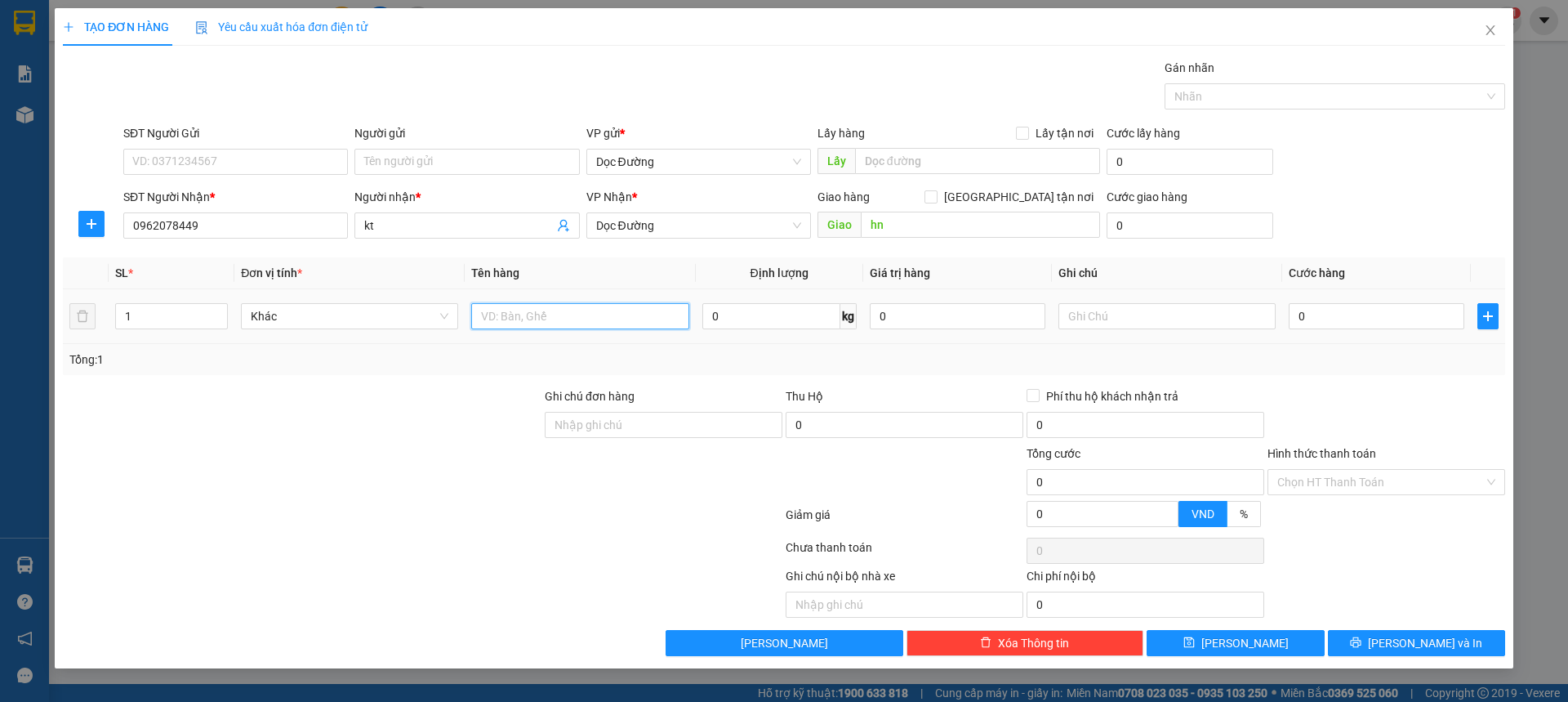
click at [536, 310] on input "text" at bounding box center [580, 315] width 217 height 26
click at [1350, 319] on input "0" at bounding box center [1376, 315] width 176 height 26
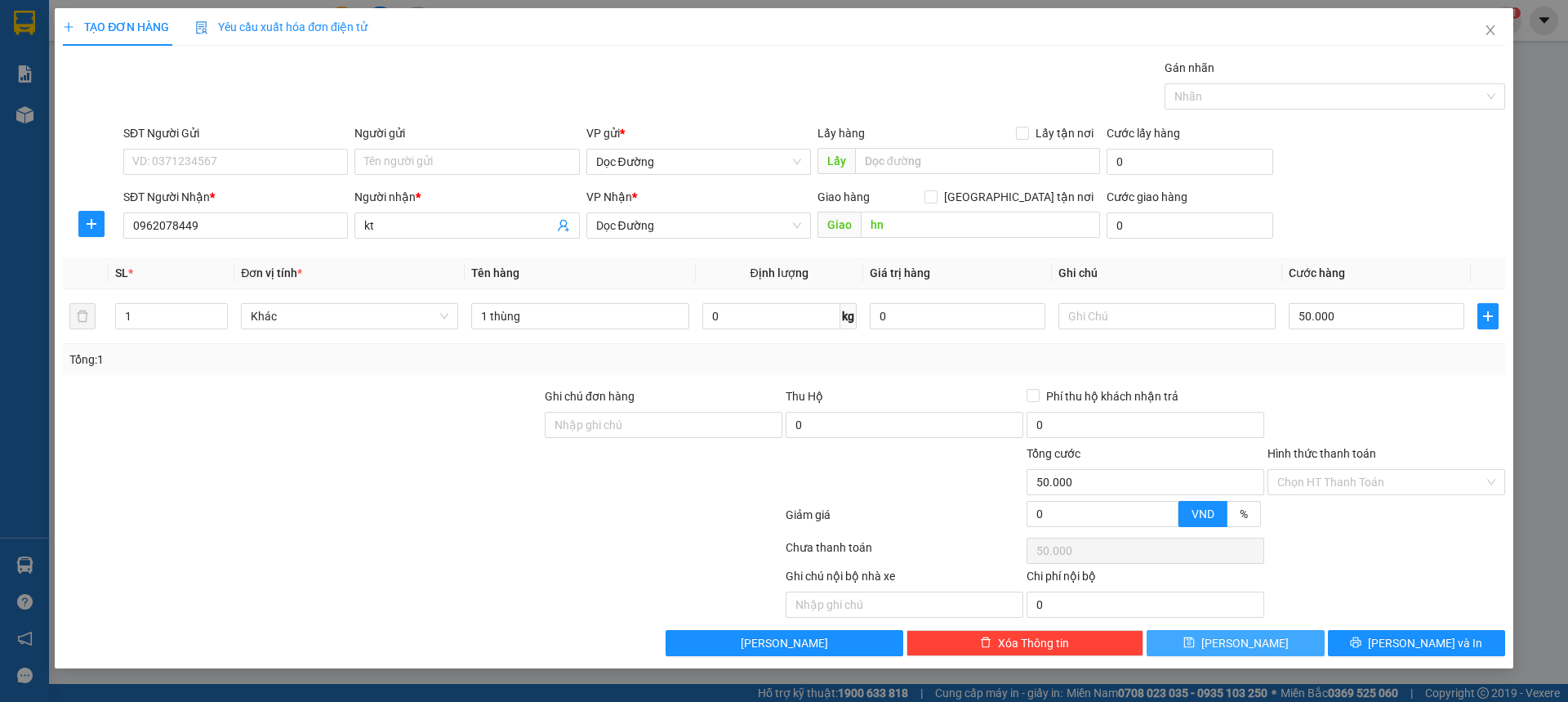
click at [1216, 646] on button "[PERSON_NAME]" at bounding box center [1235, 643] width 177 height 26
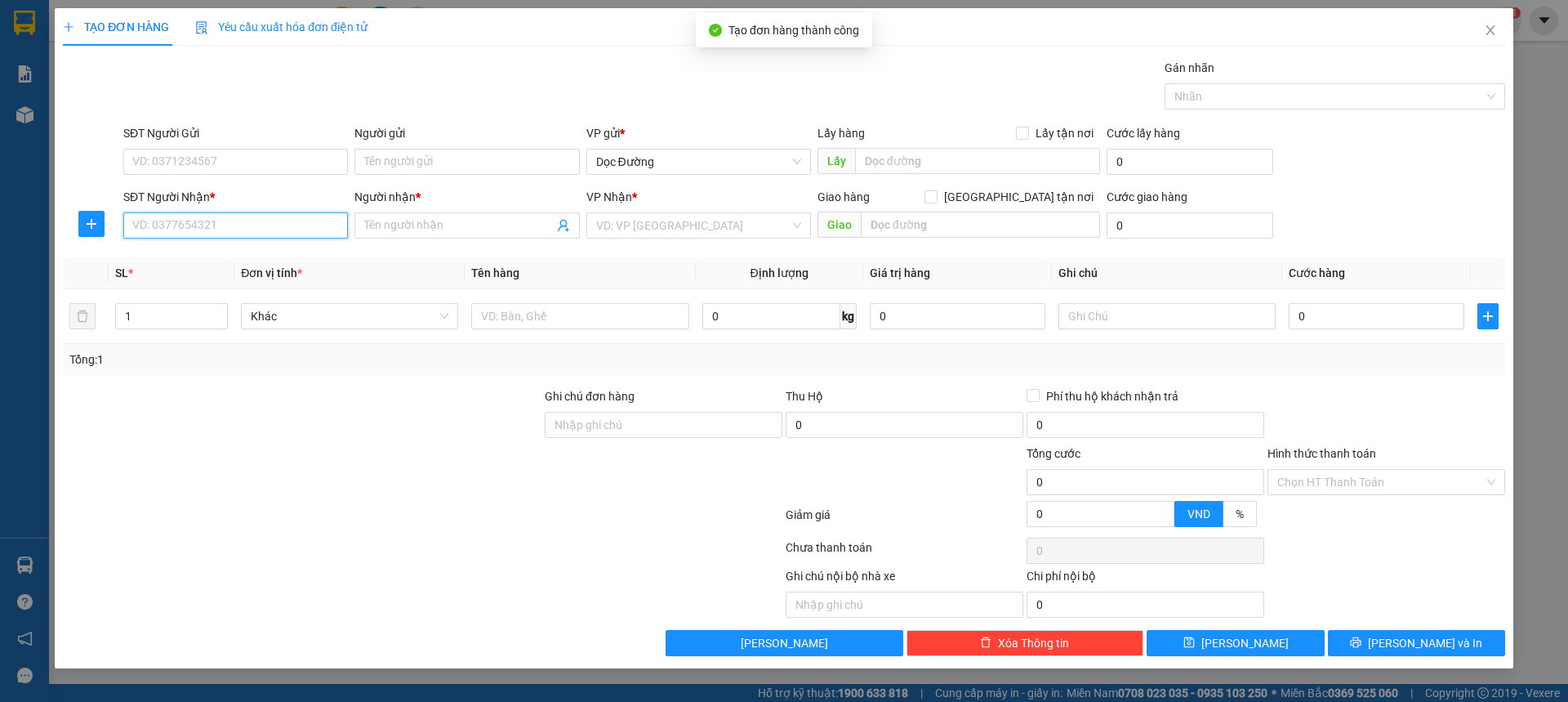
click at [227, 223] on input "SĐT Người Nhận *" at bounding box center [235, 225] width 225 height 26
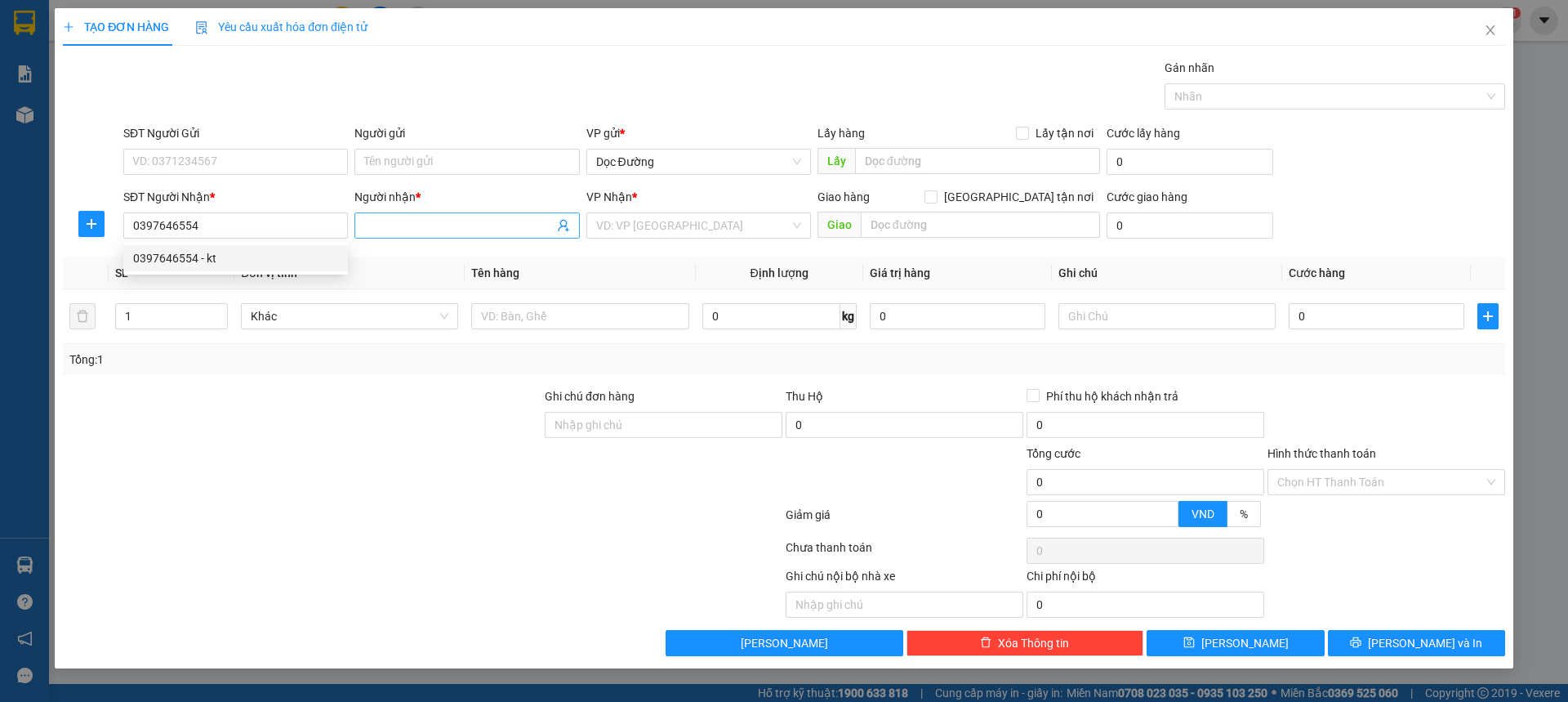
click at [414, 223] on input "Người nhận *" at bounding box center [459, 225] width 189 height 18
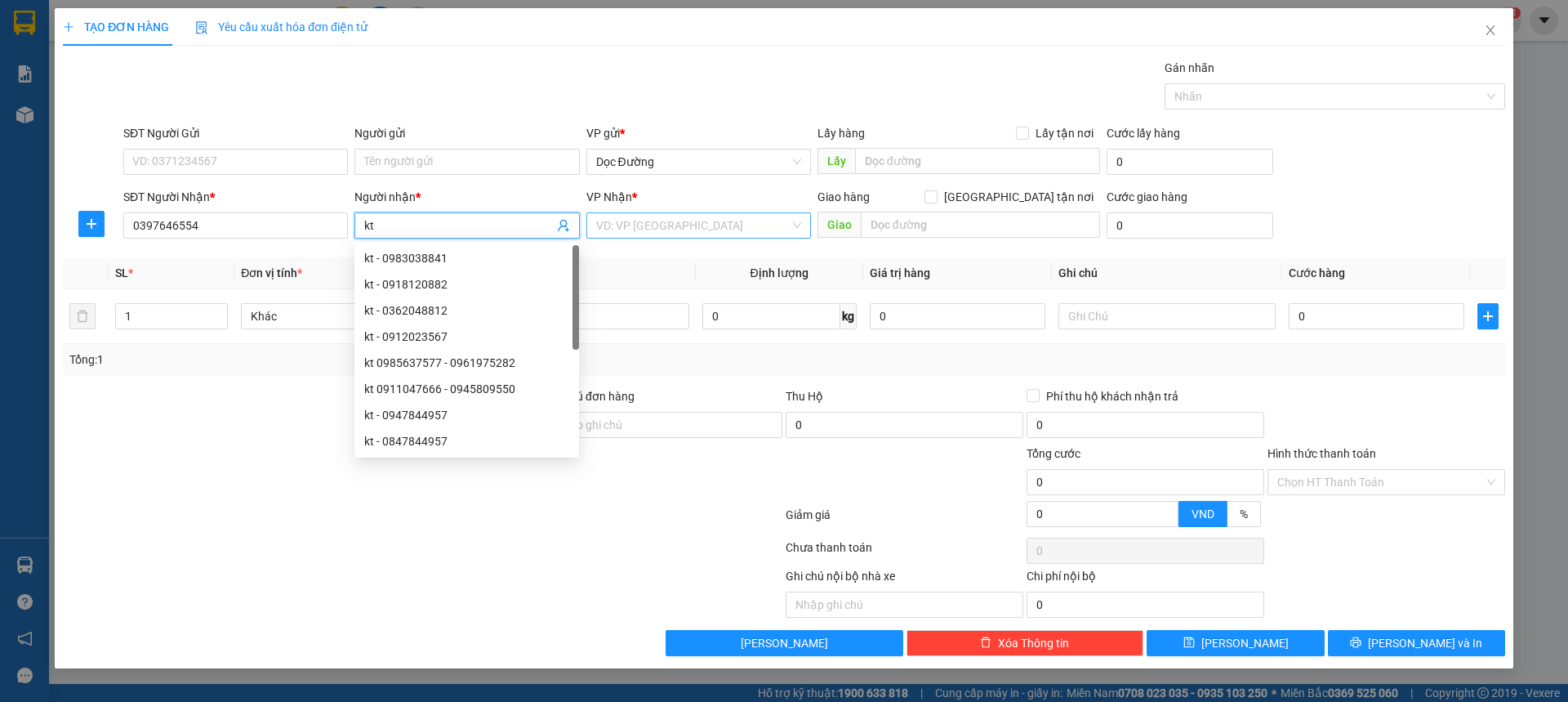
click at [665, 216] on input "search" at bounding box center [692, 225] width 193 height 24
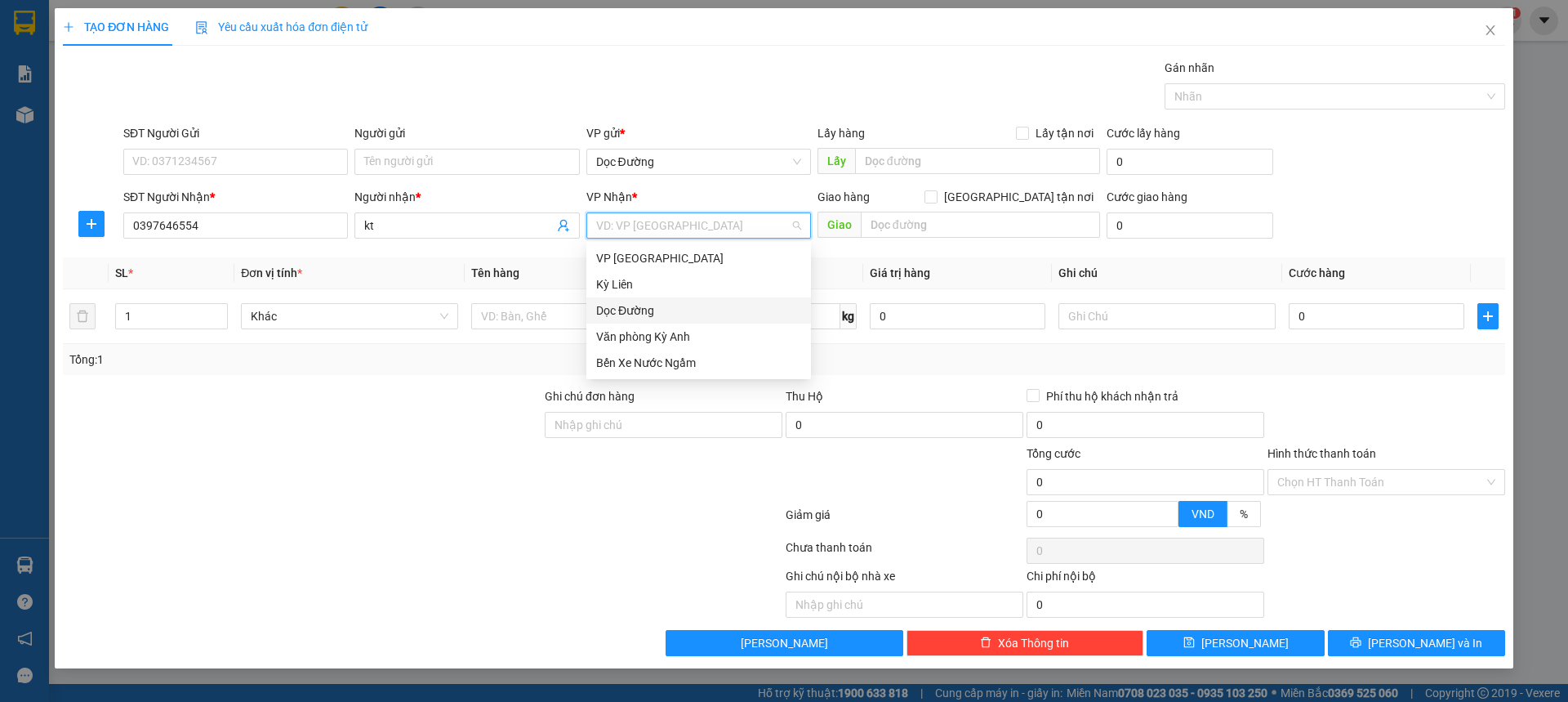
click at [643, 304] on div "Dọc Đường" at bounding box center [698, 310] width 205 height 18
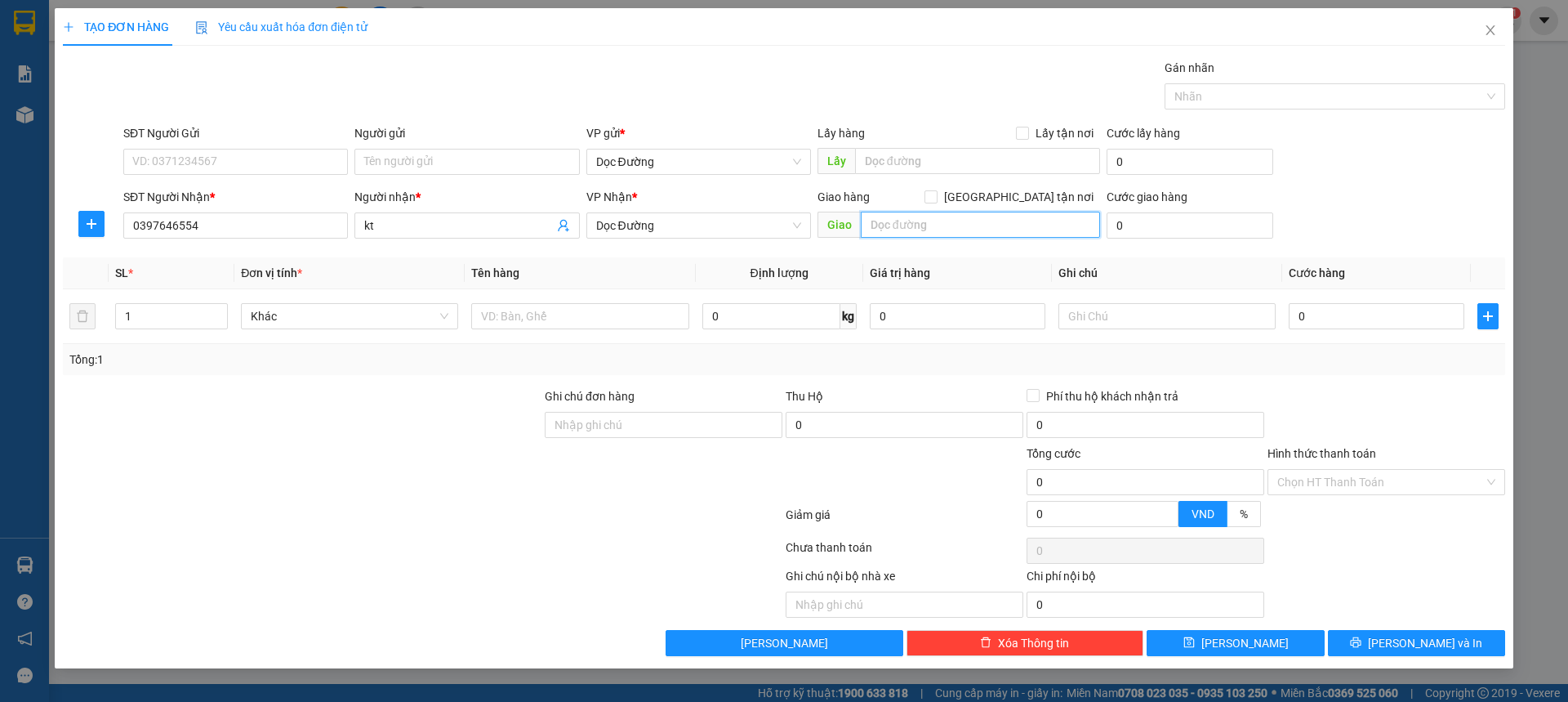
click at [947, 222] on input "text" at bounding box center [980, 224] width 239 height 26
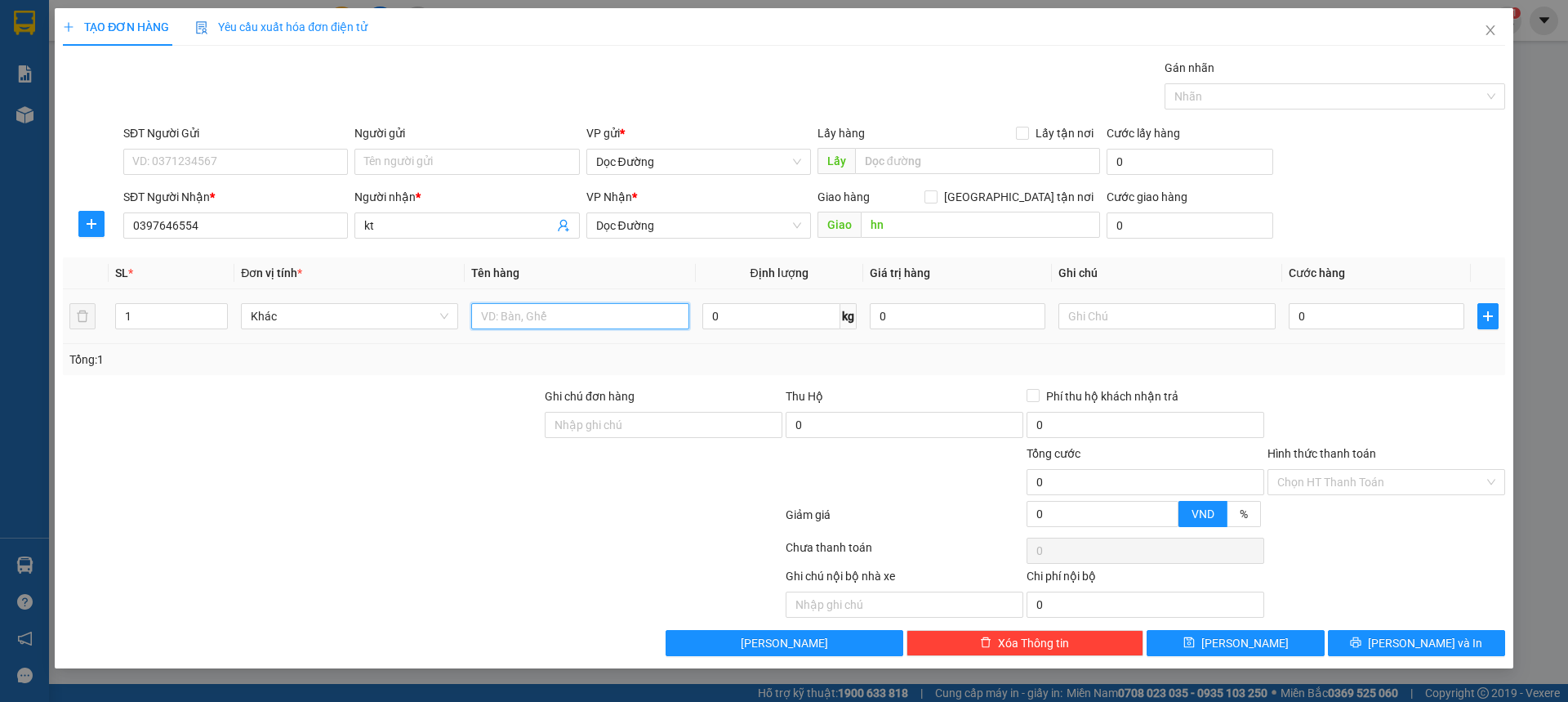
click at [581, 315] on input "text" at bounding box center [580, 315] width 217 height 26
click at [1418, 321] on input "0" at bounding box center [1376, 315] width 176 height 26
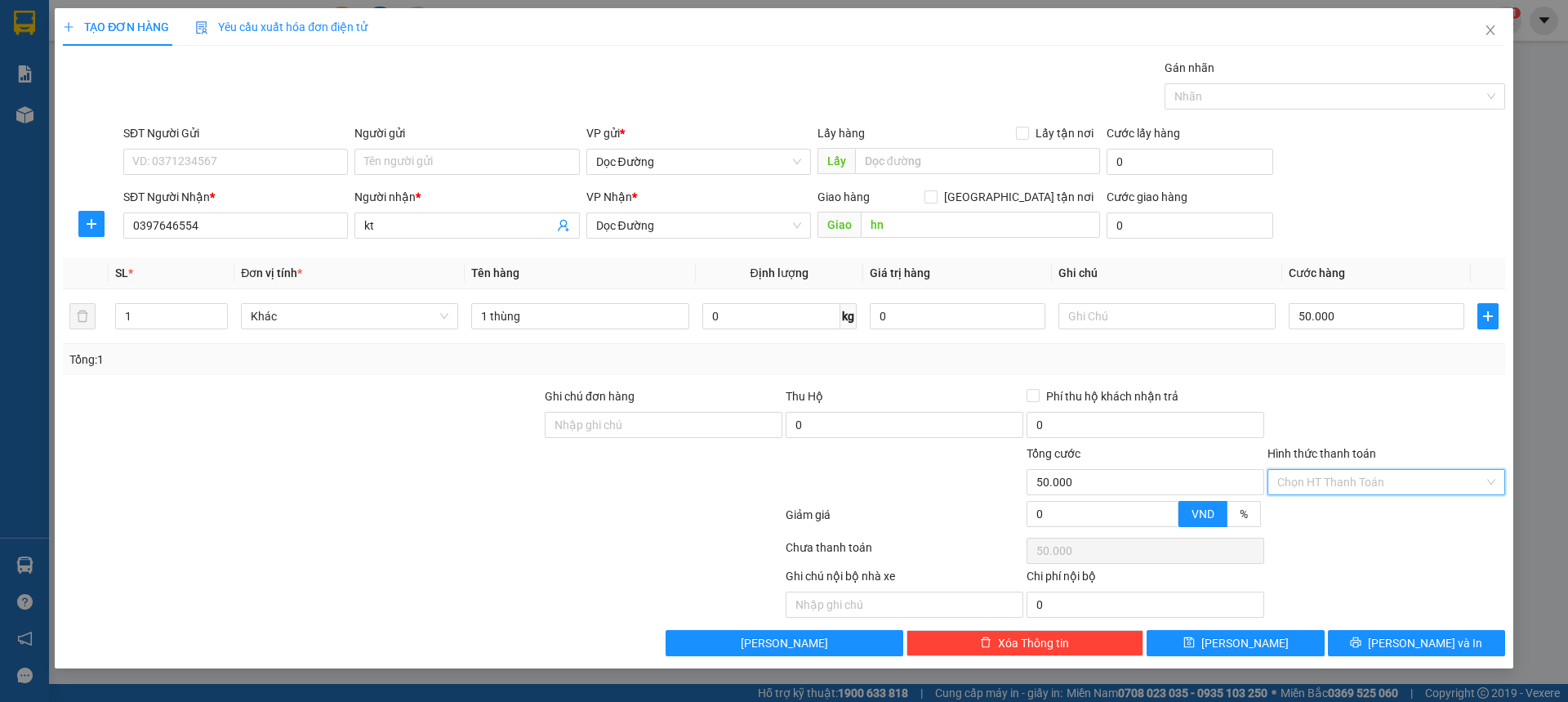
click at [1363, 473] on input "Hình thức thanh toán" at bounding box center [1381, 482] width 207 height 24
click at [1320, 508] on div "Tại văn phòng" at bounding box center [1387, 515] width 218 height 18
click at [1273, 632] on button "[PERSON_NAME]" at bounding box center [1235, 643] width 177 height 26
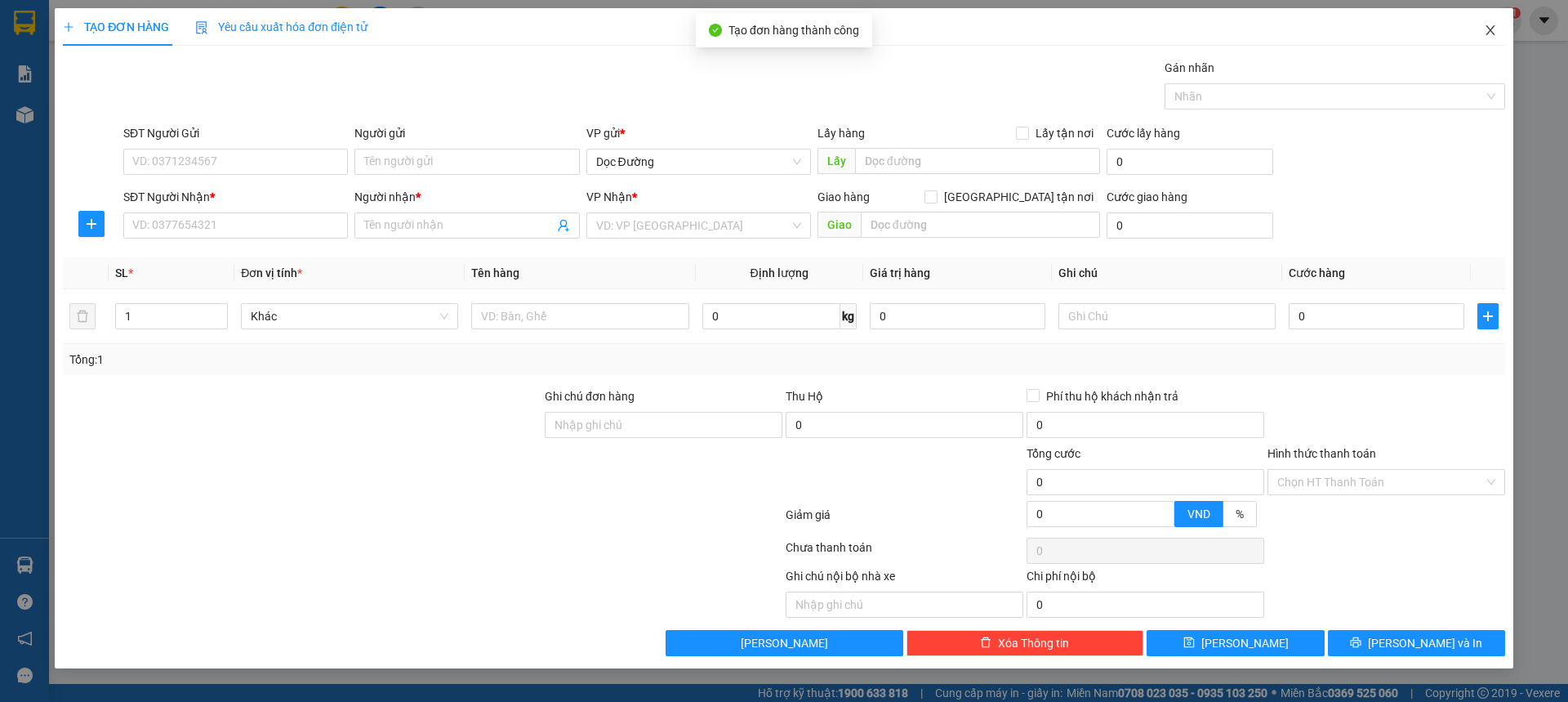
click at [1479, 38] on span "Close" at bounding box center [1490, 31] width 46 height 46
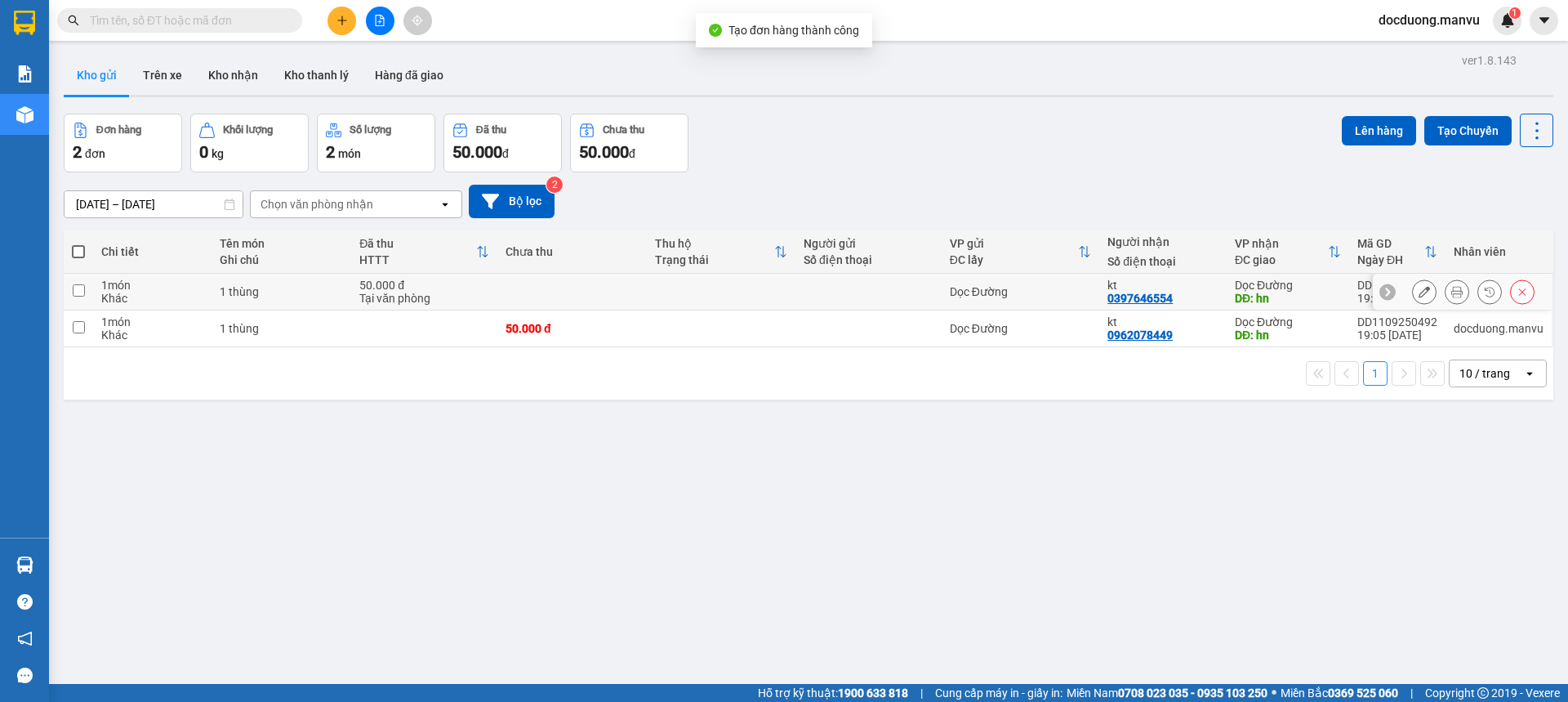
click at [549, 286] on td at bounding box center [572, 292] width 149 height 37
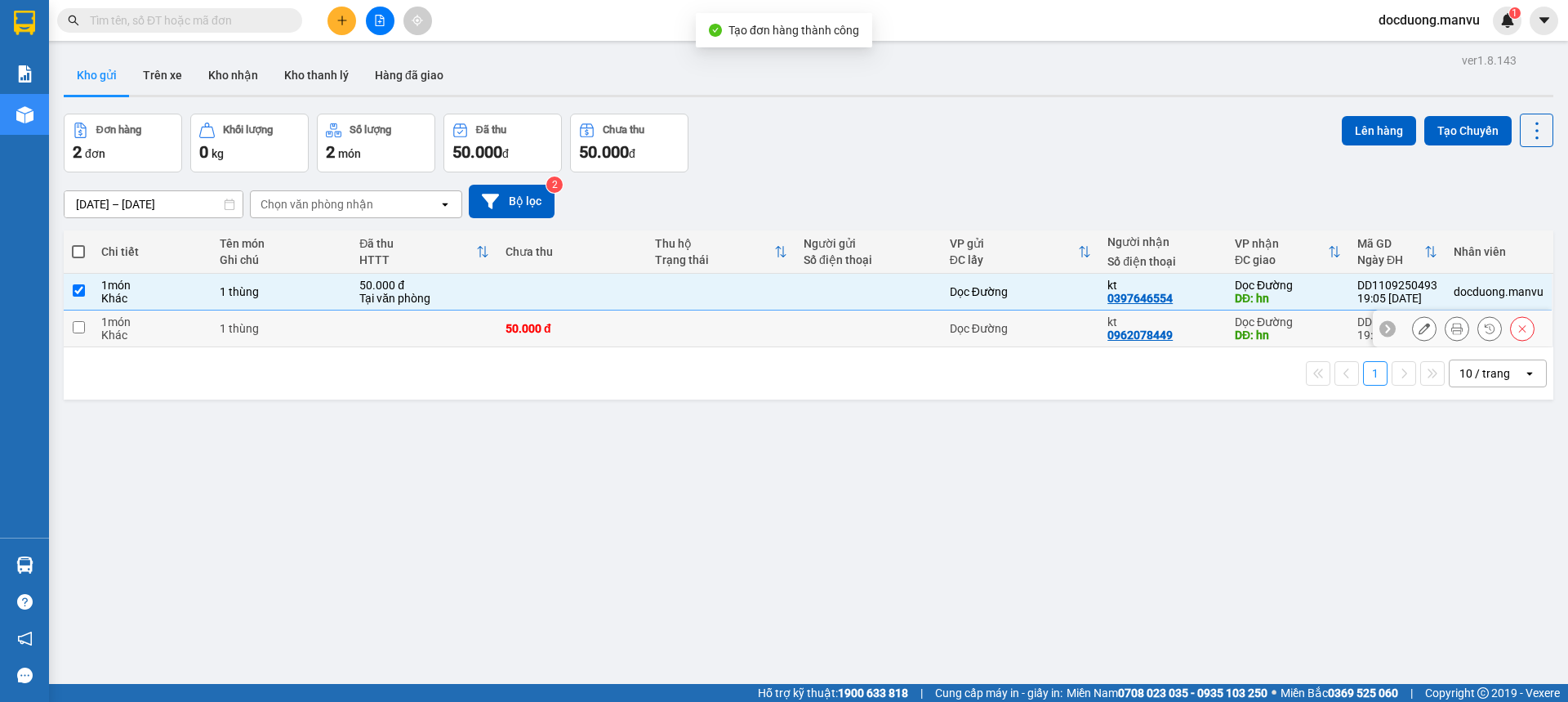
click at [524, 315] on td "50.000 đ" at bounding box center [572, 329] width 149 height 37
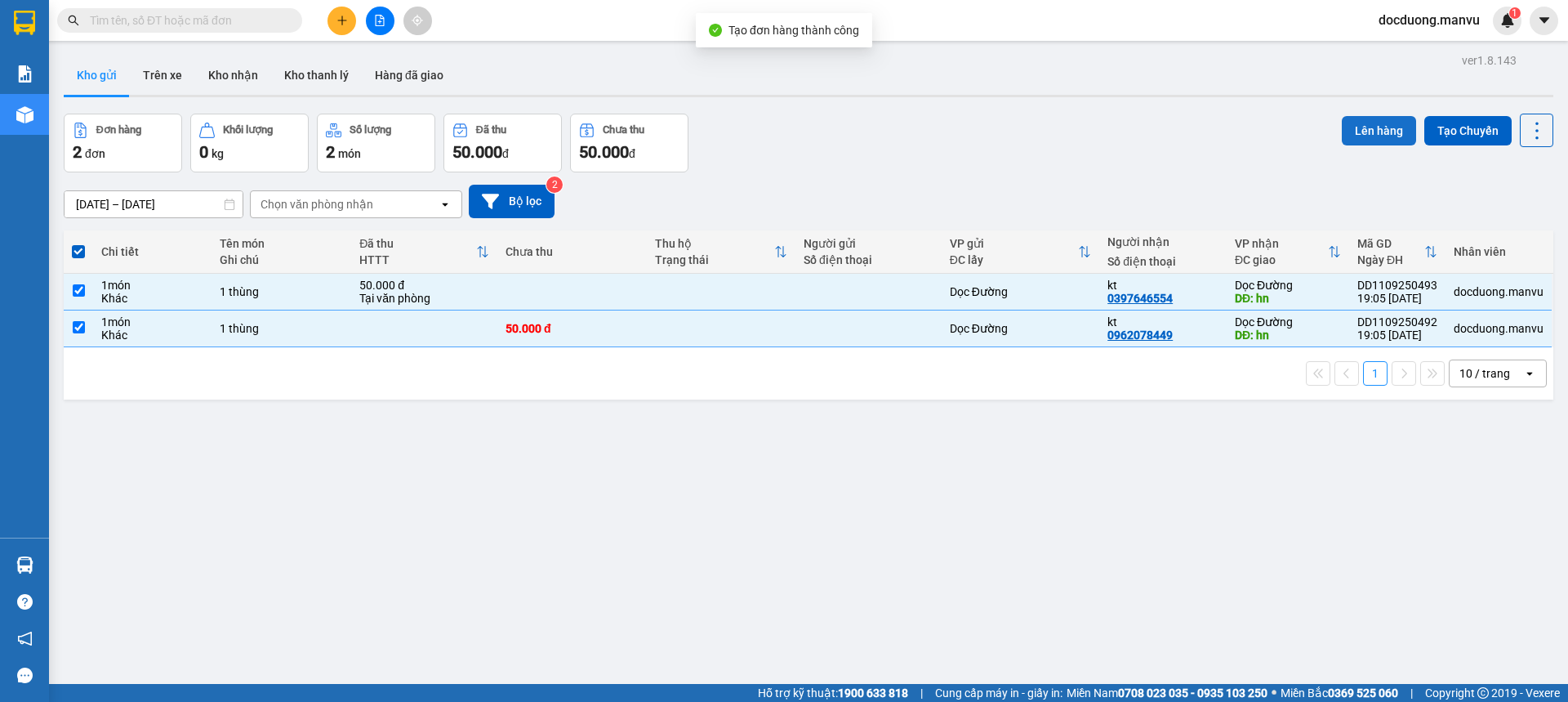
click at [1378, 136] on button "Lên hàng" at bounding box center [1379, 131] width 74 height 29
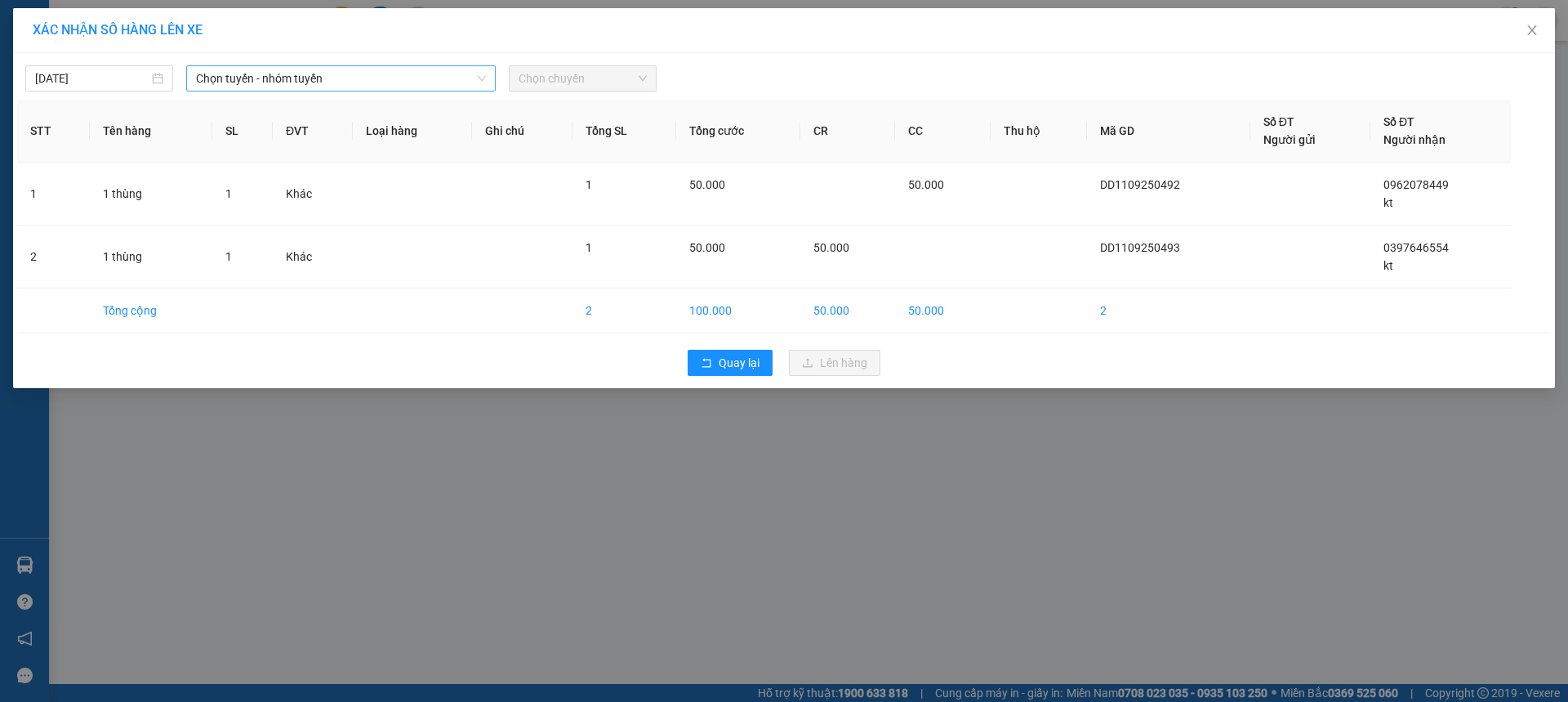
click at [237, 79] on span "Chọn tuyến - nhóm tuyến" at bounding box center [340, 78] width 290 height 24
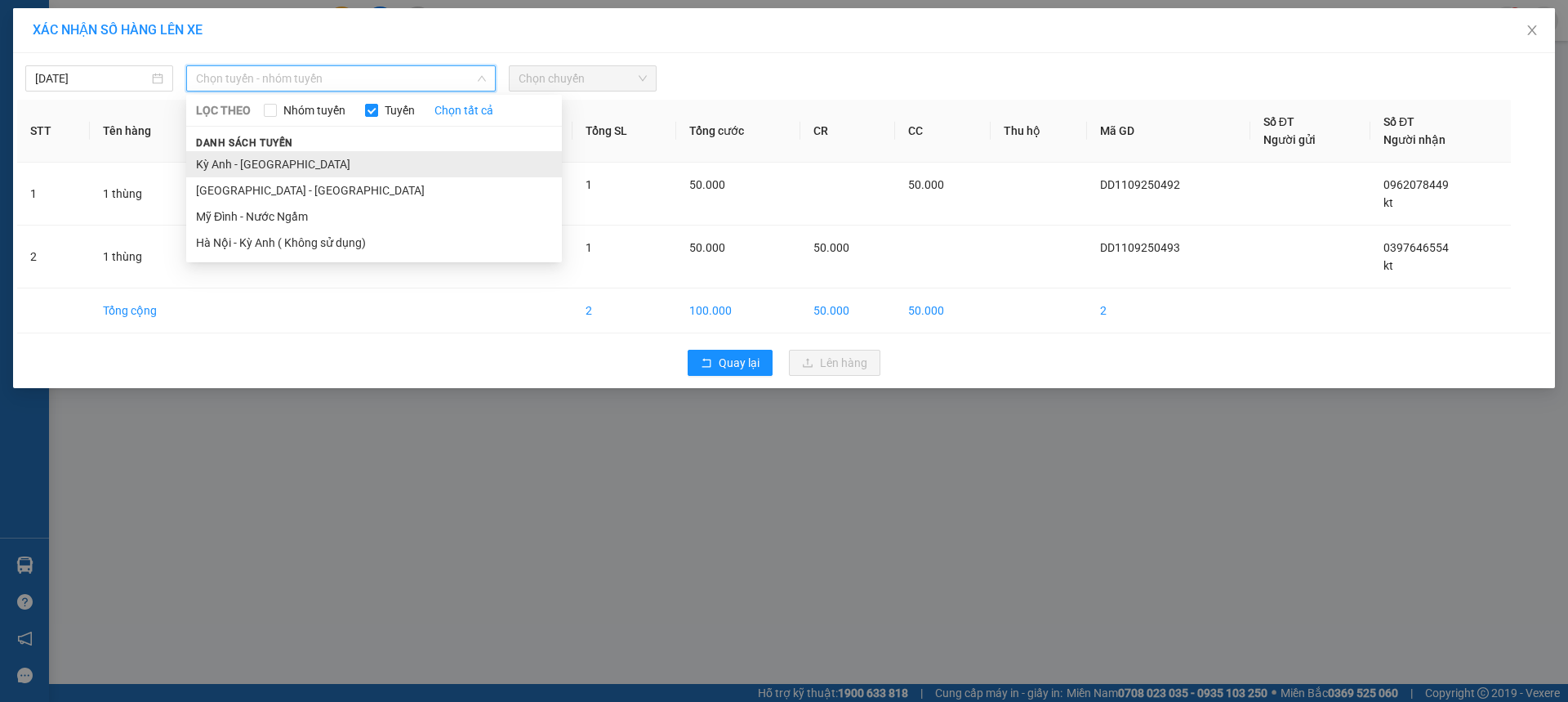
click at [236, 167] on li "Kỳ Anh - [GEOGRAPHIC_DATA]" at bounding box center [374, 164] width 375 height 26
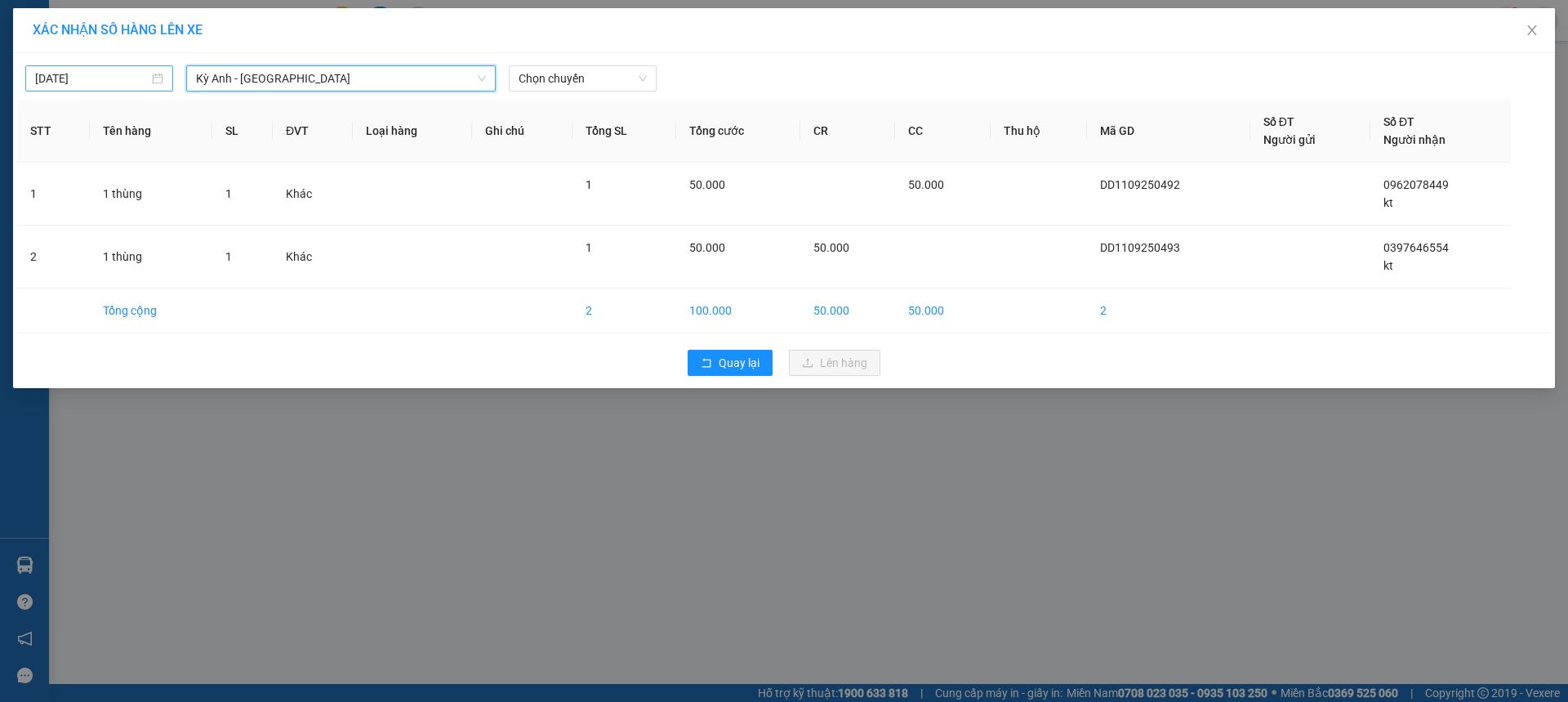
click at [114, 69] on div "[DATE]" at bounding box center [99, 78] width 148 height 26
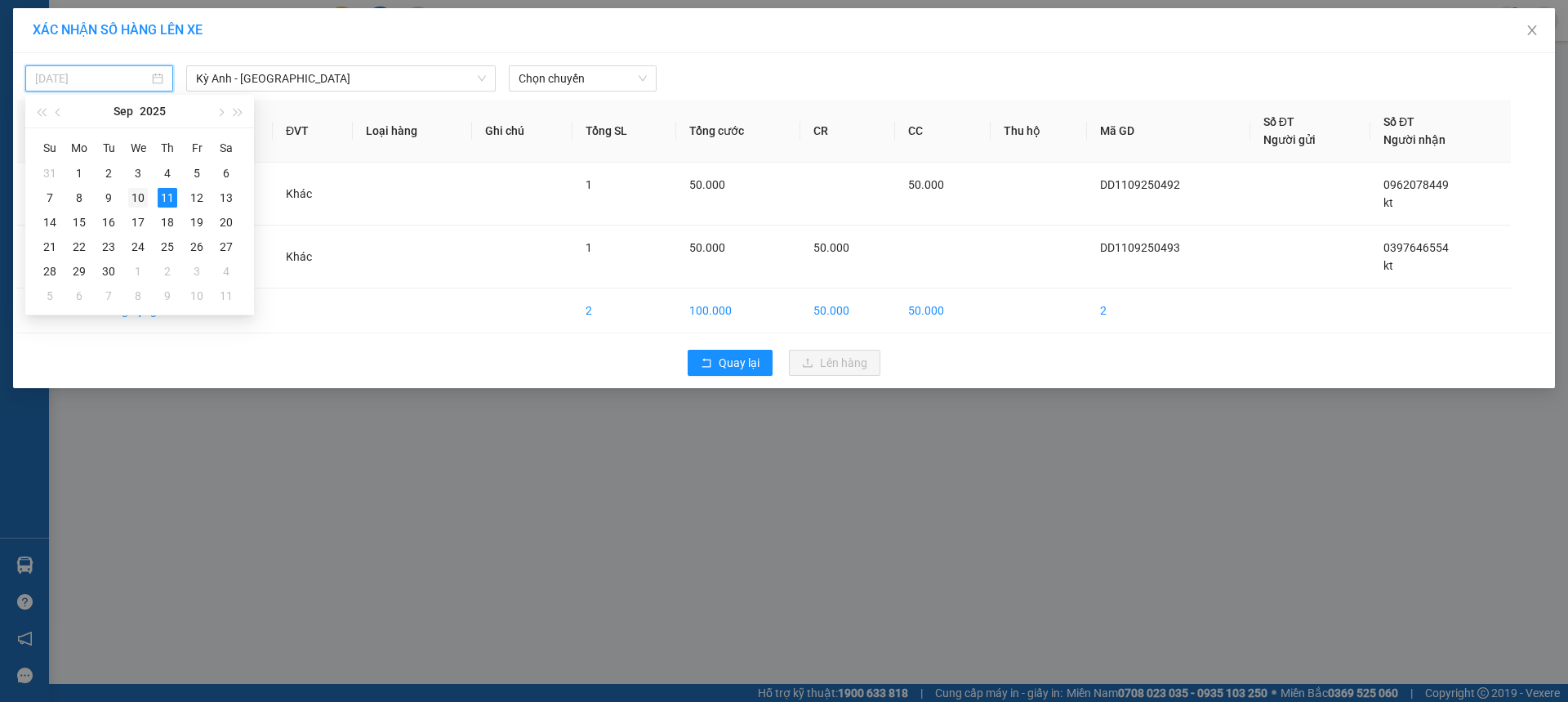
click at [140, 194] on div "10" at bounding box center [137, 197] width 19 height 19
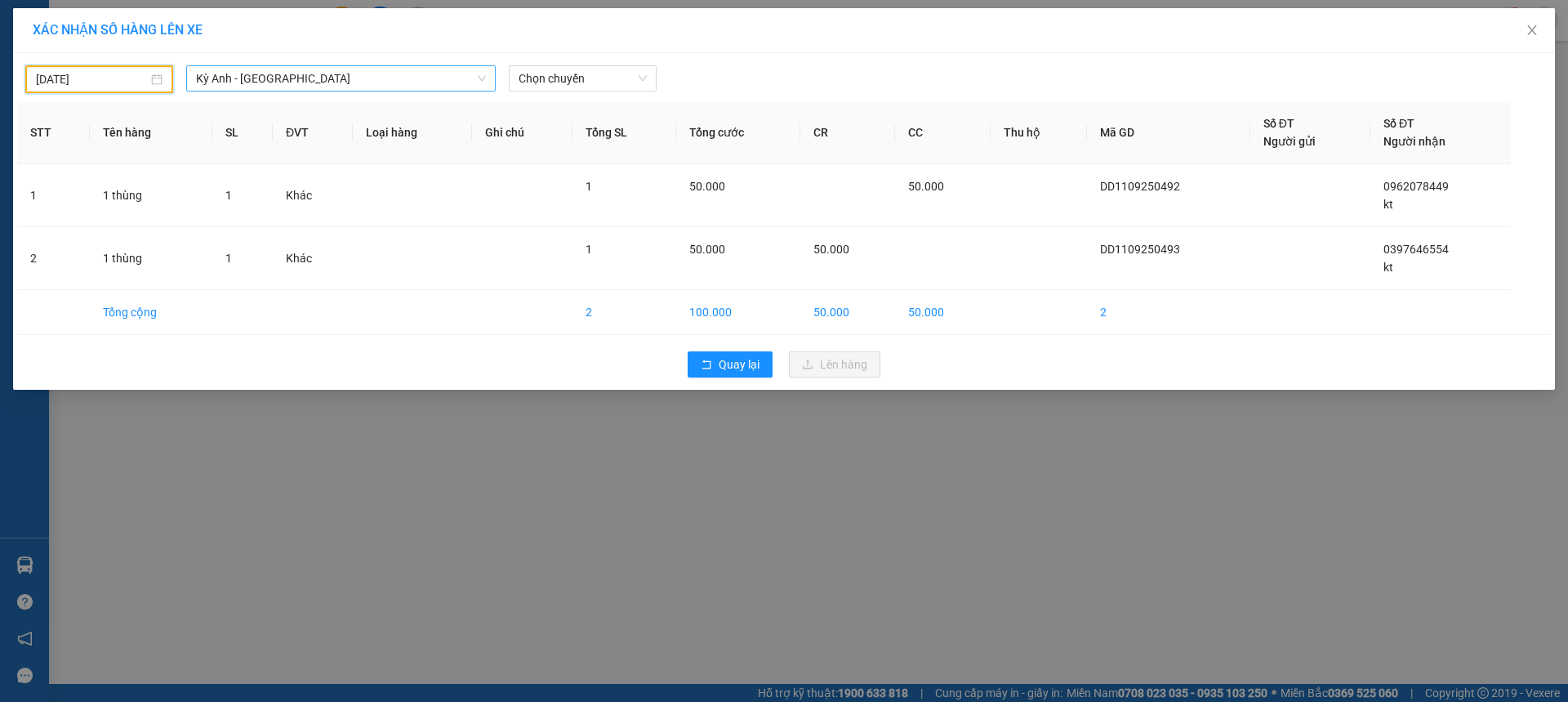
click at [279, 74] on span "Kỳ Anh - [GEOGRAPHIC_DATA]" at bounding box center [340, 78] width 290 height 24
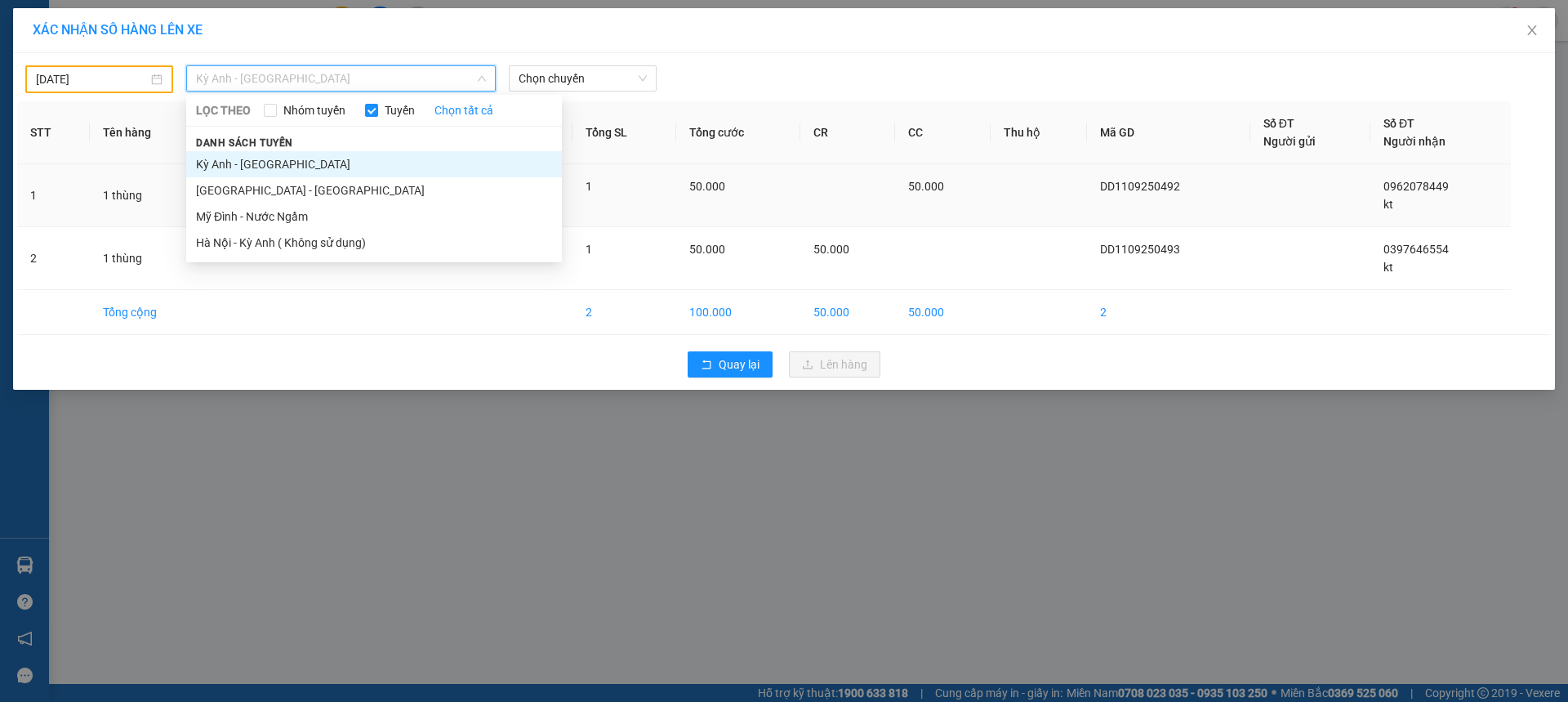
click at [228, 166] on li "Kỳ Anh - [GEOGRAPHIC_DATA]" at bounding box center [374, 164] width 375 height 26
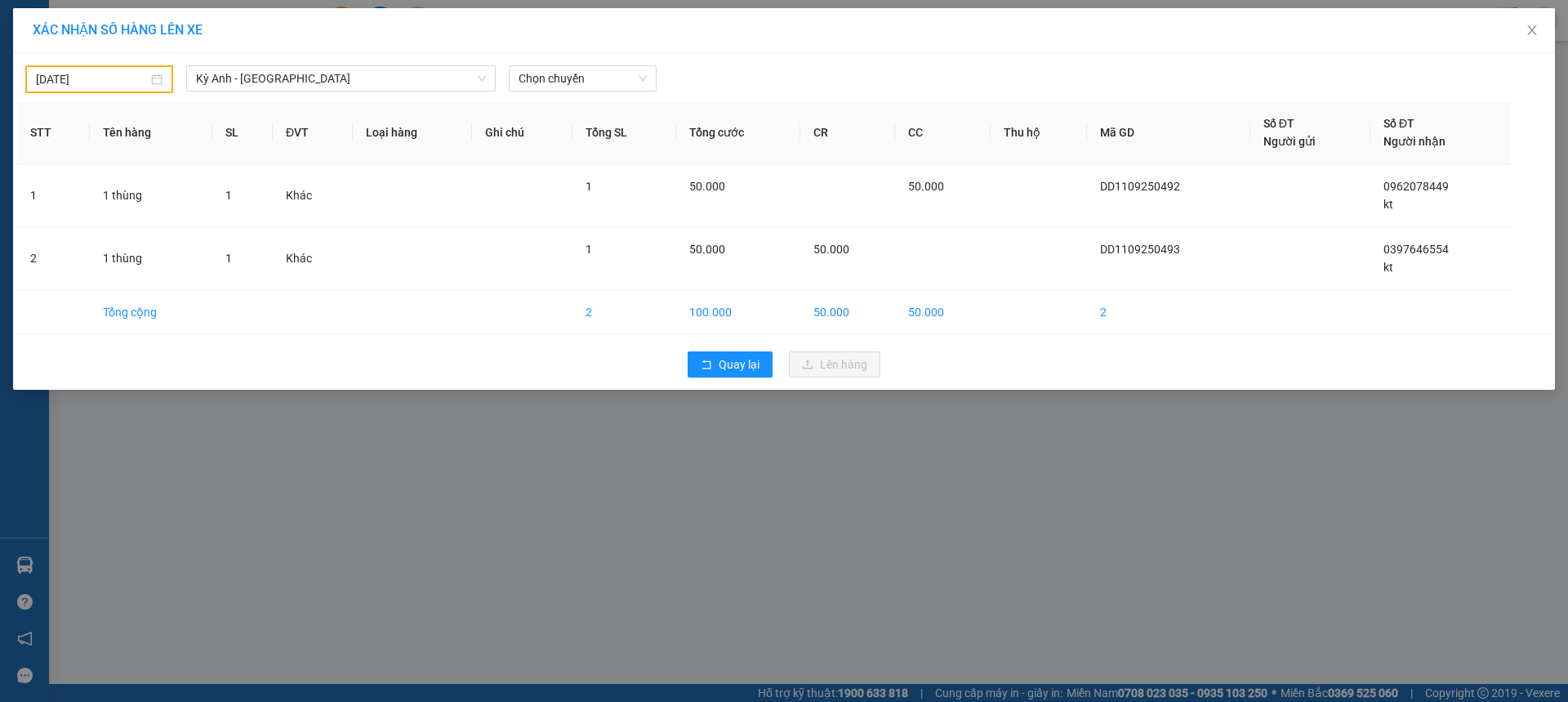
click at [560, 61] on div "[DATE] Kỳ [GEOGRAPHIC_DATA] - [GEOGRAPHIC_DATA] LỌC THEO Nhóm tuyến Tuyến Chọn …" at bounding box center [784, 74] width 1534 height 36
click at [549, 75] on span "Chọn chuyến" at bounding box center [582, 78] width 128 height 24
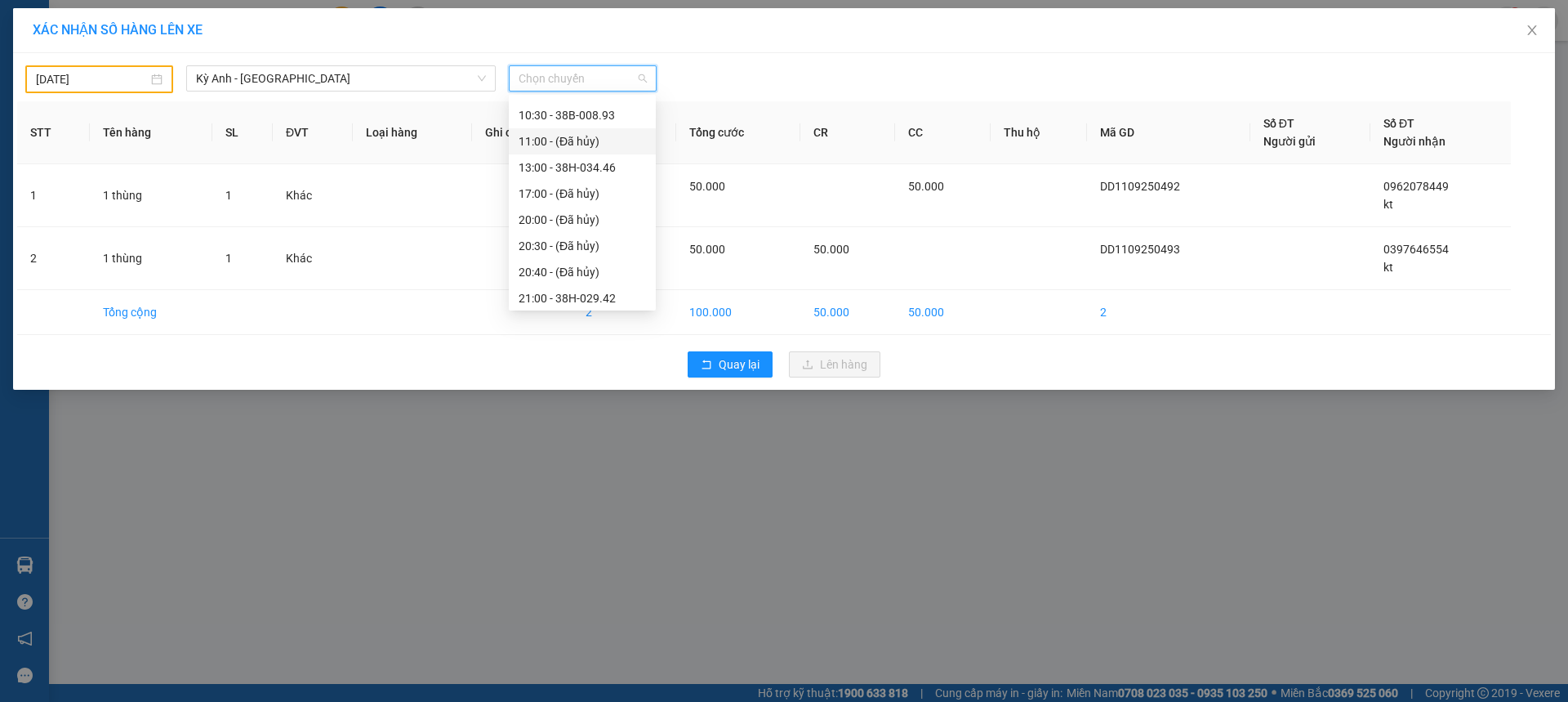
scroll to position [209, 0]
click at [605, 232] on div "21:25 - 38F-005.80" at bounding box center [582, 241] width 147 height 26
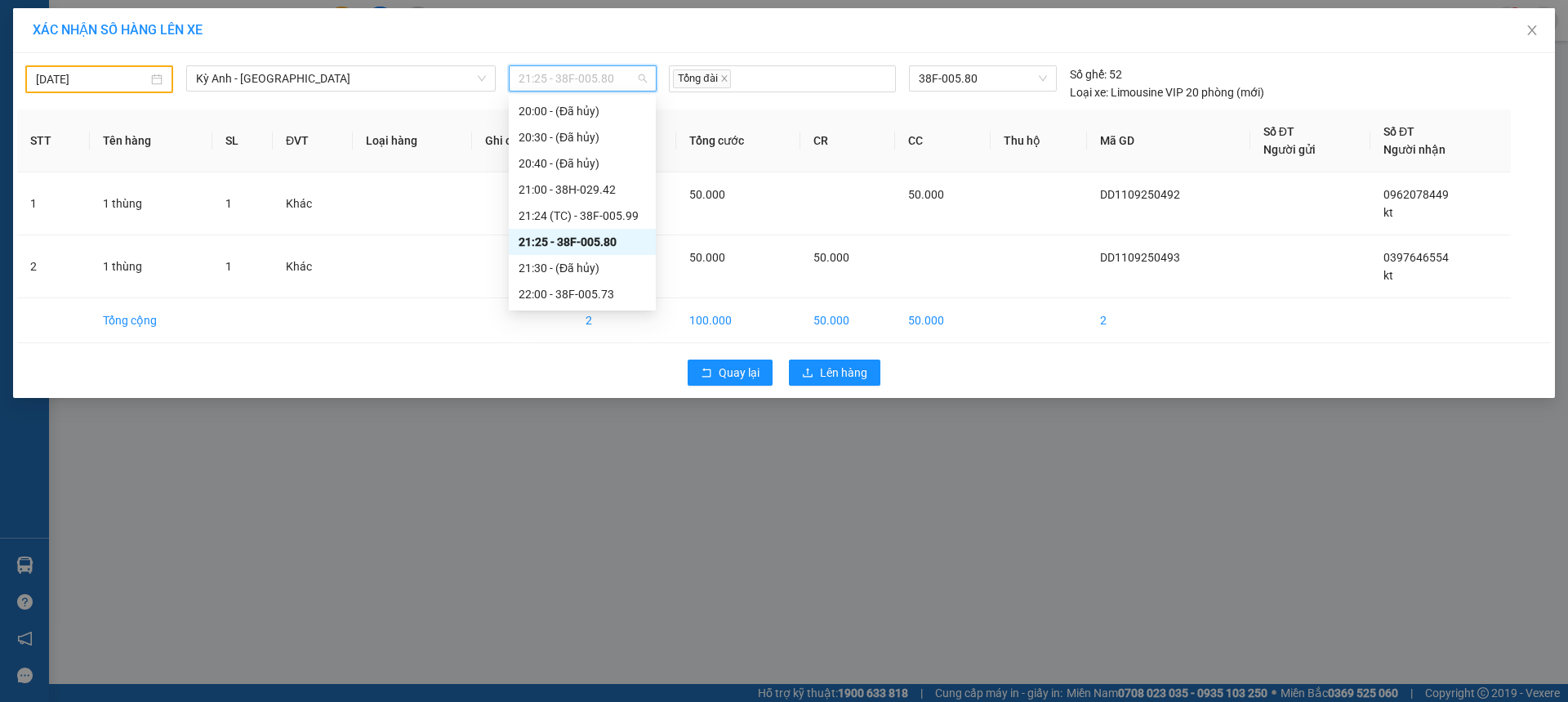
click at [620, 78] on span "21:25 - 38F-005.80" at bounding box center [582, 78] width 128 height 24
click at [614, 209] on div "21:24 (TC) - 38F-005.99" at bounding box center [582, 215] width 127 height 18
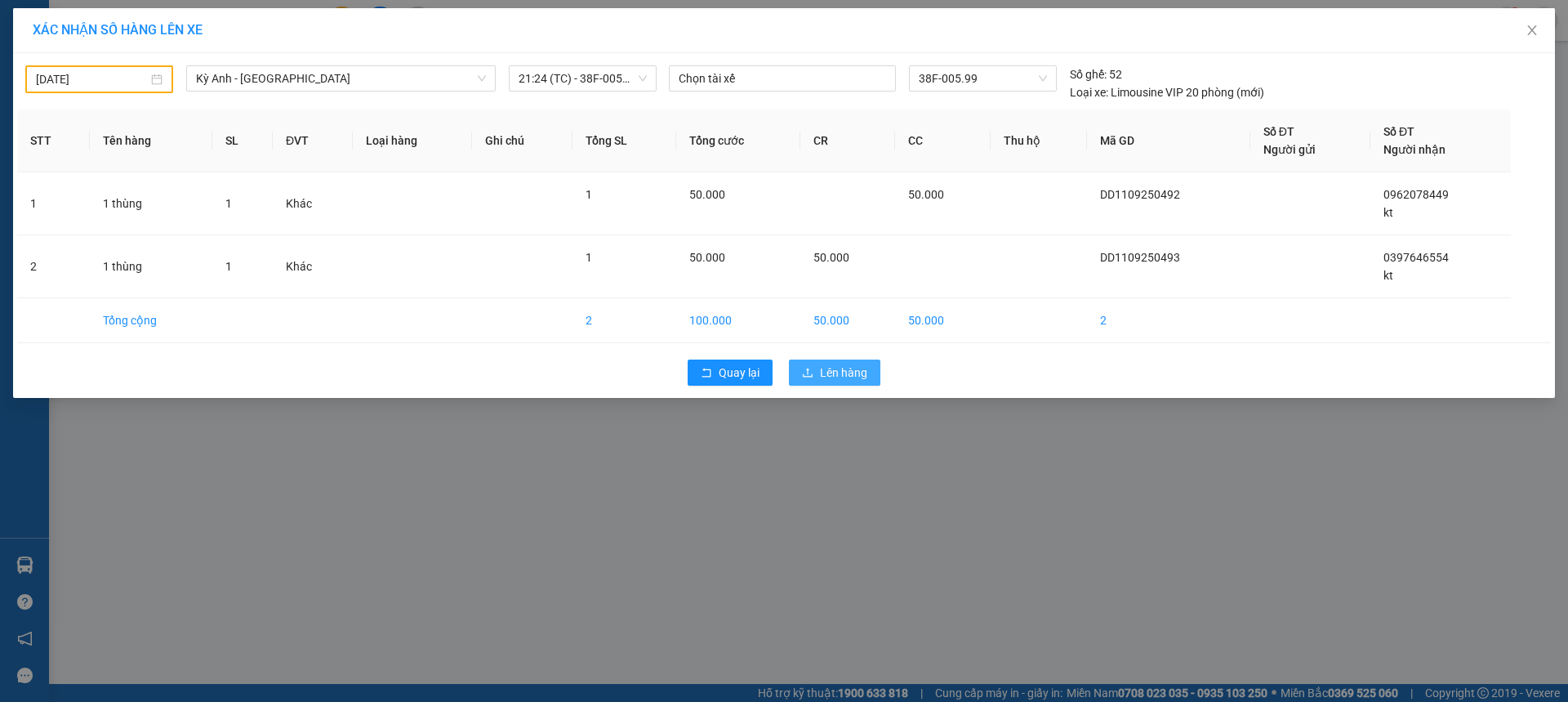
click at [818, 374] on button "Lên hàng" at bounding box center [834, 372] width 91 height 26
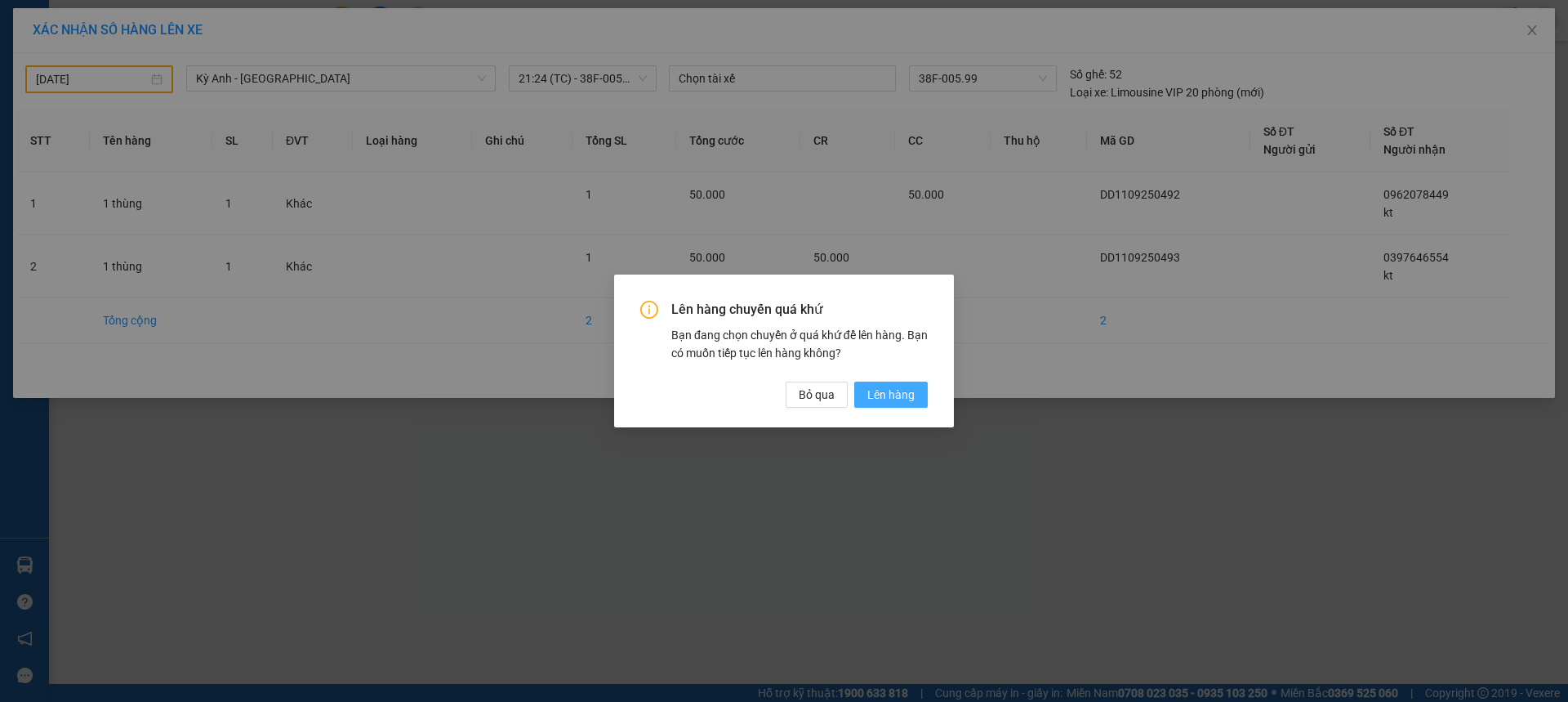
drag, startPoint x: 894, startPoint y: 395, endPoint x: 871, endPoint y: 382, distance: 26.4
click at [894, 396] on span "Lên hàng" at bounding box center [891, 394] width 48 height 18
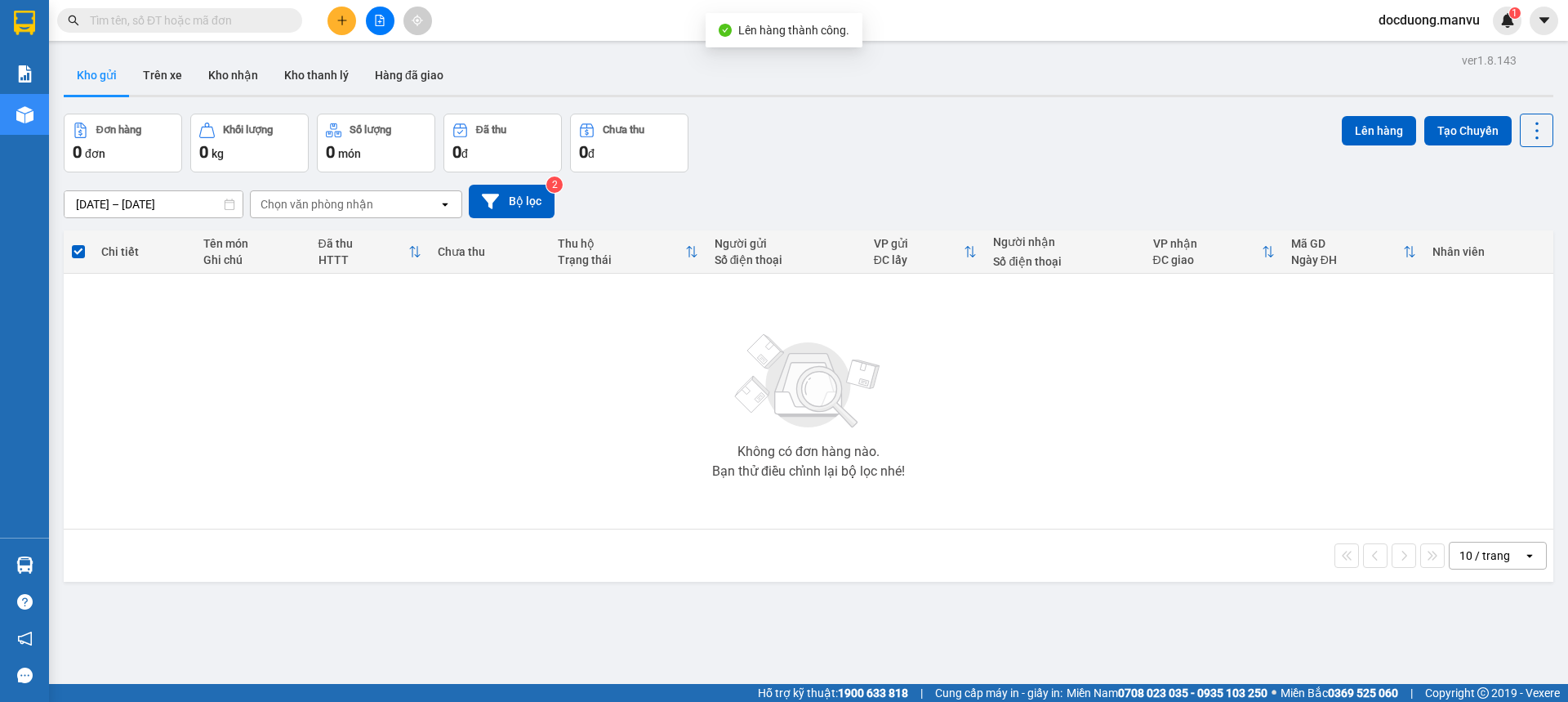
click at [327, 18] on div at bounding box center [380, 21] width 123 height 28
click at [342, 39] on div "Đơn hàng" at bounding box center [342, 58] width 64 height 39
click at [347, 23] on icon "plus" at bounding box center [342, 21] width 12 height 12
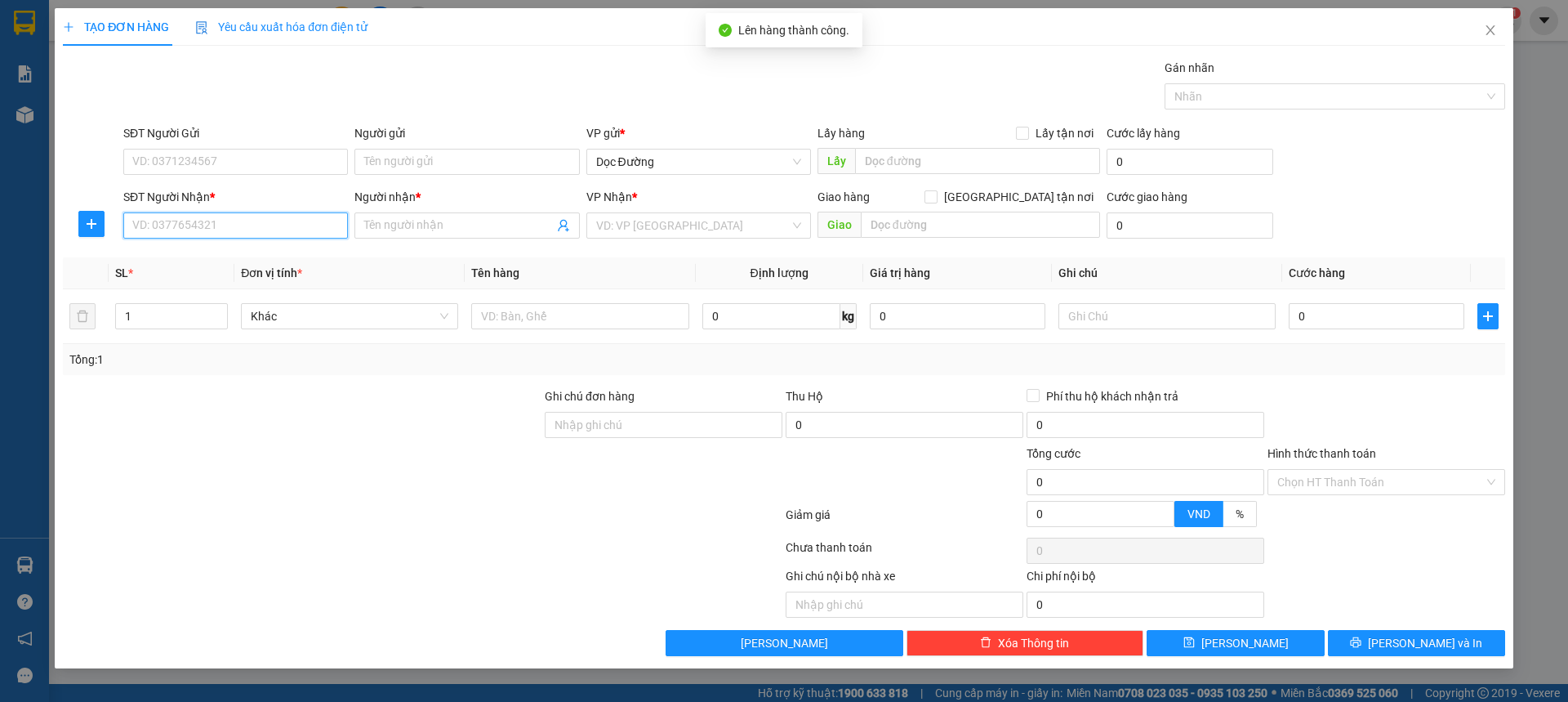
click at [186, 226] on input "SĐT Người Nhận *" at bounding box center [235, 225] width 225 height 26
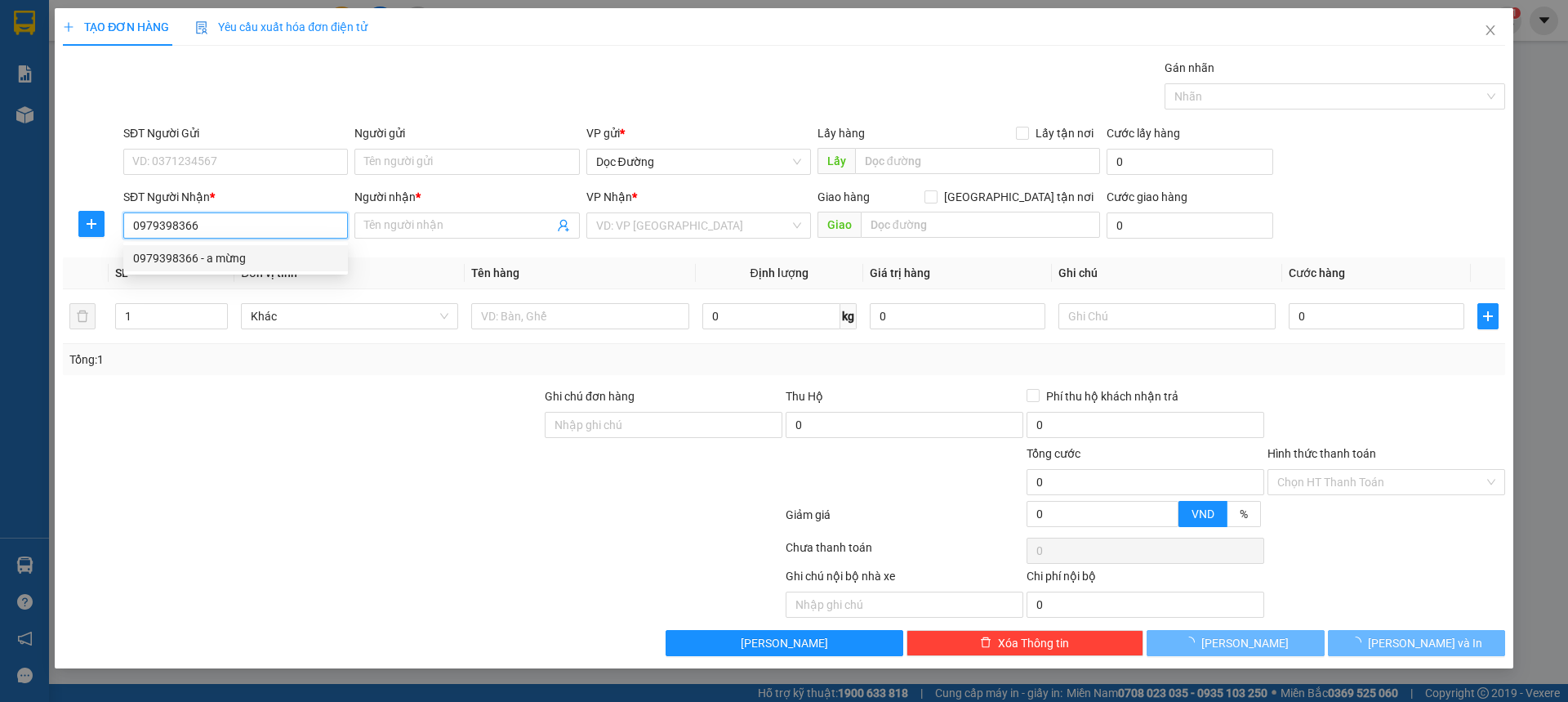
click at [239, 258] on div "0979398366 - a mừng" at bounding box center [235, 258] width 205 height 18
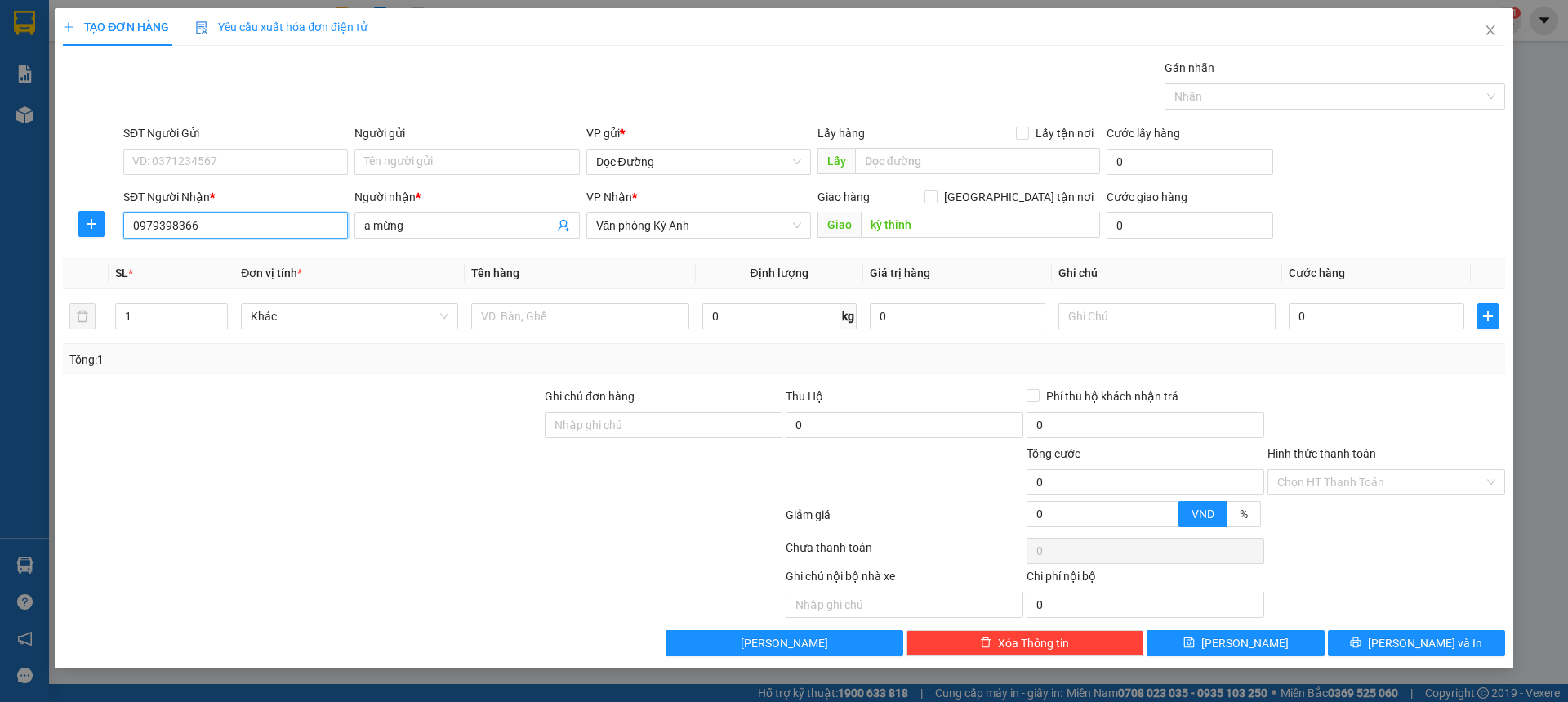
click at [664, 226] on span "Văn phòng Kỳ Anh" at bounding box center [698, 225] width 205 height 24
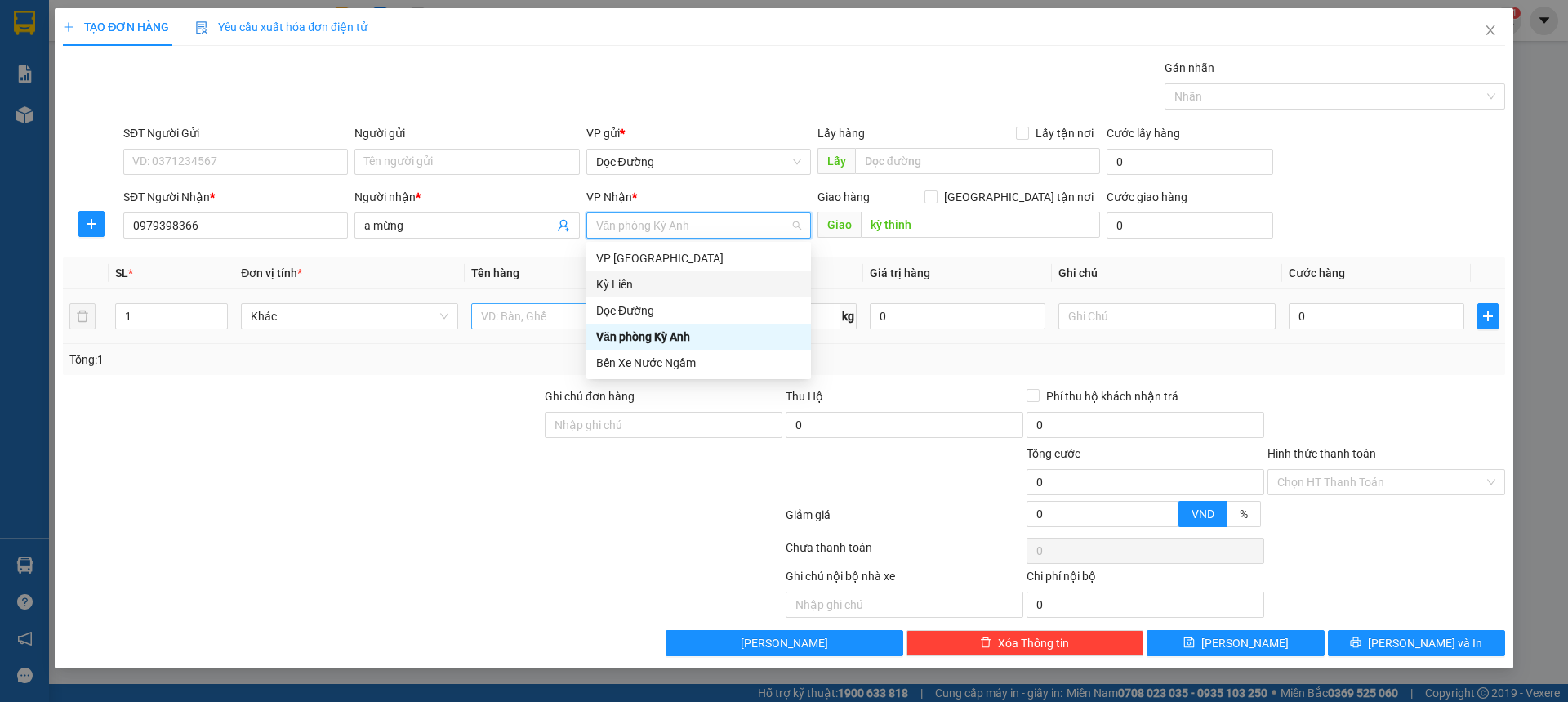
click at [625, 310] on div "Dọc Đường" at bounding box center [698, 310] width 205 height 18
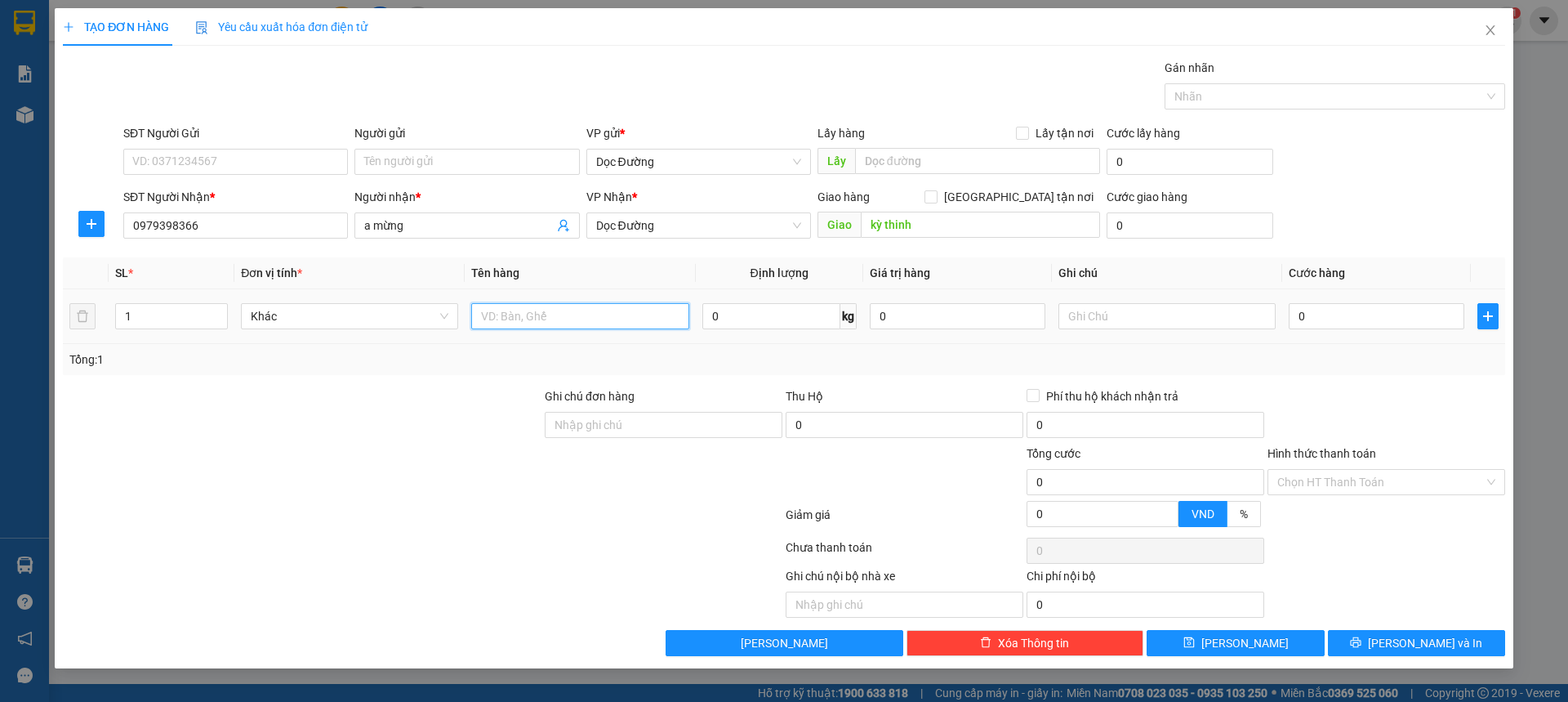
click at [585, 319] on input "text" at bounding box center [580, 315] width 217 height 26
click at [1377, 313] on input "0" at bounding box center [1376, 315] width 176 height 26
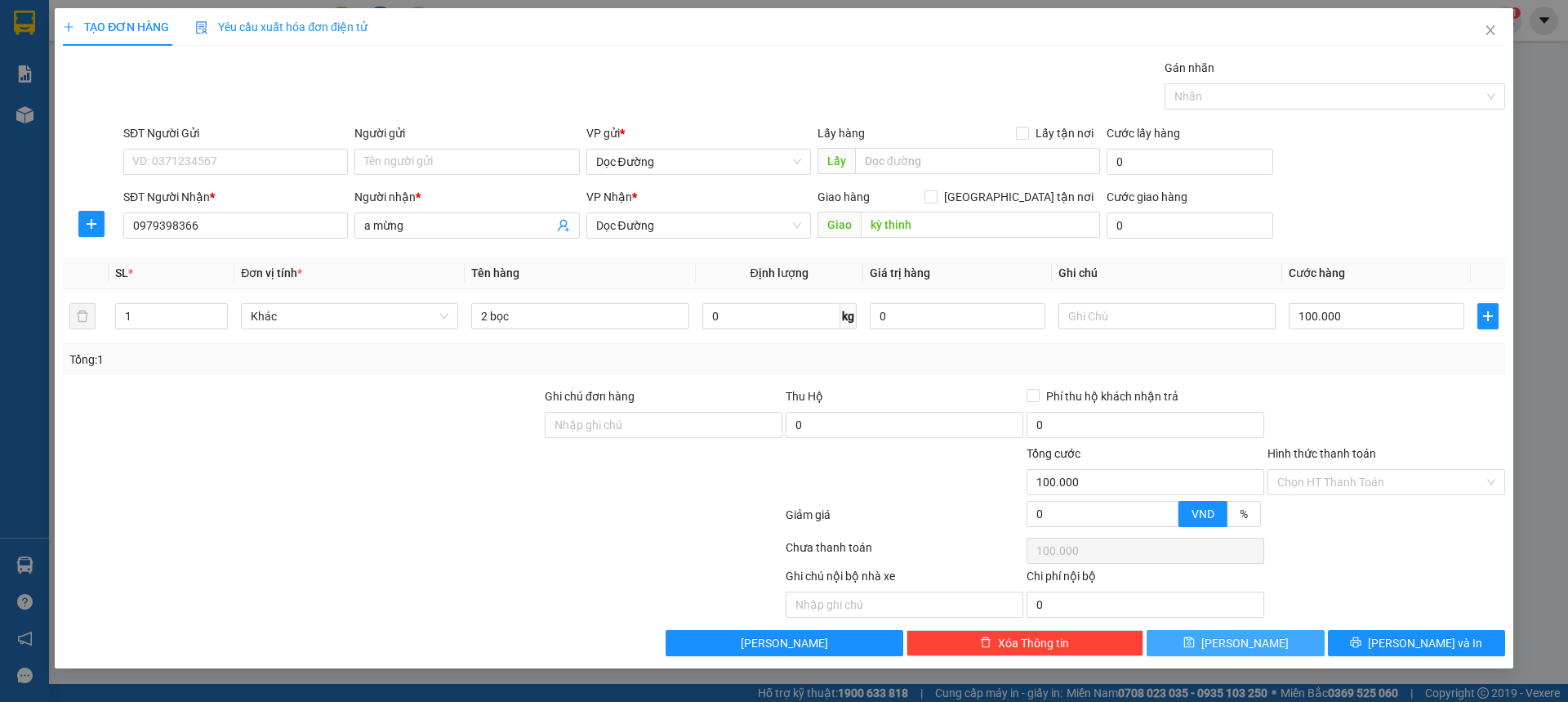
click at [1233, 652] on button "[PERSON_NAME]" at bounding box center [1235, 643] width 177 height 26
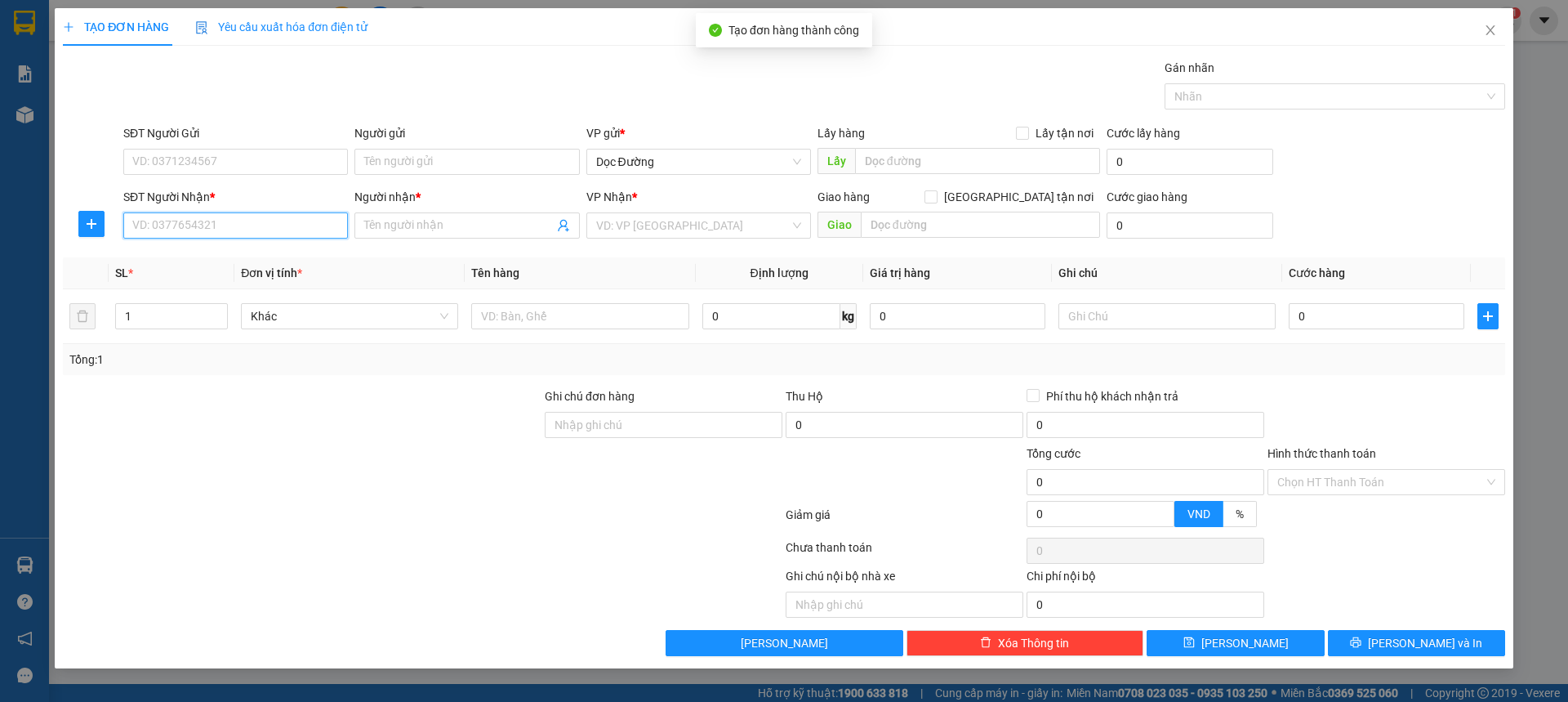
click at [229, 229] on input "SĐT Người Nhận *" at bounding box center [235, 225] width 225 height 26
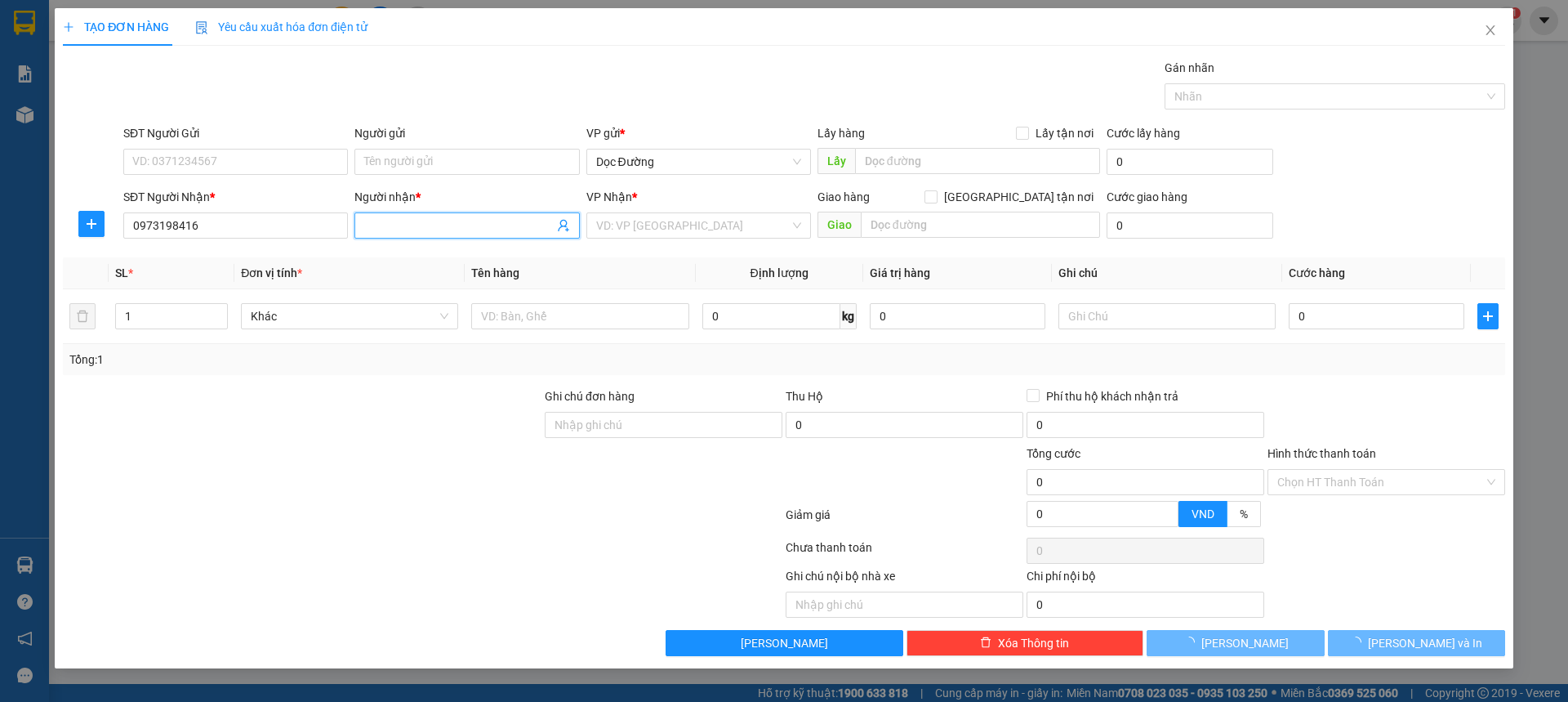
click at [391, 219] on input "Người nhận *" at bounding box center [459, 225] width 189 height 18
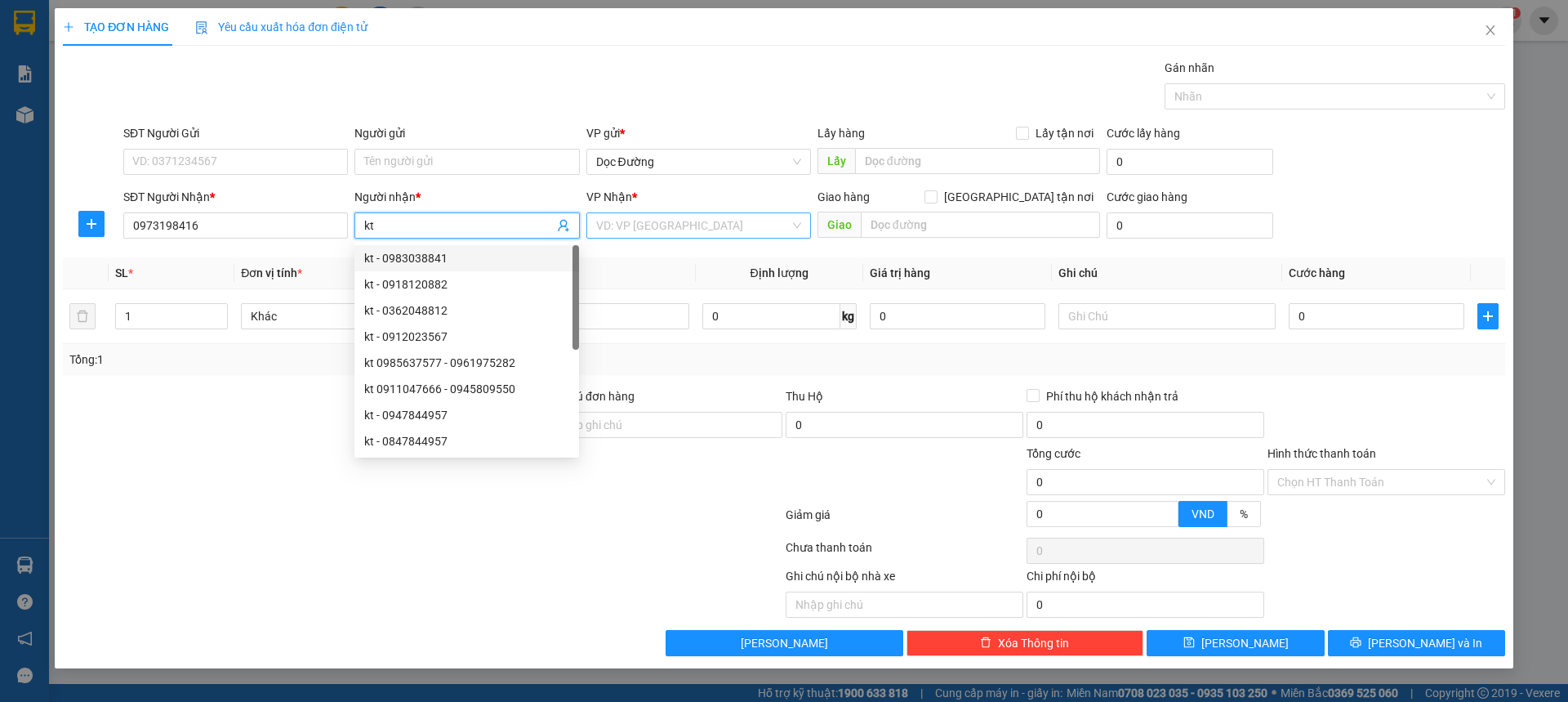
click at [621, 233] on input "search" at bounding box center [692, 225] width 193 height 24
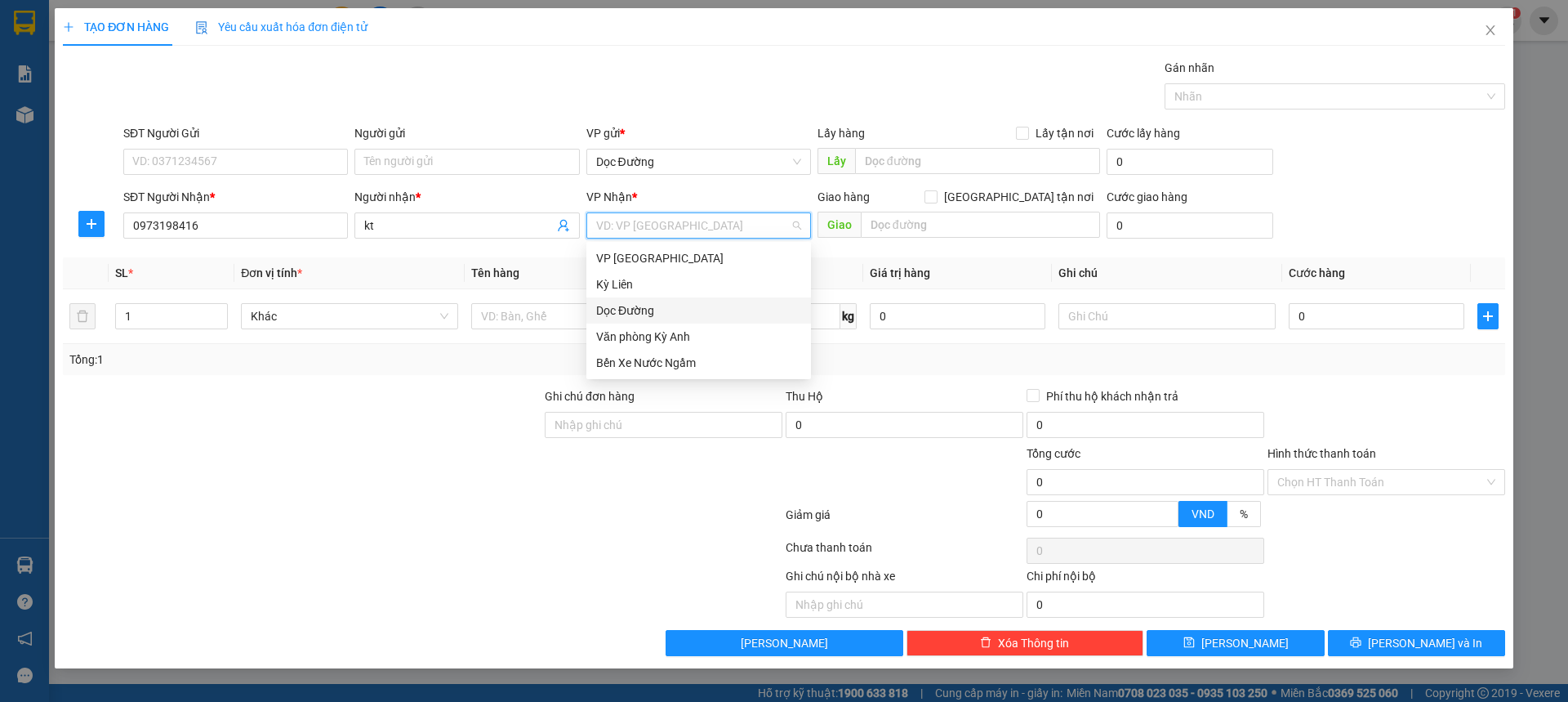
click at [635, 315] on div "Dọc Đường" at bounding box center [698, 310] width 205 height 18
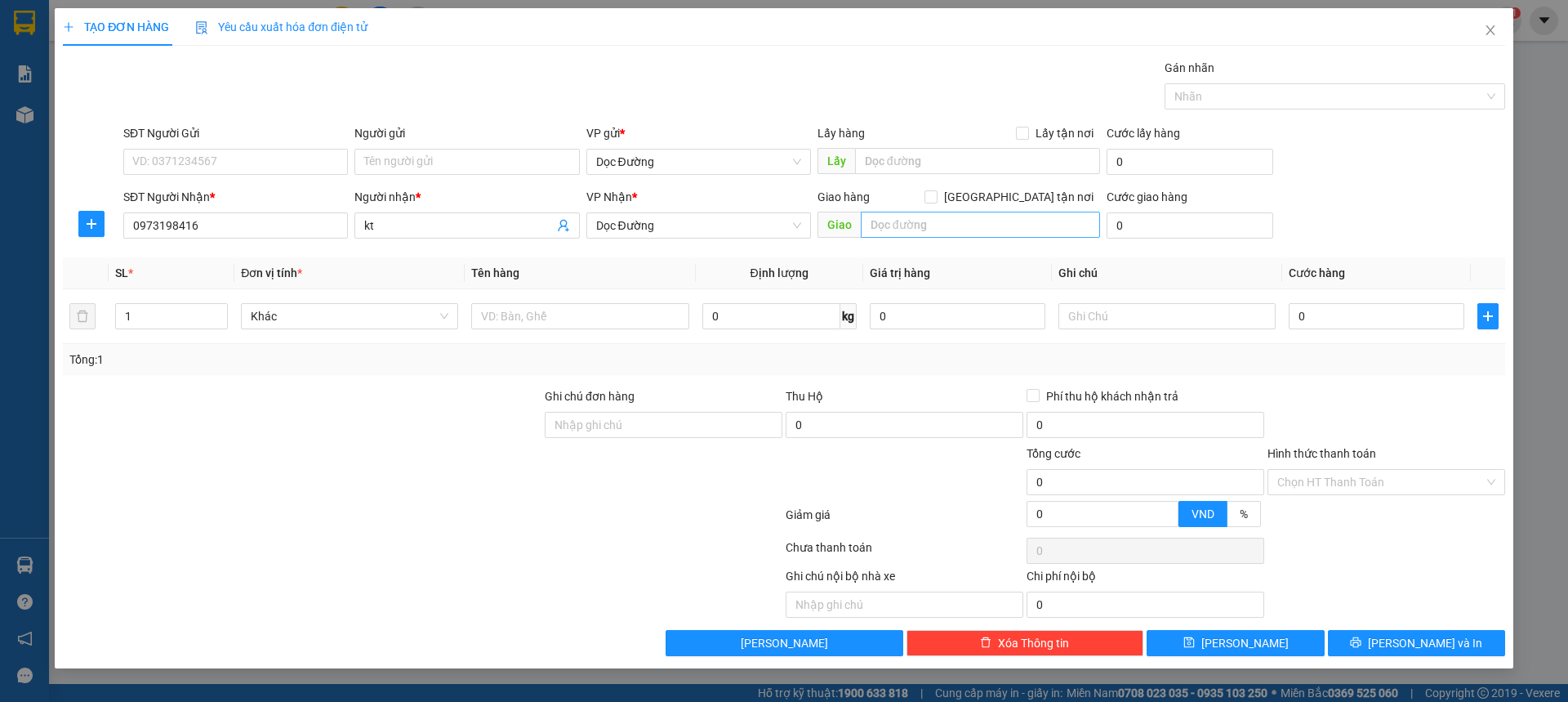
drag, startPoint x: 899, startPoint y: 239, endPoint x: 917, endPoint y: 225, distance: 22.8
click at [905, 235] on div "Giao hàng [GEOGRAPHIC_DATA] tận nơi [GEOGRAPHIC_DATA]" at bounding box center [959, 217] width 283 height 57
click at [917, 225] on input "text" at bounding box center [980, 224] width 239 height 26
click at [917, 224] on input "text" at bounding box center [980, 224] width 239 height 26
click at [917, 223] on input "text" at bounding box center [980, 224] width 239 height 26
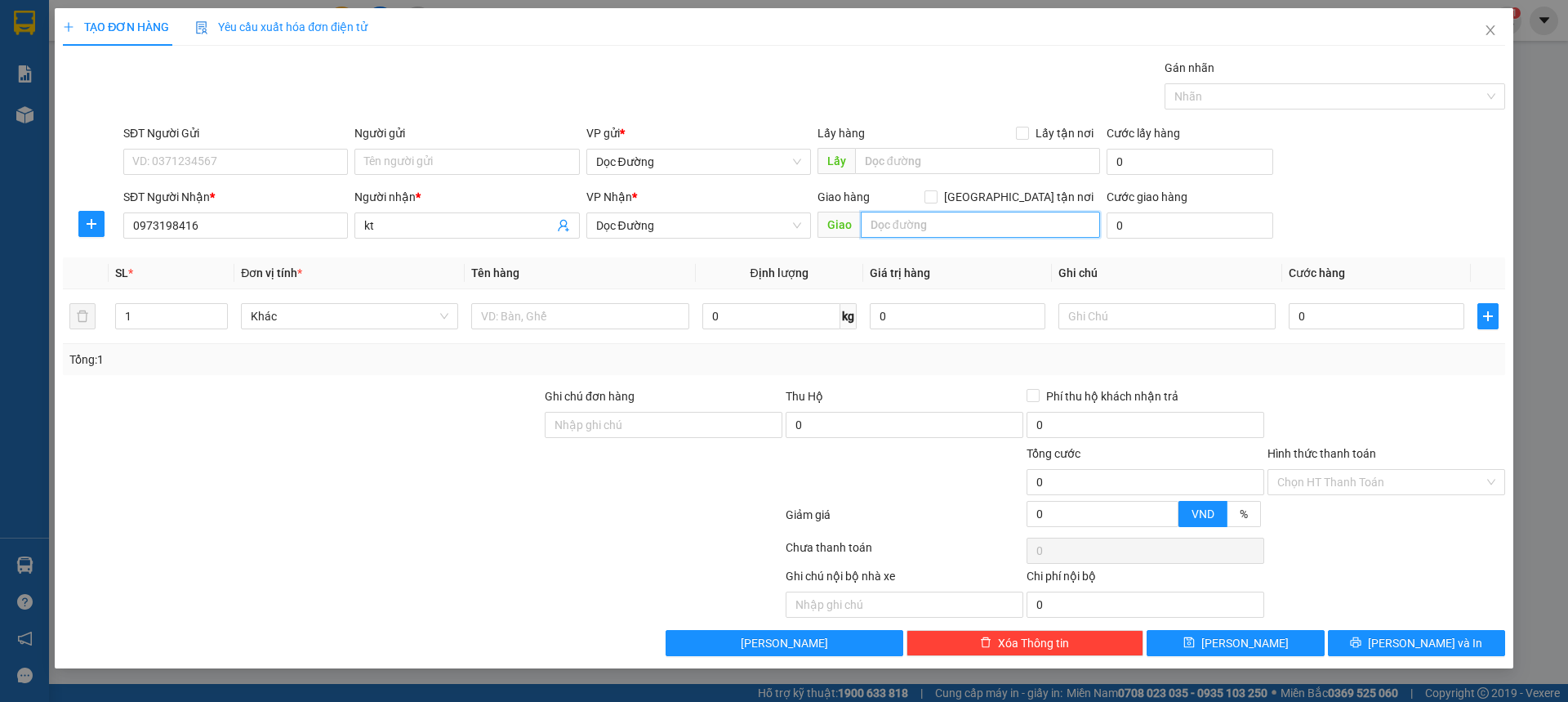
click at [911, 223] on input "text" at bounding box center [980, 224] width 239 height 26
click at [551, 298] on td at bounding box center [580, 316] width 230 height 54
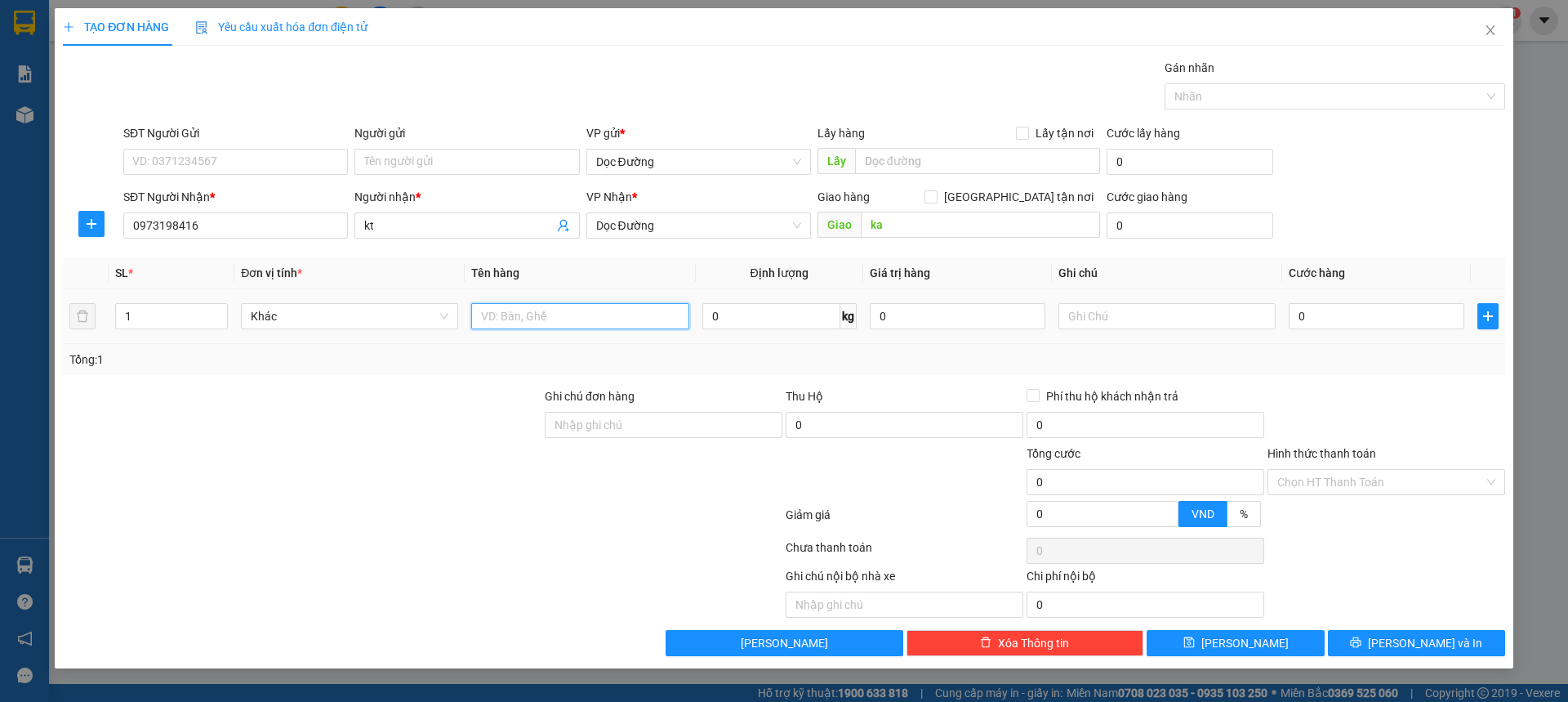
click at [539, 317] on input "text" at bounding box center [580, 315] width 217 height 26
click at [1310, 311] on input "0" at bounding box center [1376, 315] width 176 height 26
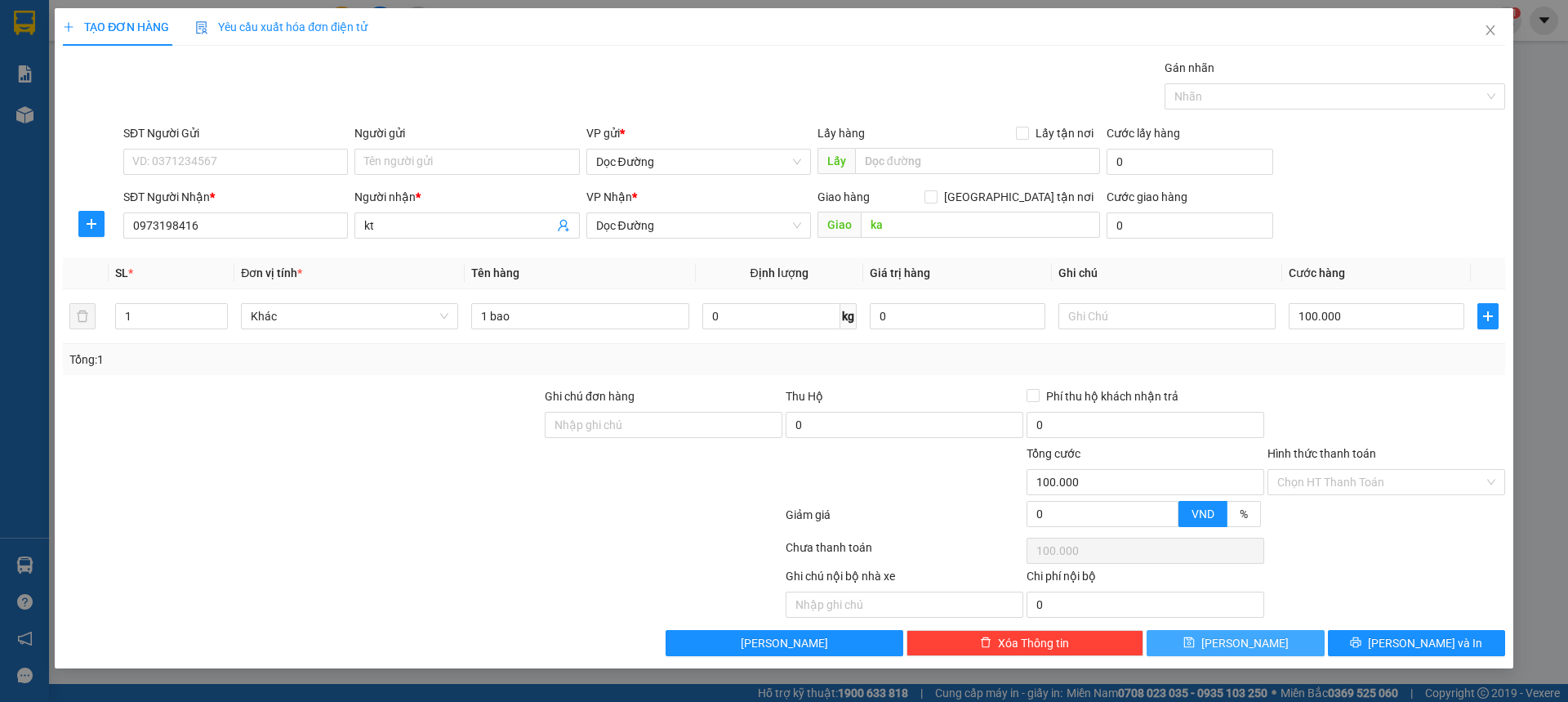
click at [1254, 646] on span "[PERSON_NAME]" at bounding box center [1245, 643] width 88 height 18
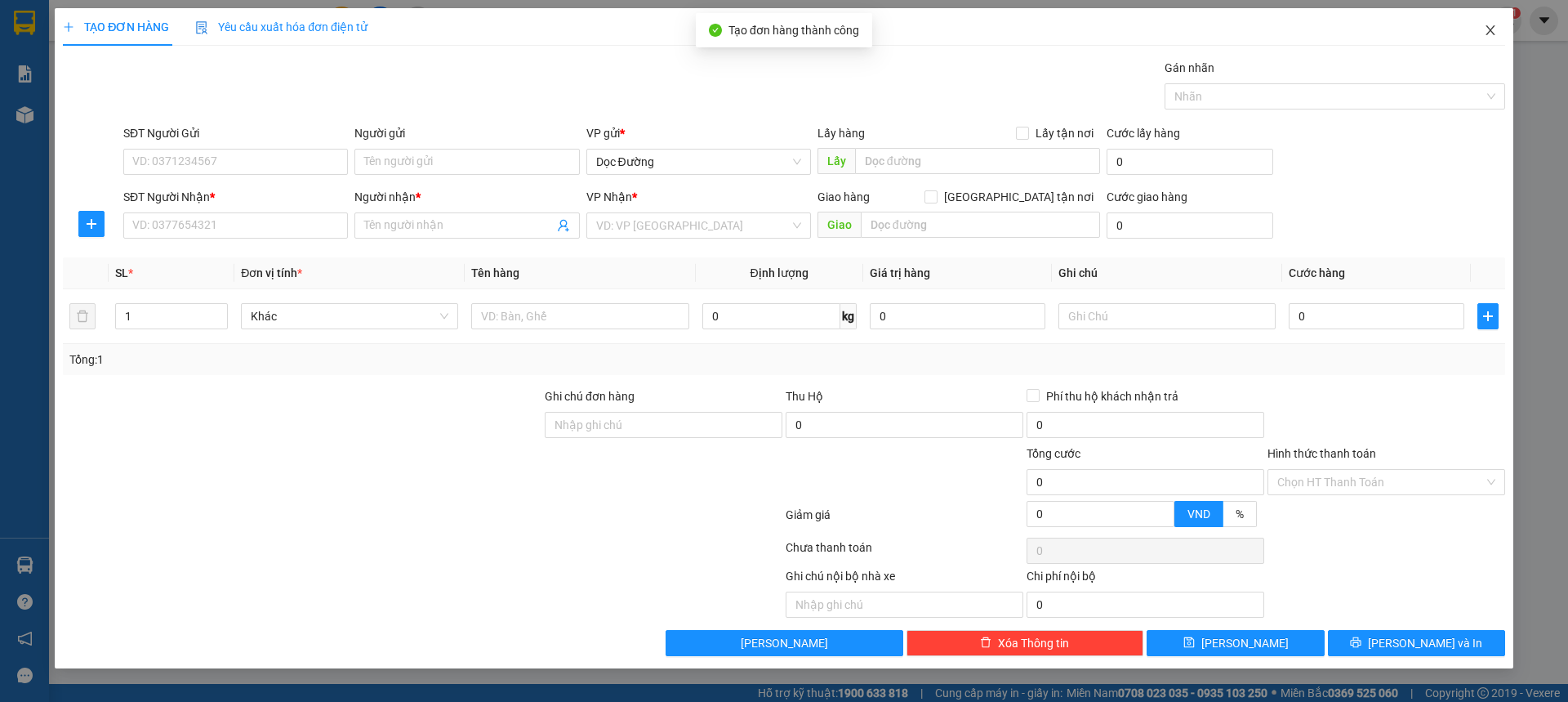
click at [1486, 27] on icon "close" at bounding box center [1491, 30] width 13 height 13
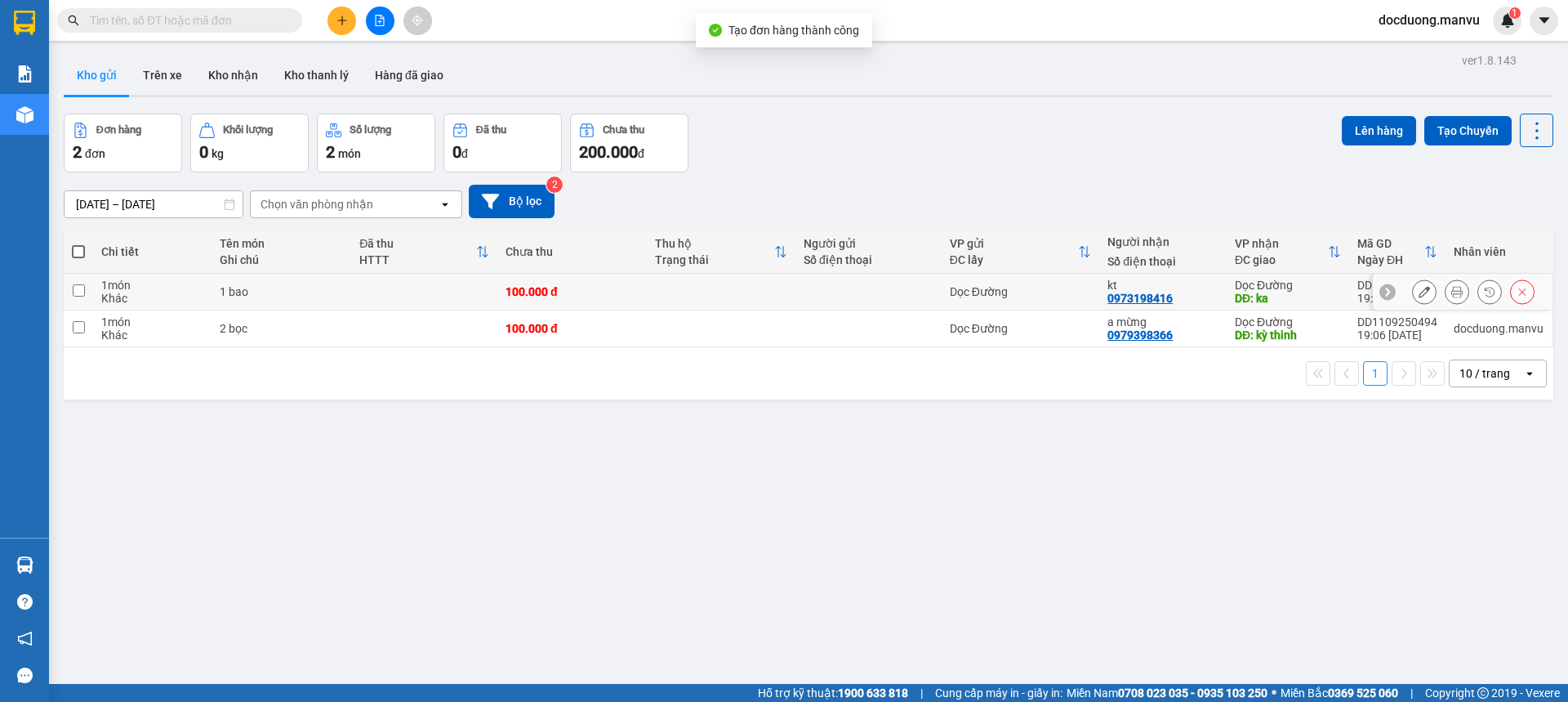
click at [544, 290] on div "100.000 đ" at bounding box center [572, 292] width 132 height 13
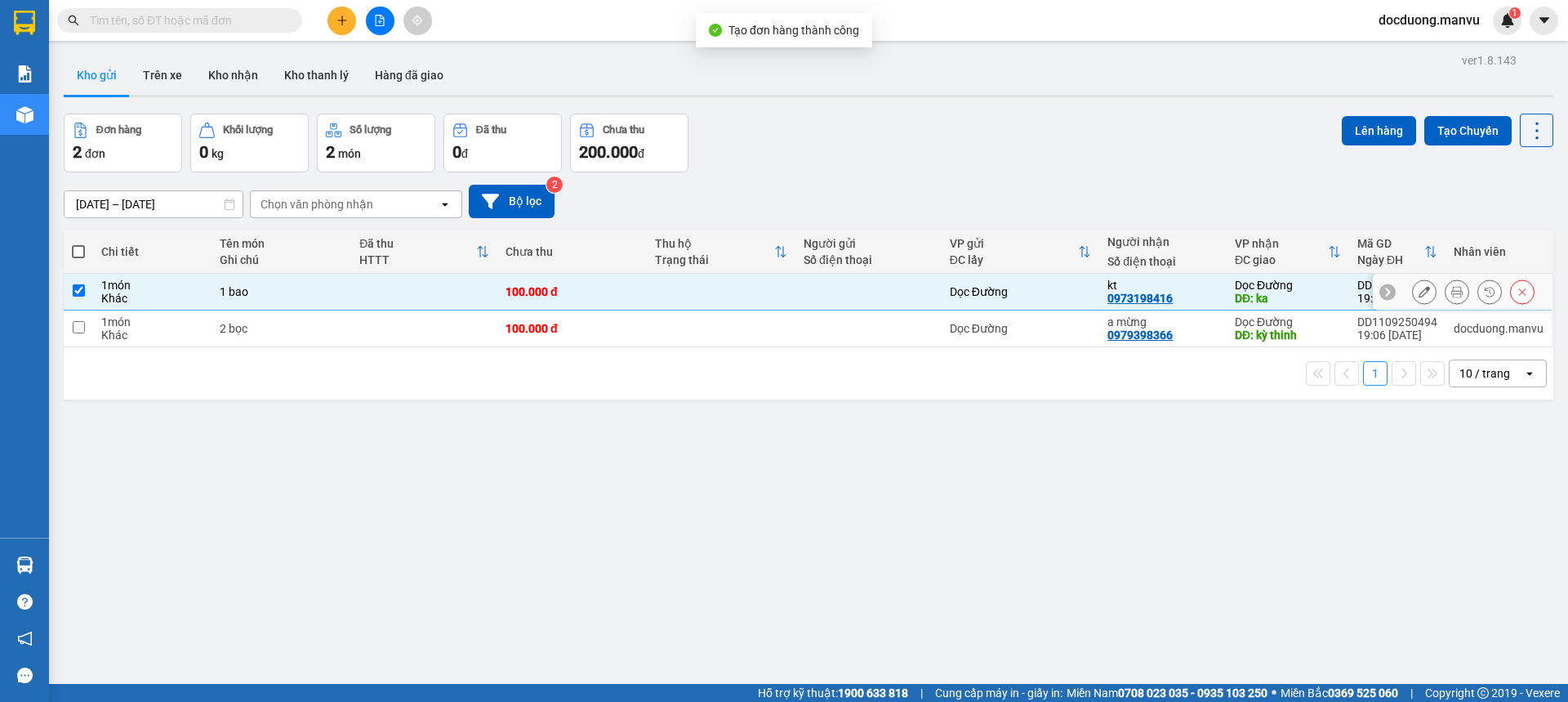
click at [544, 325] on div "100.000 đ" at bounding box center [572, 329] width 132 height 13
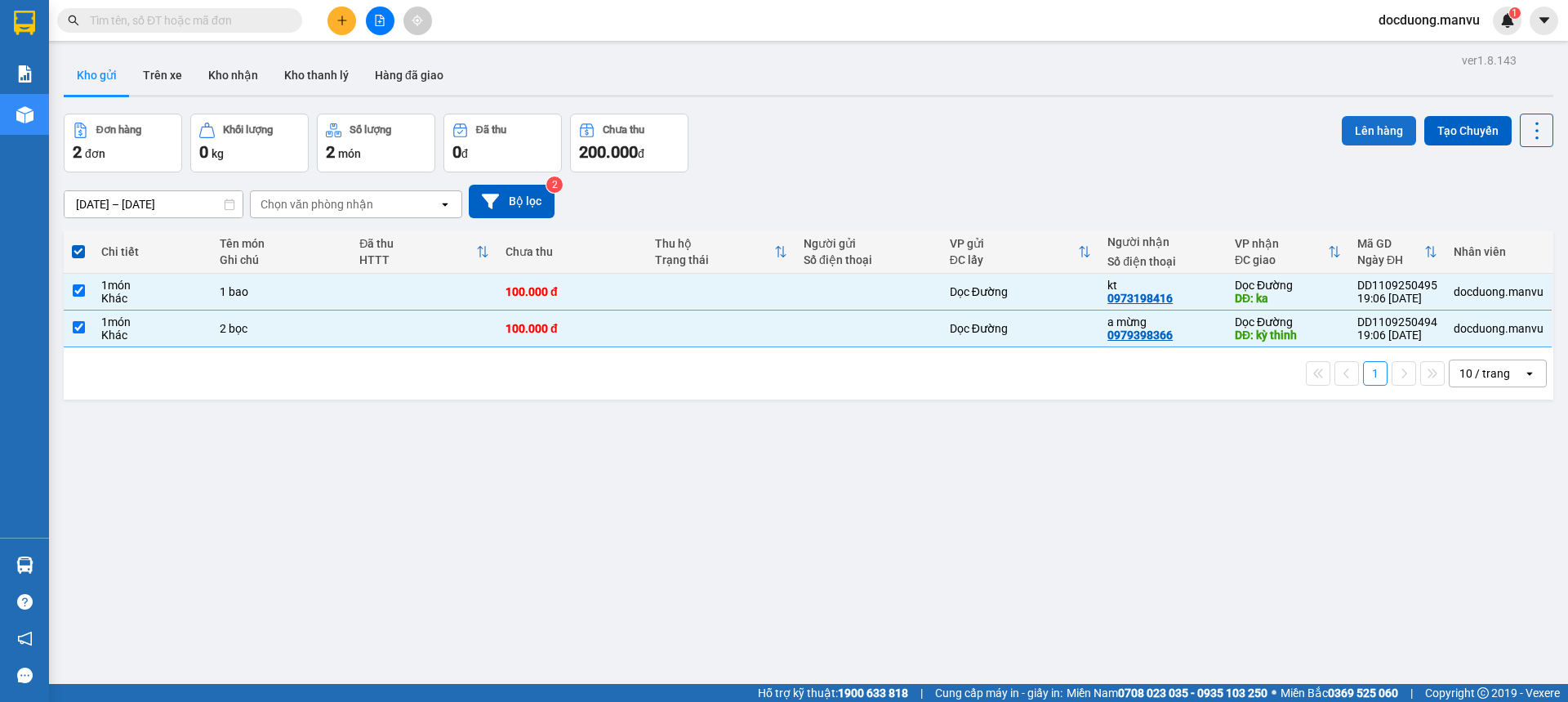
click at [1366, 131] on button "Lên hàng" at bounding box center [1379, 131] width 74 height 29
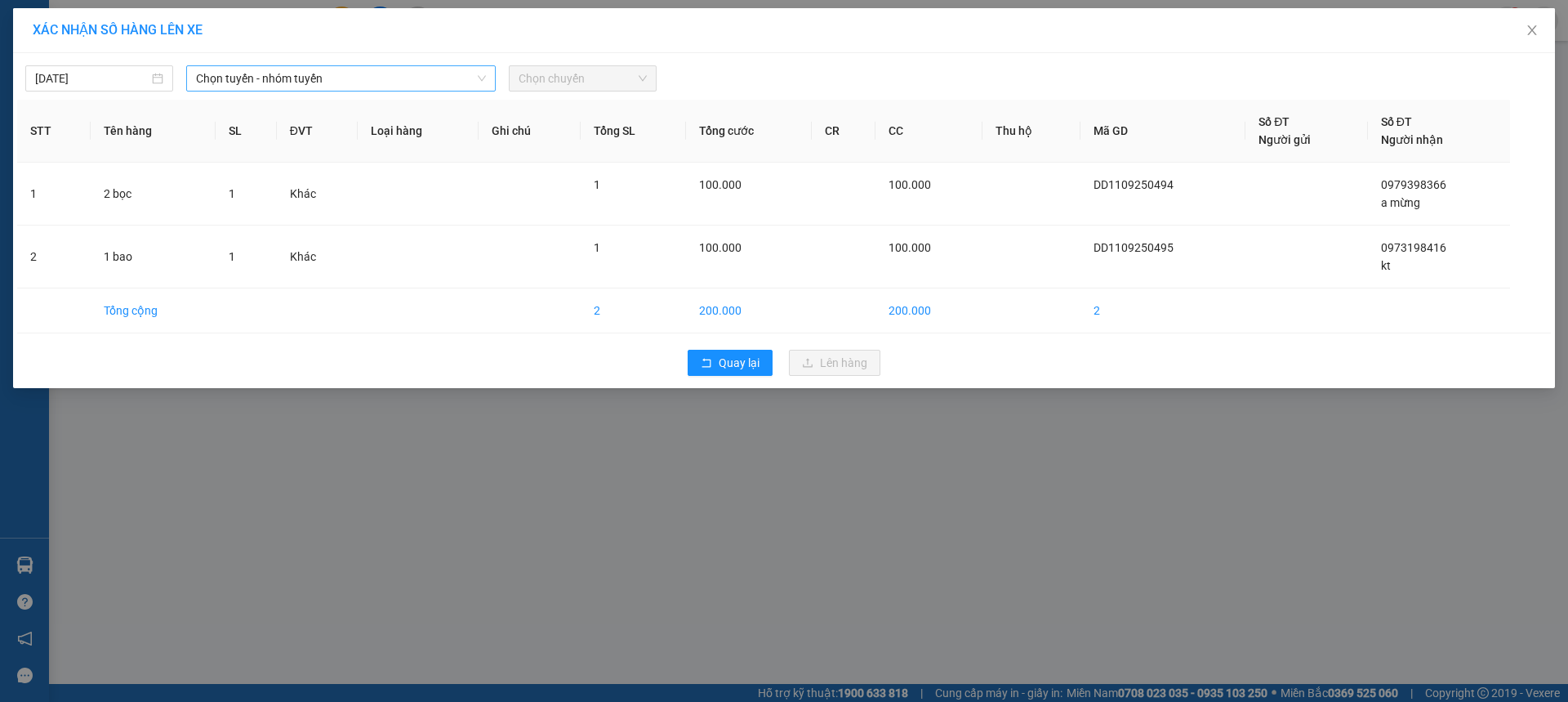
click at [319, 77] on span "Chọn tuyến - nhóm tuyến" at bounding box center [340, 78] width 290 height 24
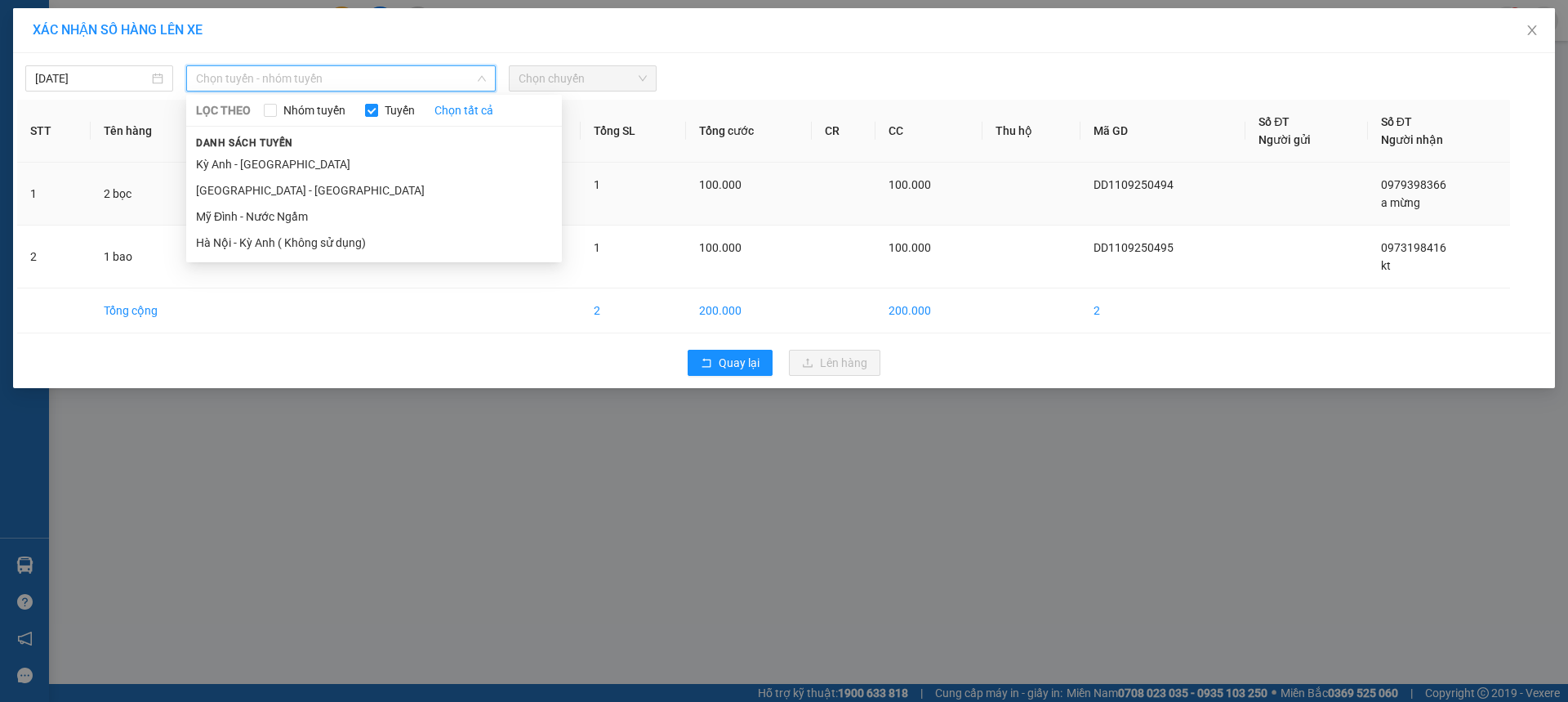
drag, startPoint x: 220, startPoint y: 194, endPoint x: 268, endPoint y: 168, distance: 54.6
click at [222, 194] on li "[GEOGRAPHIC_DATA] - [GEOGRAPHIC_DATA]" at bounding box center [374, 190] width 375 height 26
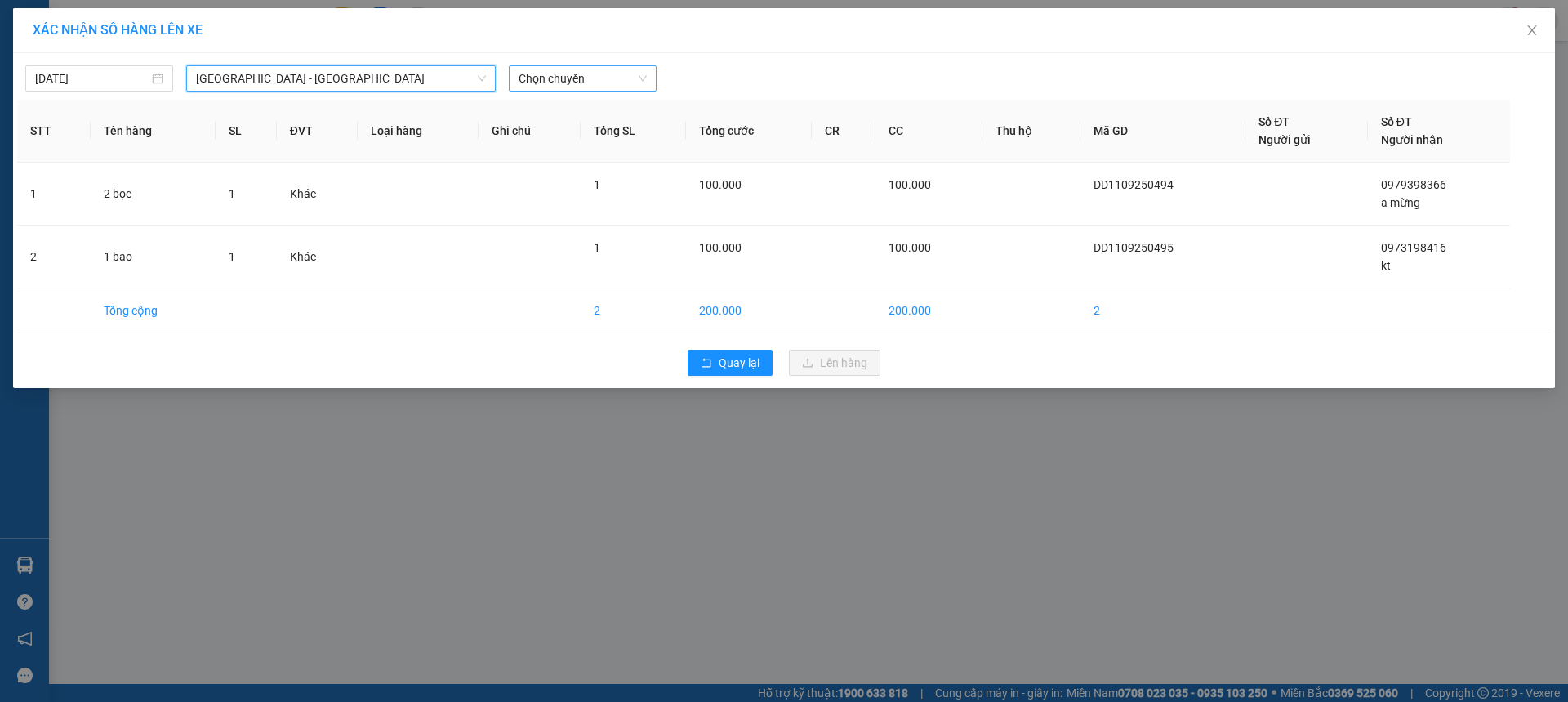
click at [590, 69] on div "Chọn chuyến" at bounding box center [582, 78] width 148 height 26
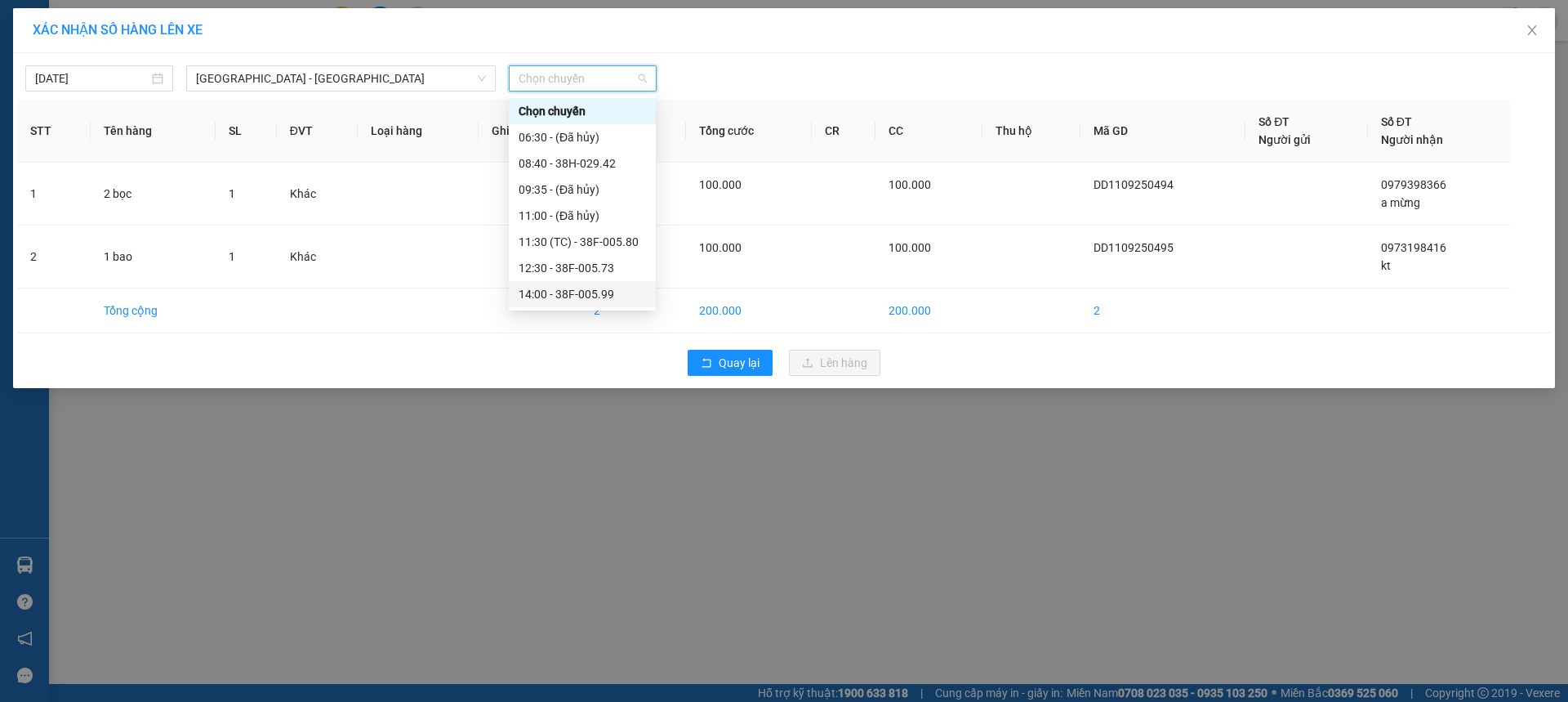
click at [623, 300] on div "14:00 - 38F-005.99" at bounding box center [582, 294] width 127 height 18
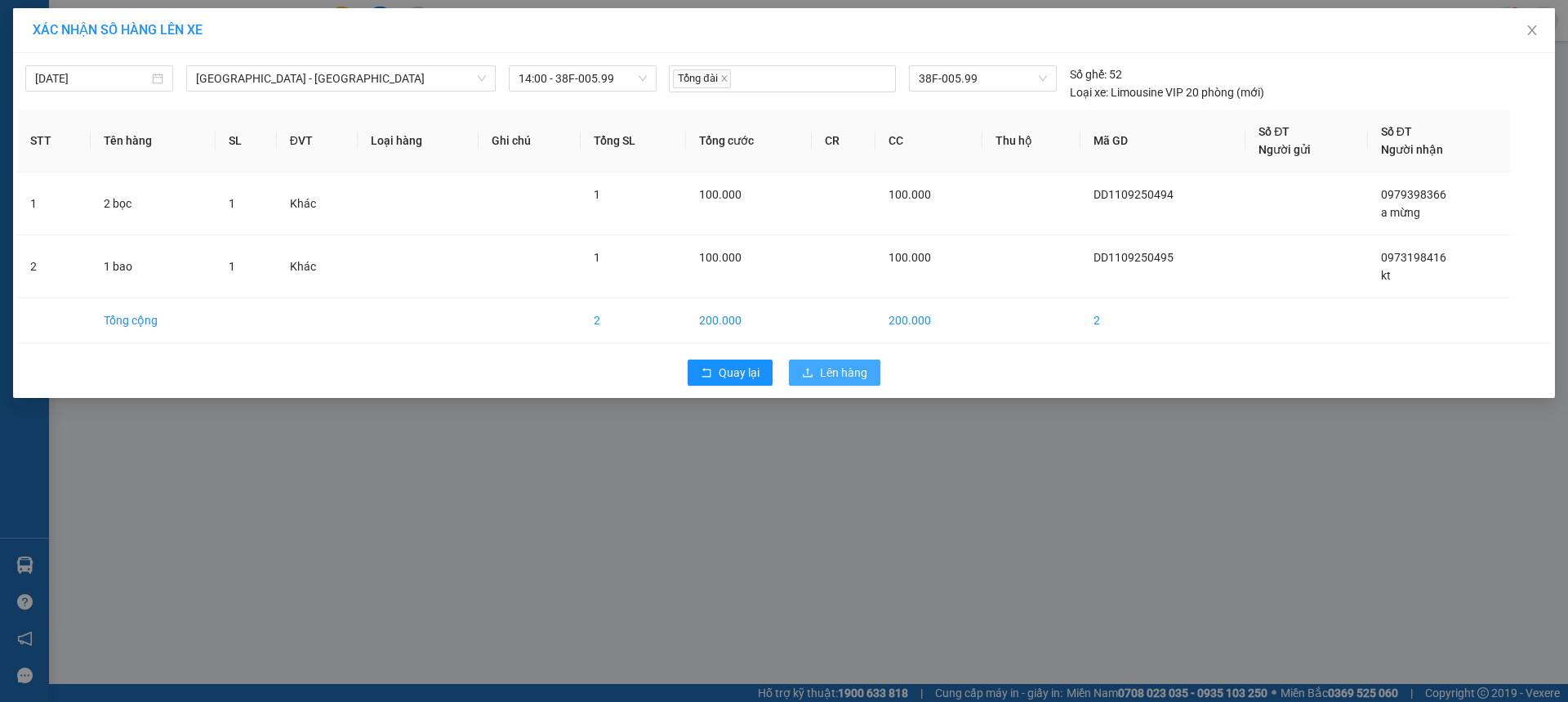
click at [874, 371] on button "Lên hàng" at bounding box center [834, 372] width 91 height 26
